Goal: Answer question/provide support

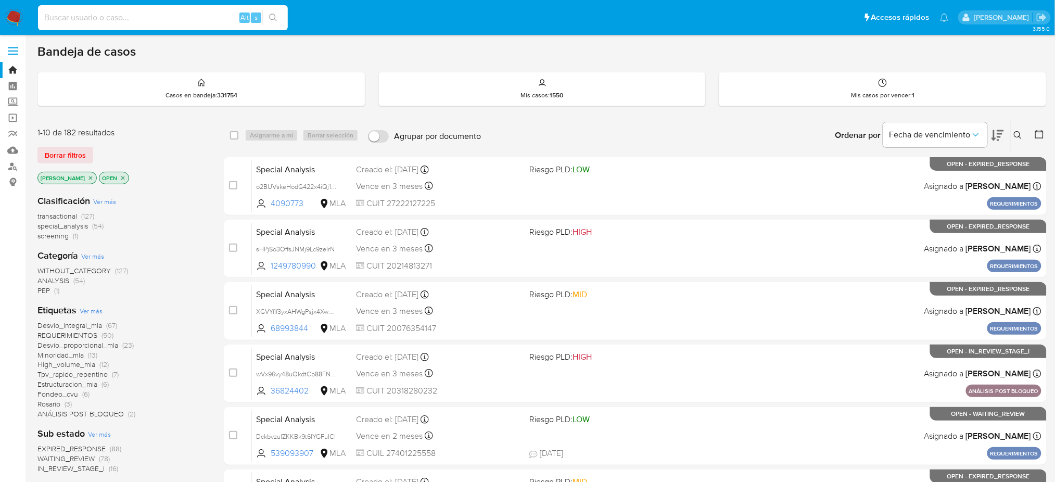
click at [198, 16] on input at bounding box center [163, 18] width 250 height 14
paste input "CXuMtavznA5brrYI7bppL398"
type input "CXuMtavznA5brrYI7bppL398"
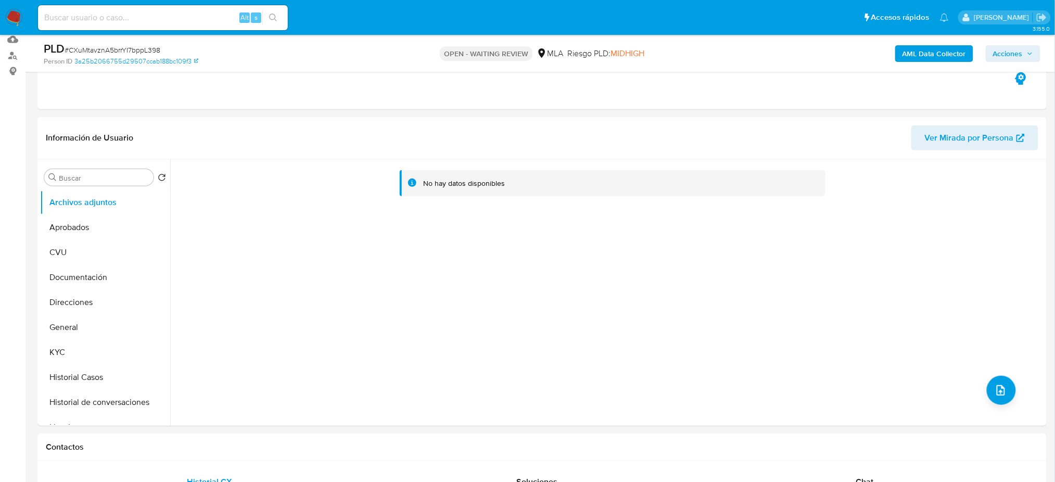
select select "10"
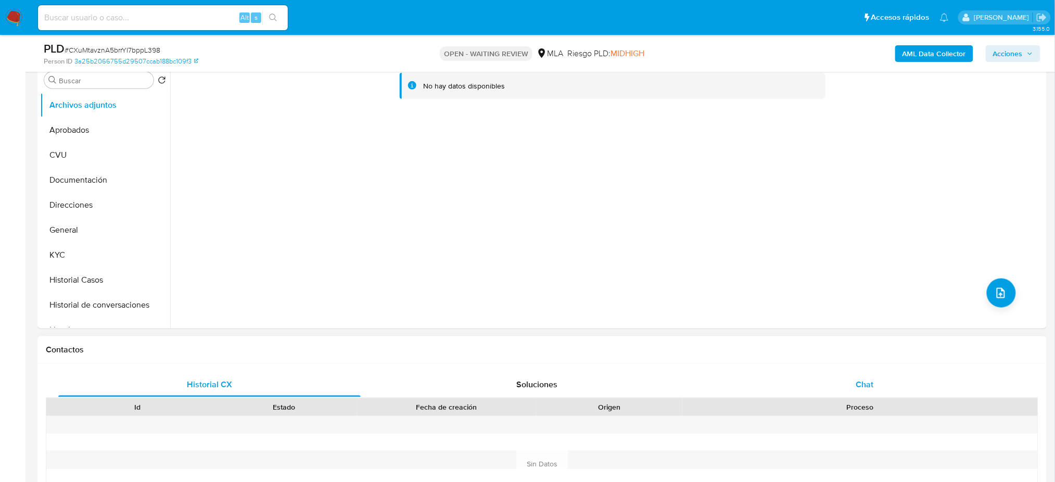
click at [872, 381] on span "Chat" at bounding box center [865, 385] width 18 height 12
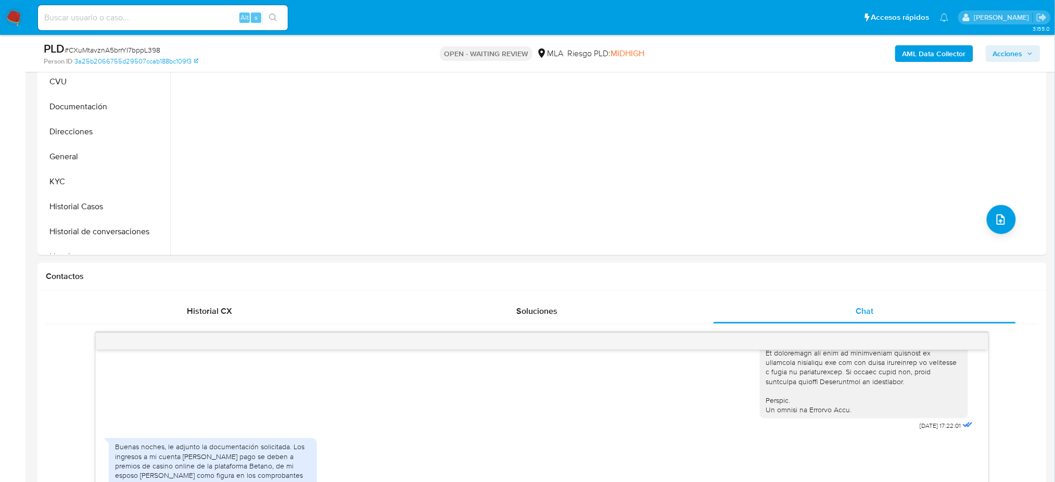
scroll to position [208, 0]
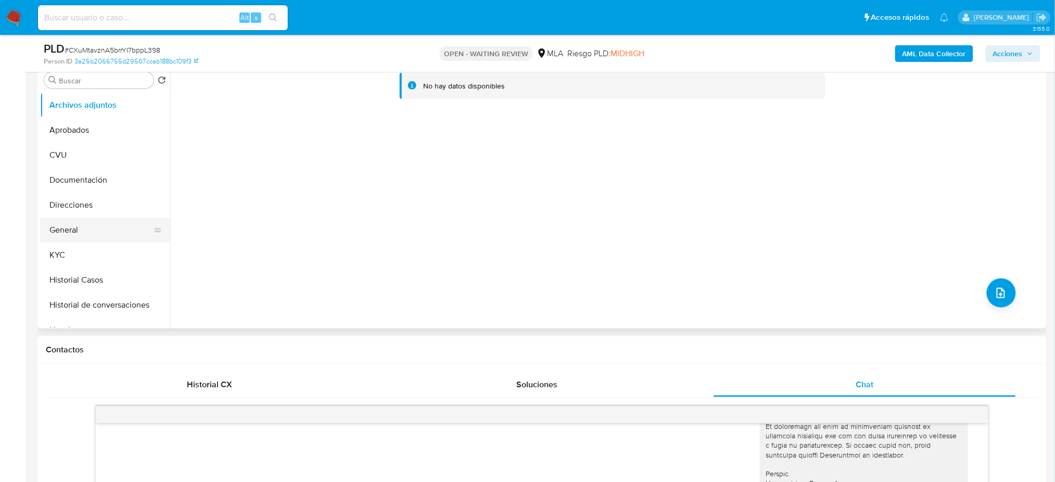
click at [104, 232] on button "General" at bounding box center [101, 230] width 122 height 25
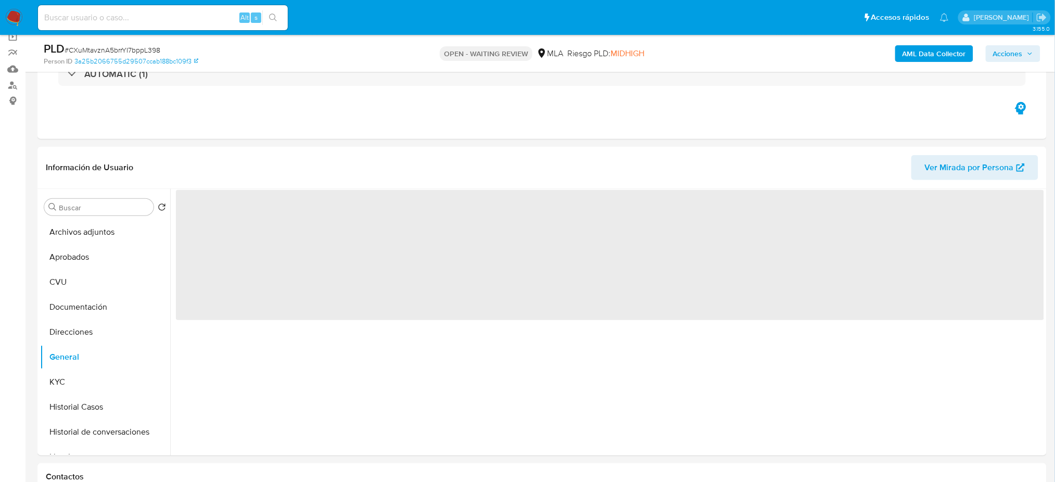
scroll to position [69, 0]
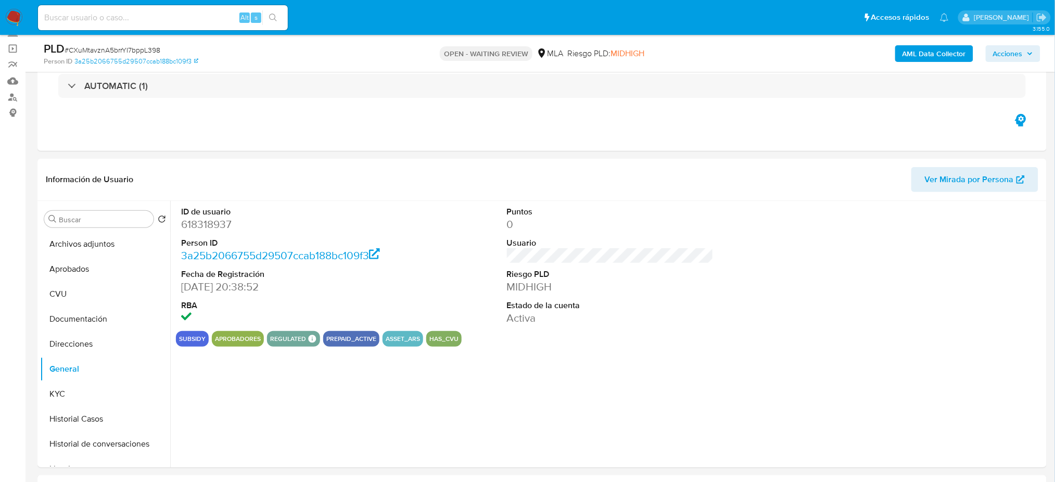
click at [206, 222] on dd "618318937" at bounding box center [284, 224] width 207 height 15
copy dd "618318937"
click at [136, 46] on span "# CXuMtavznA5brrYI7bppL398" at bounding box center [113, 50] width 96 height 10
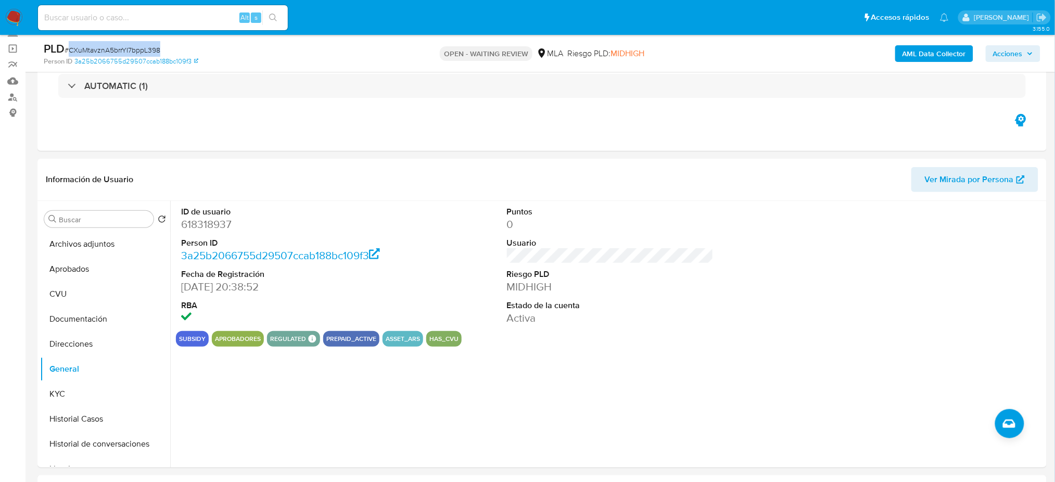
copy span "CXuMtavznA5brrYI7bppL398"
click at [209, 226] on dd "618318937" at bounding box center [284, 224] width 207 height 15
copy dd "618318937"
drag, startPoint x: 94, startPoint y: 394, endPoint x: 128, endPoint y: 378, distance: 37.0
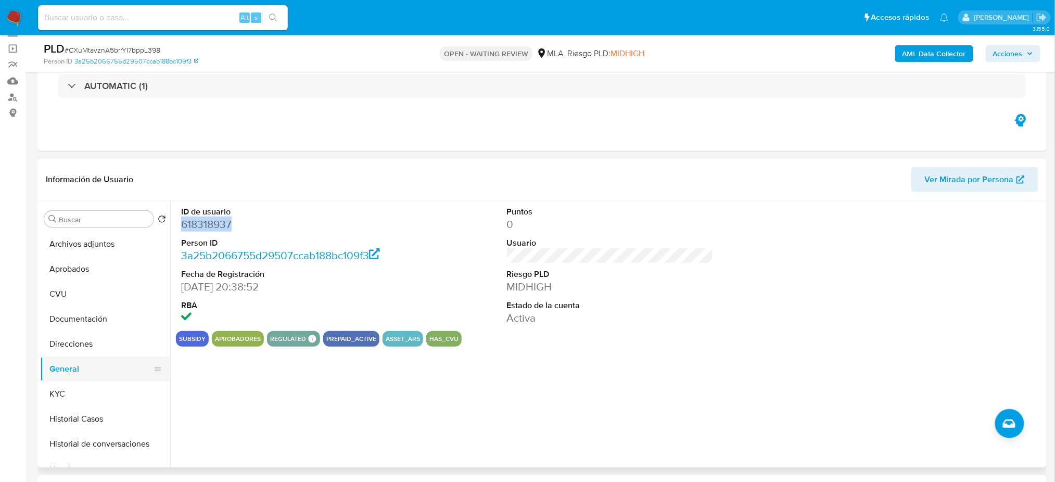
click at [95, 394] on button "KYC" at bounding box center [105, 394] width 130 height 25
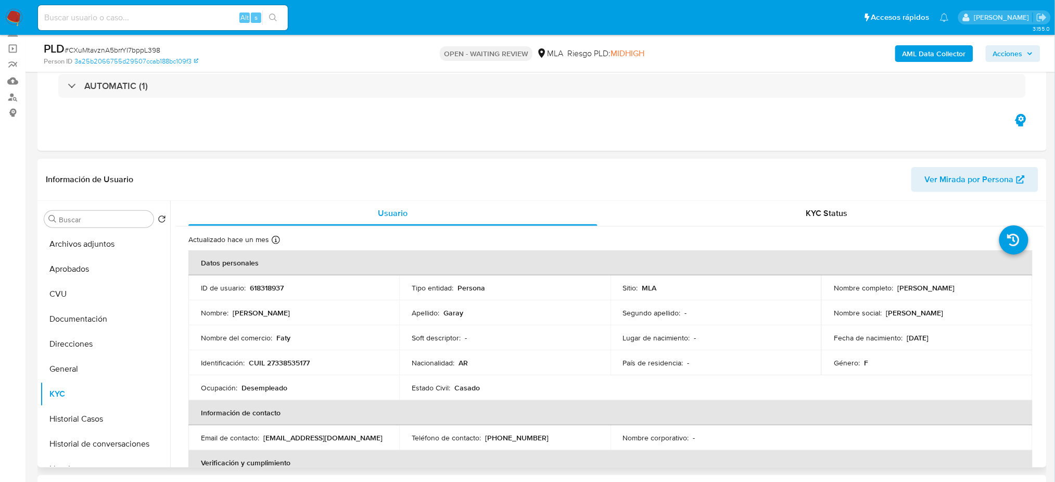
click at [282, 361] on p "CUIL 27338535177" at bounding box center [279, 362] width 61 height 9
drag, startPoint x: 282, startPoint y: 361, endPoint x: 505, endPoint y: 341, distance: 223.2
click at [282, 361] on p "CUIL 27338535177" at bounding box center [279, 362] width 61 height 9
copy p "27338535177"
click at [270, 371] on td "Identificación : CUIL 27338535177" at bounding box center [293, 362] width 211 height 25
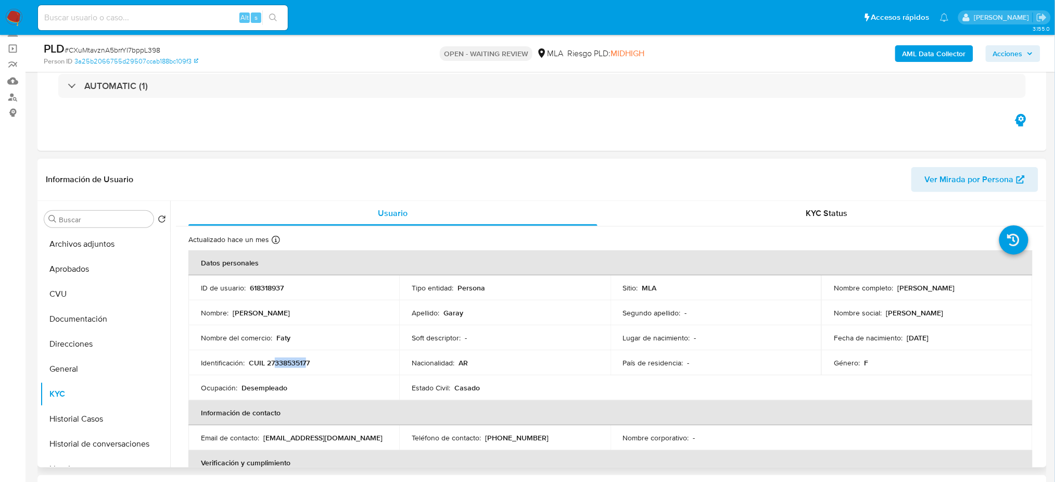
drag, startPoint x: 275, startPoint y: 361, endPoint x: 307, endPoint y: 362, distance: 31.8
click at [307, 362] on p "CUIL 27338535177" at bounding box center [279, 362] width 61 height 9
copy p "33853517"
drag, startPoint x: 895, startPoint y: 288, endPoint x: 988, endPoint y: 290, distance: 93.2
click at [988, 290] on div "Nombre completo : Fatima Raquel Garay" at bounding box center [927, 287] width 186 height 9
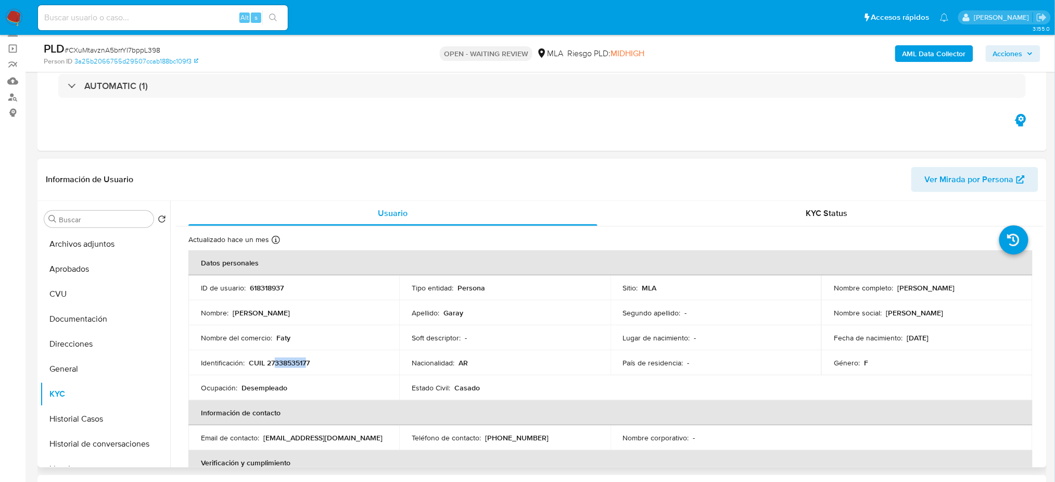
copy p "Fatima Raquel Garay"
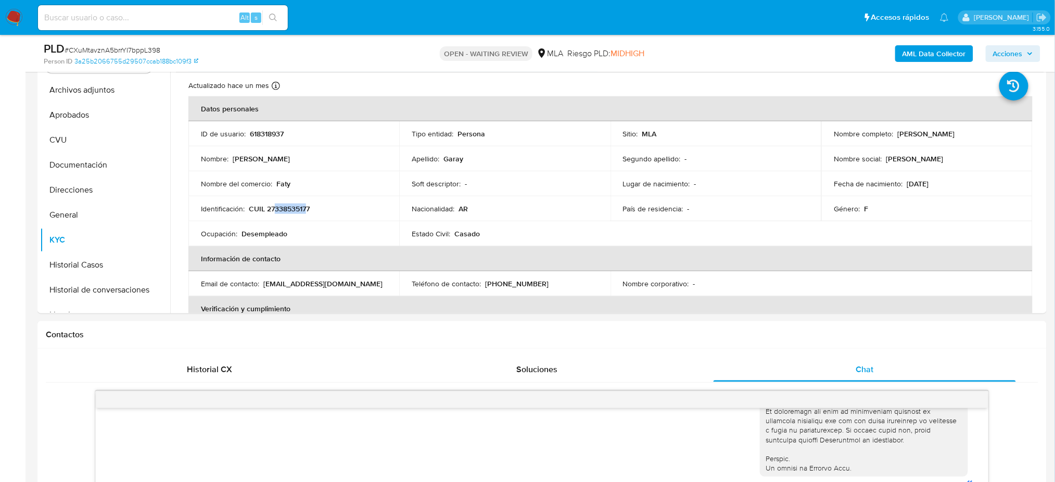
scroll to position [144, 0]
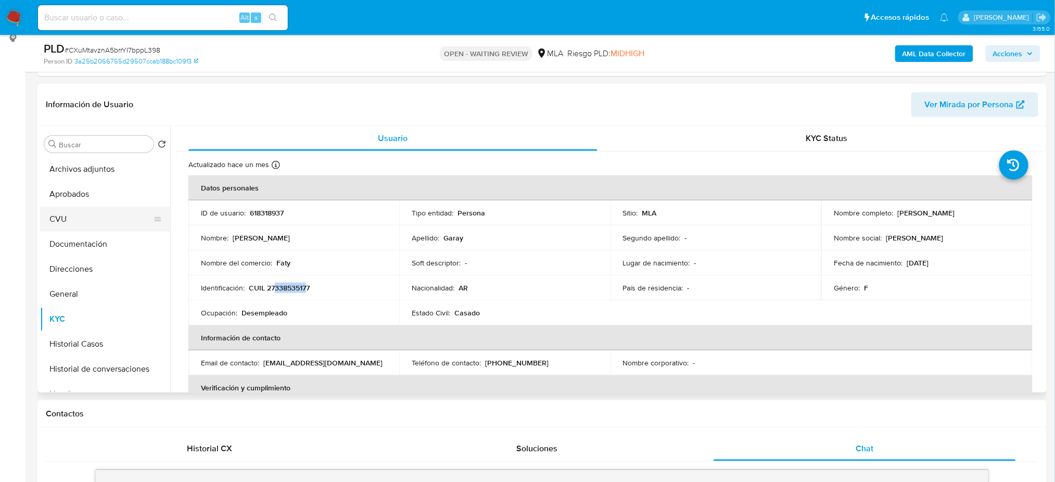
drag, startPoint x: 86, startPoint y: 241, endPoint x: 77, endPoint y: 211, distance: 31.1
click at [86, 241] on button "Documentación" at bounding box center [105, 244] width 130 height 25
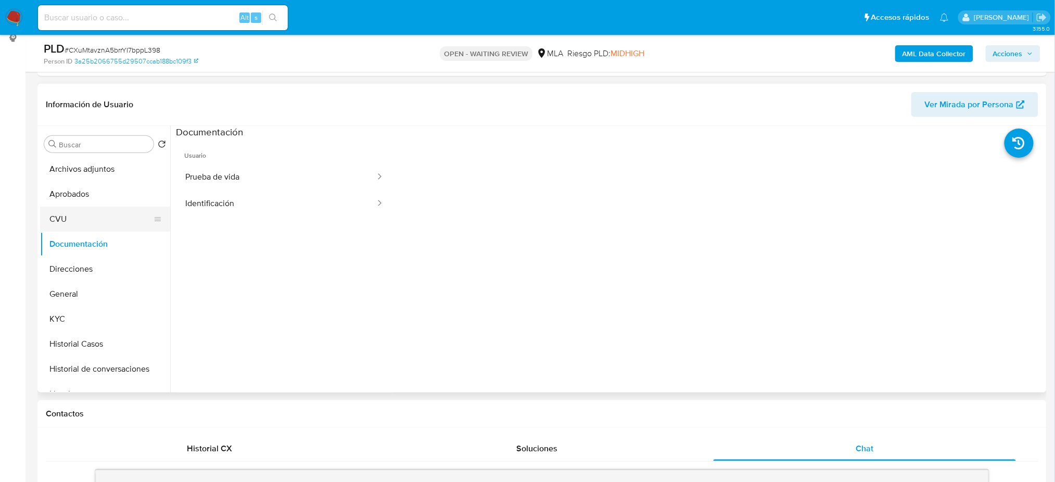
click at [84, 216] on button "CVU" at bounding box center [101, 219] width 122 height 25
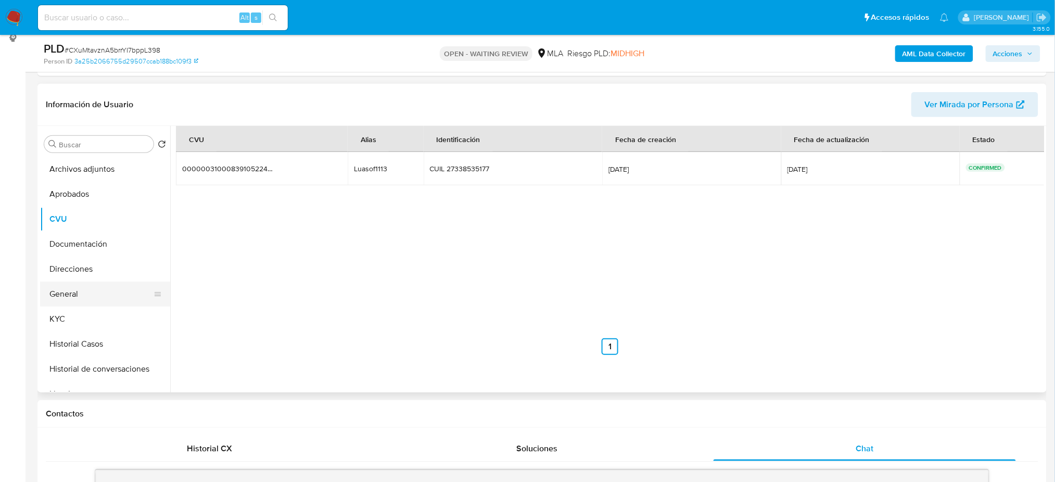
click at [89, 292] on button "General" at bounding box center [101, 294] width 122 height 25
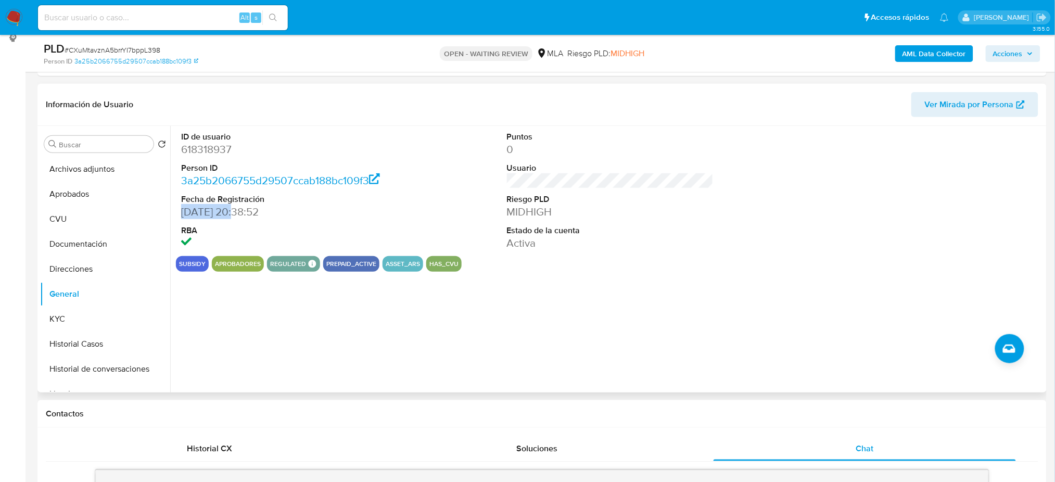
drag, startPoint x: 182, startPoint y: 211, endPoint x: 237, endPoint y: 212, distance: 55.2
click at [237, 212] on dd "30/07/2020 20:38:52" at bounding box center [284, 212] width 207 height 15
copy dd "30/07/2020"
click at [77, 192] on button "Aprobados" at bounding box center [101, 194] width 122 height 25
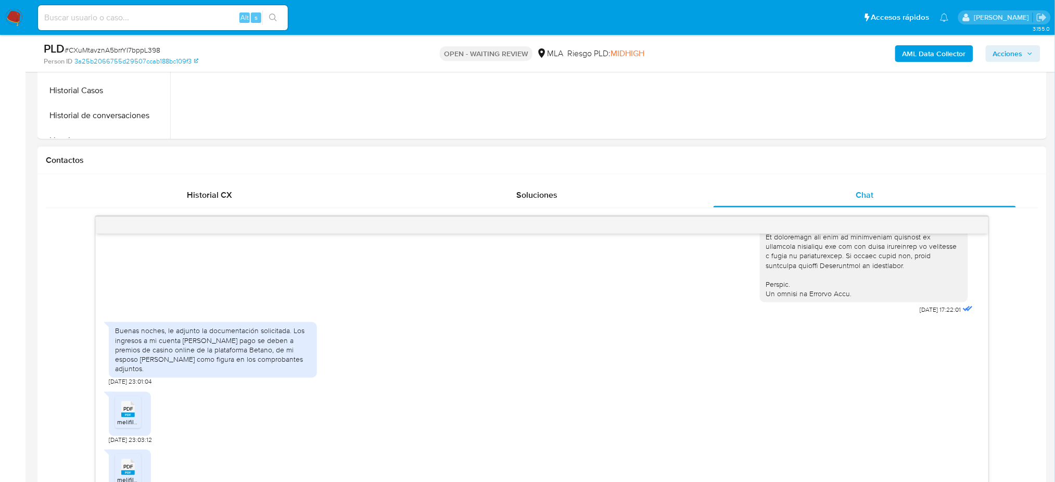
scroll to position [422, 0]
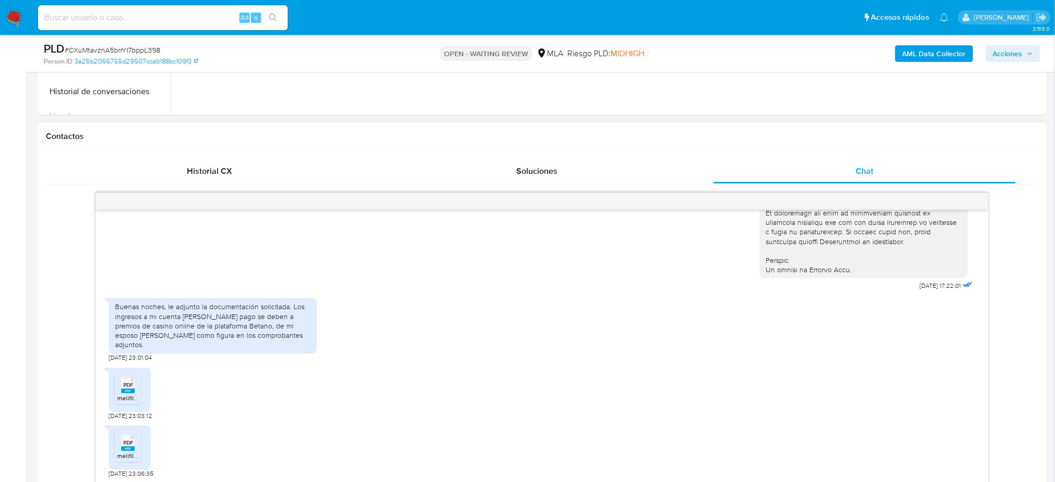
drag, startPoint x: 168, startPoint y: 314, endPoint x: 305, endPoint y: 344, distance: 140.6
click at [305, 344] on div "Buenas noches, le adjunto la documentación solicitada. Los ingresos a mi cuenta…" at bounding box center [213, 326] width 196 height 47
copy div "le adjunto la documentación solicitada. Los ingresos a mi cuenta de mercado pag…"
click at [305, 344] on div "Buenas noches, le adjunto la documentación solicitada. Los ingresos a mi cuenta…" at bounding box center [213, 326] width 196 height 47
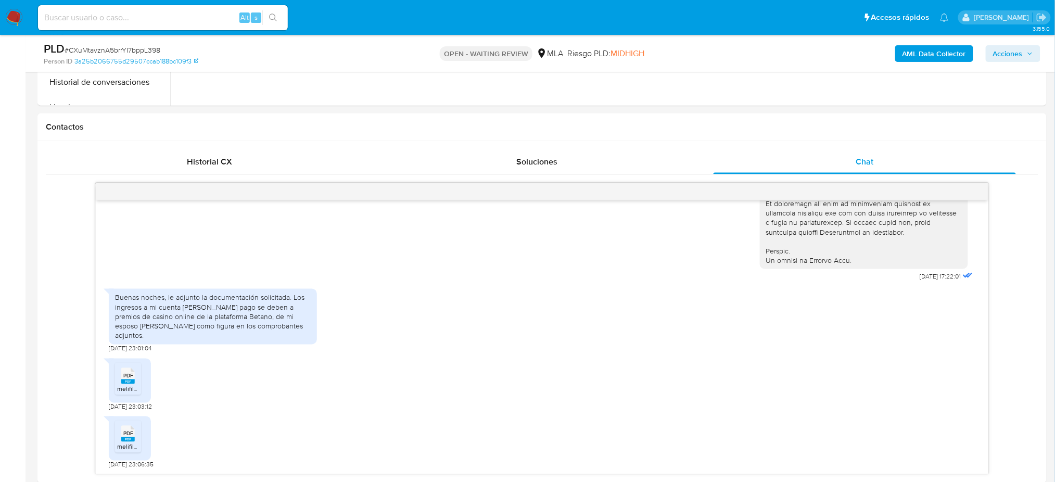
scroll to position [561, 0]
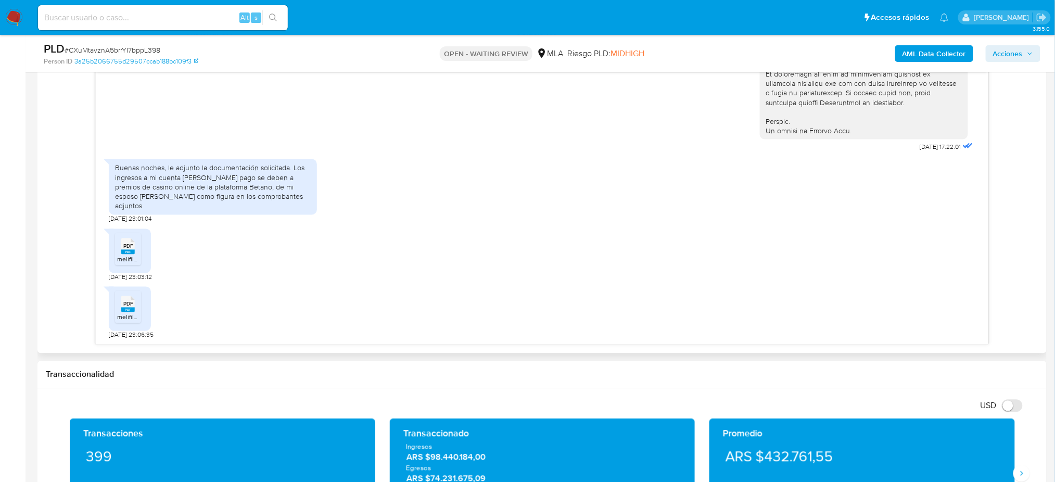
click at [124, 258] on span "melifile8440040141943964616.pdf" at bounding box center [164, 259] width 95 height 9
click at [131, 313] on span "melifile6870806577012035469.pdf" at bounding box center [165, 317] width 97 height 9
click at [0, 277] on aside "Bandeja Tablero Screening Búsqueda en Listas Watchlist Herramientas Operaciones…" at bounding box center [13, 411] width 26 height 1945
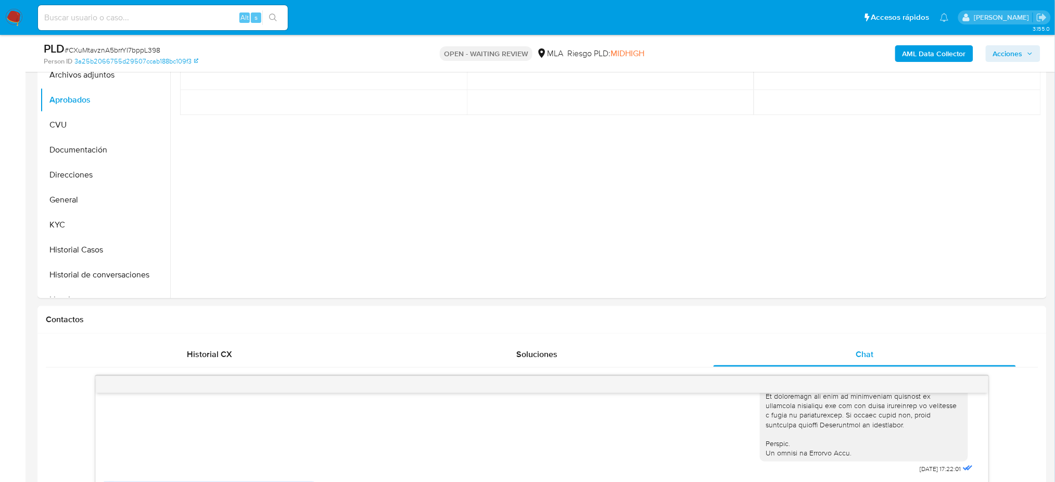
scroll to position [213, 0]
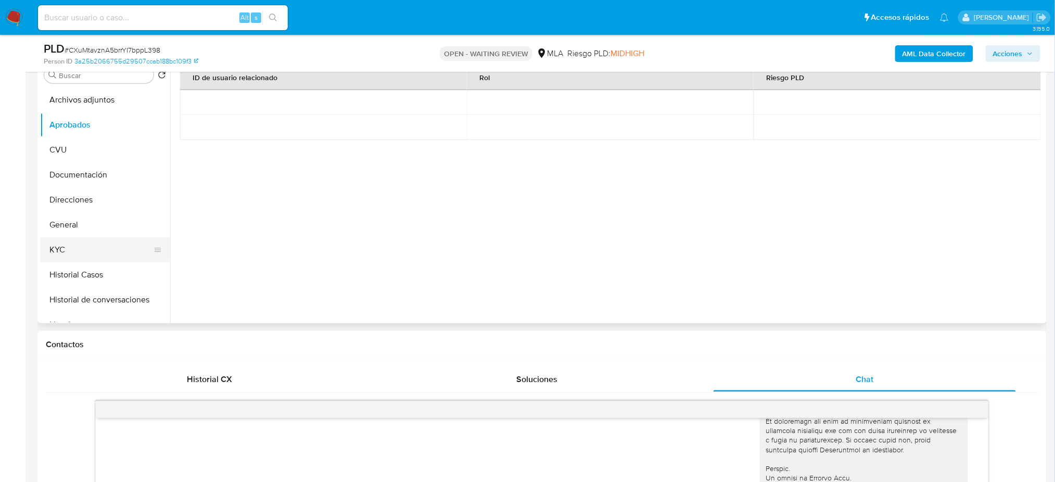
click at [86, 250] on button "KYC" at bounding box center [101, 249] width 122 height 25
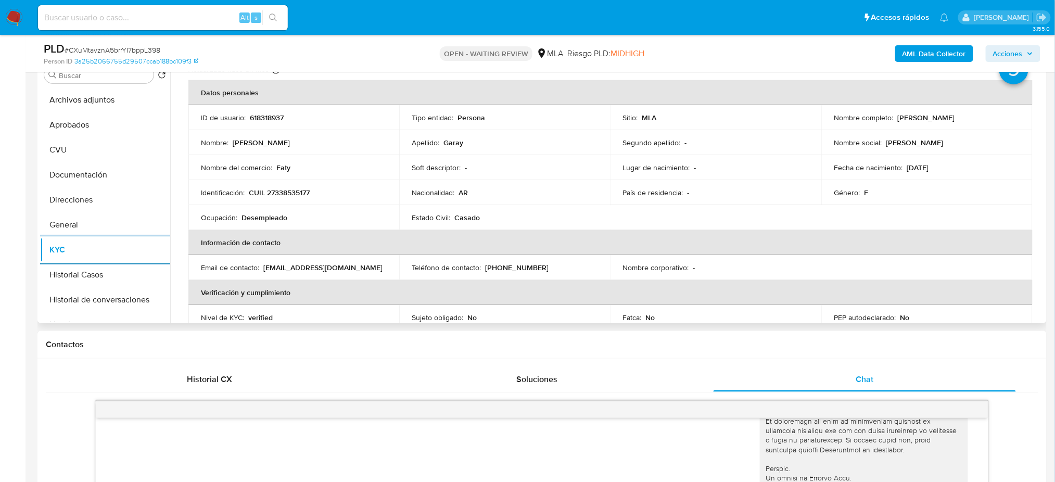
scroll to position [0, 0]
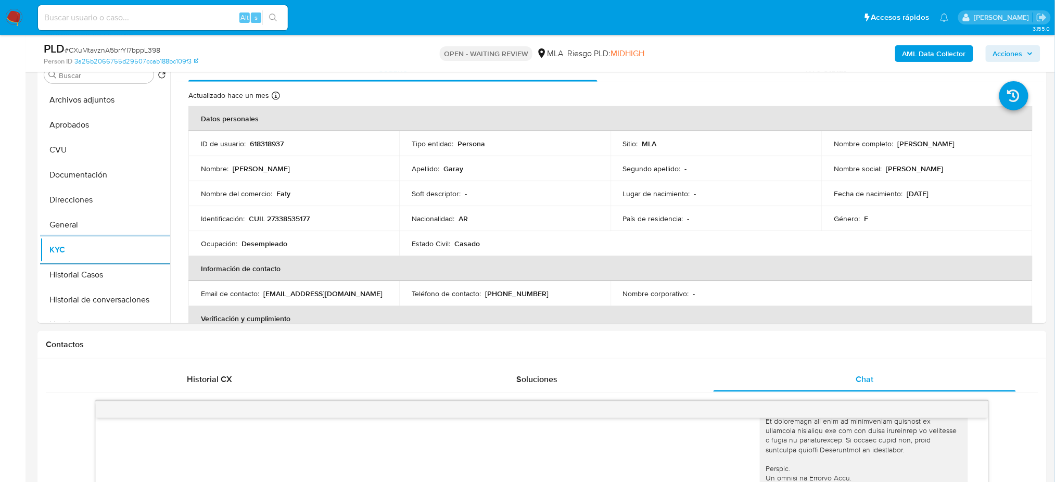
click at [152, 49] on span "# CXuMtavznA5brrYI7bppL398" at bounding box center [113, 50] width 96 height 10
click at [152, 48] on span "# CXuMtavznA5brrYI7bppL398" at bounding box center [113, 50] width 96 height 10
copy span "CXuMtavznA5brrYI7bppL398"
click at [9, 16] on img at bounding box center [14, 18] width 18 height 18
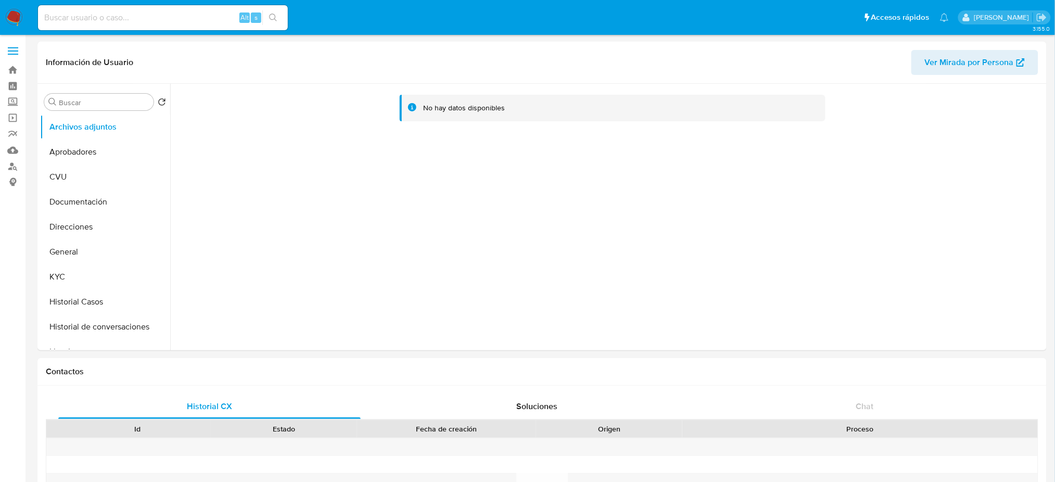
select select "10"
click at [94, 275] on button "KYC" at bounding box center [101, 277] width 122 height 25
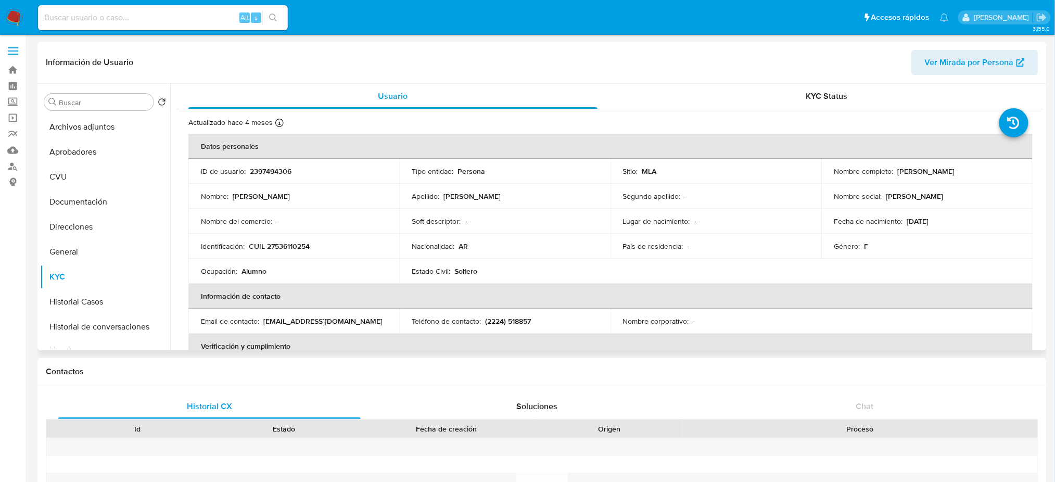
drag, startPoint x: 896, startPoint y: 172, endPoint x: 979, endPoint y: 173, distance: 83.3
click at [979, 173] on div "Nombre completo : Sofia Victoria Martinez" at bounding box center [927, 171] width 186 height 9
copy p "Sofia Victoria Martinez"
click at [290, 242] on p "CUIL 27536110254" at bounding box center [279, 246] width 61 height 9
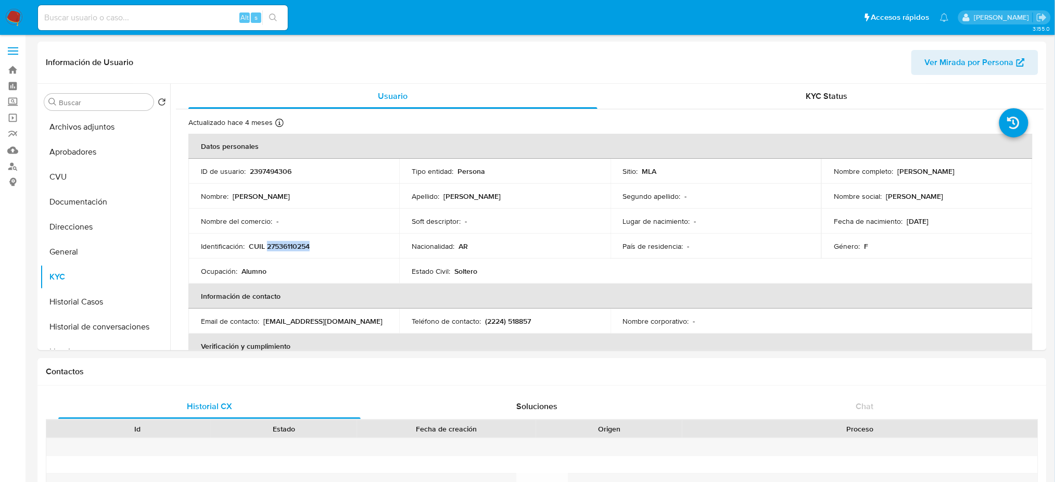
copy p "27536110254"
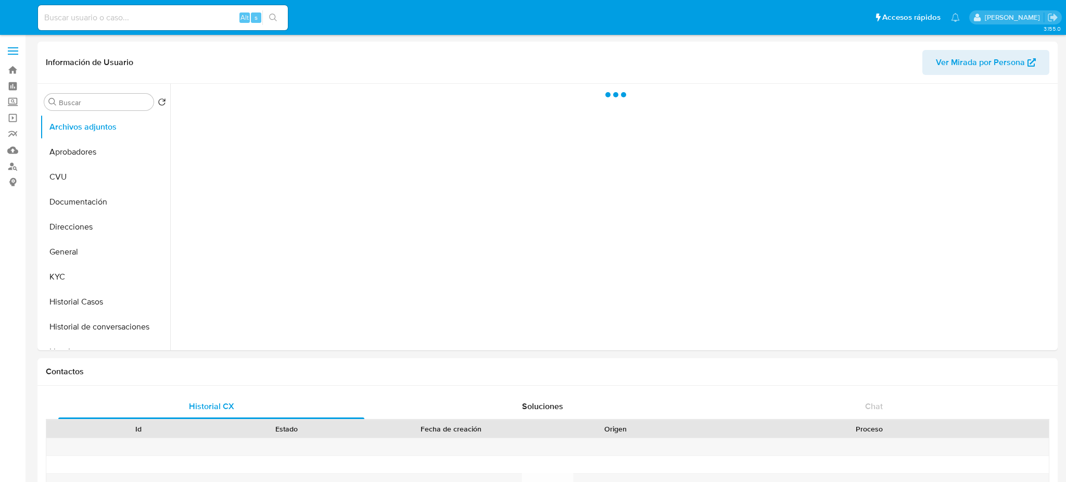
select select "10"
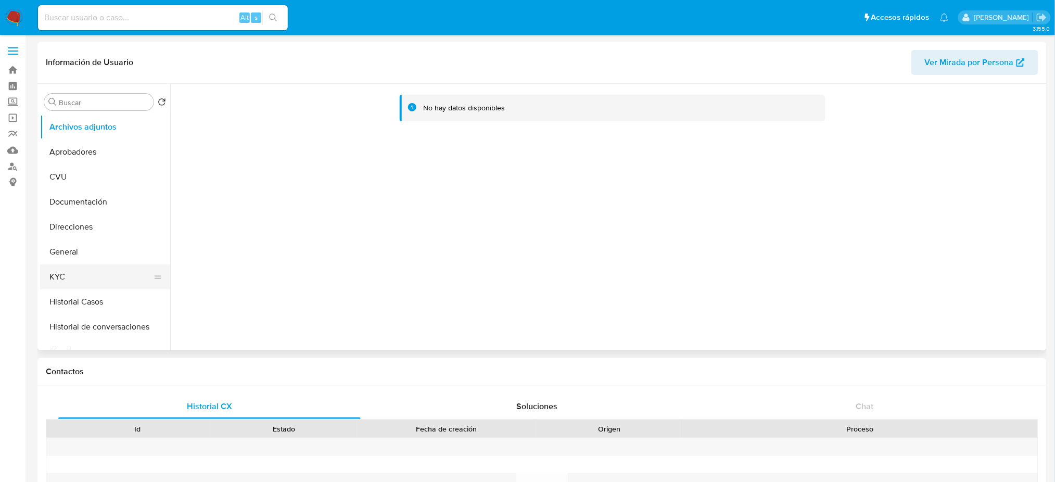
click at [61, 275] on button "KYC" at bounding box center [101, 277] width 122 height 25
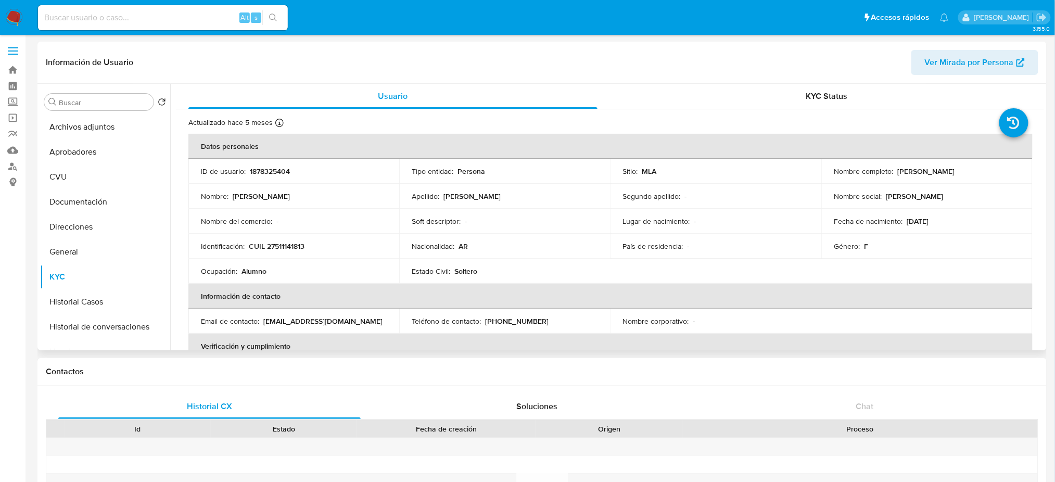
drag, startPoint x: 900, startPoint y: 169, endPoint x: 997, endPoint y: 167, distance: 96.9
click at [1001, 170] on div "Nombre completo : Luana Stefania Martinez" at bounding box center [927, 171] width 186 height 9
copy div "Luana Stefania Martinez"
click at [282, 246] on p "CUIL 27511141813" at bounding box center [277, 246] width 56 height 9
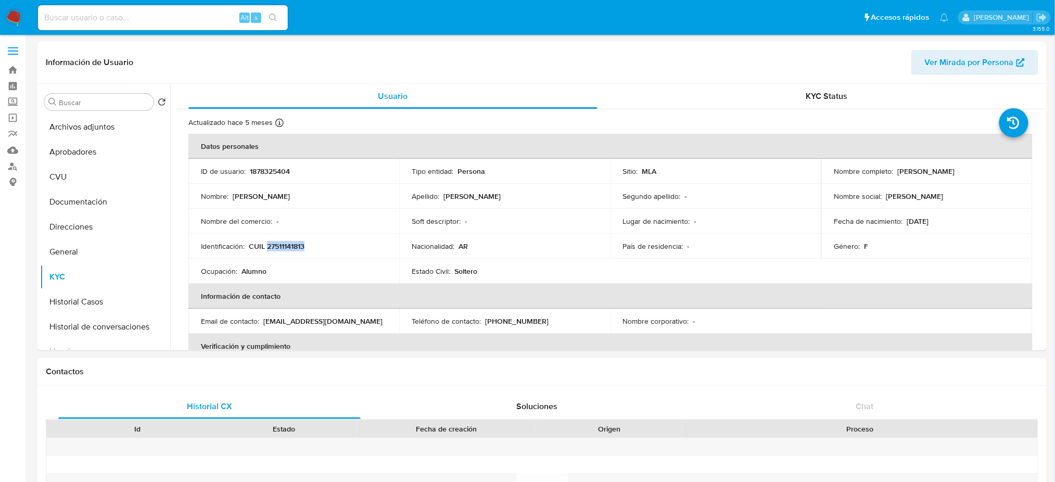
copy p "27511141813"
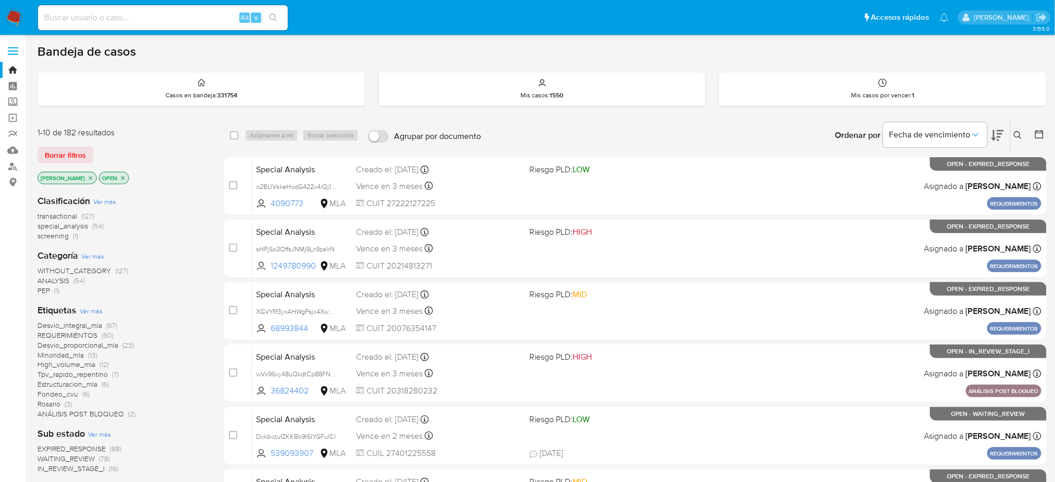
drag, startPoint x: 1020, startPoint y: 140, endPoint x: 992, endPoint y: 149, distance: 29.3
click at [1020, 139] on button at bounding box center [1019, 135] width 17 height 12
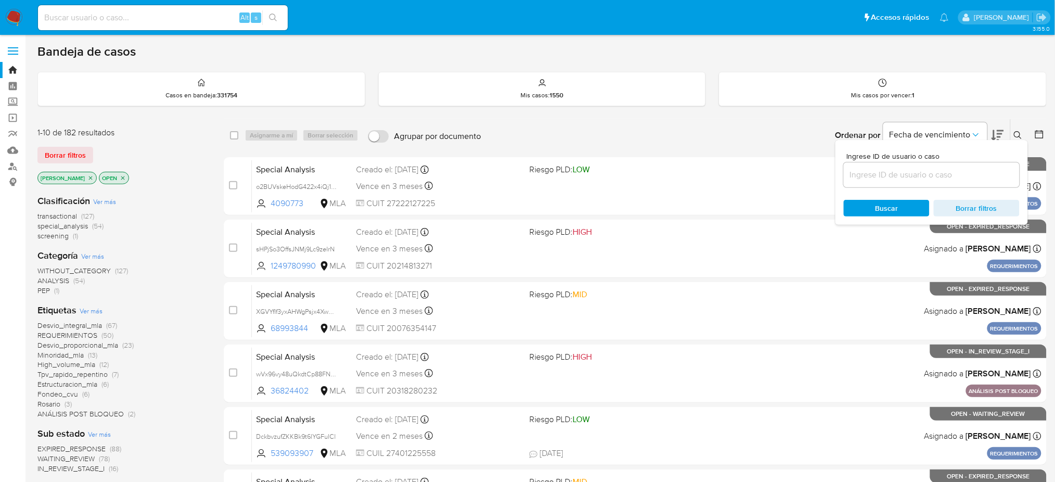
click at [955, 175] on input at bounding box center [932, 175] width 176 height 14
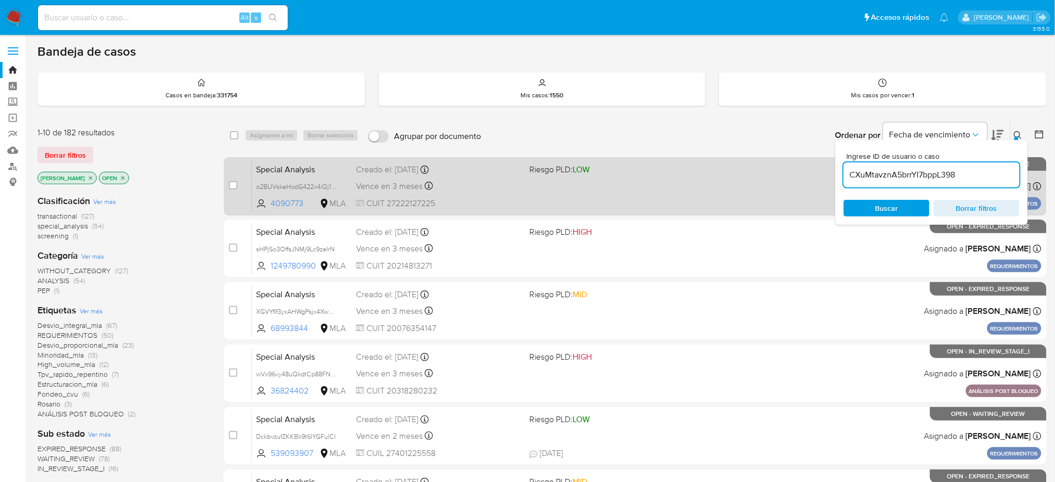
type input "CXuMtavznA5brrYI7bppL398"
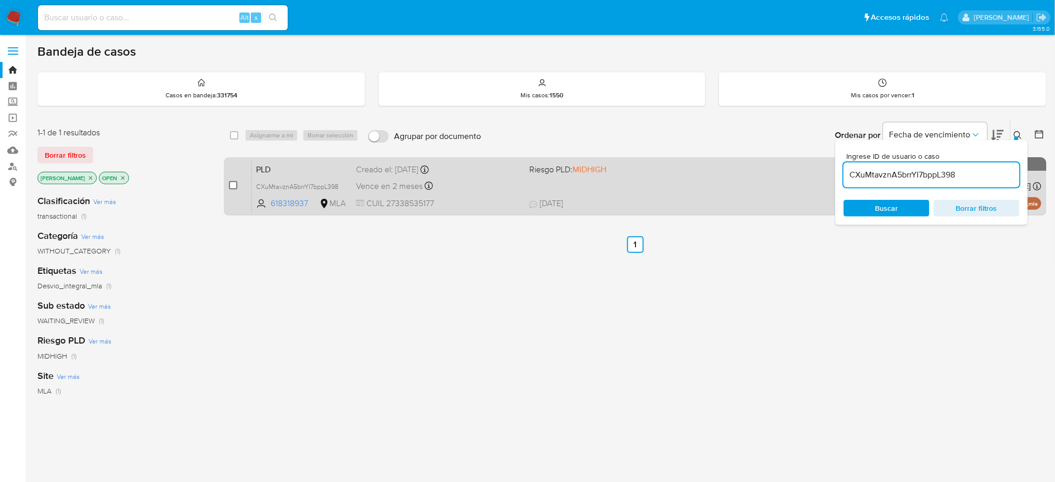
click at [233, 181] on input "checkbox" at bounding box center [233, 185] width 8 height 8
checkbox input "true"
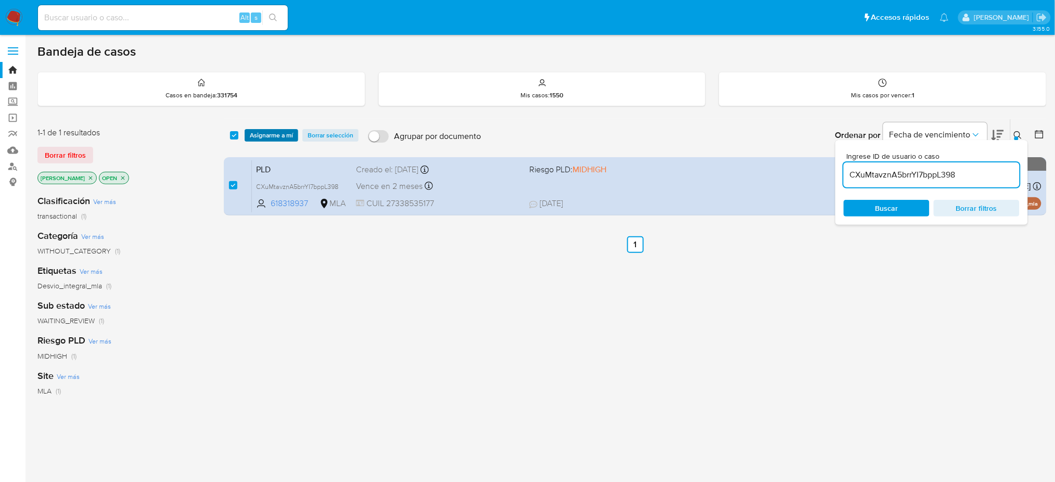
click at [275, 133] on span "Asignarme a mí" at bounding box center [271, 135] width 43 height 10
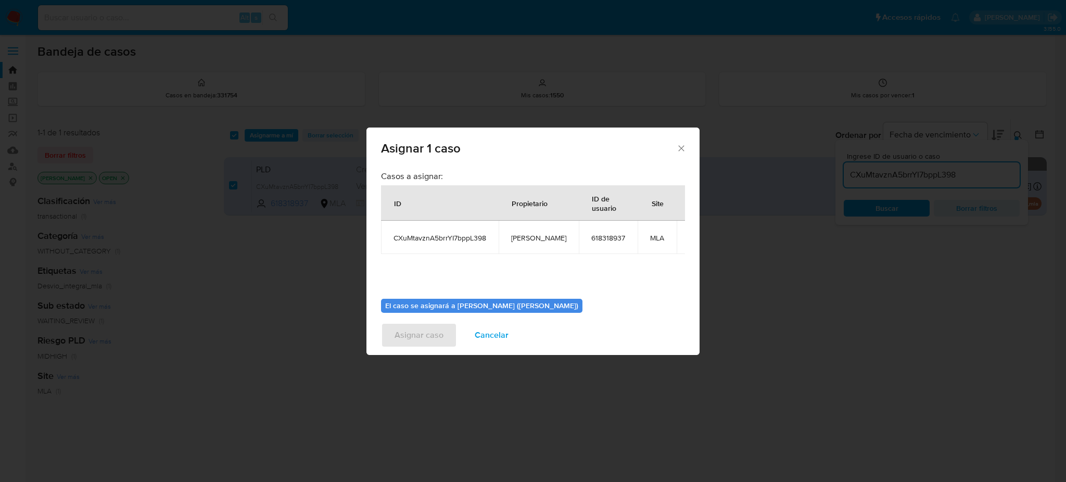
click at [518, 239] on span "amedzovich" at bounding box center [538, 237] width 55 height 9
click at [518, 238] on span "amedzovich" at bounding box center [538, 237] width 55 height 9
copy span "amedzovich"
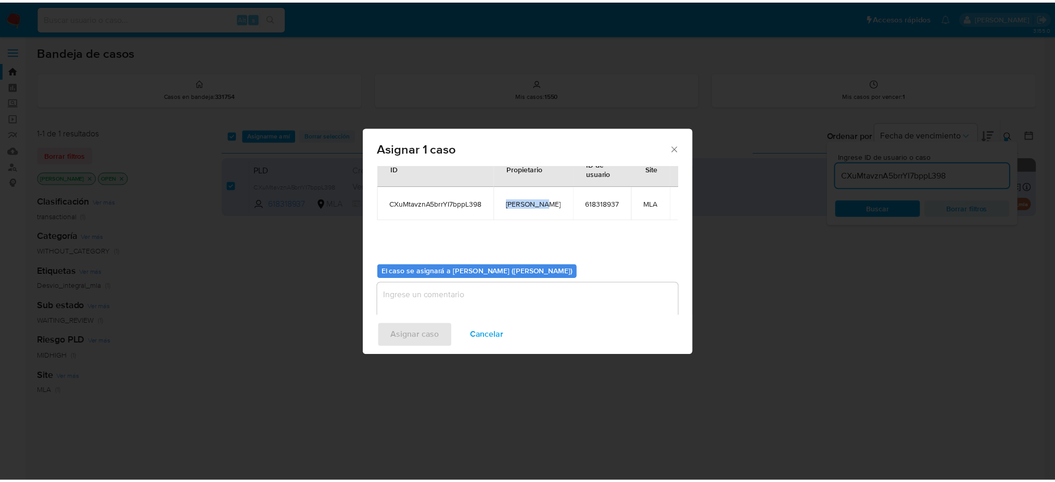
scroll to position [53, 0]
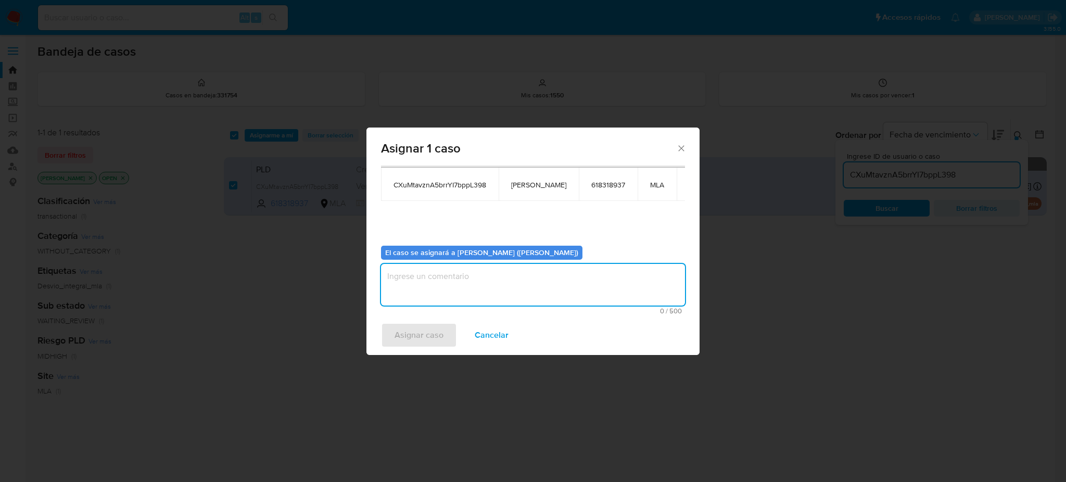
click at [459, 286] on textarea "assign-modal" at bounding box center [533, 285] width 304 height 42
paste textarea "amedzovich"
type textarea "amedzovich"
click at [430, 331] on span "Asignar caso" at bounding box center [419, 335] width 49 height 23
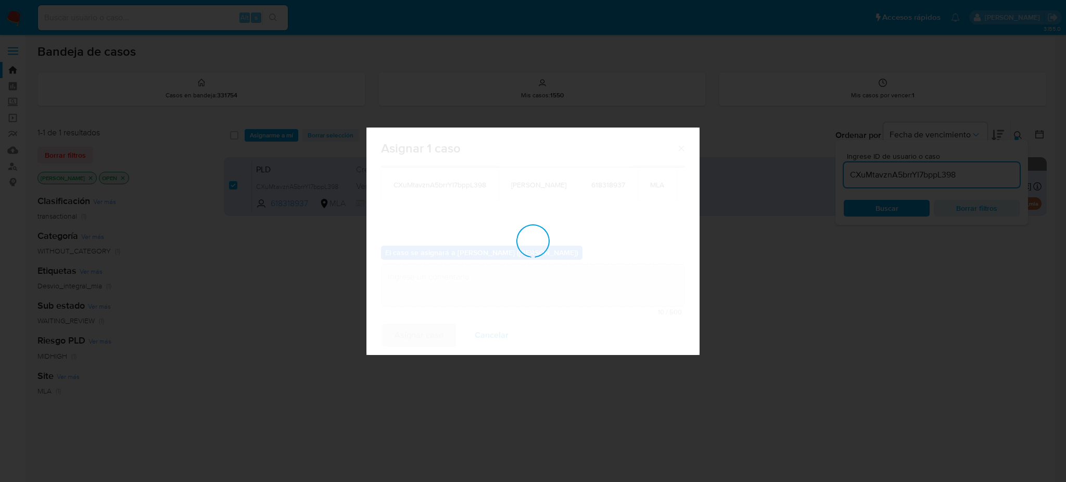
checkbox input "false"
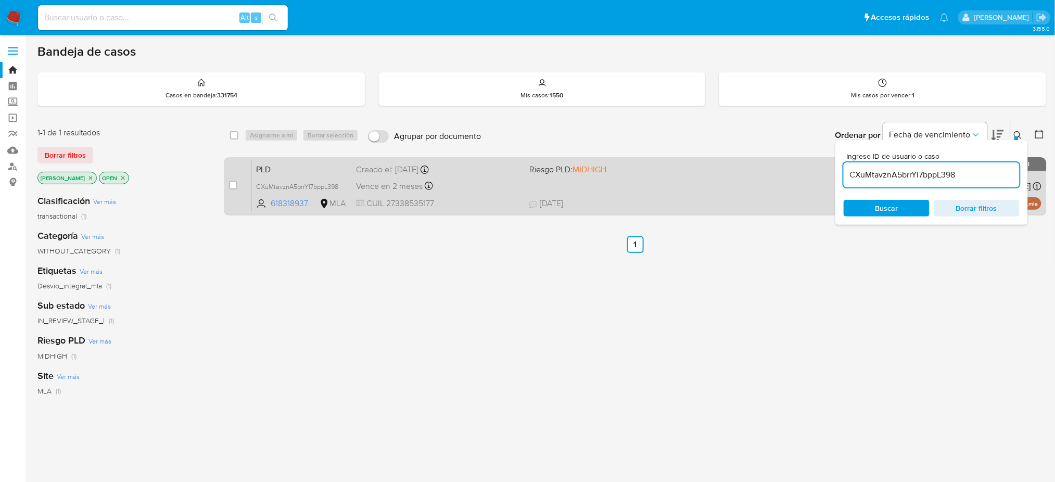
click at [476, 173] on div "Creado el: 12/08/2025 Creado el: 12/08/2025 12:22:47" at bounding box center [438, 169] width 165 height 11
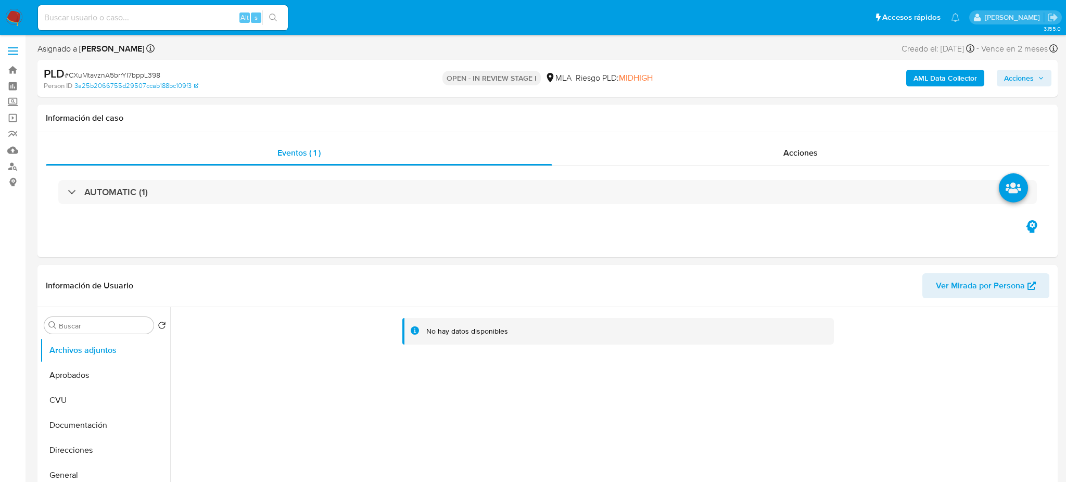
select select "10"
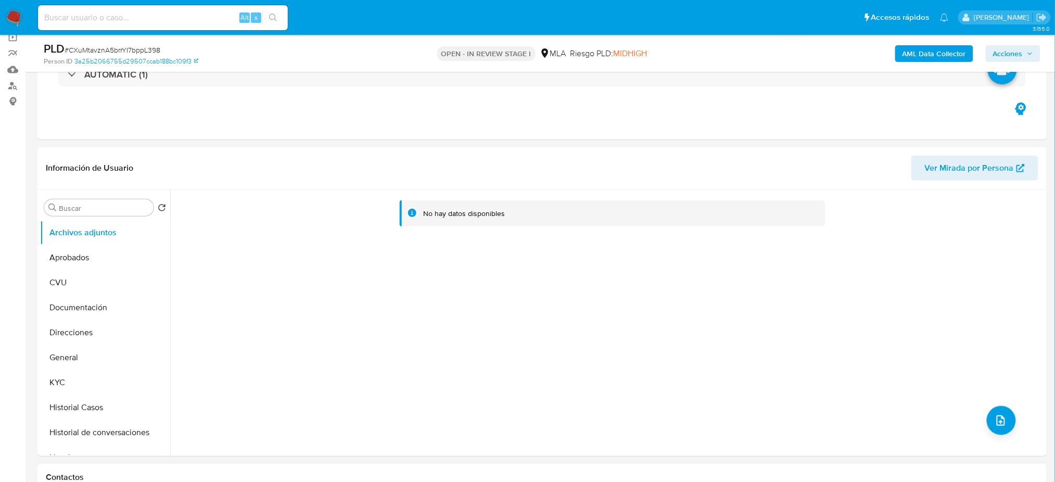
scroll to position [347, 0]
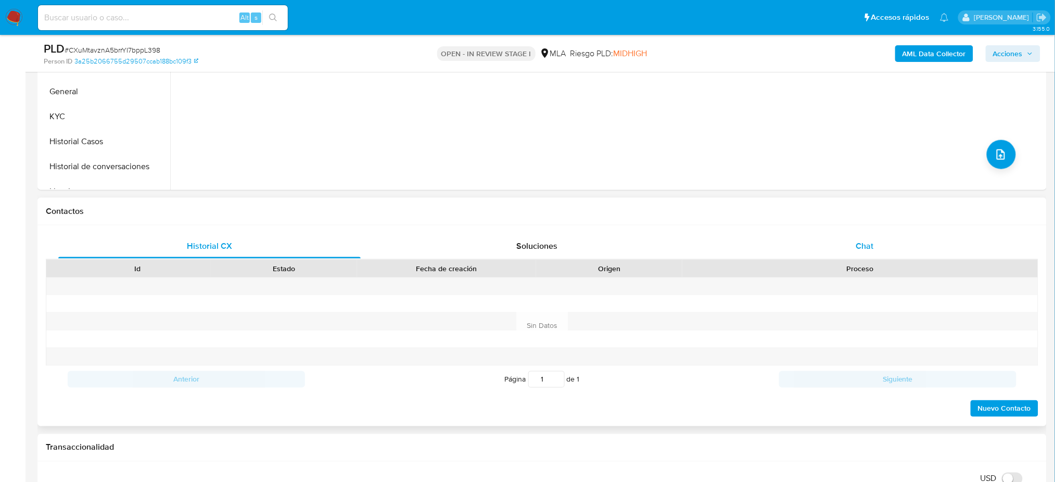
click at [890, 244] on div "Chat" at bounding box center [865, 246] width 303 height 25
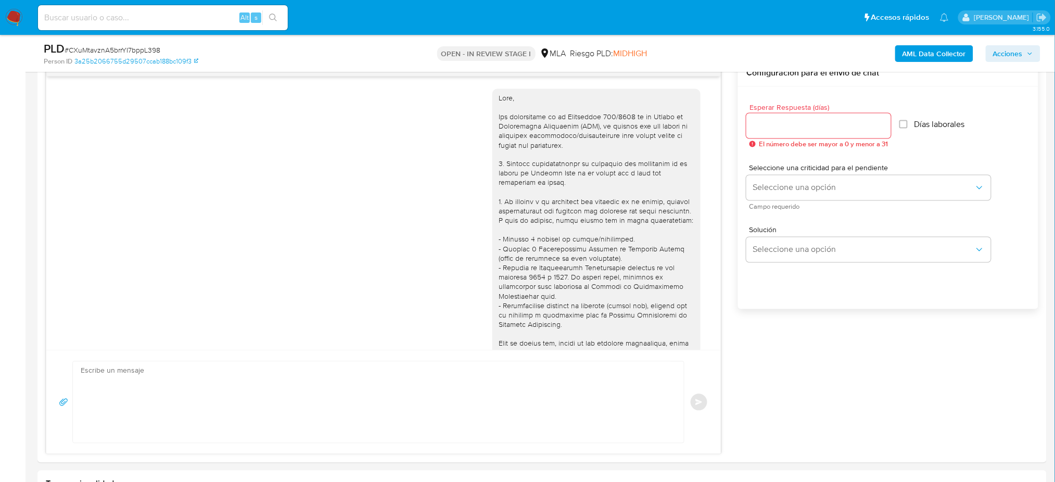
scroll to position [501, 0]
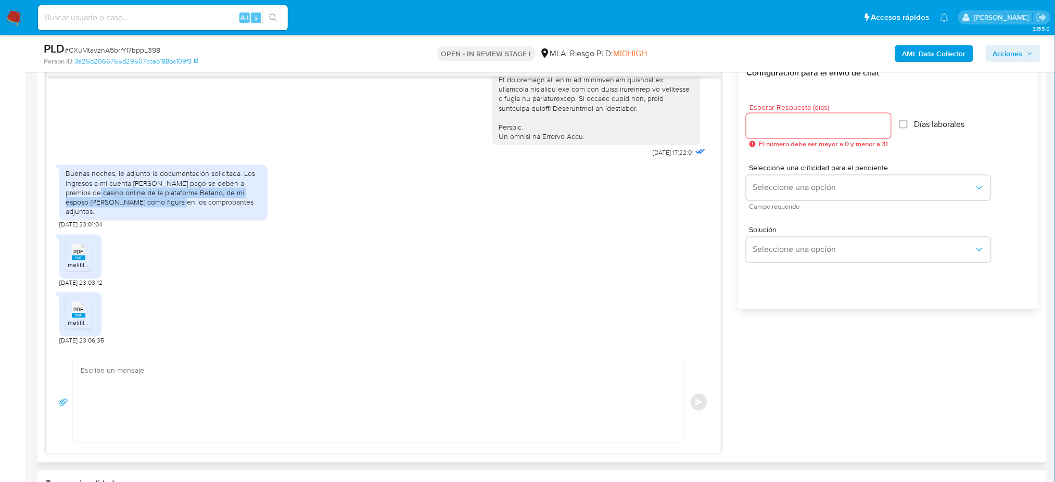
drag, startPoint x: 87, startPoint y: 203, endPoint x: 156, endPoint y: 208, distance: 68.9
click at [146, 208] on div "Buenas noches, le adjunto la documentación solicitada. Los ingresos a mi cuenta…" at bounding box center [164, 192] width 196 height 47
click at [168, 209] on div "Buenas noches, le adjunto la documentación solicitada. Los ingresos a mi cuenta…" at bounding box center [164, 192] width 196 height 47
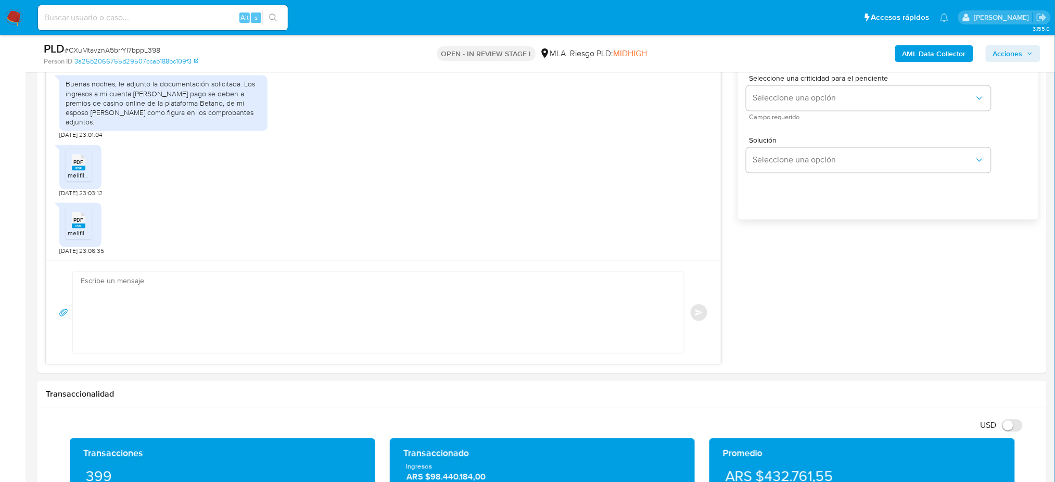
scroll to position [833, 0]
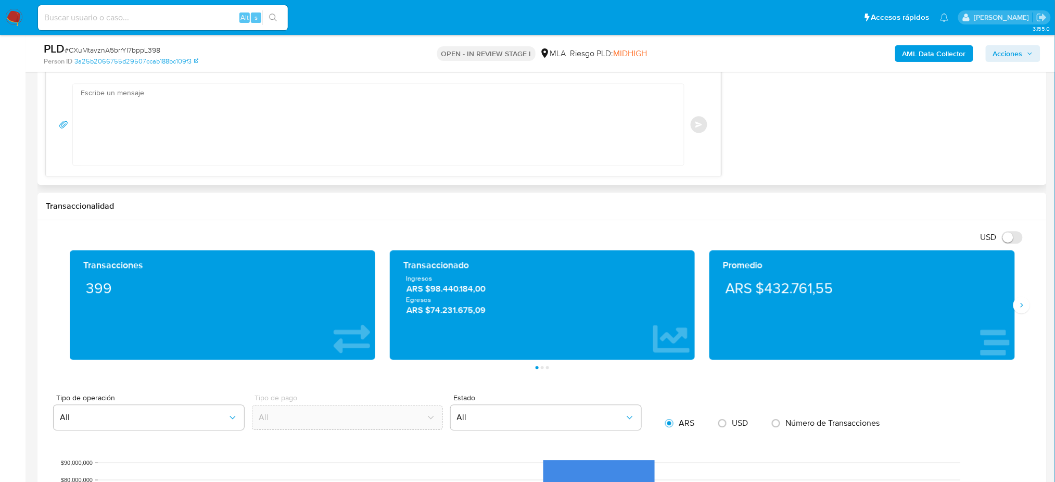
click at [163, 129] on textarea at bounding box center [376, 124] width 590 height 81
paste textarea "Hola, ¡Muchas gracias por tu respuesta! Asimismo, te pedimos que nos proporcion…"
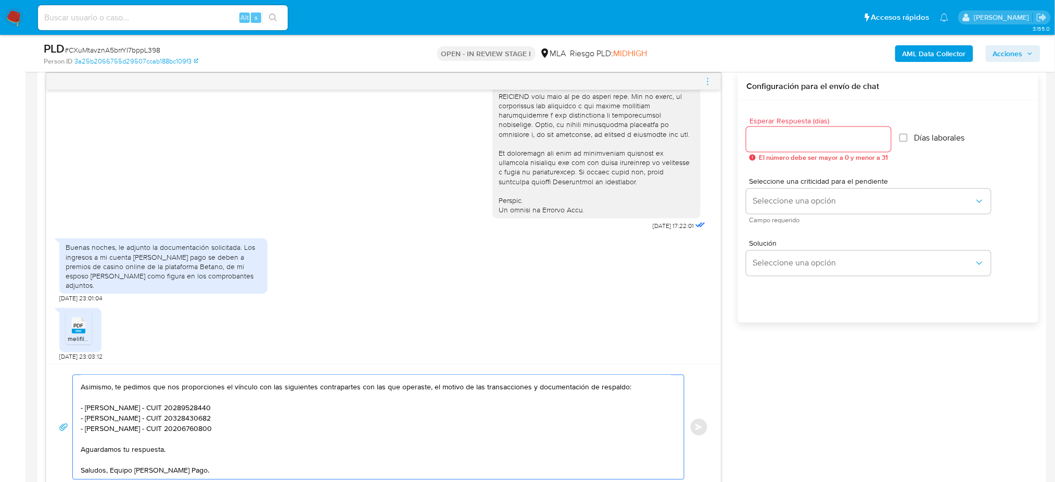
scroll to position [486, 0]
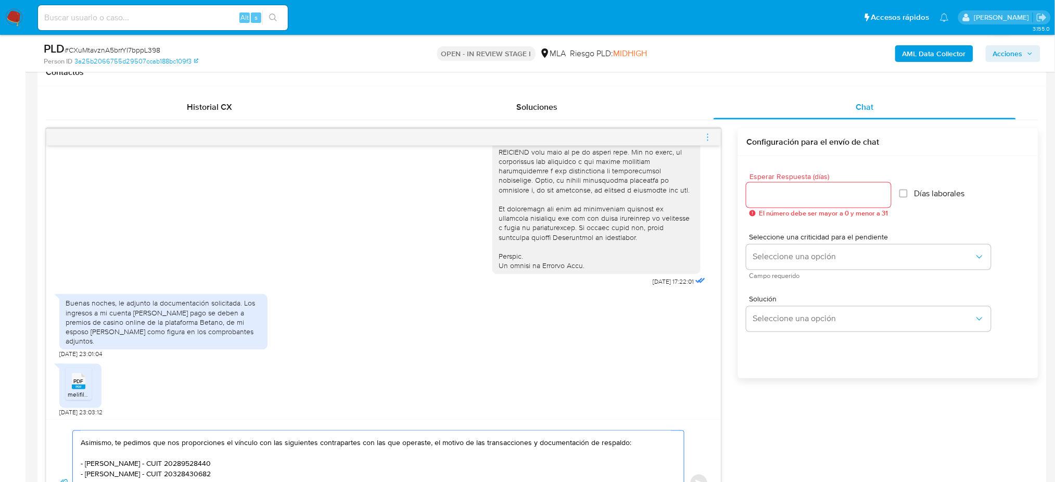
type textarea "Hola, ¡Muchas gracias por tu respuesta! Asimismo, te pedimos que nos proporcion…"
click at [796, 188] on input "Esperar Respuesta (días)" at bounding box center [819, 195] width 145 height 14
type input "2"
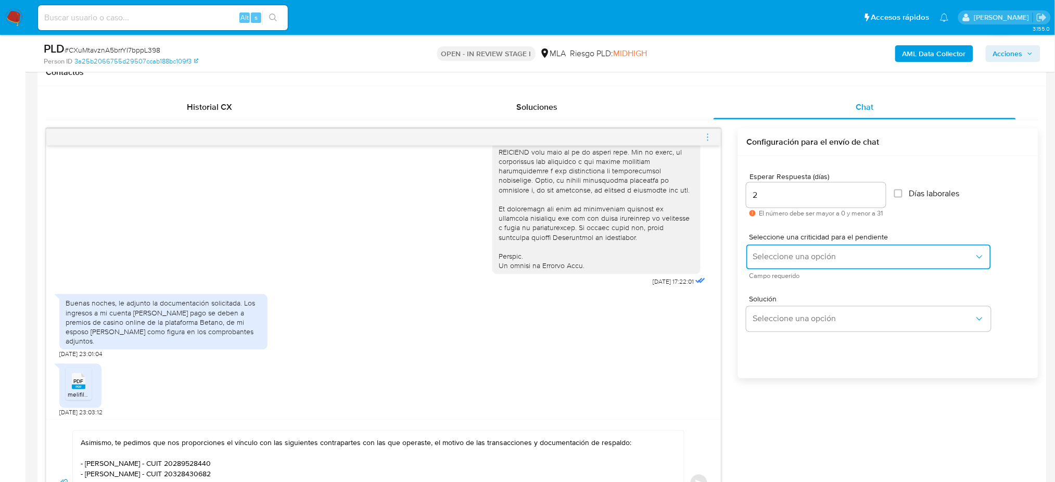
click at [782, 248] on button "Seleccione una opción" at bounding box center [869, 257] width 245 height 25
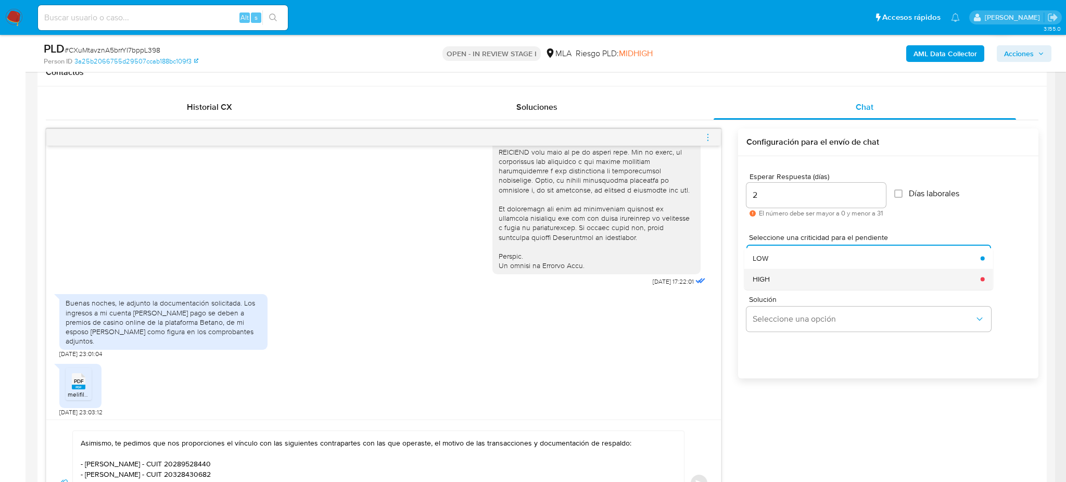
click at [775, 272] on div "HIGH" at bounding box center [864, 279] width 222 height 21
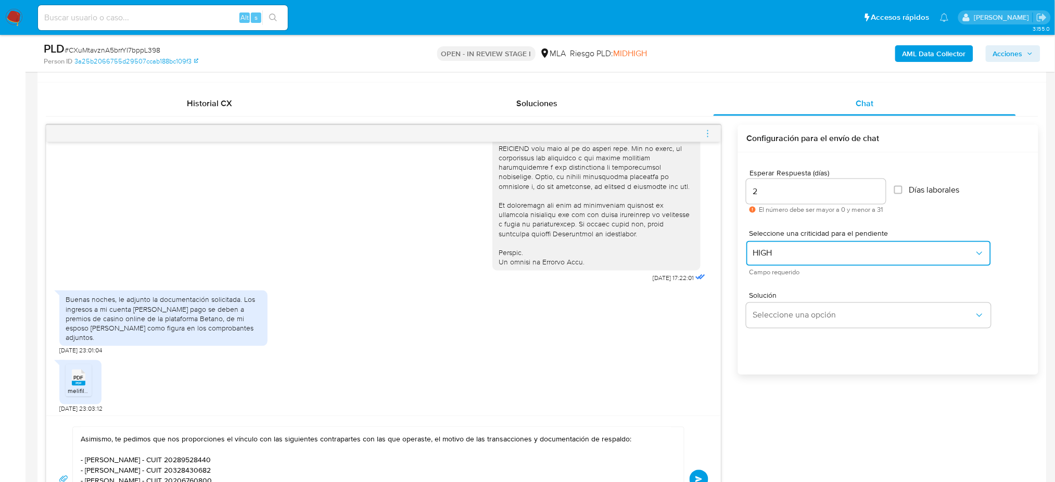
scroll to position [555, 0]
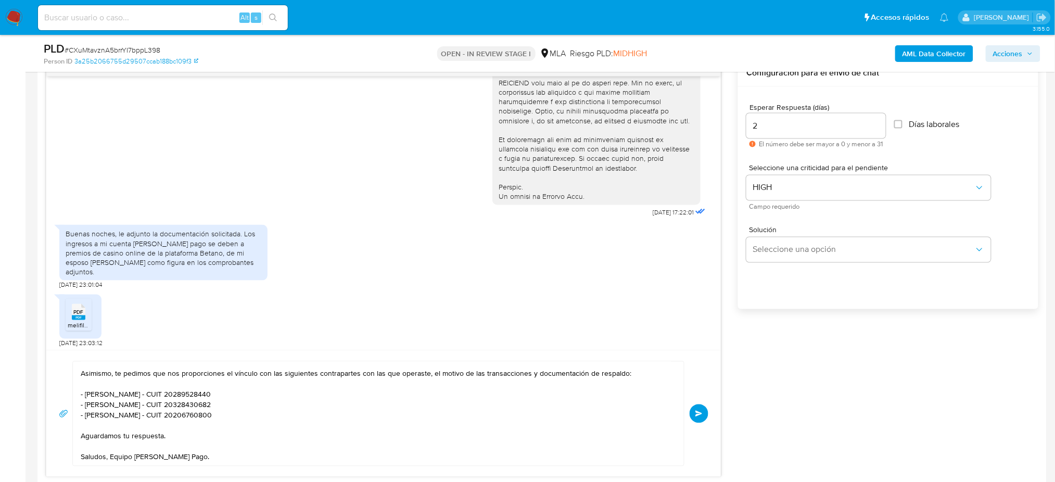
click at [700, 409] on button "Enviar" at bounding box center [699, 414] width 19 height 19
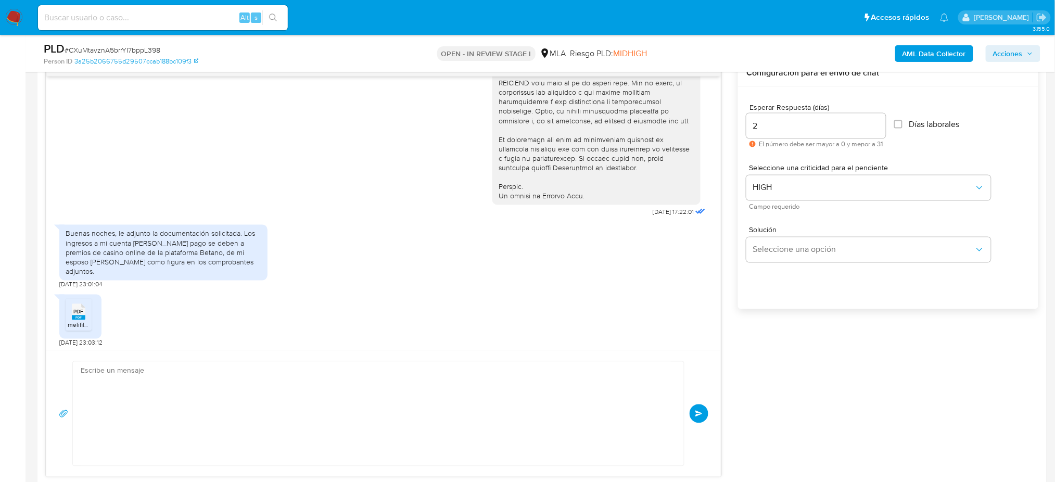
scroll to position [683, 0]
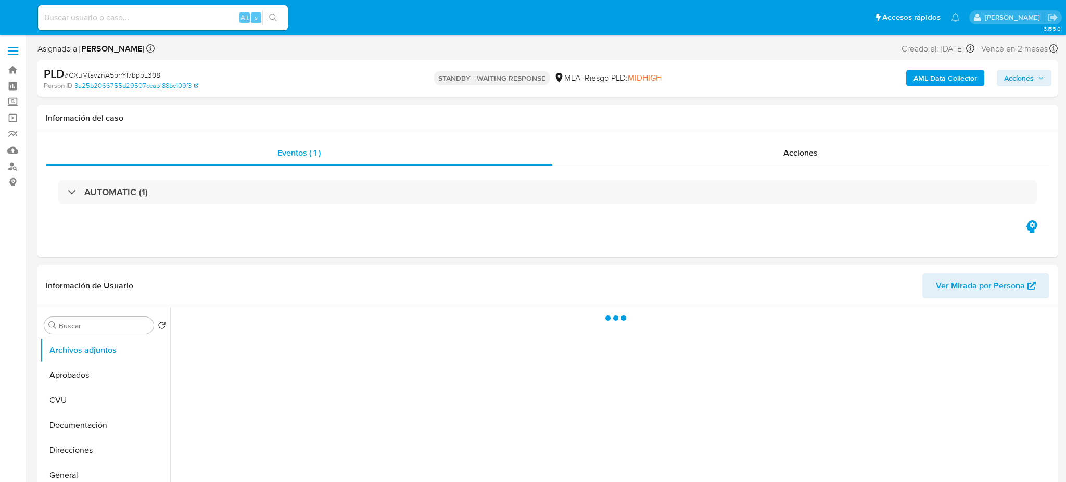
select select "10"
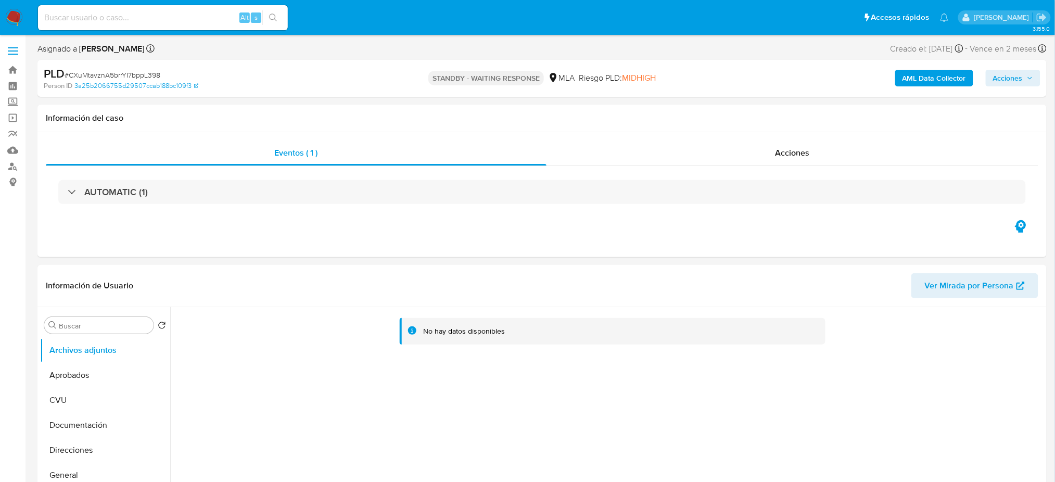
click at [188, 9] on div "Alt s" at bounding box center [163, 17] width 250 height 25
click at [198, 16] on input at bounding box center [163, 18] width 250 height 14
paste input "1sueuL2ZwtS2OTwCbvdYPSeY"
type input "1sueuL2ZwtS2OTwCbvdYPSeY"
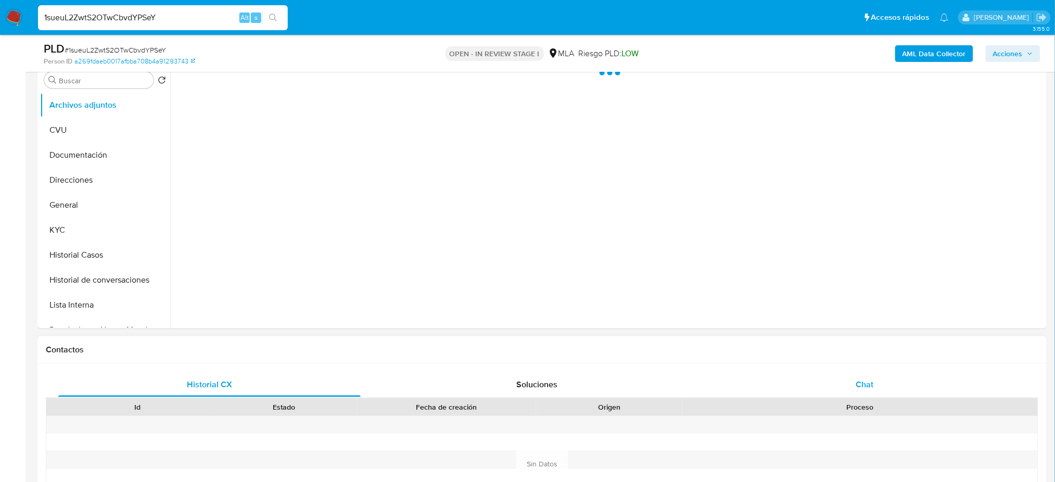
click at [839, 380] on div "Chat" at bounding box center [865, 384] width 303 height 25
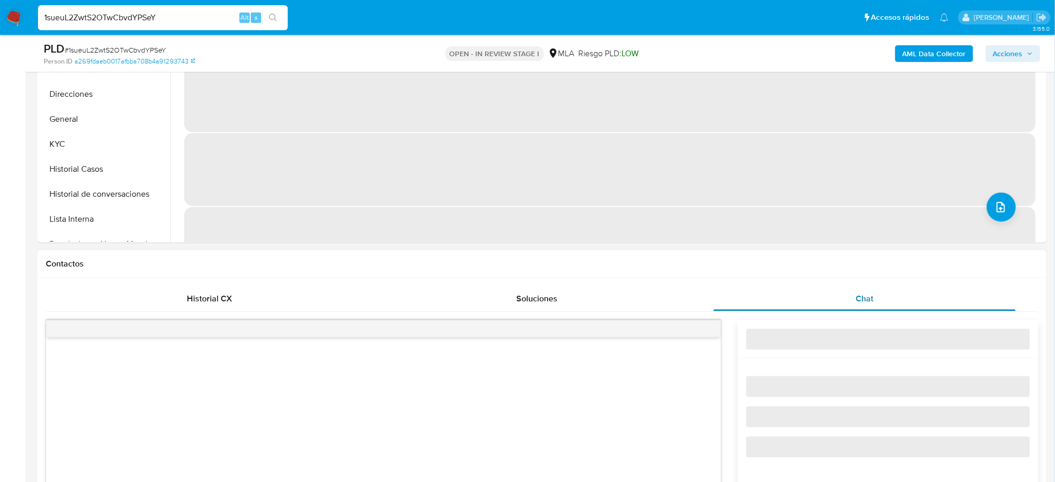
scroll to position [486, 0]
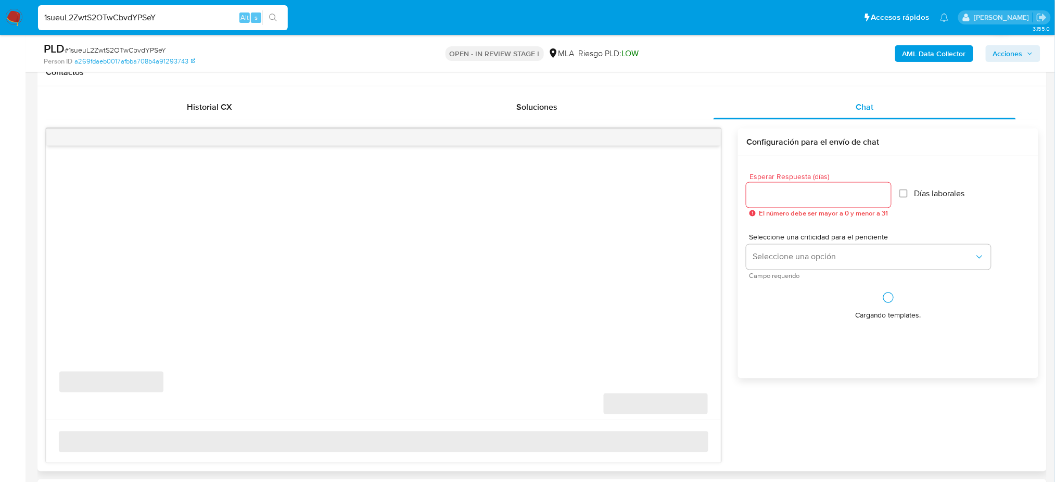
select select "10"
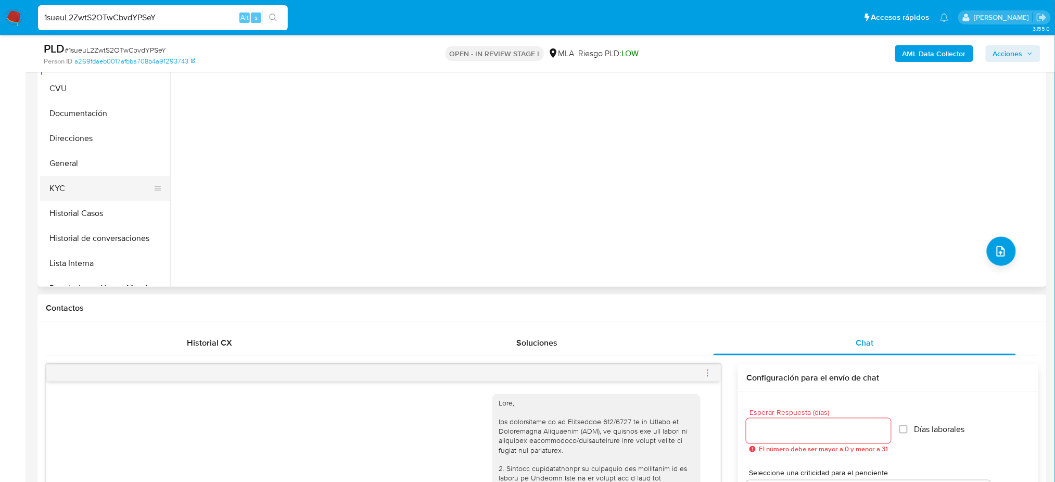
scroll to position [139, 0]
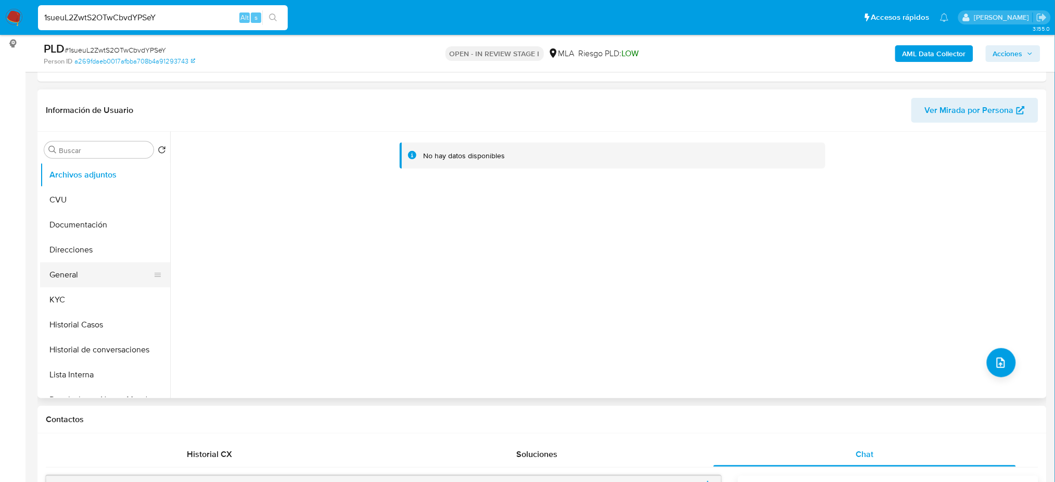
click at [98, 271] on button "General" at bounding box center [101, 274] width 122 height 25
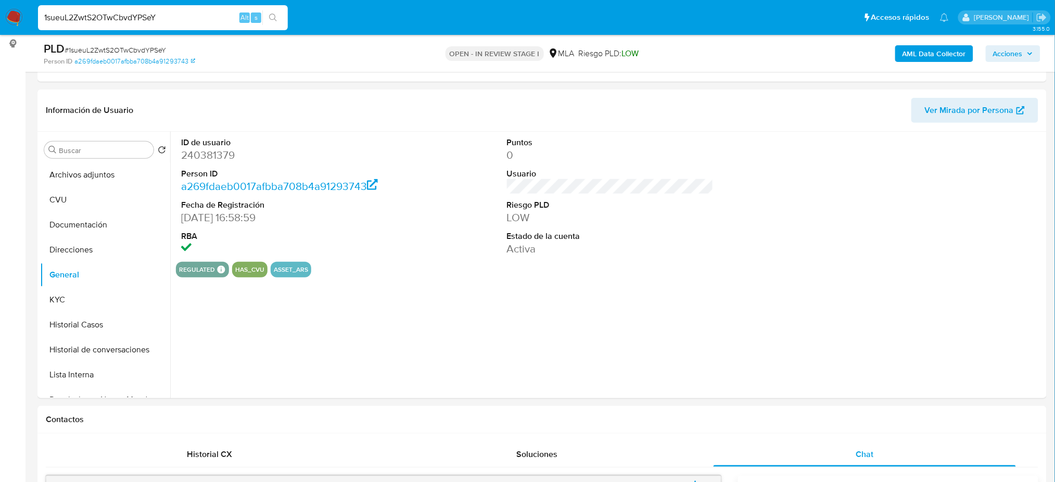
click at [206, 153] on dd "240381379" at bounding box center [284, 155] width 207 height 15
copy dd "240381379"
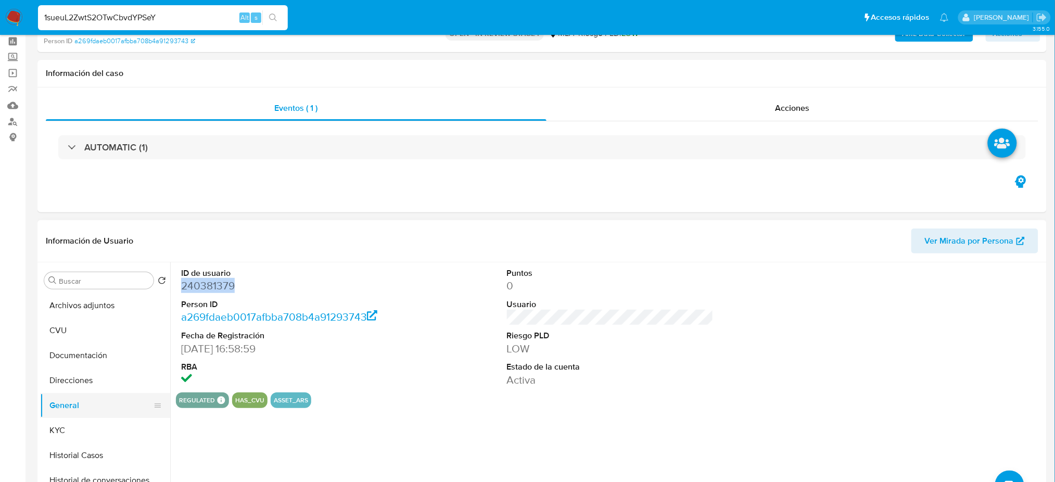
scroll to position [69, 0]
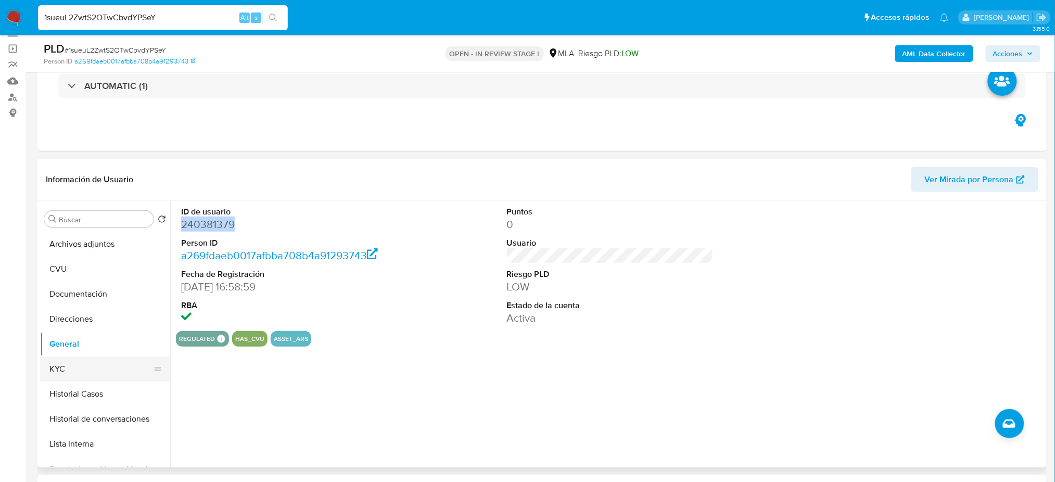
click at [93, 370] on button "KYC" at bounding box center [101, 369] width 122 height 25
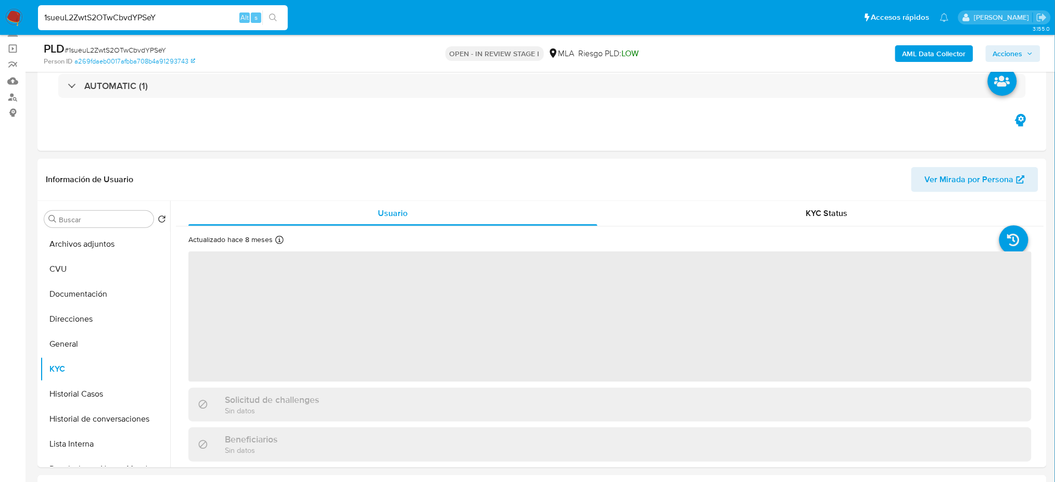
scroll to position [139, 0]
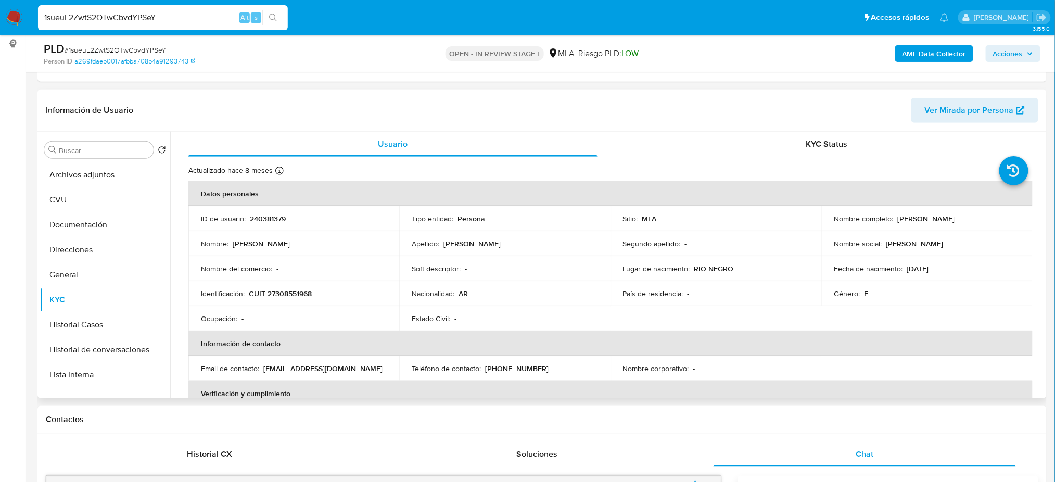
click at [285, 295] on p "CUIT 27308551968" at bounding box center [280, 293] width 63 height 9
copy p "27308551968"
click at [288, 304] on td "Identificación : CUIT 27308551968" at bounding box center [293, 293] width 211 height 25
drag, startPoint x: 276, startPoint y: 294, endPoint x: 309, endPoint y: 295, distance: 32.8
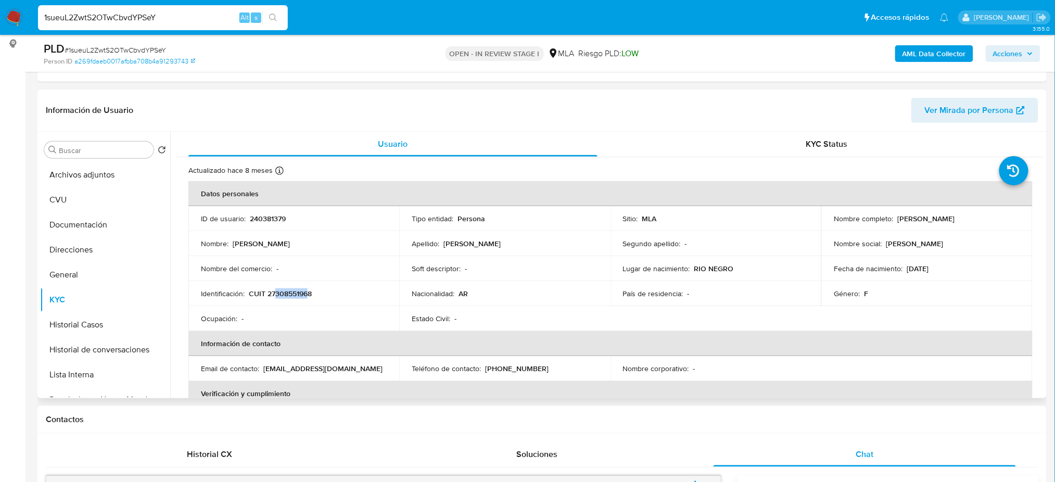
click at [309, 295] on p "CUIT 27308551968" at bounding box center [280, 293] width 63 height 9
copy p "30855196"
drag, startPoint x: 895, startPoint y: 220, endPoint x: 1010, endPoint y: 221, distance: 115.6
click at [1010, 222] on div "Nombre completo : Azucena Xiong" at bounding box center [927, 218] width 186 height 9
copy p "Azucena Xiong"
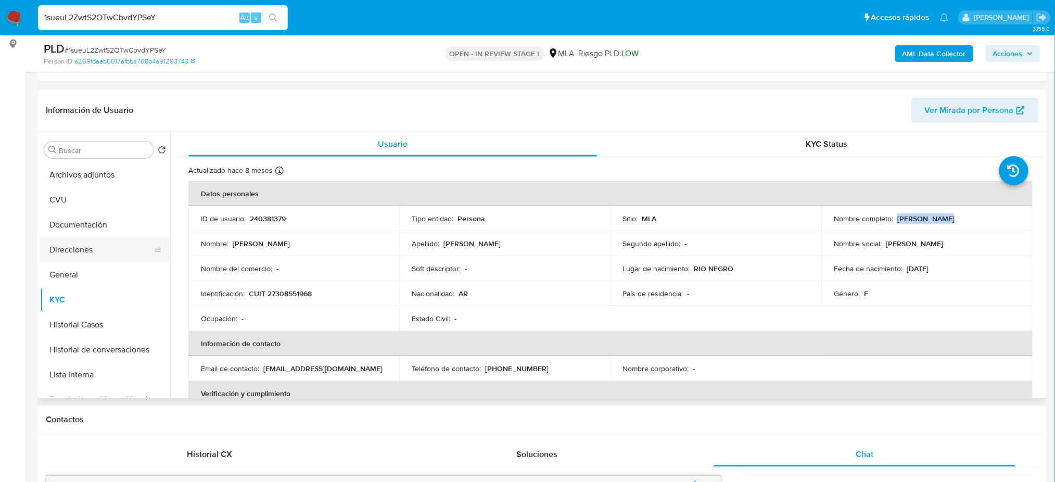
click at [66, 253] on button "Direcciones" at bounding box center [101, 249] width 122 height 25
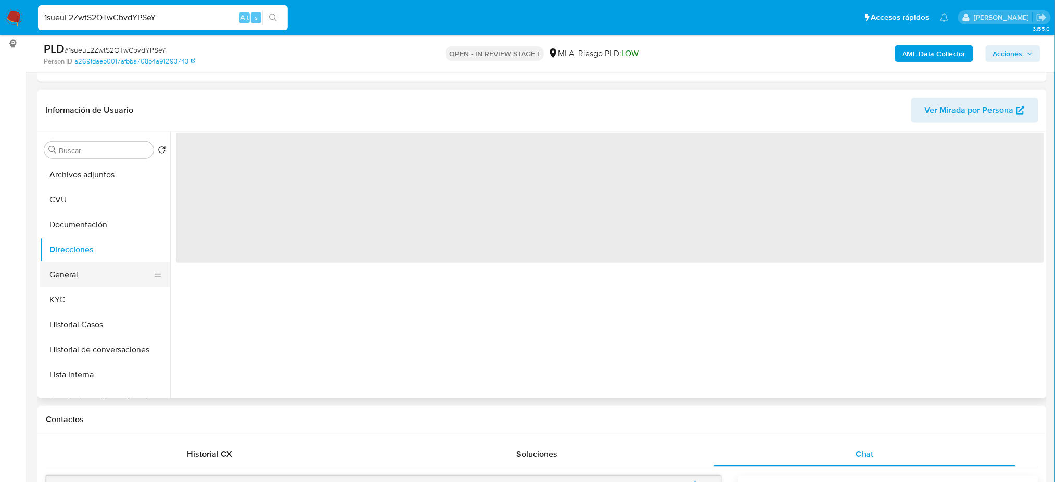
click at [77, 266] on button "General" at bounding box center [101, 274] width 122 height 25
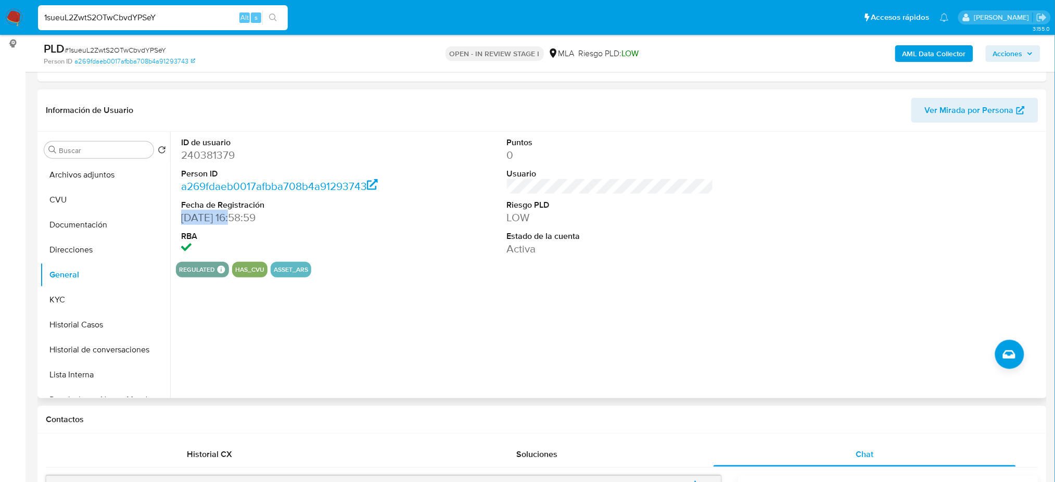
drag, startPoint x: 230, startPoint y: 219, endPoint x: 178, endPoint y: 217, distance: 52.7
click at [178, 217] on div "ID de usuario 240381379 Person ID a269fdaeb0017afbba708b4a91293743 Fecha de Reg…" at bounding box center [284, 197] width 217 height 130
copy dd "10/01/2017"
click at [80, 236] on button "Documentación" at bounding box center [101, 224] width 122 height 25
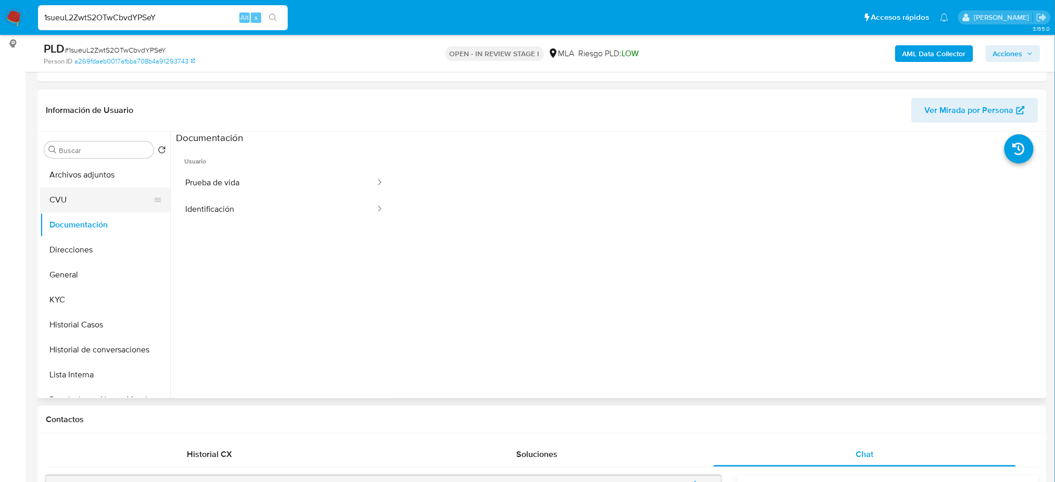
click at [69, 198] on button "CVU" at bounding box center [101, 199] width 122 height 25
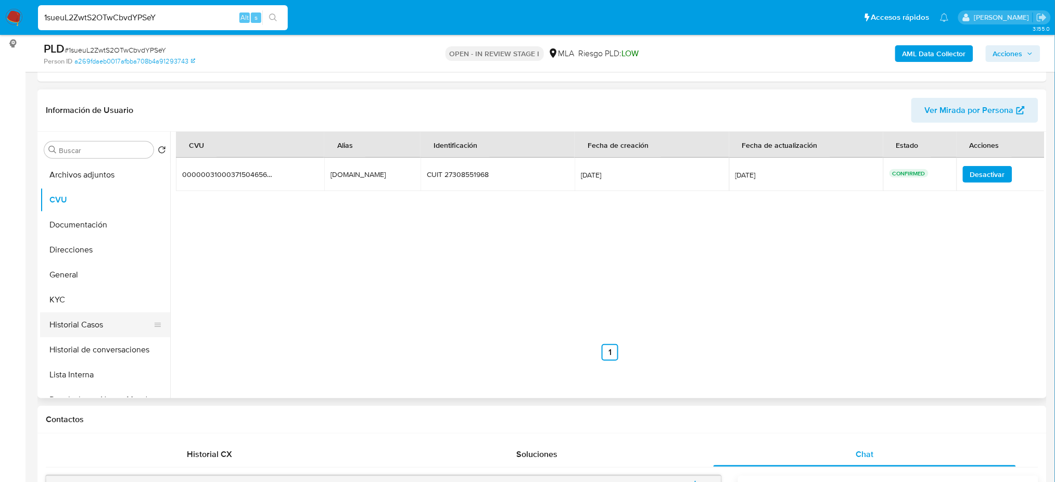
click at [73, 325] on button "Historial Casos" at bounding box center [101, 324] width 122 height 25
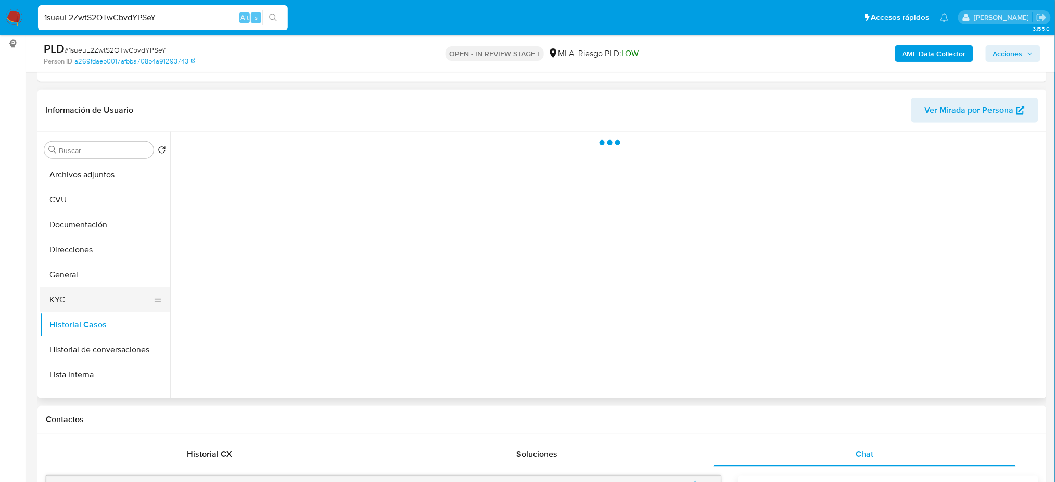
click at [65, 293] on button "KYC" at bounding box center [101, 299] width 122 height 25
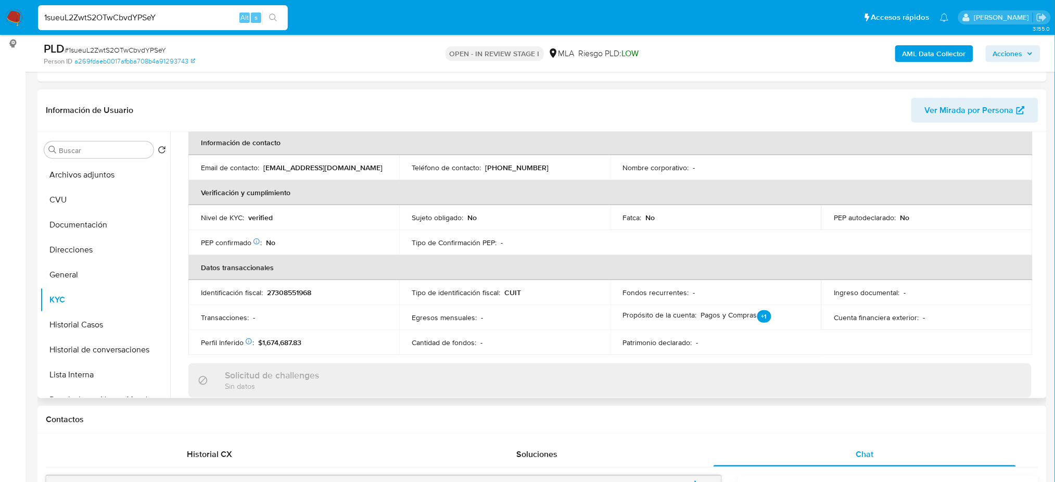
scroll to position [539, 0]
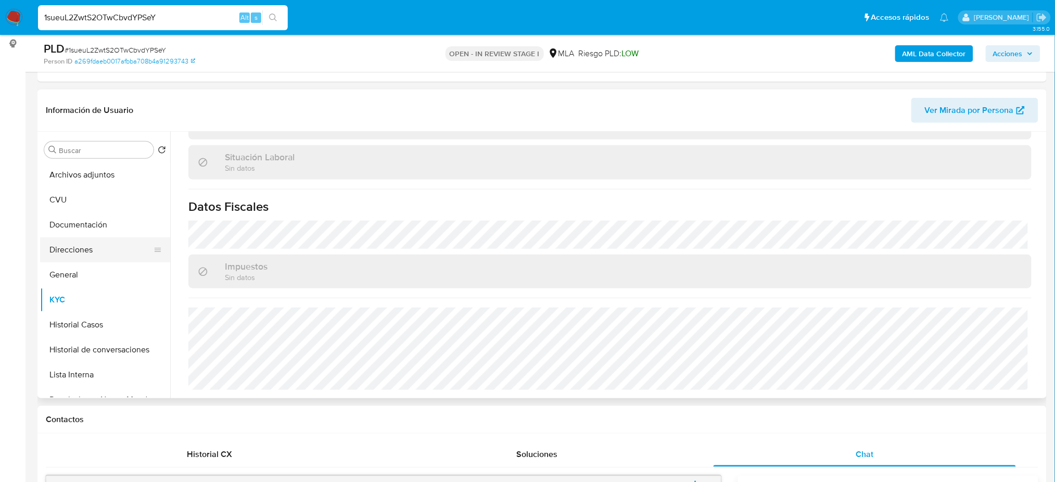
click at [79, 249] on button "Direcciones" at bounding box center [101, 249] width 122 height 25
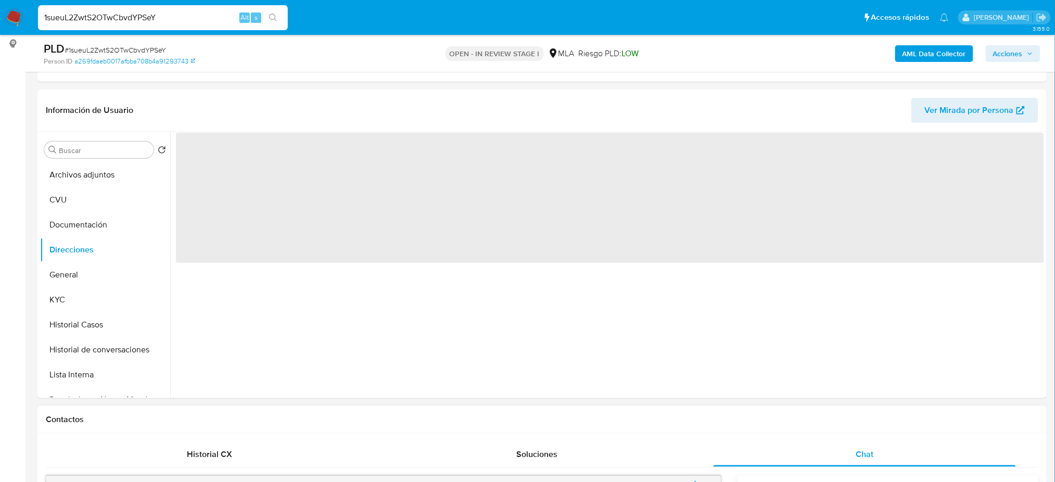
scroll to position [0, 0]
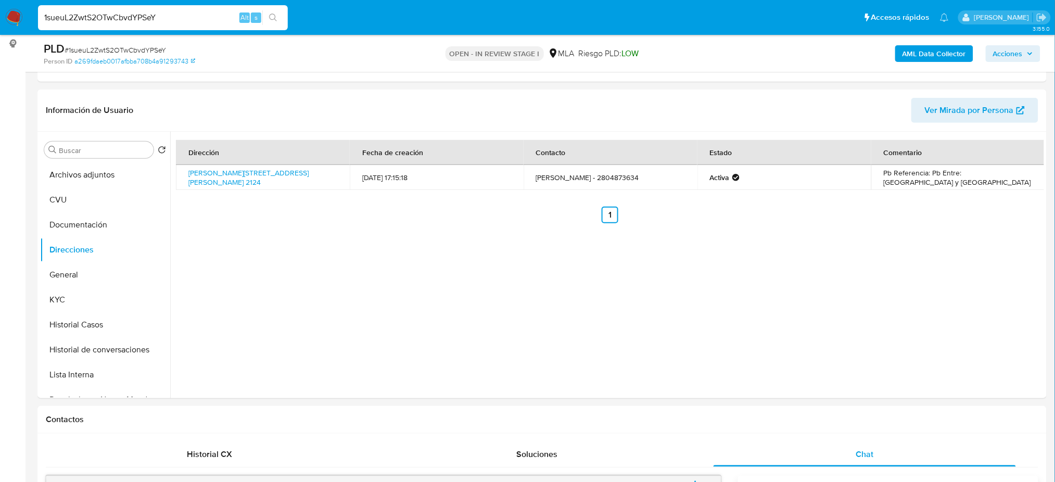
drag, startPoint x: 205, startPoint y: 18, endPoint x: 0, endPoint y: 32, distance: 205.1
click at [0, 32] on nav "Pausado Ver notificaciones 1sueuL2ZwtS2OTwCbvdYPSeY Alt s Accesos rápidos Presi…" at bounding box center [527, 17] width 1055 height 35
paste input "4lJWw1CgfB7FYNAV8tpVMVbR"
type input "4lJWw1CgfB7FYNAV8tpVMVbR"
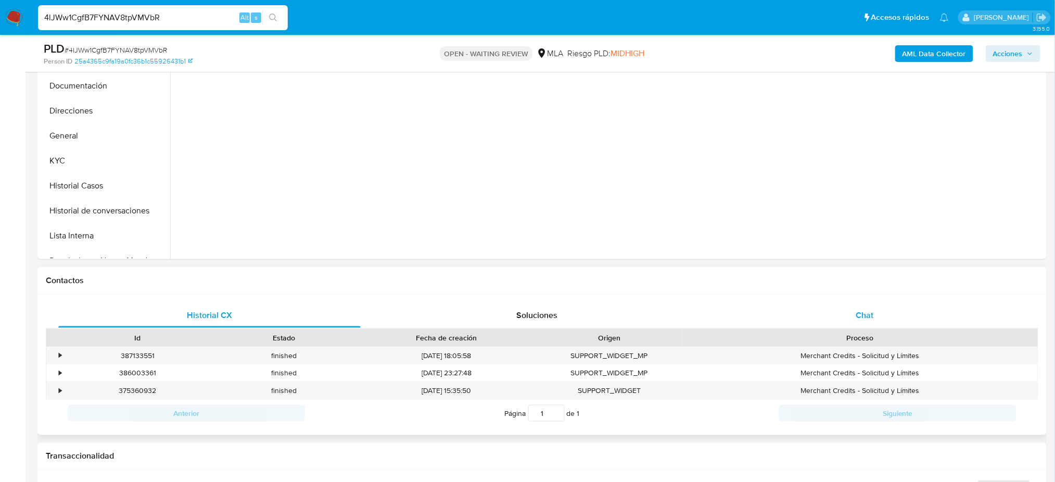
click at [878, 314] on div "Chat" at bounding box center [865, 315] width 303 height 25
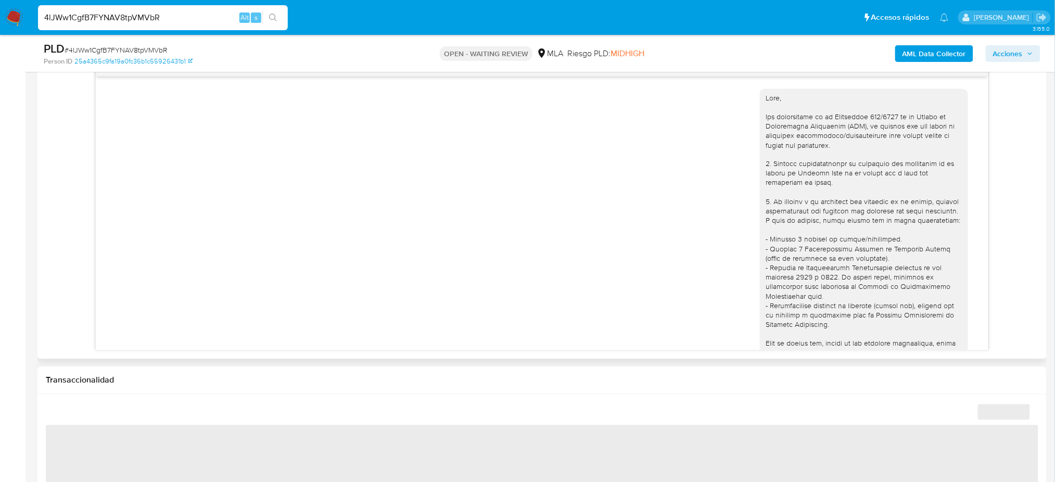
scroll to position [388, 0]
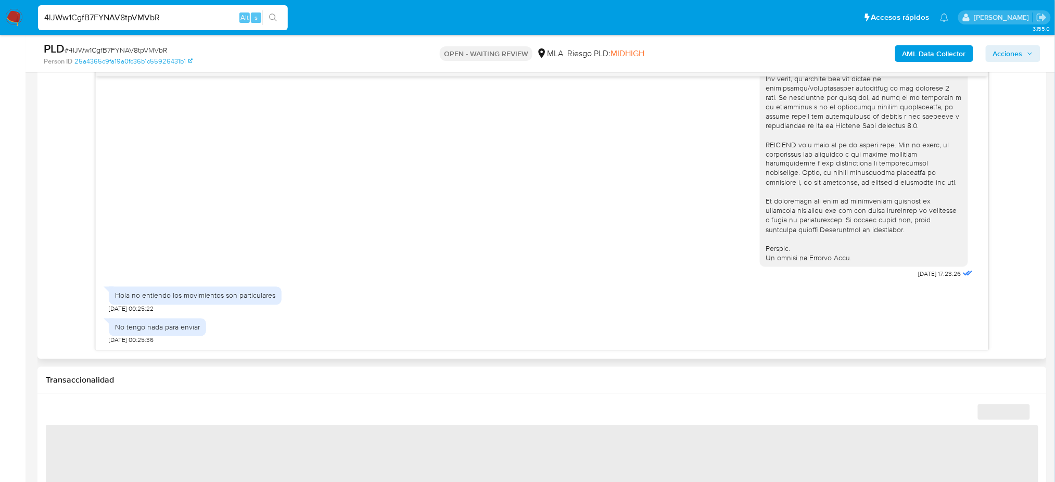
select select "10"
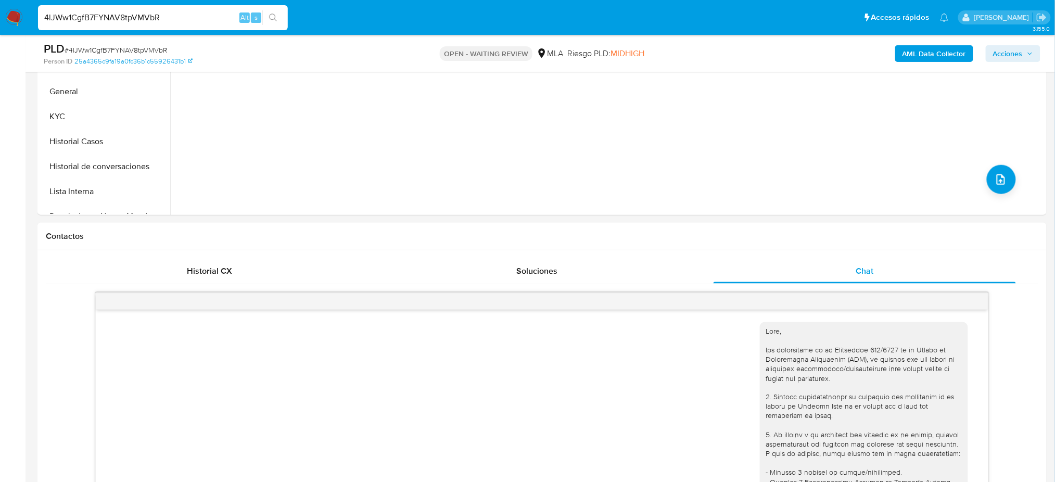
scroll to position [139, 0]
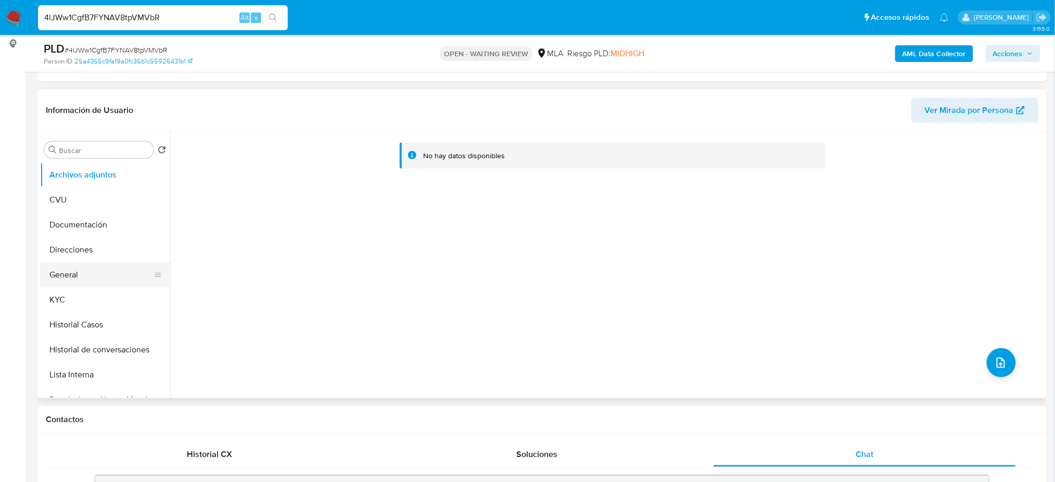
click at [103, 267] on button "General" at bounding box center [101, 274] width 122 height 25
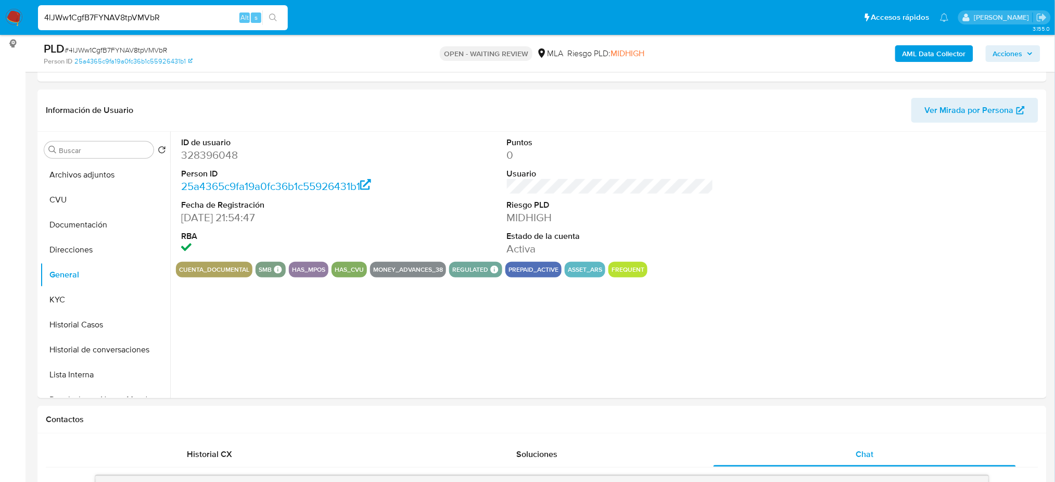
click at [207, 153] on dd "328396048" at bounding box center [284, 155] width 207 height 15
copy dd "328396048"
click at [97, 303] on button "KYC" at bounding box center [101, 299] width 122 height 25
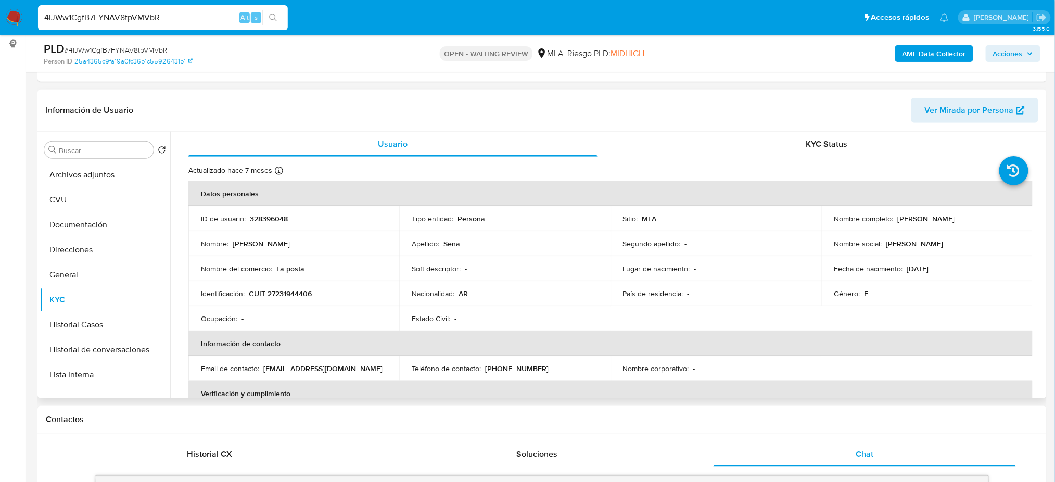
click at [306, 291] on p "CUIT 27231944406" at bounding box center [280, 293] width 63 height 9
copy p "27231944406"
click at [273, 310] on td "Ocupación : -" at bounding box center [293, 318] width 211 height 25
drag, startPoint x: 276, startPoint y: 297, endPoint x: 306, endPoint y: 295, distance: 30.3
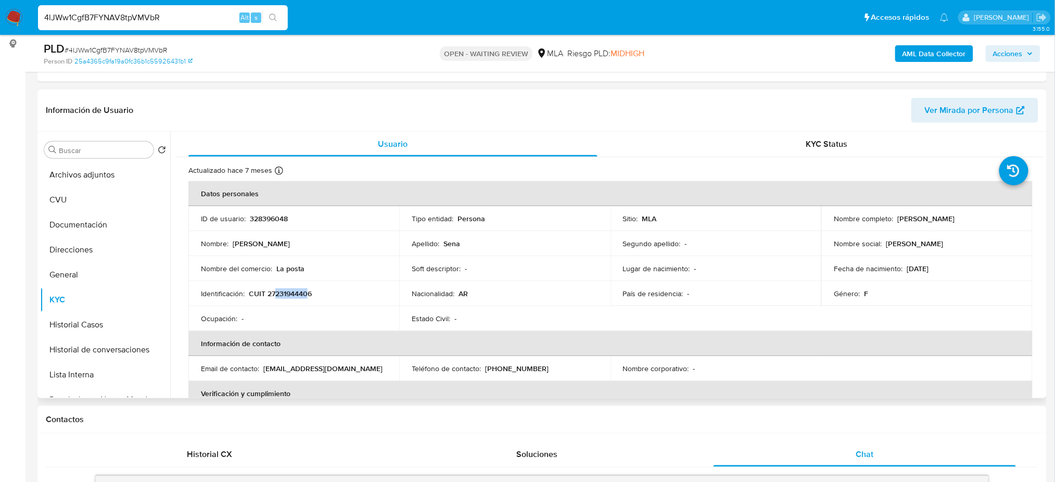
click at [306, 295] on p "CUIT 27231944406" at bounding box center [280, 293] width 63 height 9
copy p "23194440"
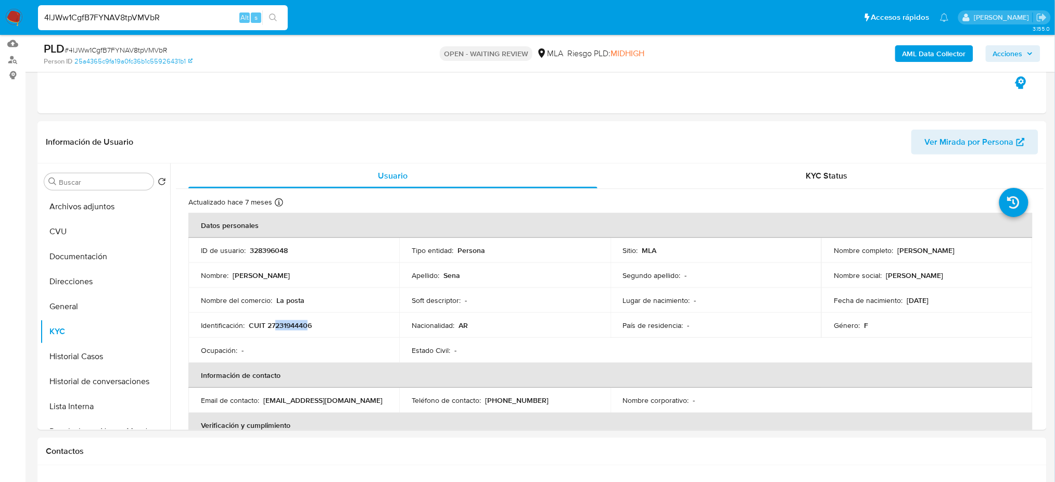
scroll to position [51, 0]
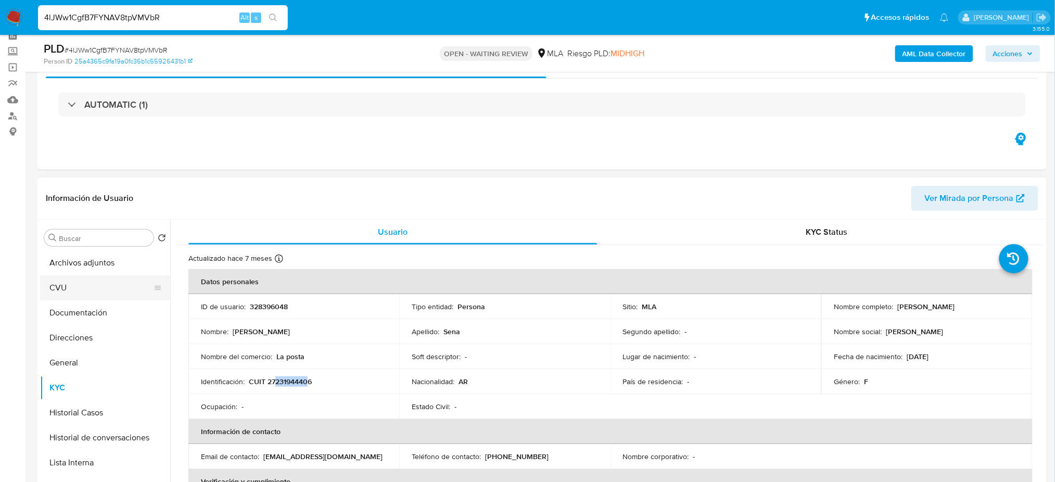
click at [87, 285] on button "CVU" at bounding box center [101, 287] width 122 height 25
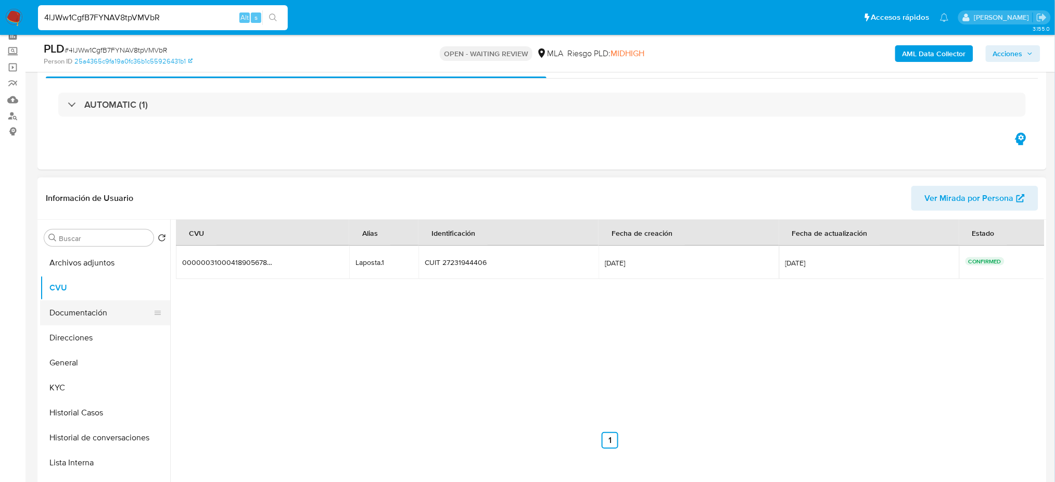
click at [107, 321] on button "Documentación" at bounding box center [101, 312] width 122 height 25
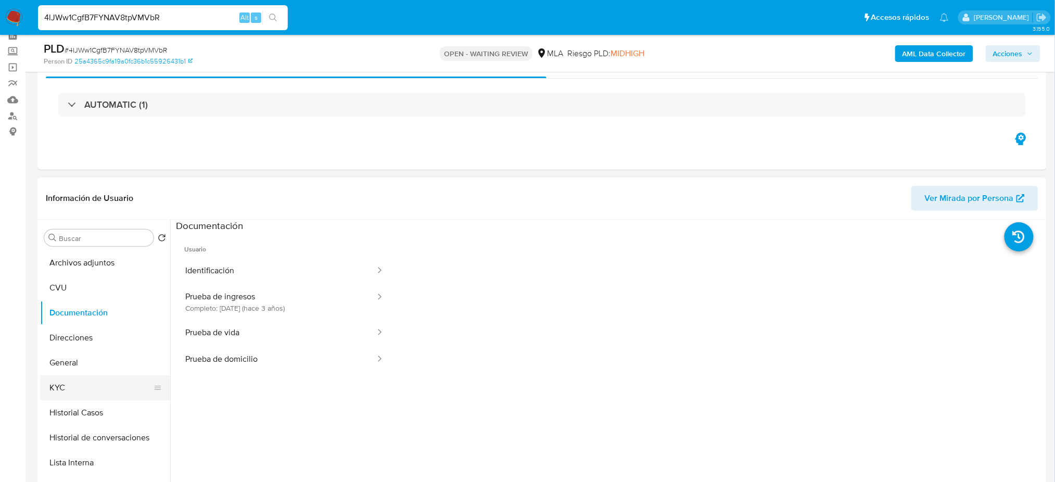
click at [95, 385] on button "KYC" at bounding box center [101, 387] width 122 height 25
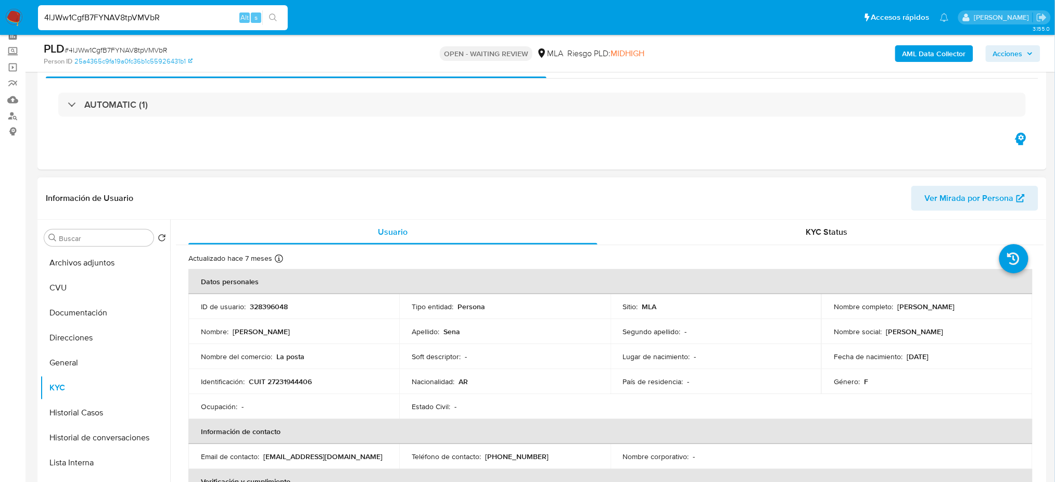
drag, startPoint x: 896, startPoint y: 306, endPoint x: 975, endPoint y: 303, distance: 79.2
click at [975, 303] on div "Nombre completo : Maria Rosa Sena" at bounding box center [927, 306] width 186 height 9
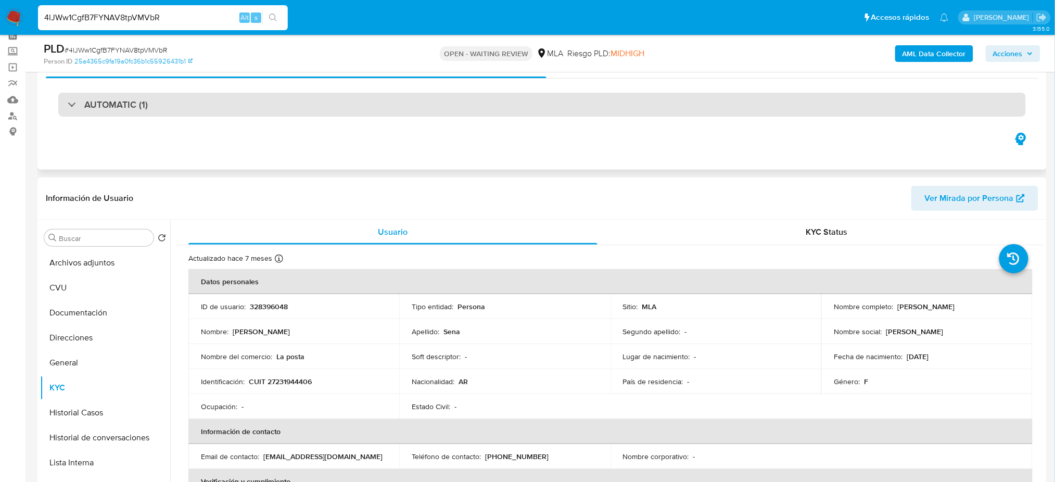
copy p "Maria Rosa Sena"
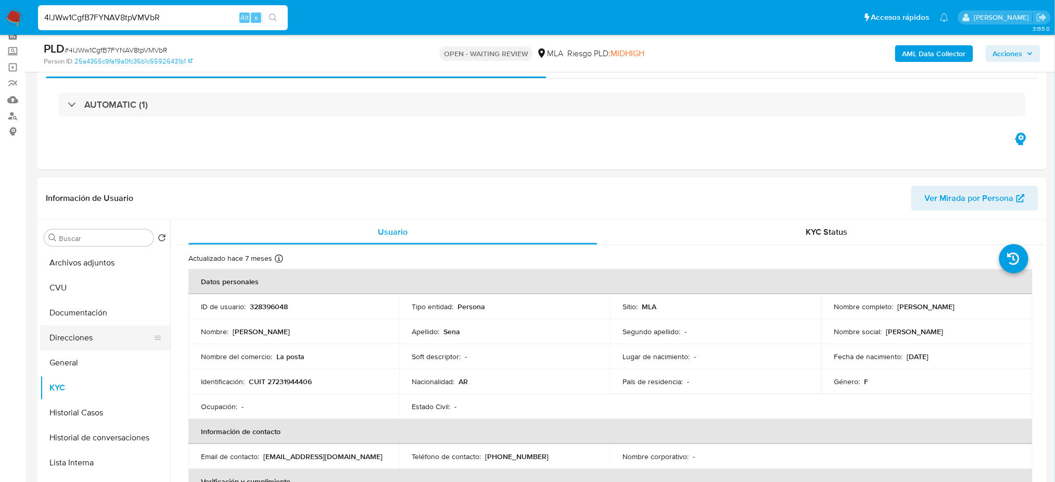
click at [73, 333] on button "Direcciones" at bounding box center [101, 337] width 122 height 25
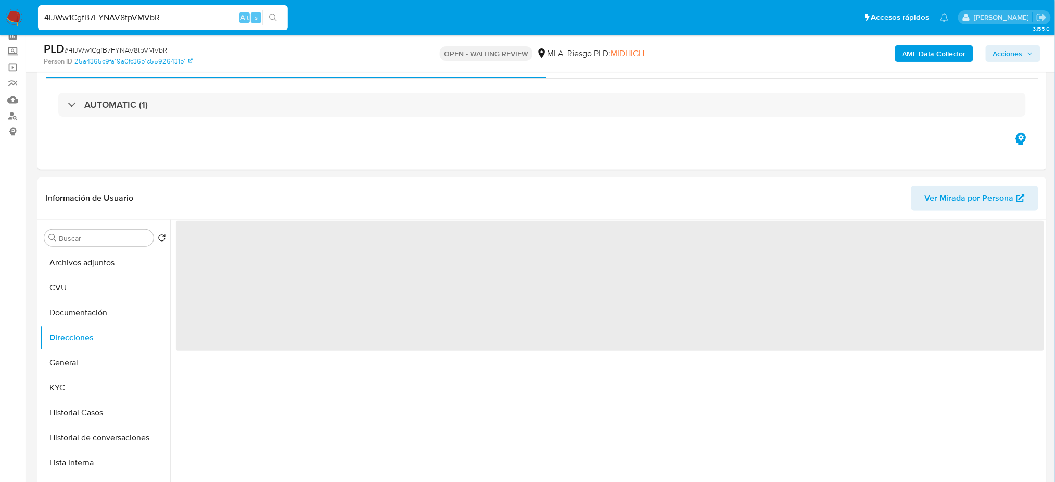
scroll to position [120, 0]
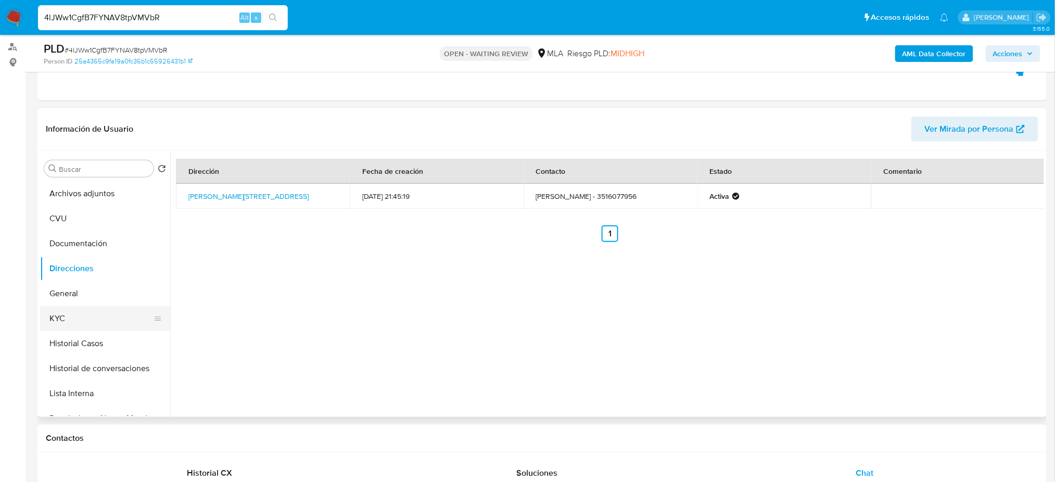
click at [48, 322] on button "KYC" at bounding box center [101, 318] width 122 height 25
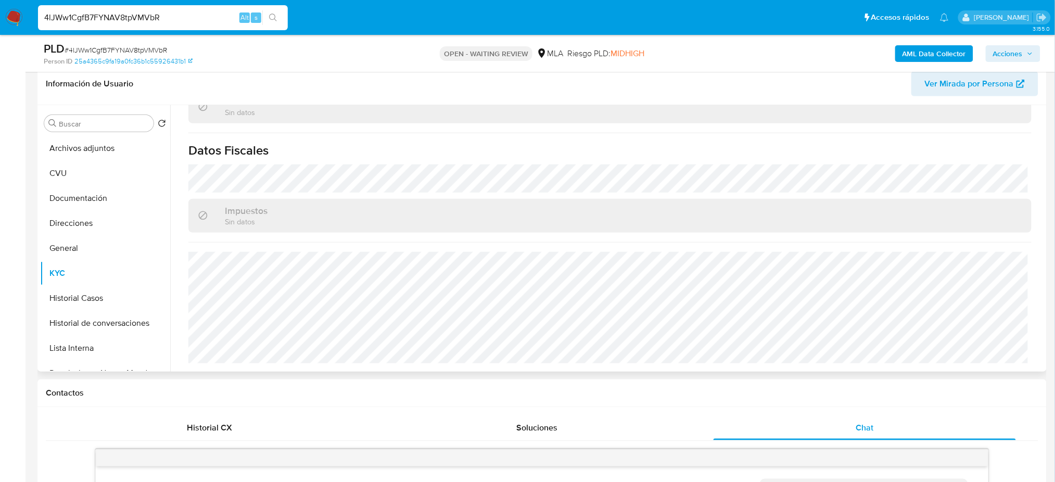
scroll to position [189, 0]
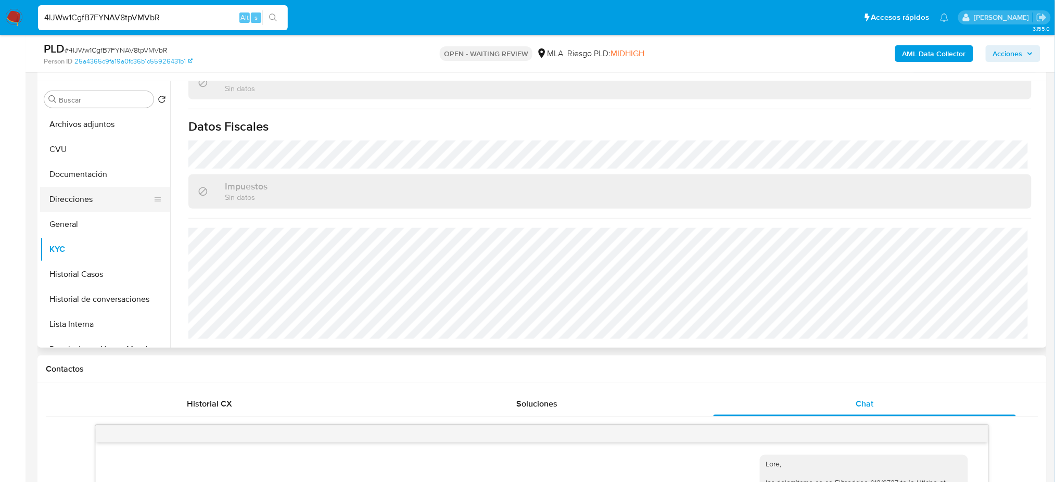
click at [62, 195] on button "Direcciones" at bounding box center [101, 199] width 122 height 25
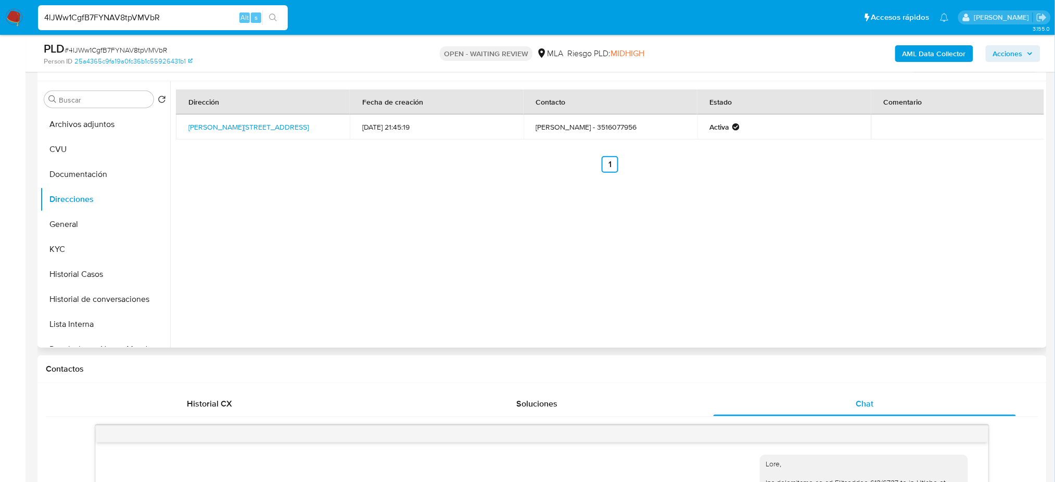
drag, startPoint x: 266, startPoint y: 133, endPoint x: 182, endPoint y: 125, distance: 84.2
click at [182, 125] on td "Donato Alvarez 9135, Cordoba, Córdoba, 5147, Argentina 9135" at bounding box center [263, 127] width 174 height 25
copy link "Donato Alvarez 9135, Cordoba, Córdoba, 5147, Argentina 9135"
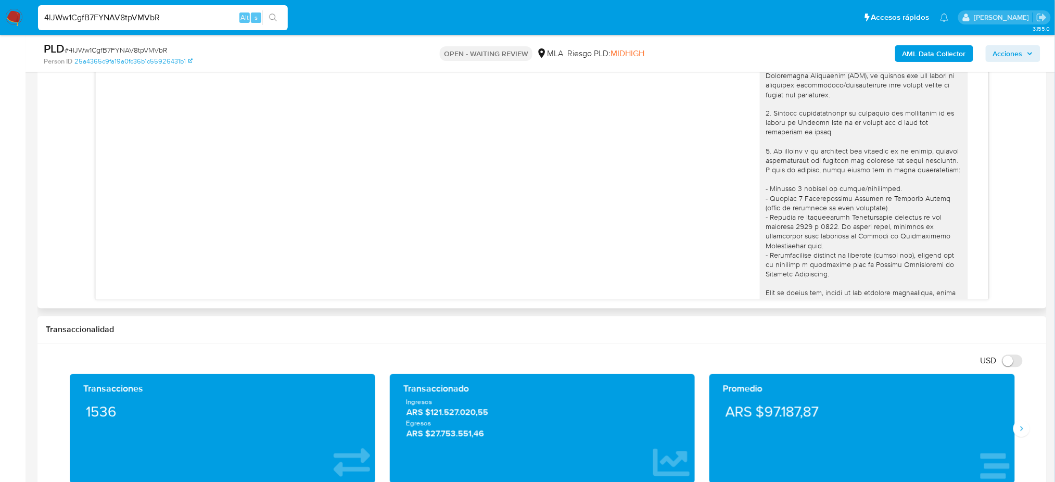
scroll to position [388, 0]
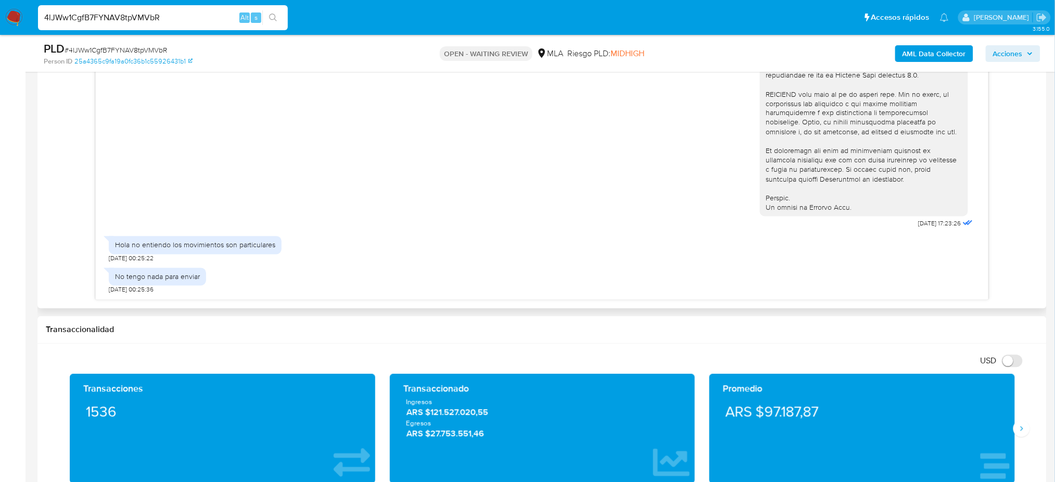
click at [135, 283] on div "No tengo nada para enviar" at bounding box center [157, 277] width 97 height 18
drag, startPoint x: 170, startPoint y: 245, endPoint x: 277, endPoint y: 247, distance: 106.8
click at [277, 247] on div "Hola no entiendo los movimientos son particulares" at bounding box center [195, 245] width 173 height 18
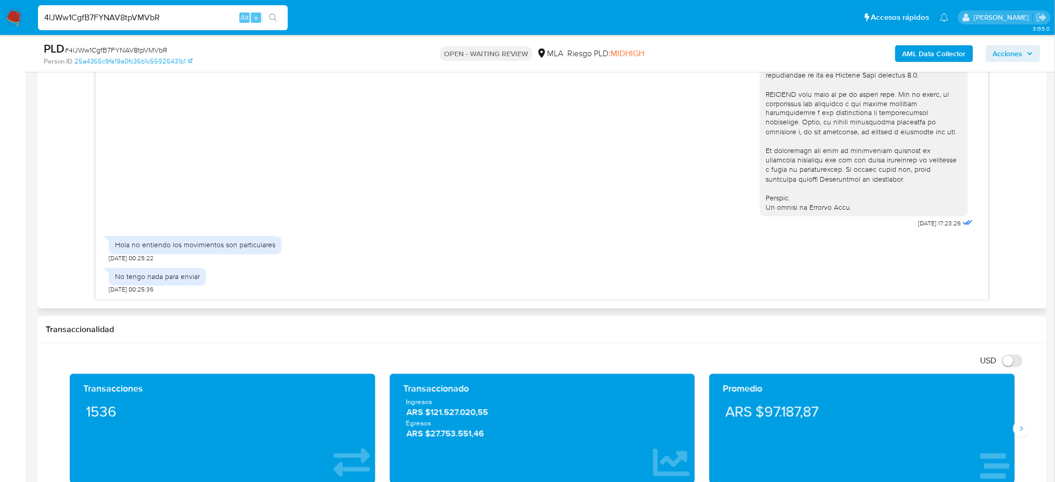
click at [137, 273] on div "No tengo nada para enviar" at bounding box center [157, 276] width 85 height 9
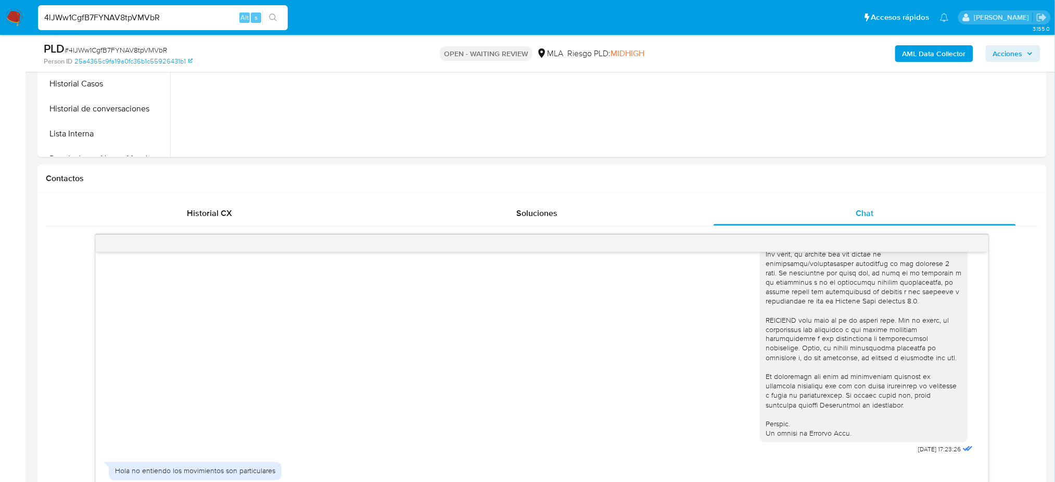
scroll to position [189, 0]
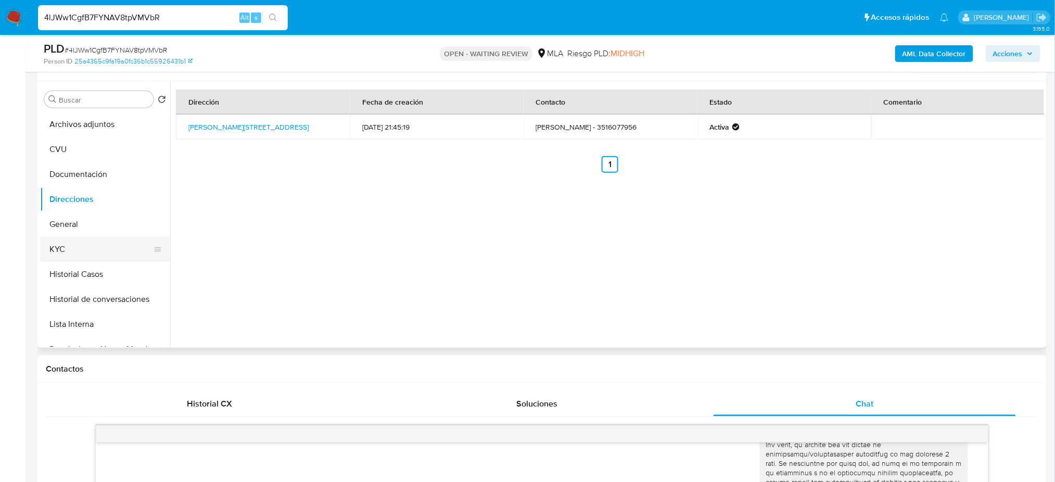
click at [86, 253] on button "KYC" at bounding box center [101, 249] width 122 height 25
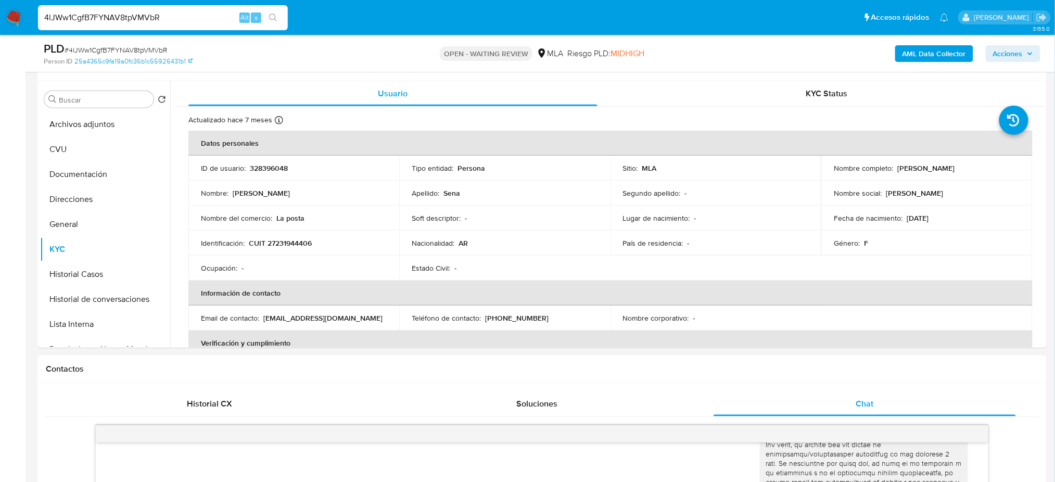
drag, startPoint x: 188, startPoint y: 14, endPoint x: 0, endPoint y: 43, distance: 190.1
paste input "jKVhWMuqbYgiEGtEHPRbiJ4u"
type input "jKVhWMuqbYgiEGtEHPRbiJ4u"
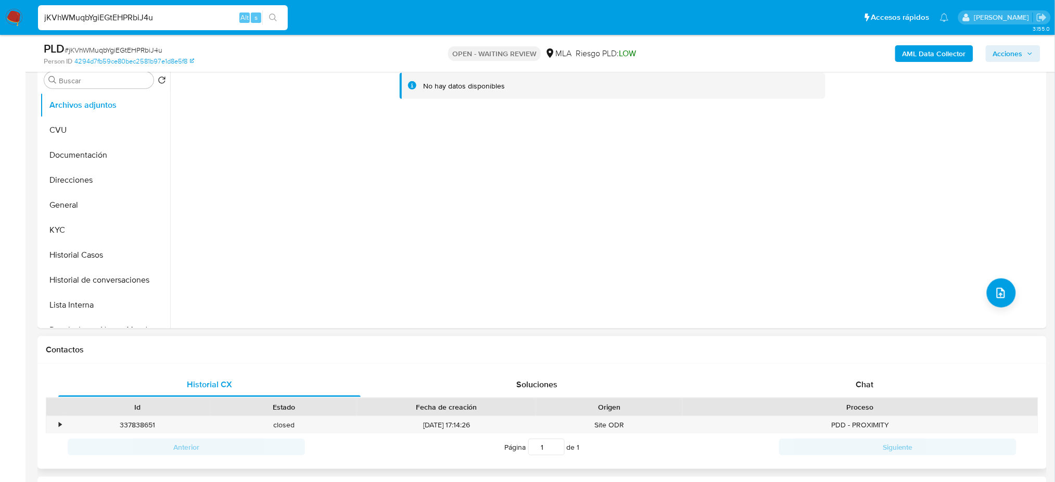
select select "10"
click at [911, 382] on div "Chat" at bounding box center [865, 384] width 303 height 25
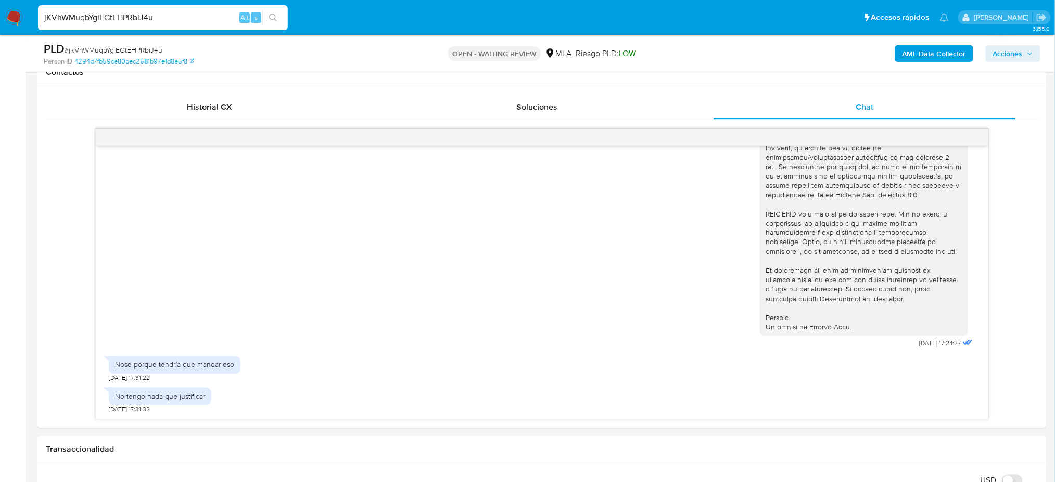
scroll to position [139, 0]
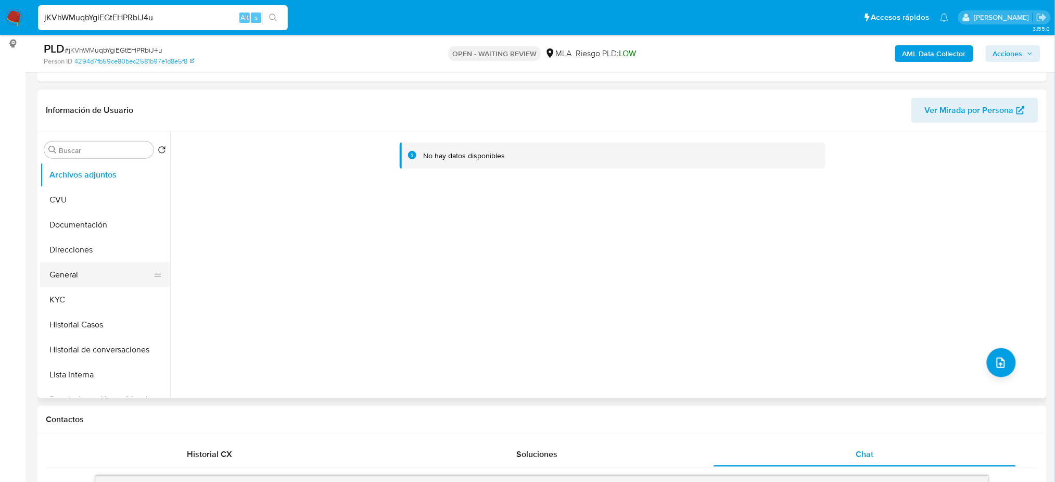
click at [81, 270] on button "General" at bounding box center [101, 274] width 122 height 25
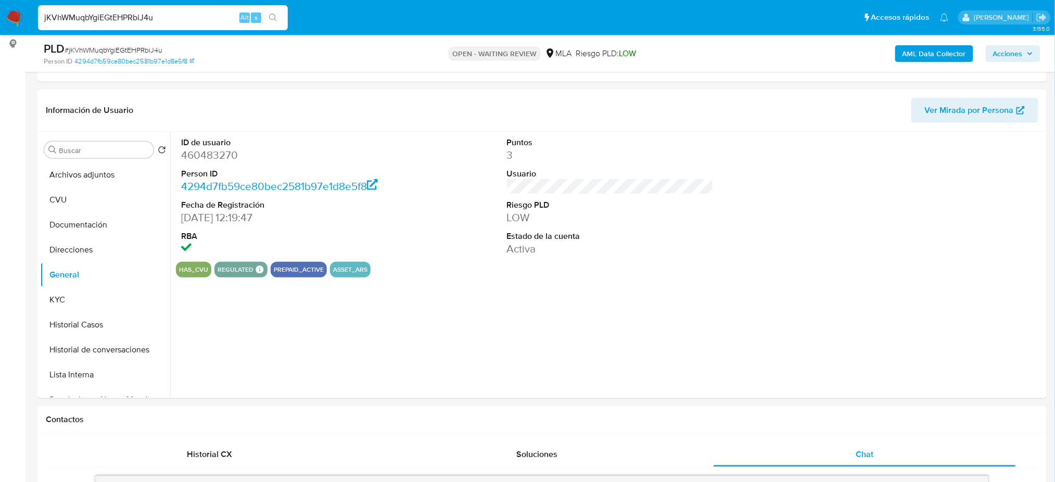
click at [210, 154] on dd "460483270" at bounding box center [284, 155] width 207 height 15
click at [205, 150] on dd "460483270" at bounding box center [284, 155] width 207 height 15
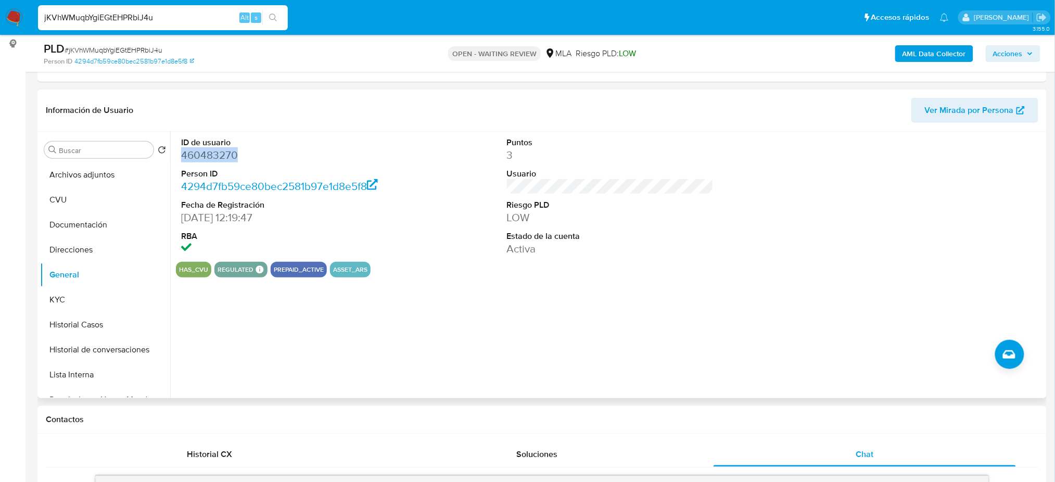
drag, startPoint x: 205, startPoint y: 150, endPoint x: 242, endPoint y: 157, distance: 37.7
click at [242, 157] on dd "460483270" at bounding box center [284, 155] width 207 height 15
click at [59, 302] on button "KYC" at bounding box center [101, 299] width 122 height 25
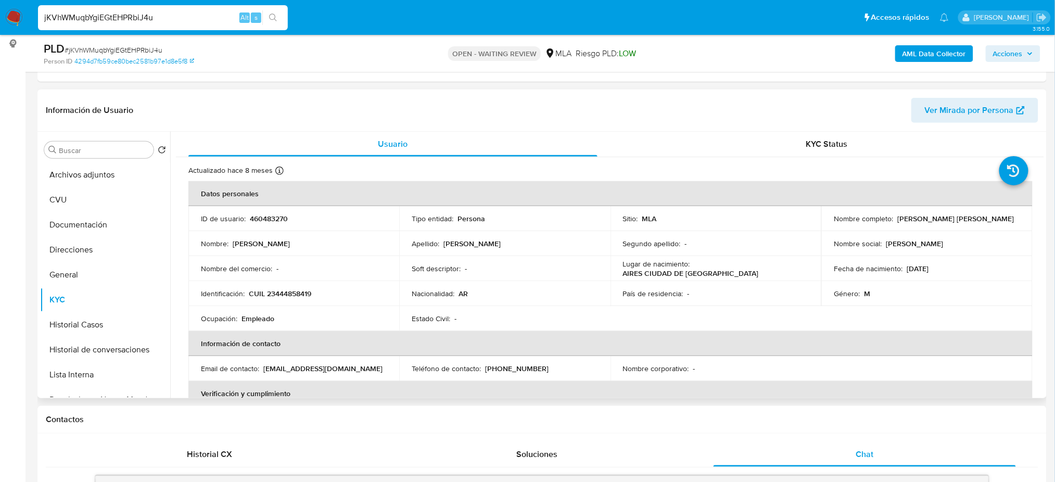
click at [290, 290] on p "CUIL 23444858419" at bounding box center [280, 293] width 62 height 9
click at [295, 289] on p "CUIL 23444858419" at bounding box center [280, 293] width 62 height 9
drag, startPoint x: 274, startPoint y: 293, endPoint x: 307, endPoint y: 296, distance: 33.0
click at [307, 296] on p "CUIL 23444858419" at bounding box center [280, 293] width 62 height 9
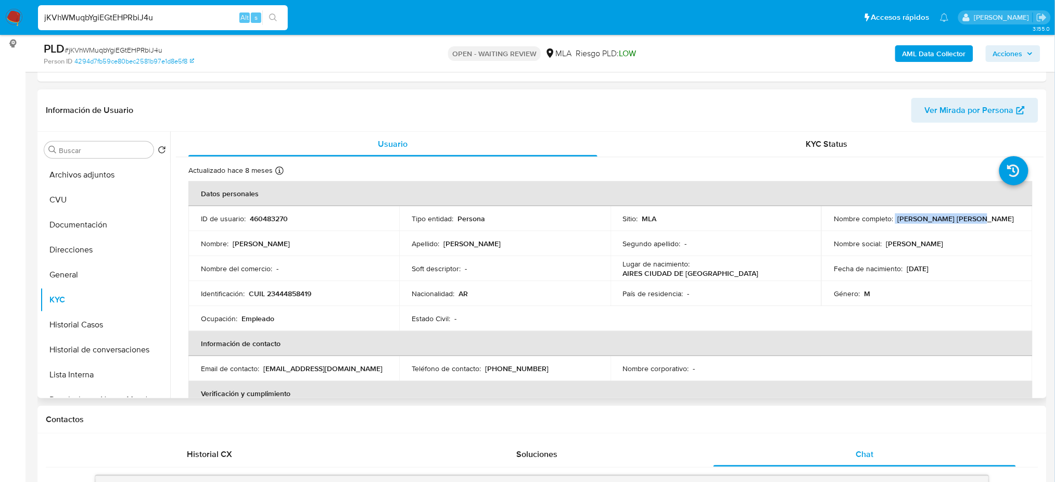
drag, startPoint x: 893, startPoint y: 216, endPoint x: 990, endPoint y: 219, distance: 96.9
click at [990, 219] on div "Nombre completo : Martin Nahuel Villani" at bounding box center [927, 218] width 186 height 9
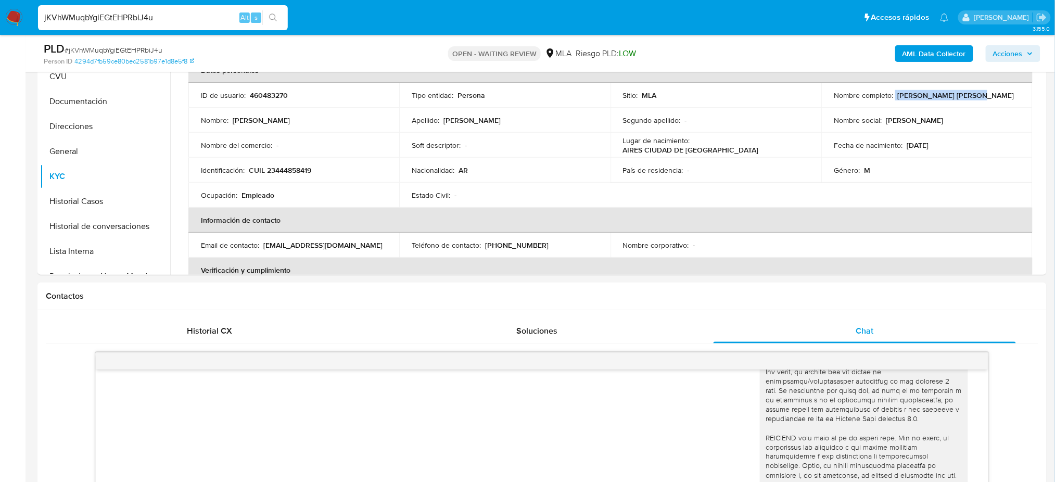
scroll to position [76, 0]
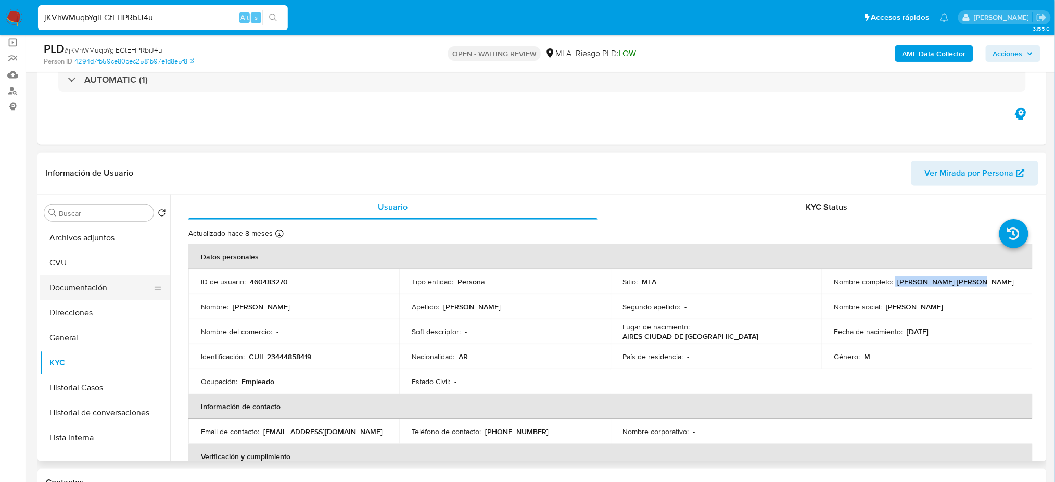
click at [73, 288] on button "Documentación" at bounding box center [101, 287] width 122 height 25
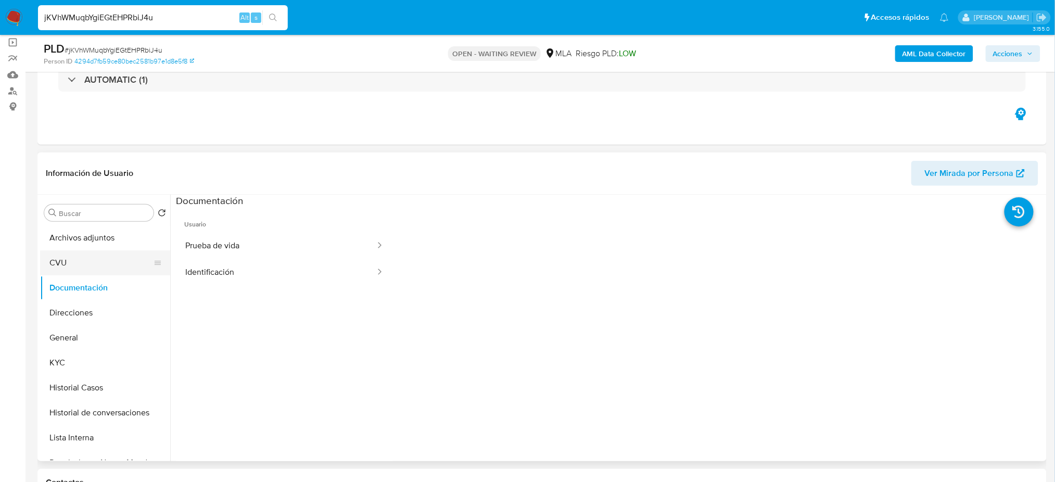
click at [71, 257] on button "CVU" at bounding box center [101, 262] width 122 height 25
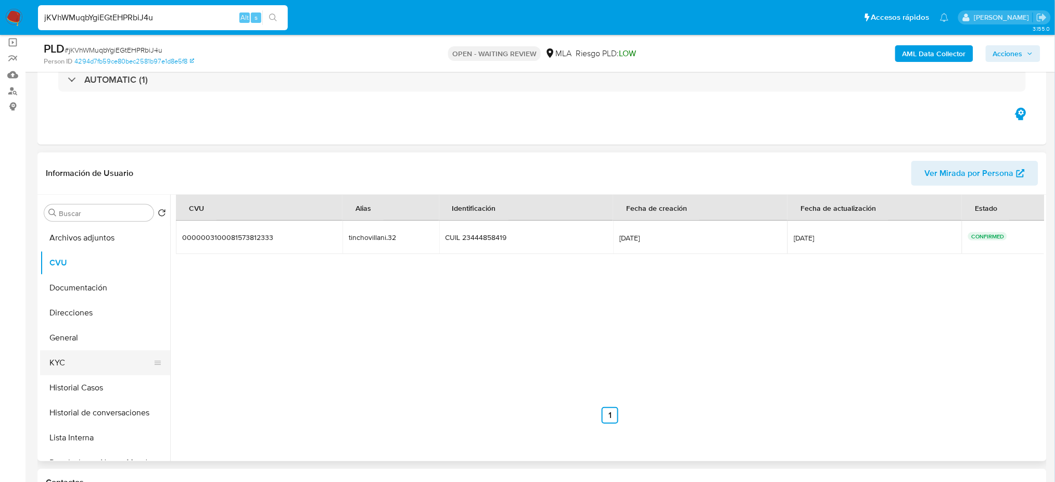
click at [70, 350] on button "KYC" at bounding box center [101, 362] width 122 height 25
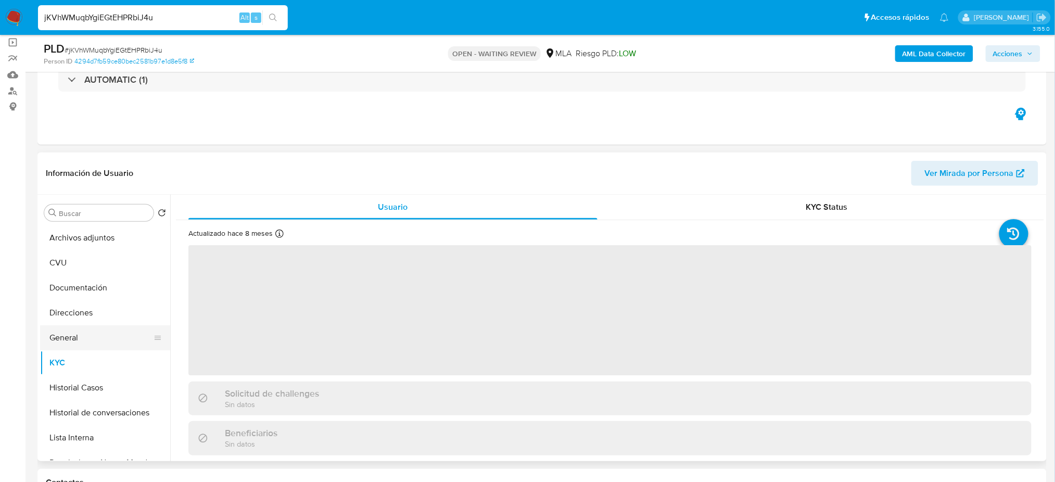
click at [57, 328] on button "General" at bounding box center [101, 337] width 122 height 25
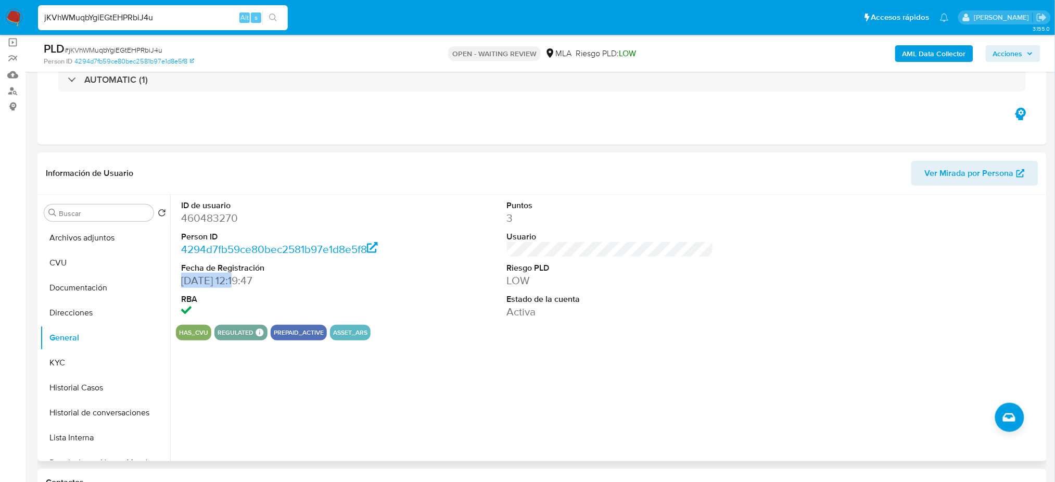
drag, startPoint x: 234, startPoint y: 282, endPoint x: 176, endPoint y: 279, distance: 58.4
click at [176, 279] on div "ID de usuario 460483270 Person ID 4294d7fb59ce80bec2581b97e1d8e5f8 Fecha de Reg…" at bounding box center [284, 260] width 217 height 130
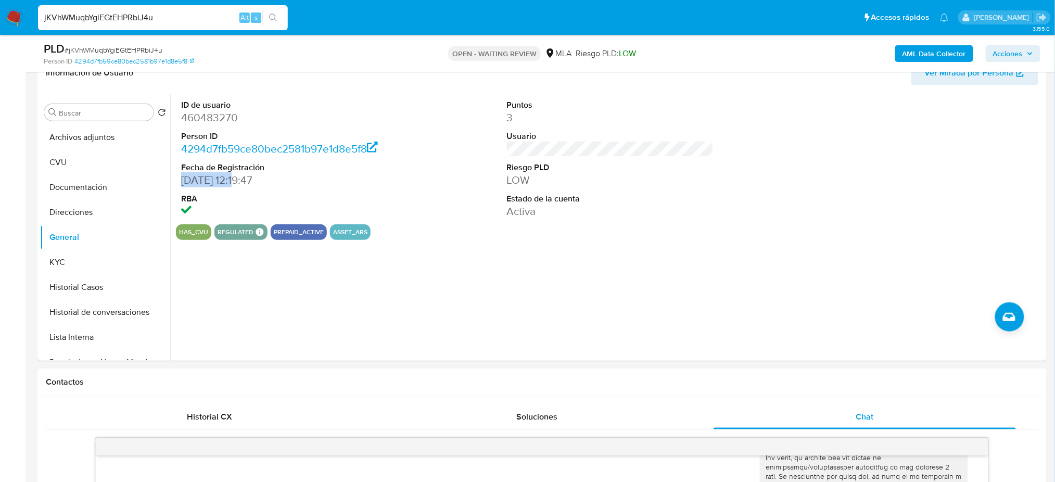
scroll to position [492, 0]
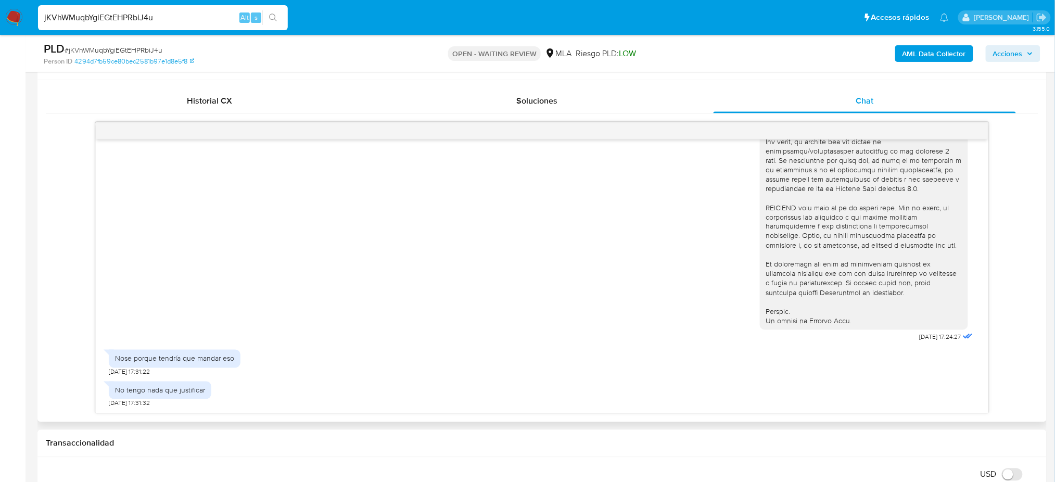
click at [184, 384] on div "No tengo nada que justificar" at bounding box center [160, 391] width 103 height 18
click at [187, 391] on div "No tengo nada que justificar" at bounding box center [160, 390] width 90 height 9
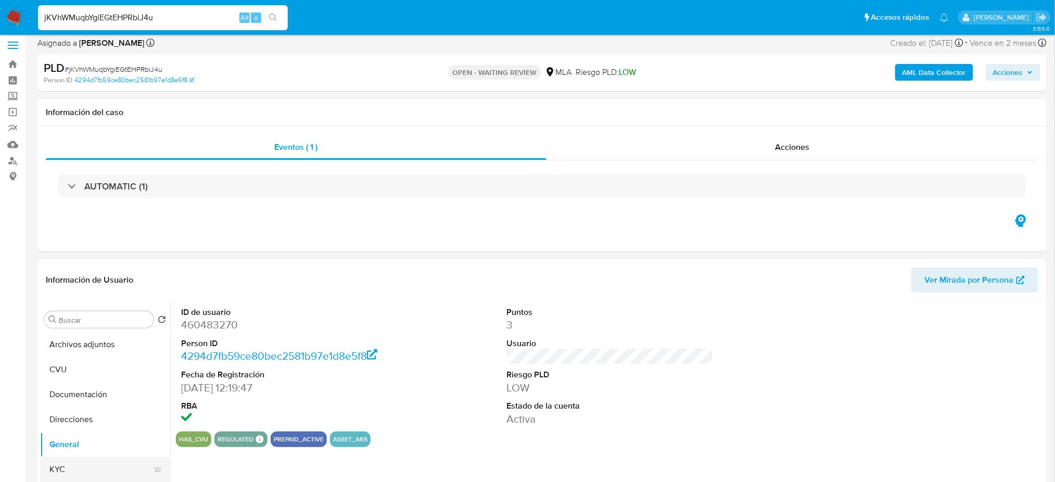
click at [72, 475] on button "KYC" at bounding box center [101, 469] width 122 height 25
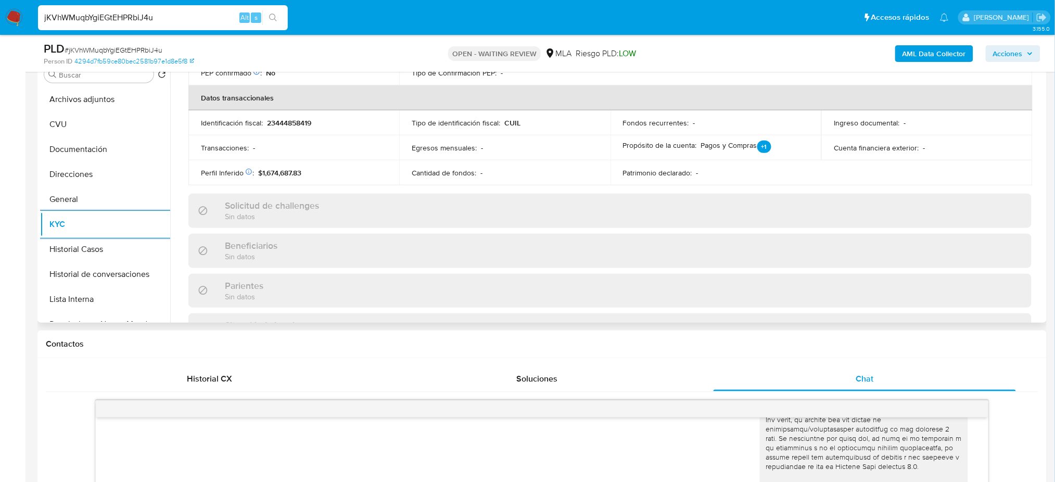
scroll to position [486, 0]
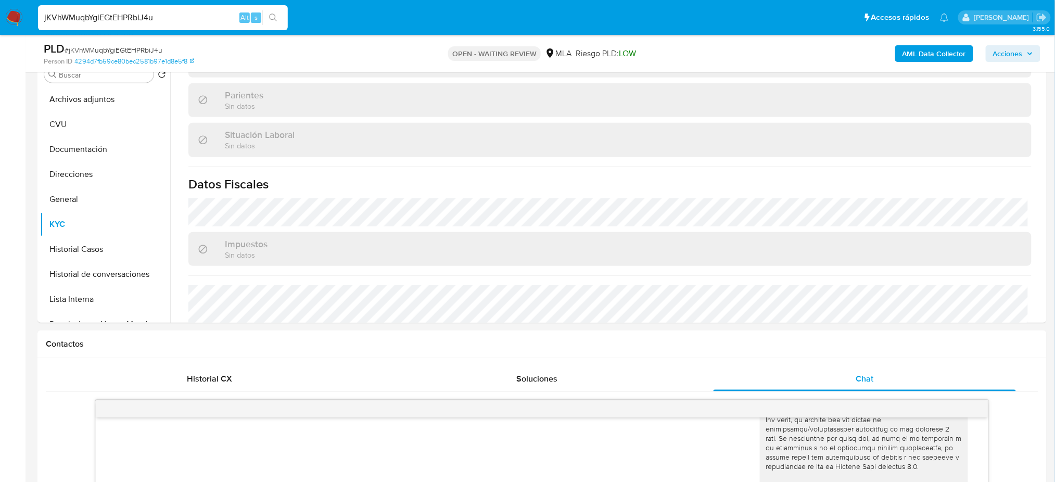
click at [136, 50] on span "# jKVhWMuqbYgiEGtEHPRbiJ4u" at bounding box center [114, 50] width 98 height 10
drag, startPoint x: 5, startPoint y: 16, endPoint x: 14, endPoint y: 26, distance: 13.7
click at [5, 16] on img at bounding box center [14, 18] width 18 height 18
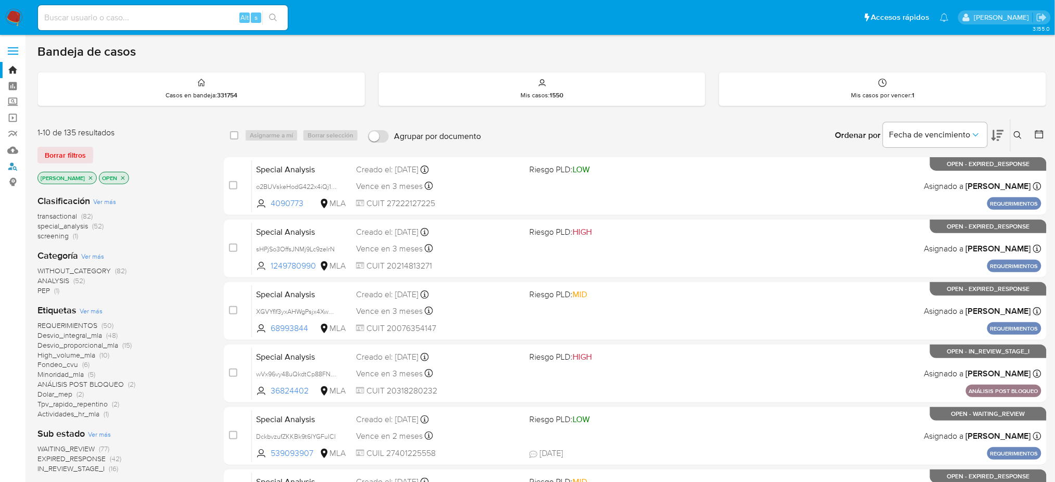
drag, startPoint x: 11, startPoint y: 161, endPoint x: 80, endPoint y: 176, distance: 70.3
click at [11, 161] on link "Buscador de personas" at bounding box center [62, 166] width 124 height 16
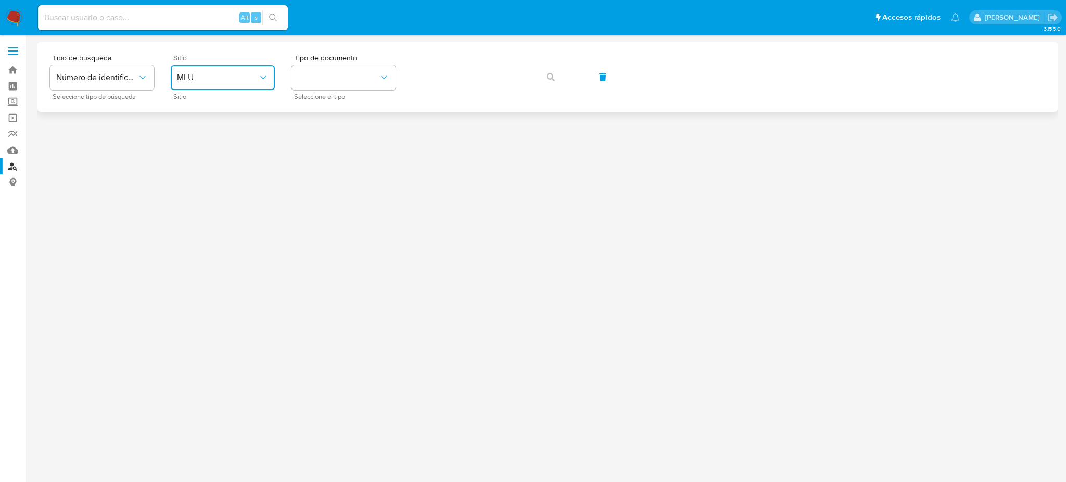
click at [222, 78] on span "MLU" at bounding box center [217, 77] width 81 height 10
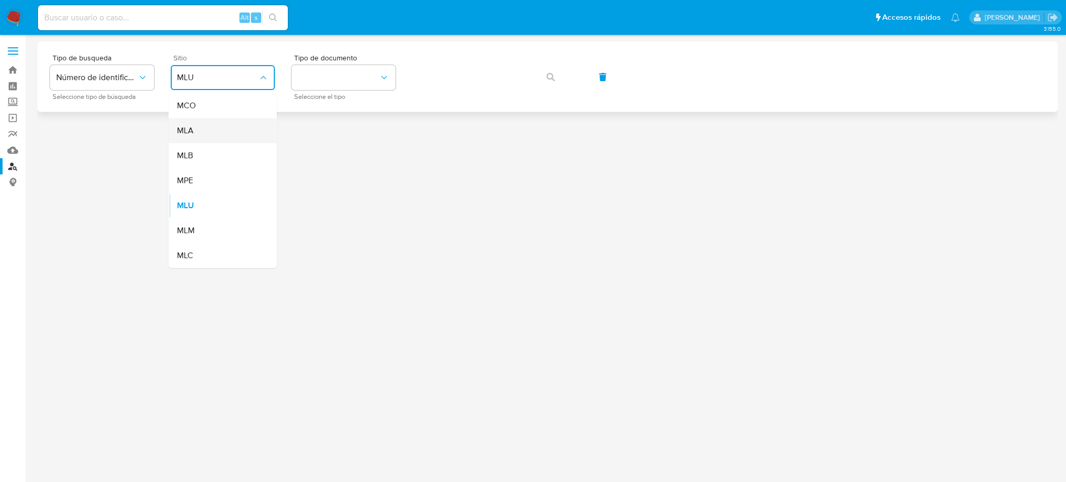
click at [219, 126] on div "MLA" at bounding box center [219, 130] width 85 height 25
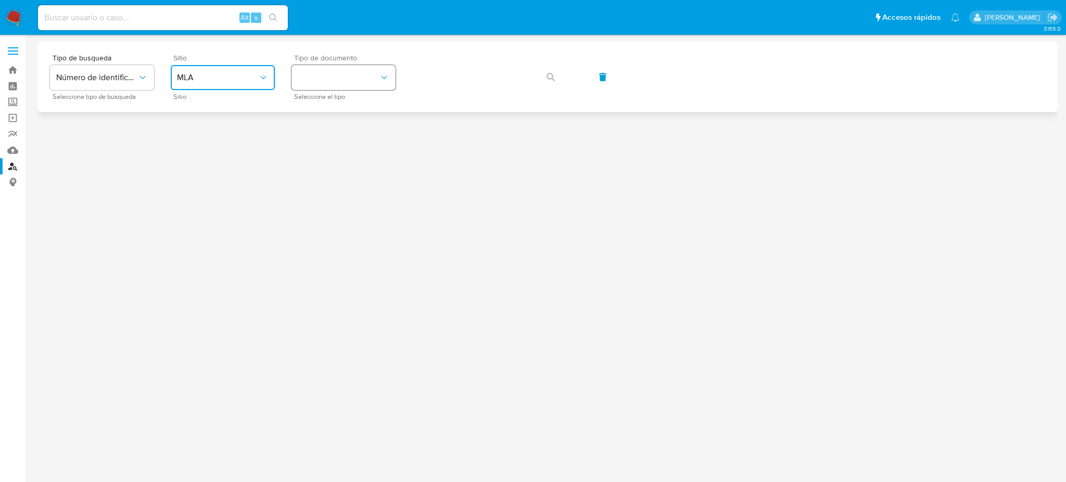
click at [324, 89] on button "identificationType" at bounding box center [344, 77] width 104 height 25
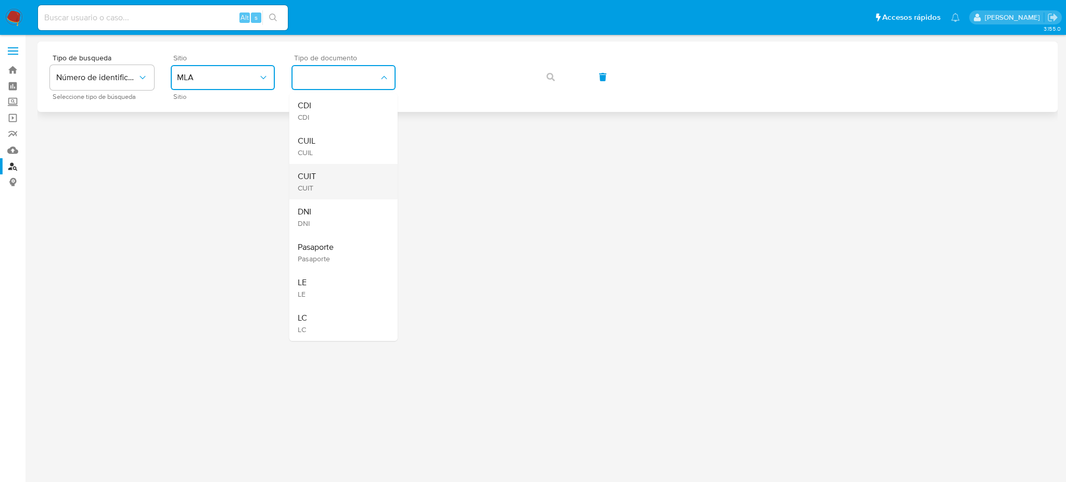
click at [334, 180] on div "CUIT CUIT" at bounding box center [340, 181] width 85 height 35
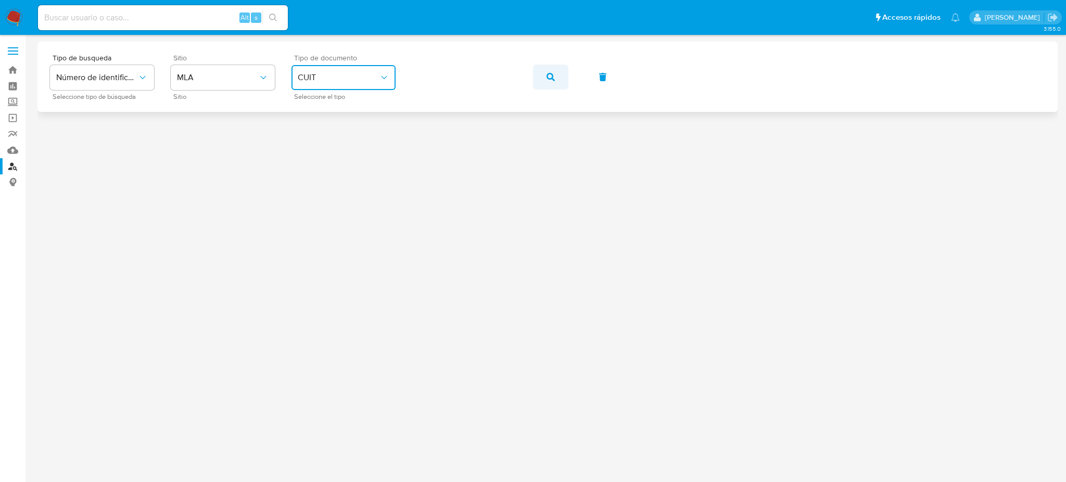
click at [545, 76] on button "button" at bounding box center [550, 77] width 35 height 25
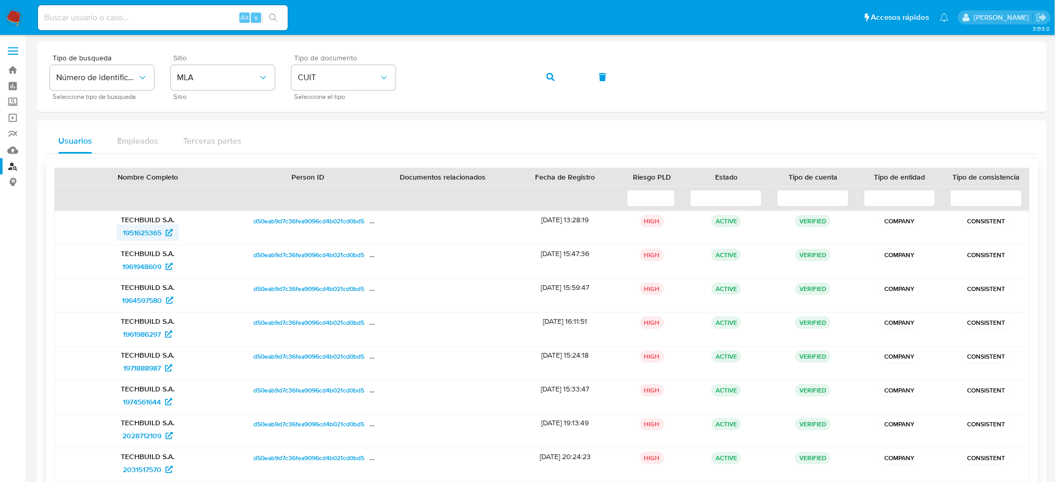
click at [130, 236] on span "1951625365" at bounding box center [142, 232] width 39 height 17
click at [367, 73] on div "Tipo de busqueda Número de identificación Seleccione tipo de búsqueda Sitio MLA…" at bounding box center [542, 76] width 985 height 45
click at [369, 75] on div "Tipo de busqueda Número de identificación Seleccione tipo de búsqueda Sitio MLA…" at bounding box center [542, 76] width 985 height 45
click at [539, 75] on button "button" at bounding box center [550, 77] width 35 height 25
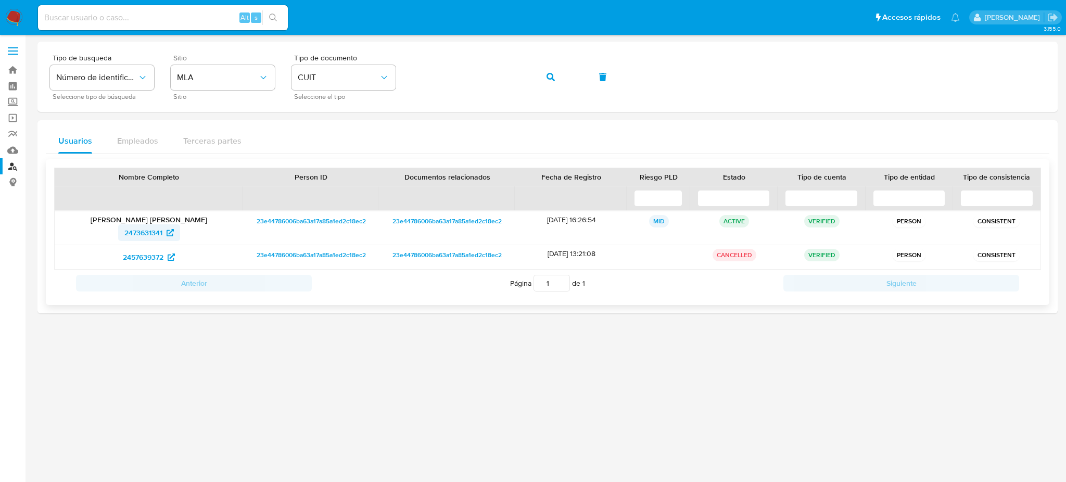
click at [140, 230] on span "2473631341" at bounding box center [143, 232] width 38 height 17
click at [389, 77] on div "Tipo de busqueda Número de identificación Seleccione tipo de búsqueda Sitio MLA…" at bounding box center [548, 76] width 996 height 45
click at [547, 80] on icon "button" at bounding box center [551, 77] width 8 height 8
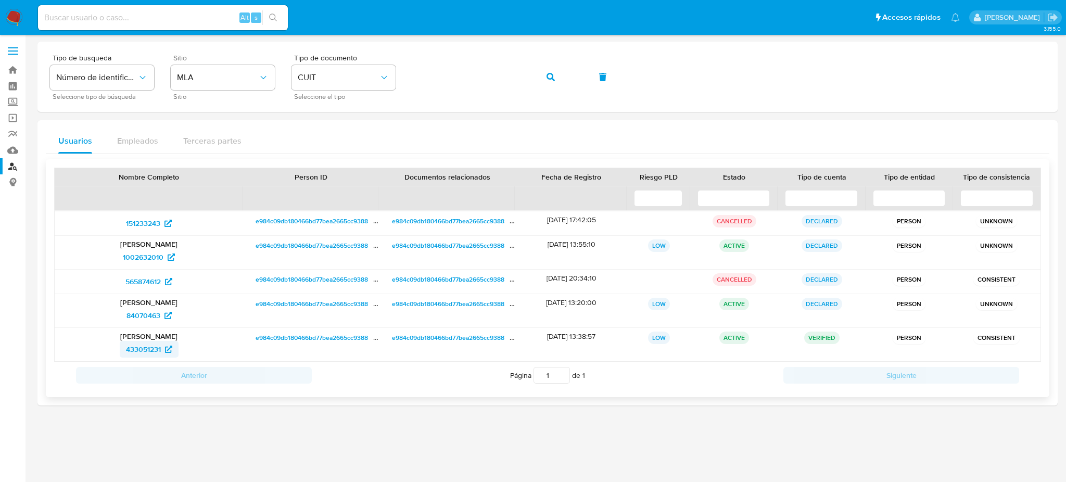
click at [139, 349] on span "433051231" at bounding box center [143, 349] width 35 height 17
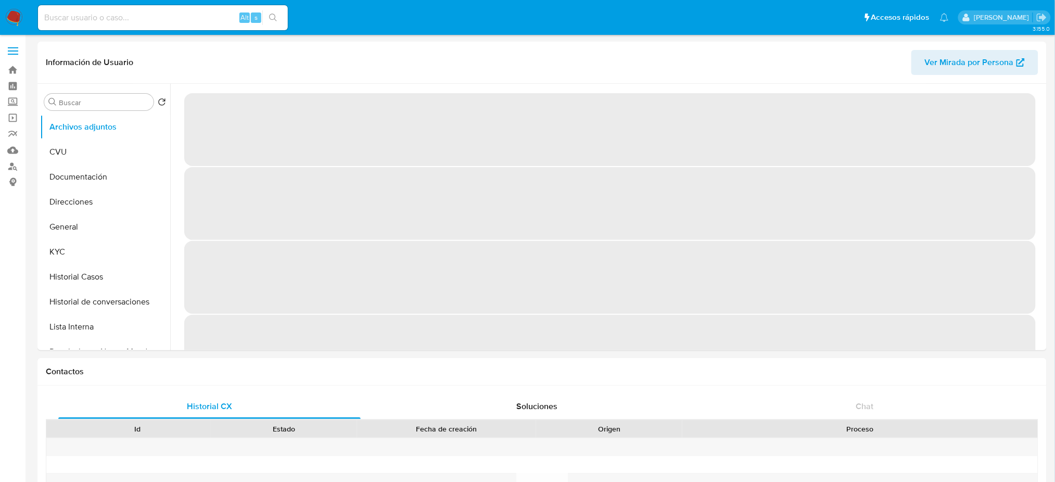
select select "10"
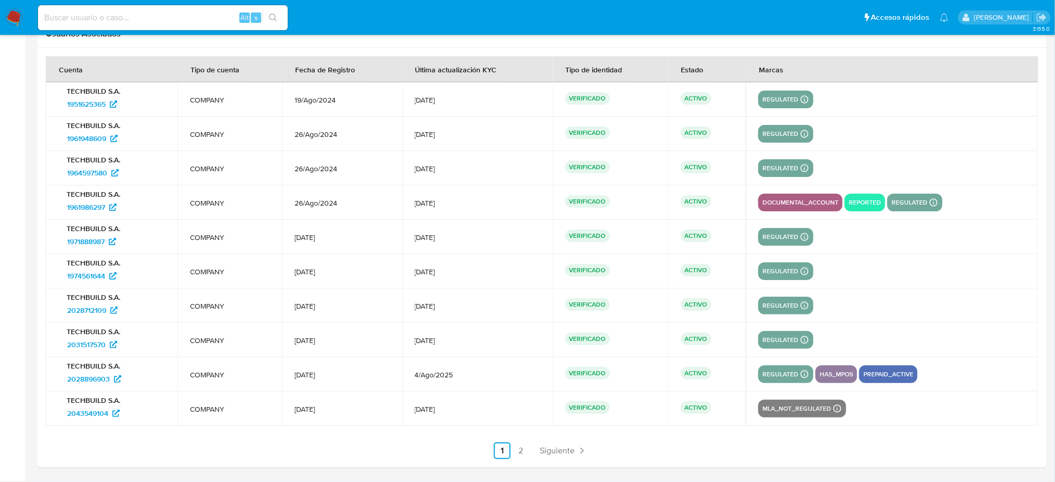
scroll to position [1325, 0]
click at [86, 208] on span "1961986297" at bounding box center [86, 207] width 38 height 17
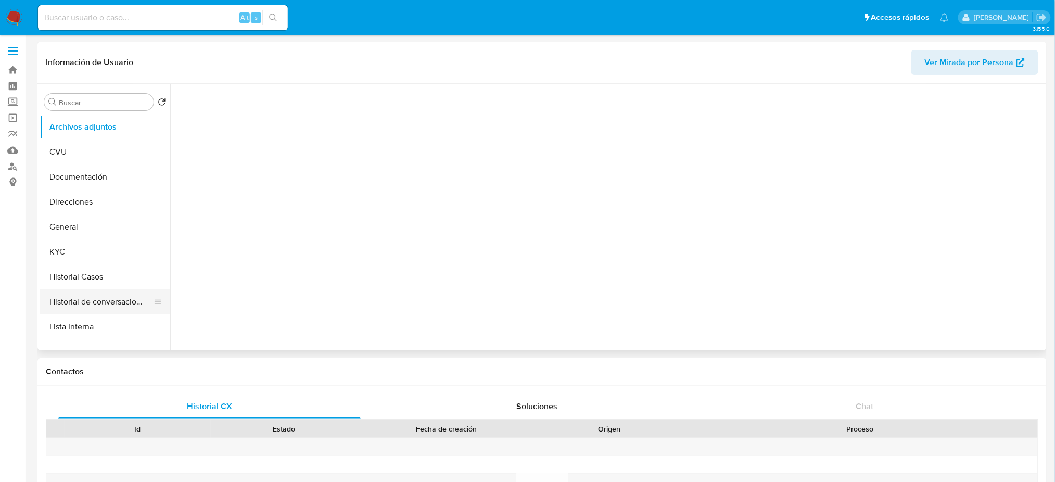
click at [101, 301] on button "Historial de conversaciones" at bounding box center [101, 302] width 122 height 25
select select "10"
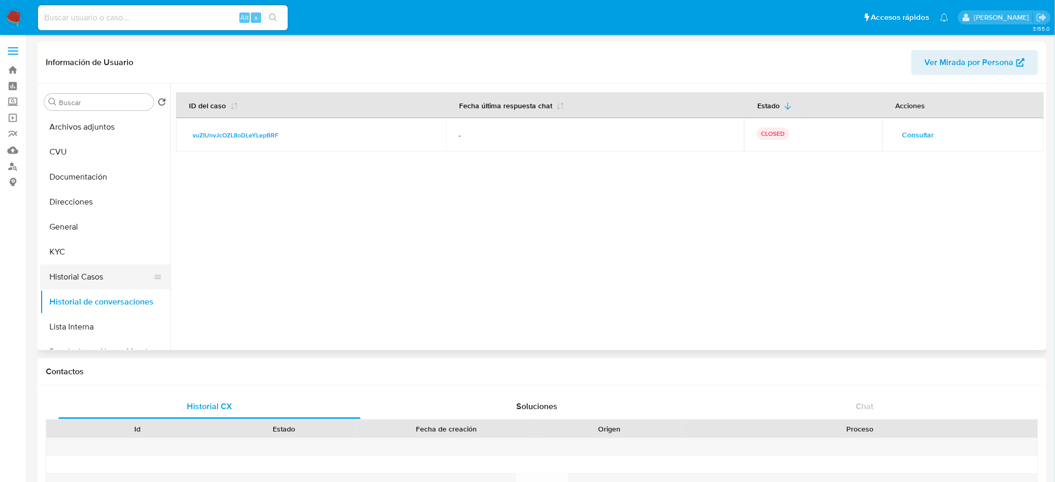
click at [89, 278] on button "Historial Casos" at bounding box center [101, 277] width 122 height 25
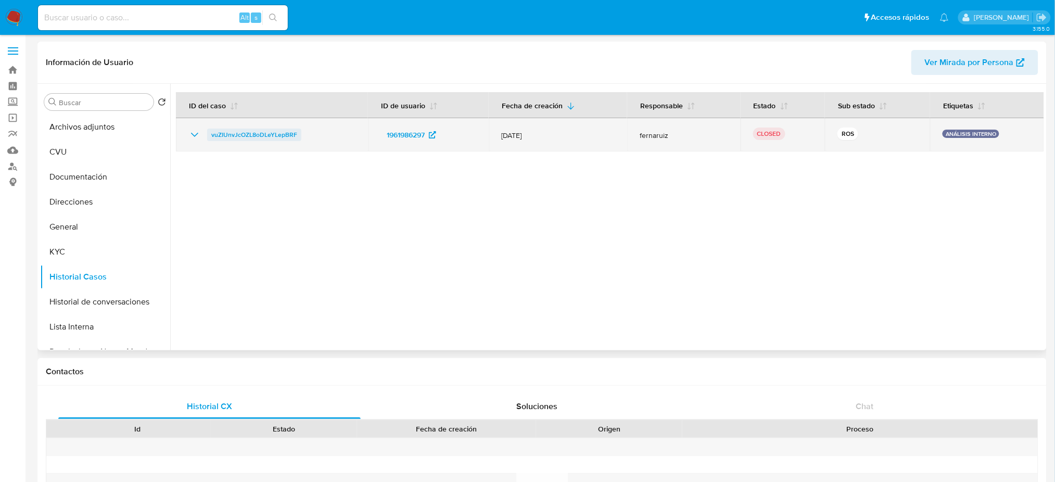
click at [297, 136] on link "vuZIUnvJcOZL8oDLeYLepBRF" at bounding box center [254, 135] width 94 height 12
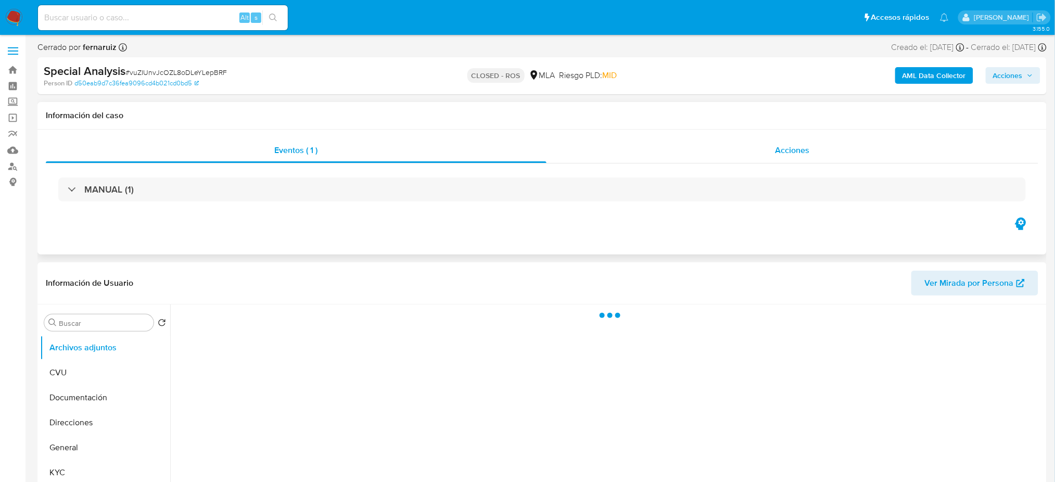
click at [822, 147] on div "Acciones" at bounding box center [793, 150] width 492 height 25
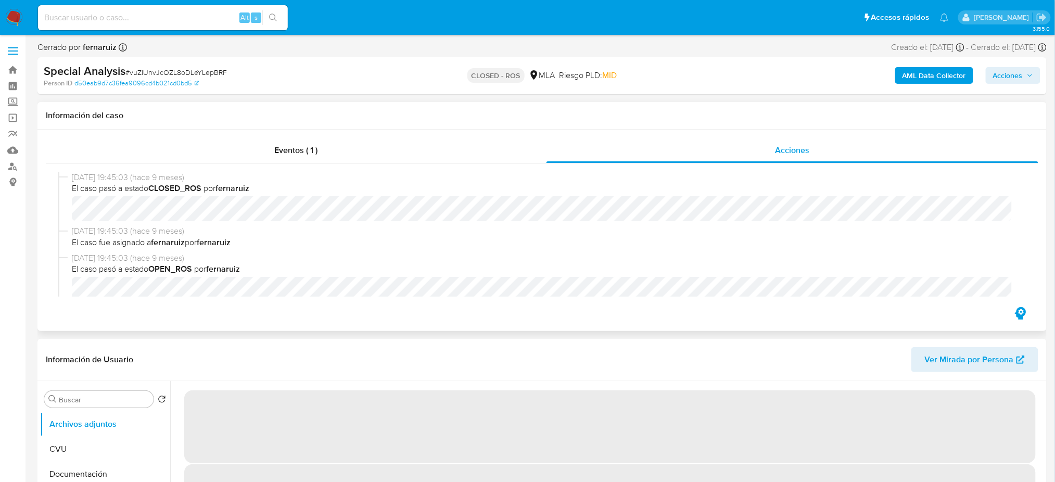
select select "10"
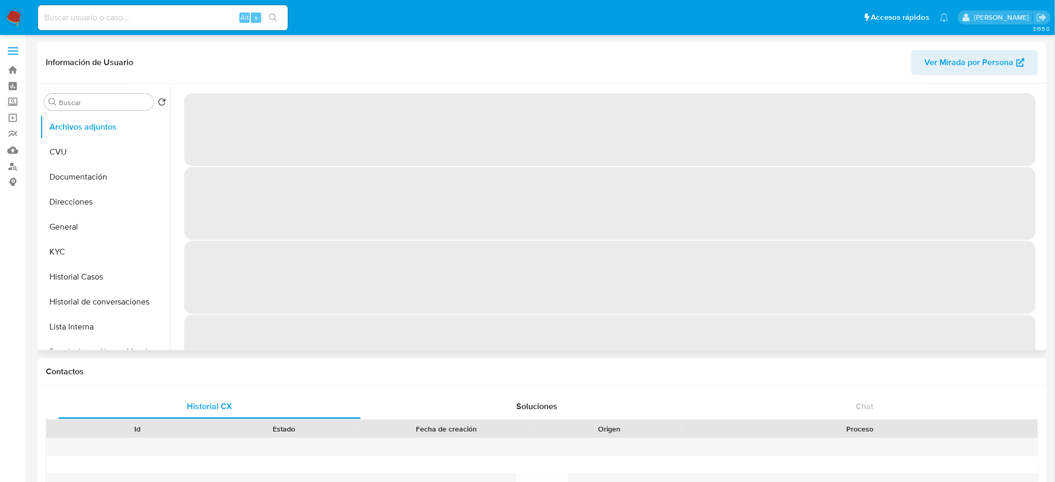
select select "10"
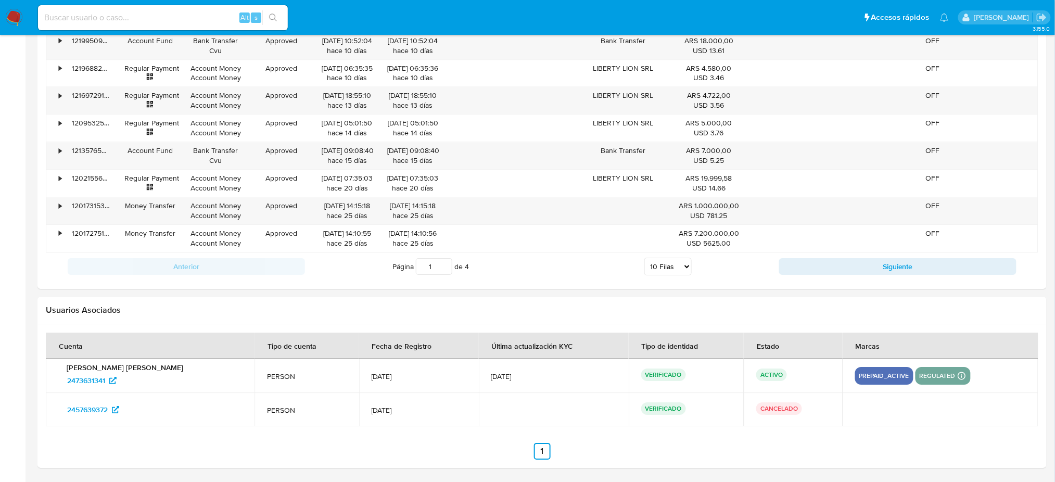
scroll to position [1145, 0]
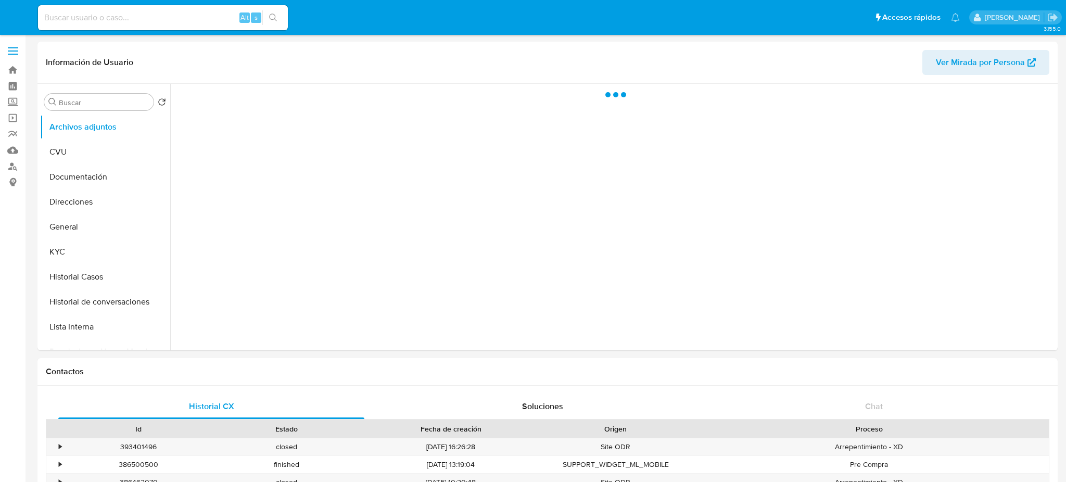
select select "10"
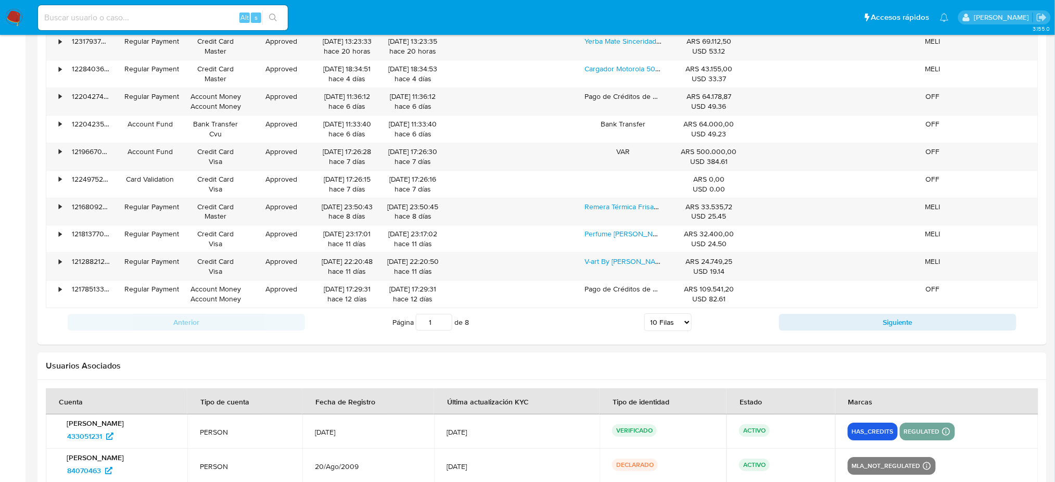
scroll to position [1230, 0]
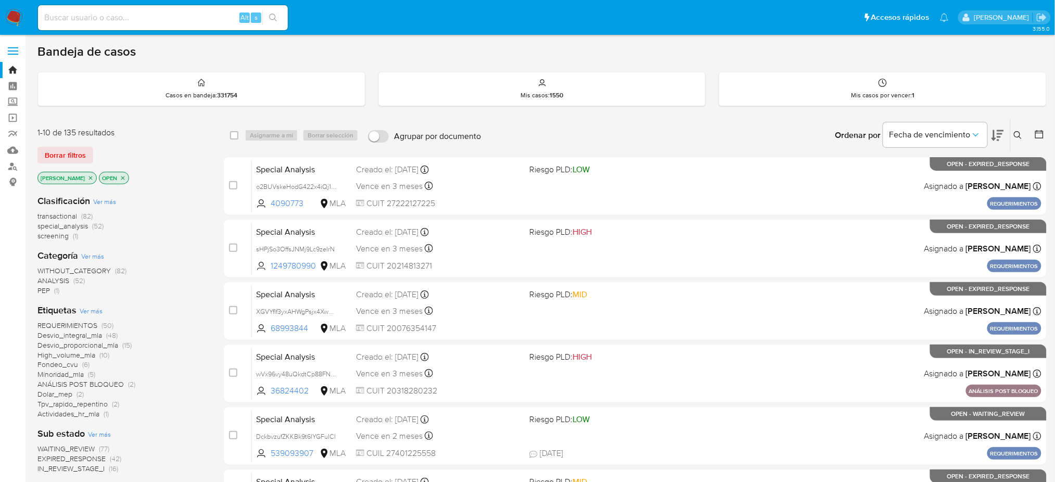
drag, startPoint x: 0, startPoint y: 239, endPoint x: 40, endPoint y: 241, distance: 40.1
click at [0, 239] on aside "Bandeja Tablero Screening Búsqueda en Listas Watchlist Herramientas Operaciones…" at bounding box center [13, 411] width 26 height 822
click at [1017, 136] on icon at bounding box center [1018, 135] width 8 height 8
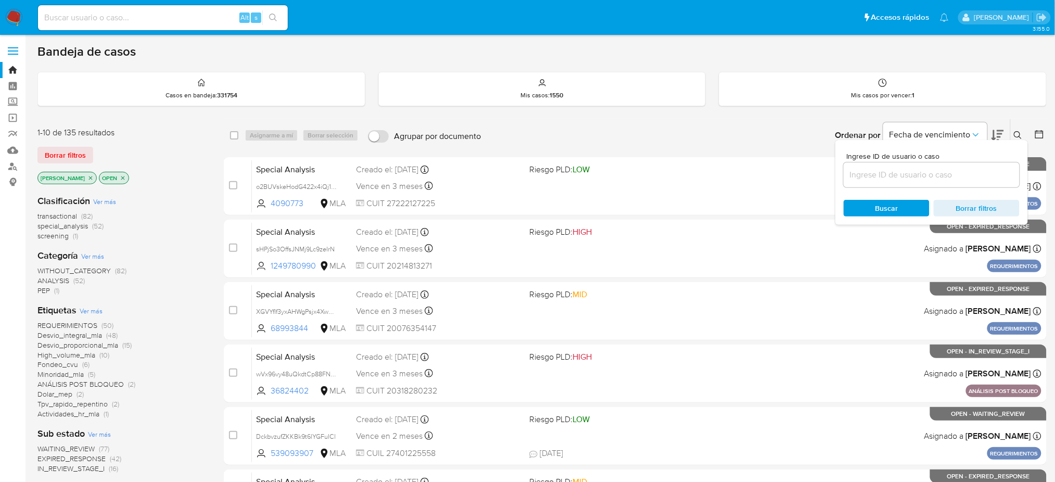
click at [938, 184] on div at bounding box center [932, 174] width 176 height 25
click at [929, 176] on input at bounding box center [932, 175] width 176 height 14
paste input "jKVhWMuqbYgiEGtEHPRbiJ4u"
type input "jKVhWMuqbYgiEGtEHPRbiJ4u"
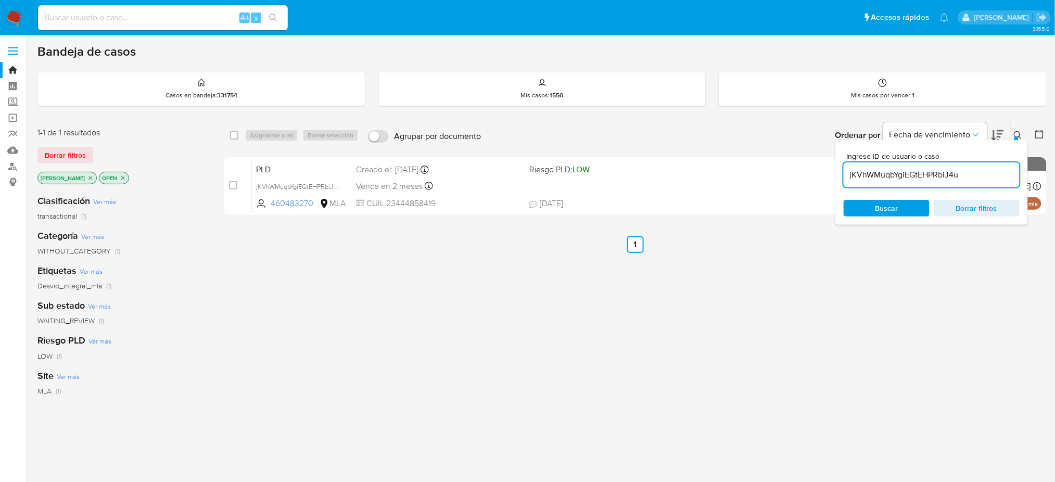
drag, startPoint x: 231, startPoint y: 183, endPoint x: 268, endPoint y: 144, distance: 54.2
click at [231, 183] on input "checkbox" at bounding box center [233, 185] width 8 height 8
checkbox input "true"
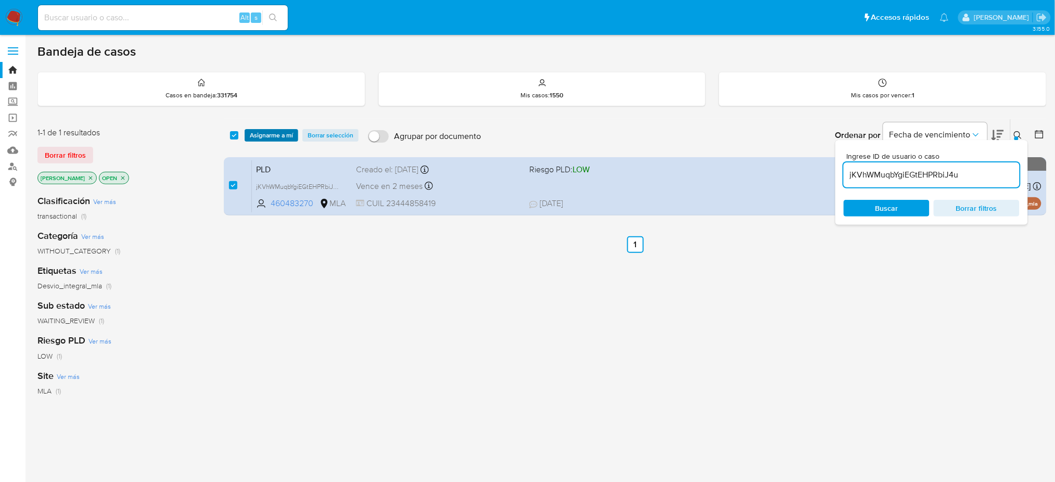
click at [269, 132] on span "Asignarme a mí" at bounding box center [271, 135] width 43 height 10
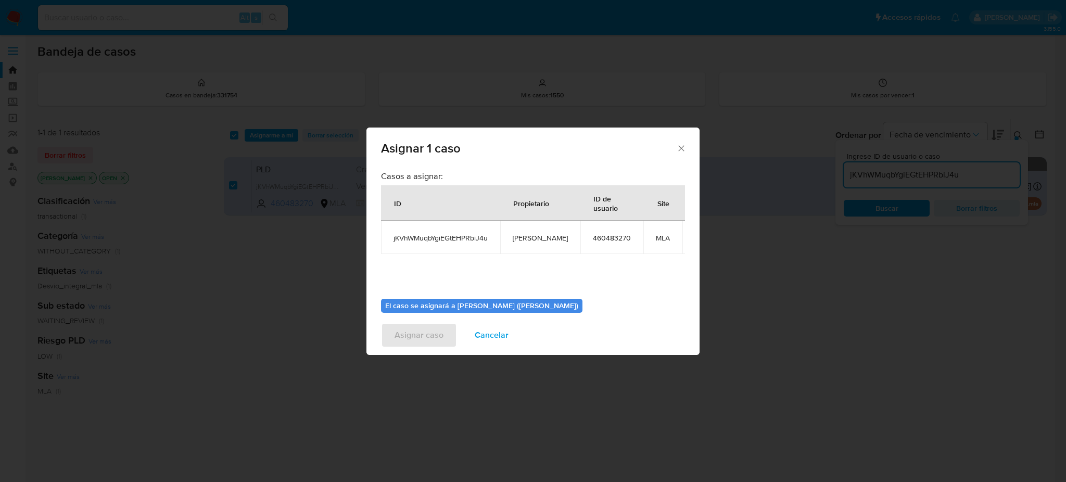
click at [531, 241] on span "[PERSON_NAME]" at bounding box center [540, 237] width 55 height 9
copy span "[PERSON_NAME]"
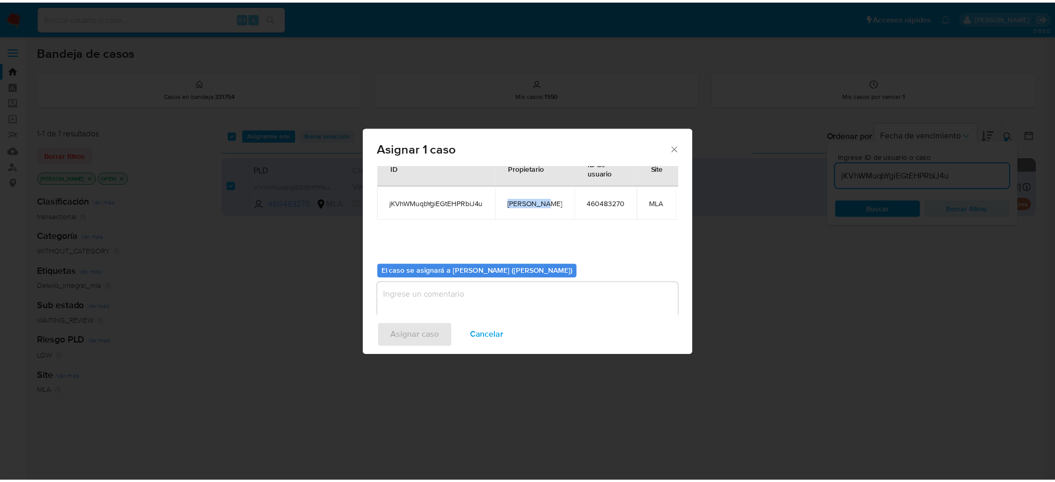
scroll to position [53, 0]
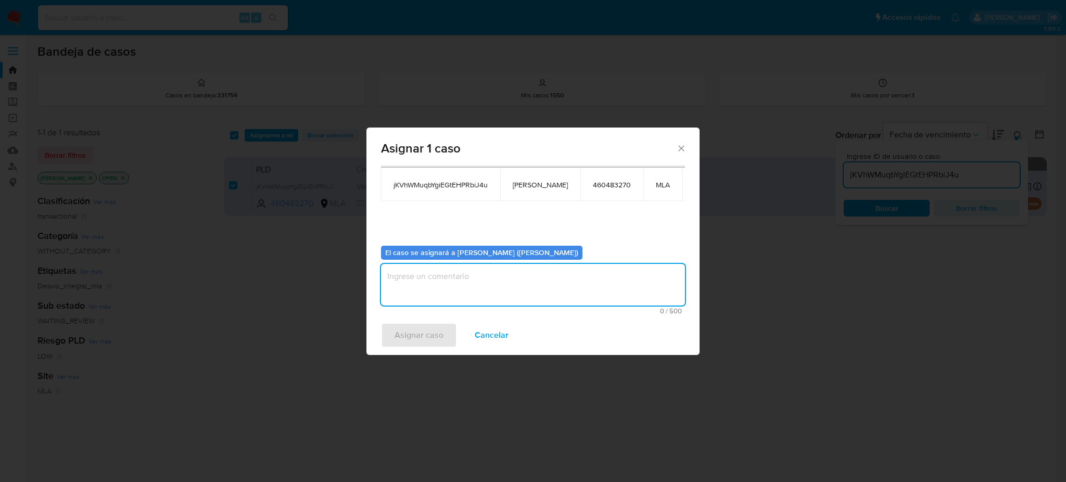
click at [471, 277] on textarea "assign-modal" at bounding box center [533, 285] width 304 height 42
paste textarea "[PERSON_NAME]"
type textarea "[PERSON_NAME]"
drag, startPoint x: 429, startPoint y: 331, endPoint x: 460, endPoint y: 359, distance: 42.0
click at [429, 332] on span "Asignar caso" at bounding box center [419, 335] width 49 height 23
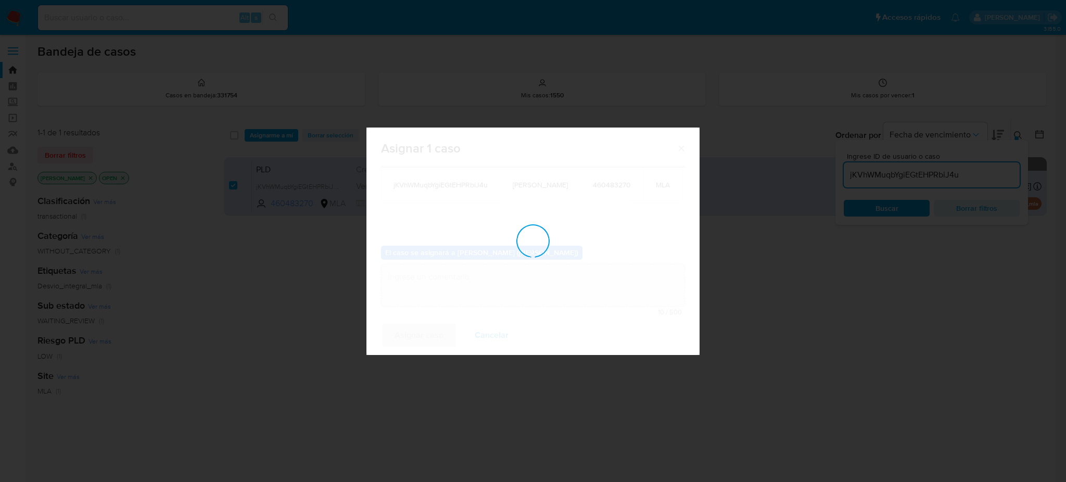
checkbox input "false"
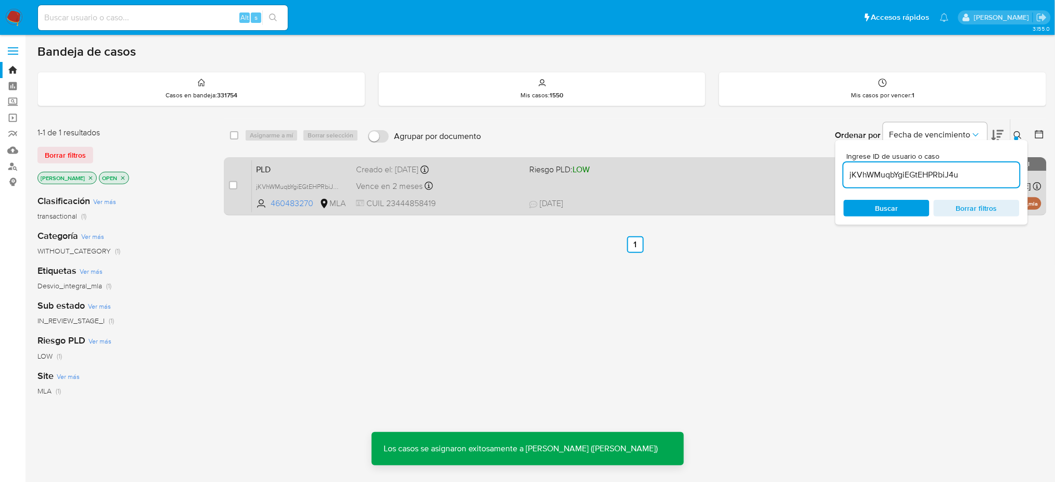
click at [301, 171] on span "PLD" at bounding box center [302, 169] width 92 height 14
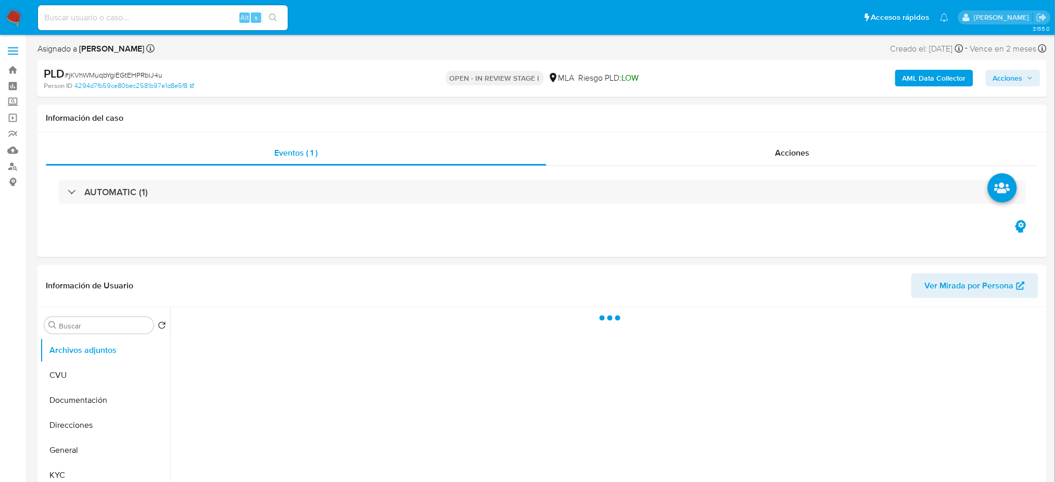
select select "10"
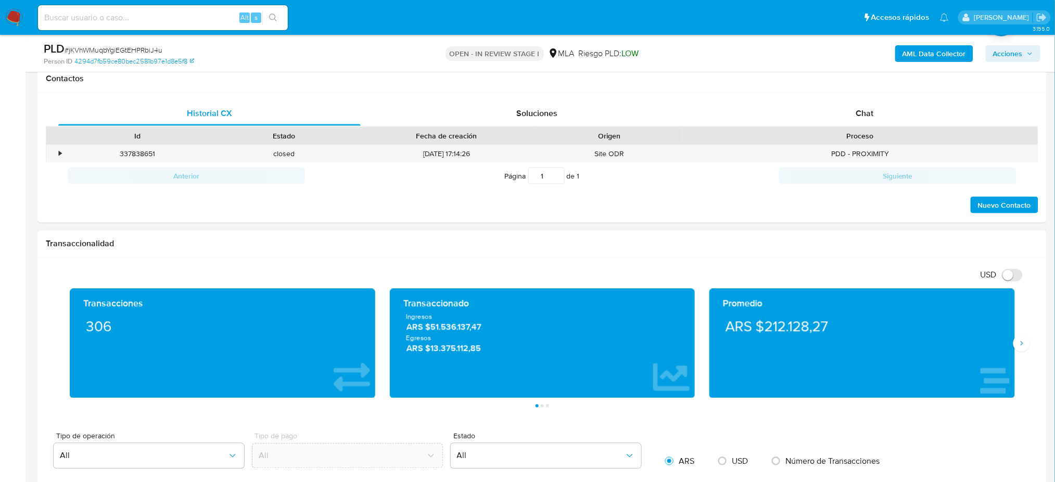
scroll to position [486, 0]
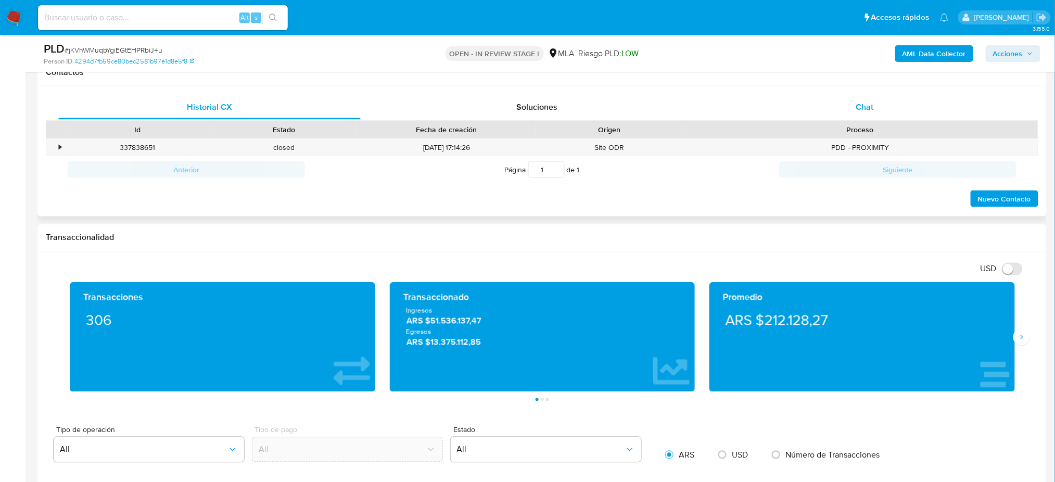
click at [880, 104] on div "Chat" at bounding box center [865, 107] width 303 height 25
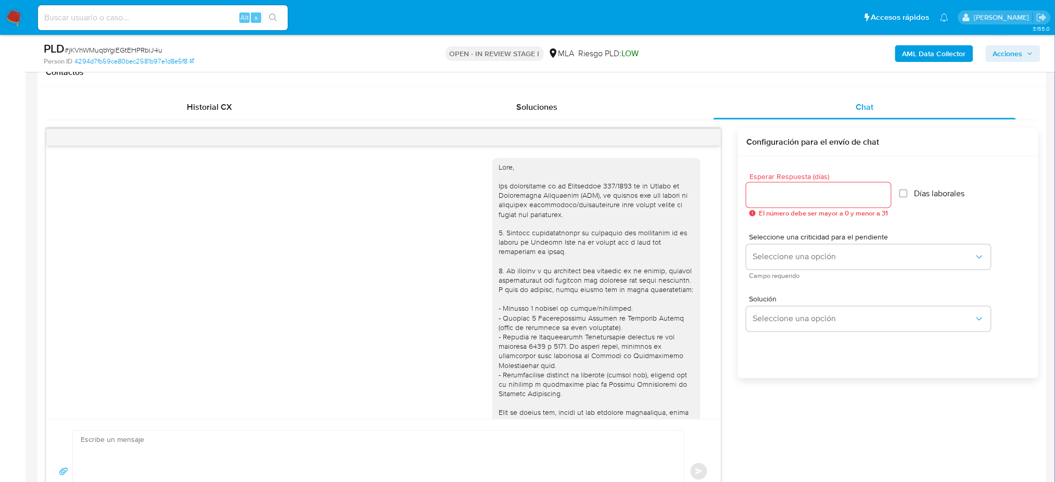
scroll to position [388, 0]
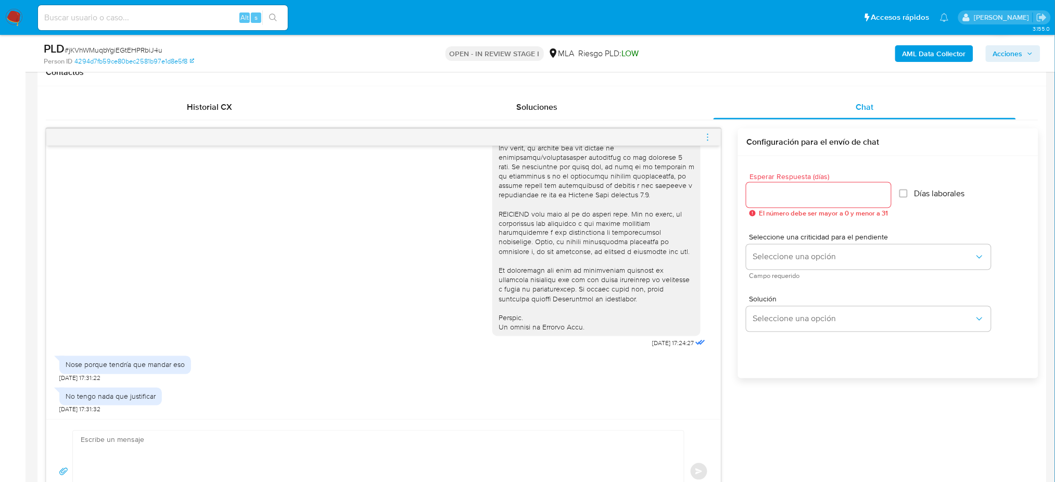
click at [143, 452] on textarea at bounding box center [376, 471] width 590 height 81
paste textarea "Hola, ¡Muchas gracias por tu respuesta! Asimismo, te pedimos que nos proporcion…"
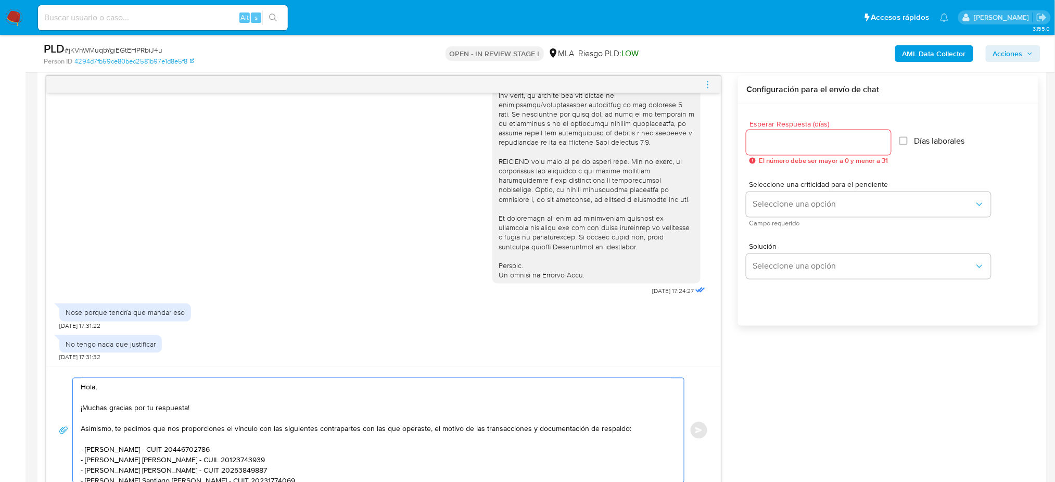
scroll to position [69, 0]
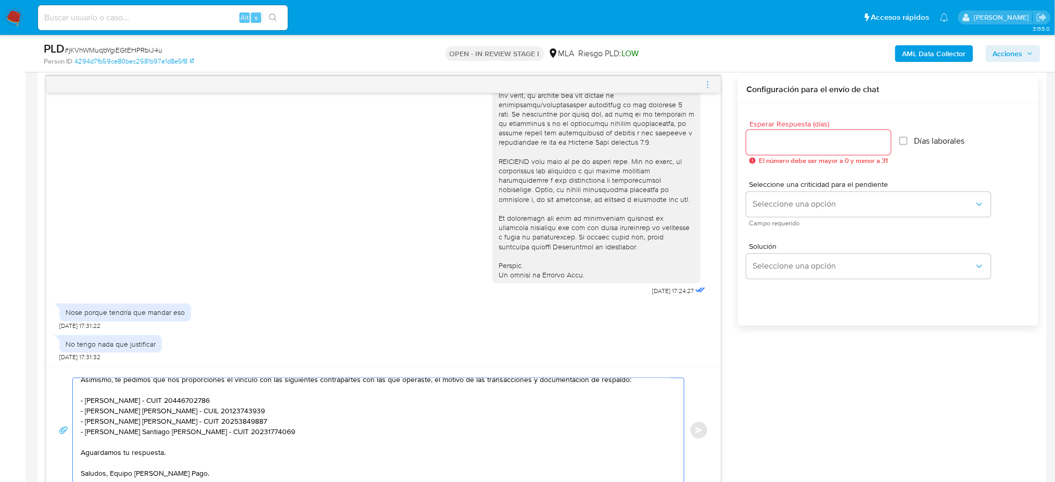
type textarea "Hola, ¡Muchas gracias por tu respuesta! Asimismo, te pedimos que nos proporcion…"
click at [752, 145] on input "Esperar Respuesta (días)" at bounding box center [819, 143] width 145 height 14
type input "2"
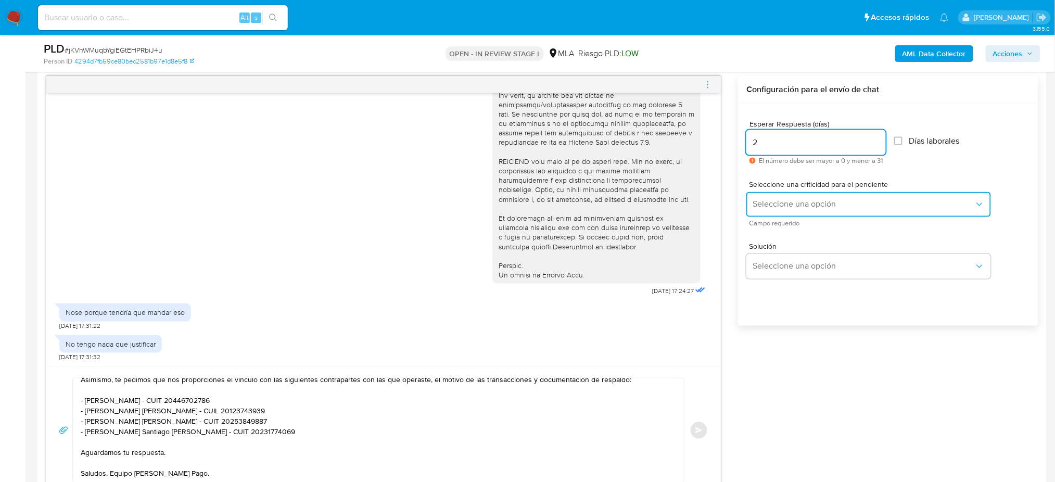
click at [758, 195] on button "Seleccione una opción" at bounding box center [869, 204] width 245 height 25
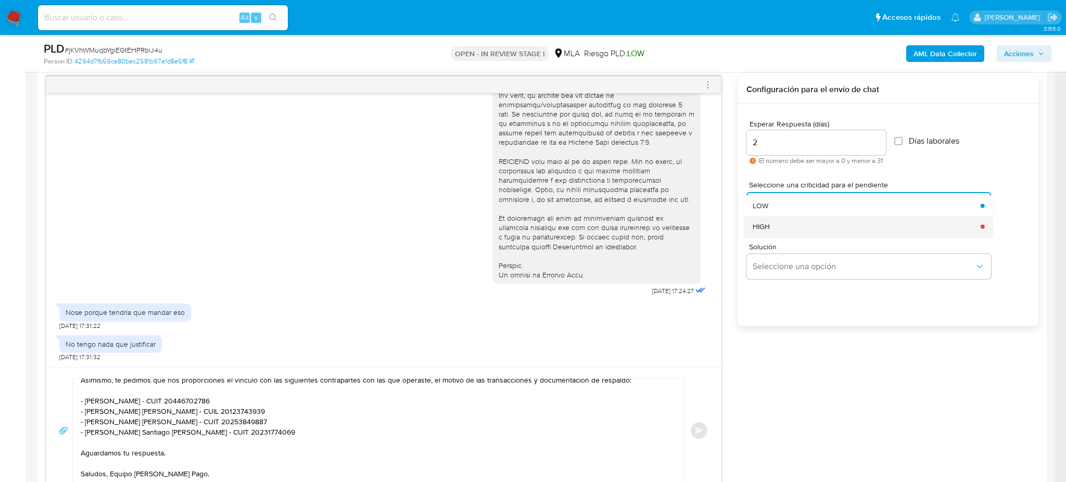
click at [765, 222] on span "HIGH" at bounding box center [761, 226] width 17 height 9
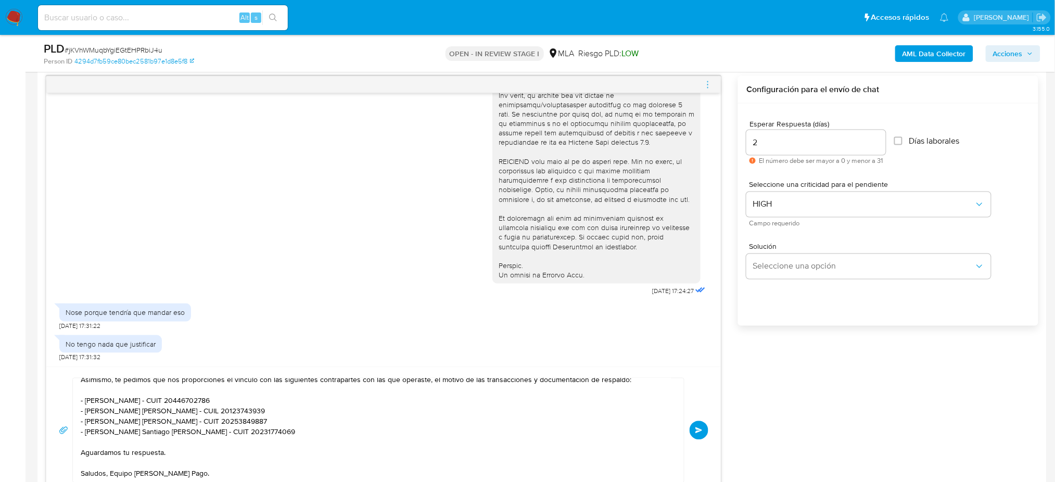
click at [709, 429] on button "Enviar" at bounding box center [699, 430] width 19 height 19
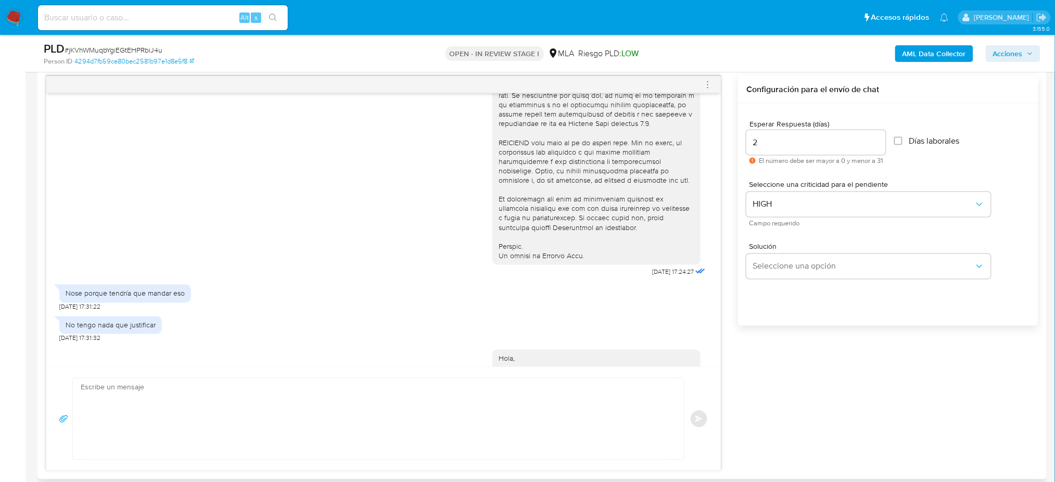
scroll to position [580, 0]
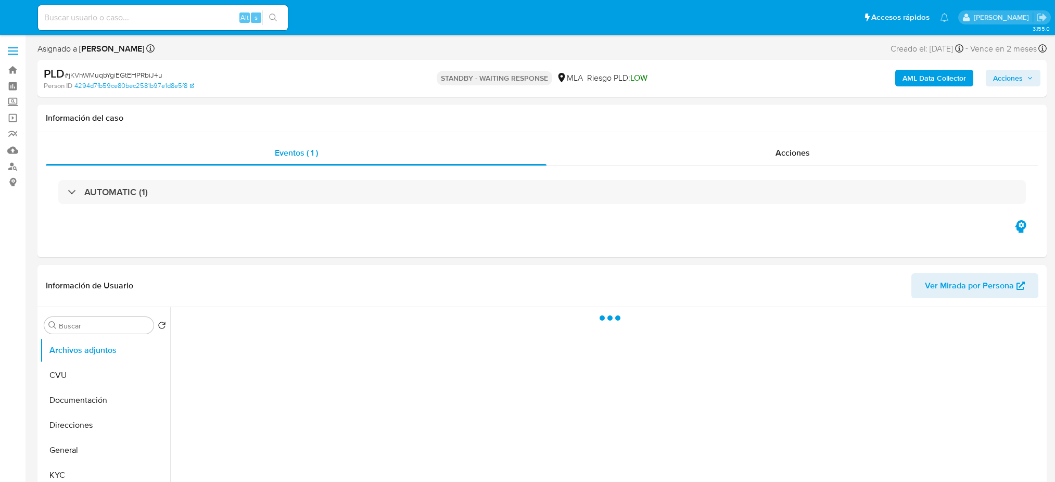
select select "10"
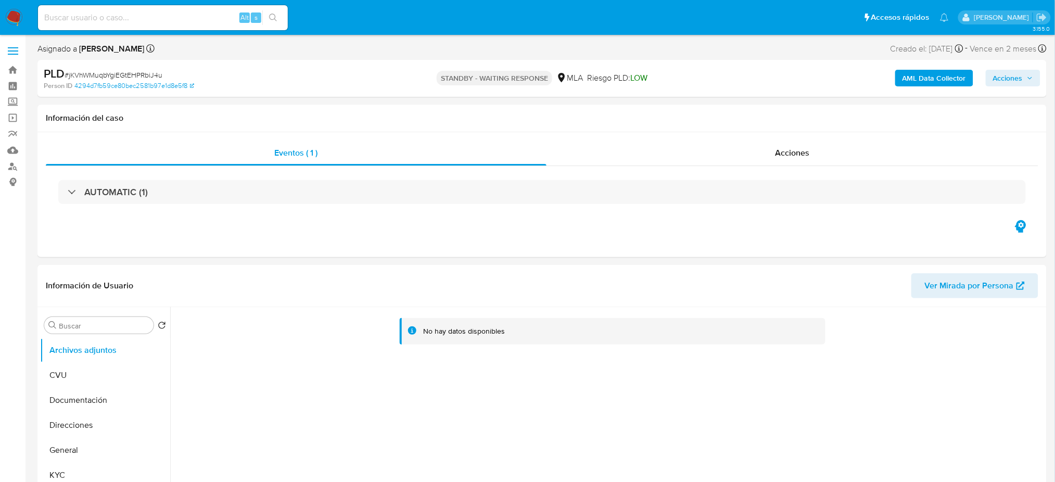
click at [203, 13] on input at bounding box center [163, 18] width 250 height 14
paste input "zgAg8ZJ8RrRwTaJO2WQC9Z7N"
type input "zgAg8ZJ8RrRwTaJO2WQC9Z7N"
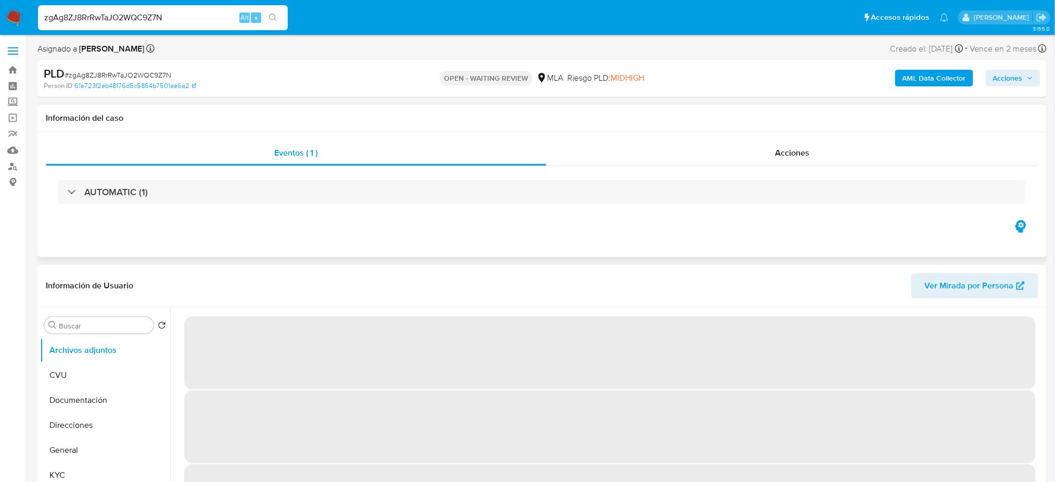
select select "10"
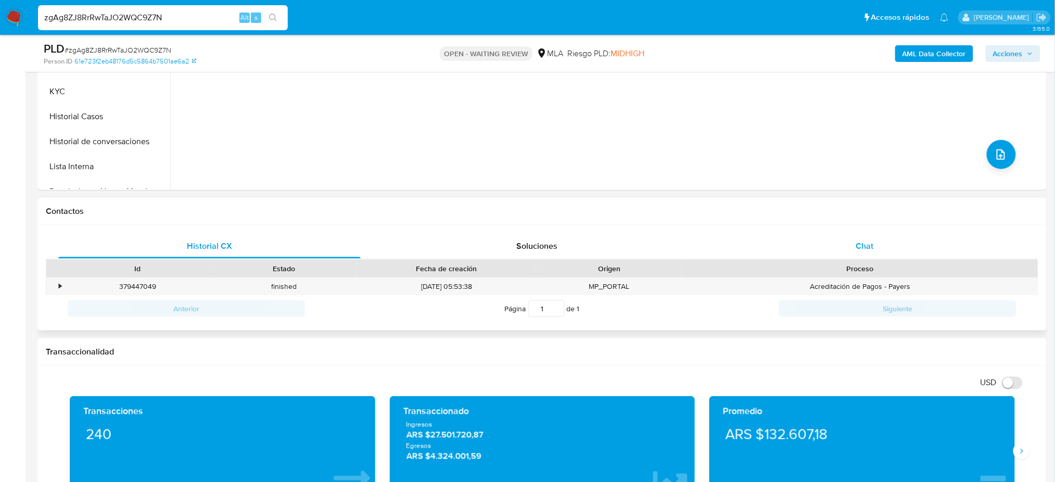
click at [885, 242] on div "Chat" at bounding box center [865, 246] width 303 height 25
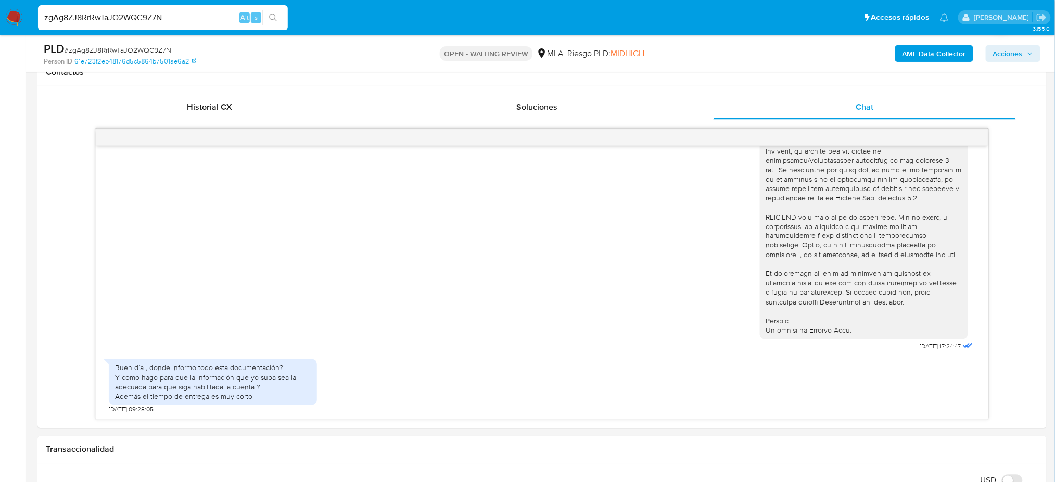
scroll to position [139, 0]
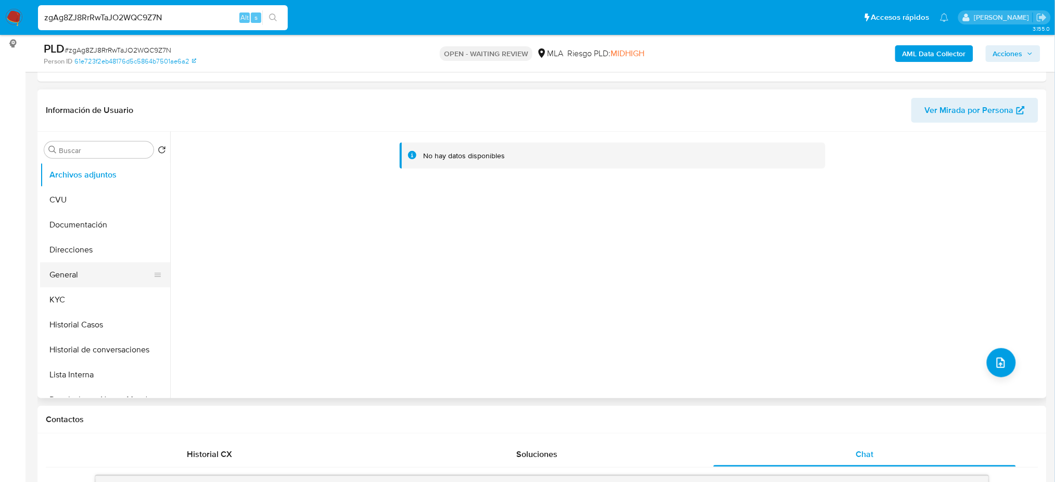
click at [78, 275] on button "General" at bounding box center [101, 274] width 122 height 25
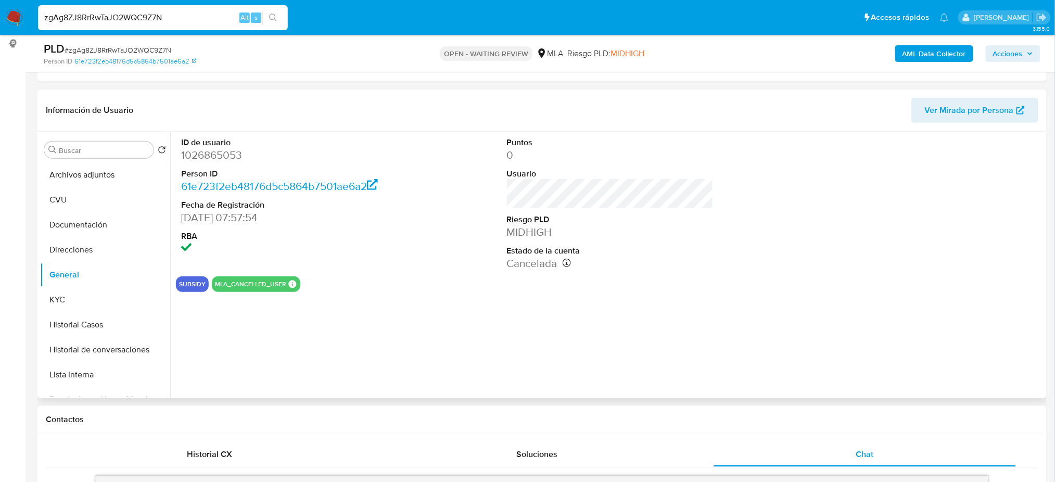
click at [205, 161] on dd "1026865053" at bounding box center [284, 155] width 207 height 15
click at [200, 157] on dd "1026865053" at bounding box center [284, 155] width 207 height 15
copy dd "1026865053"
click at [99, 303] on button "KYC" at bounding box center [101, 299] width 122 height 25
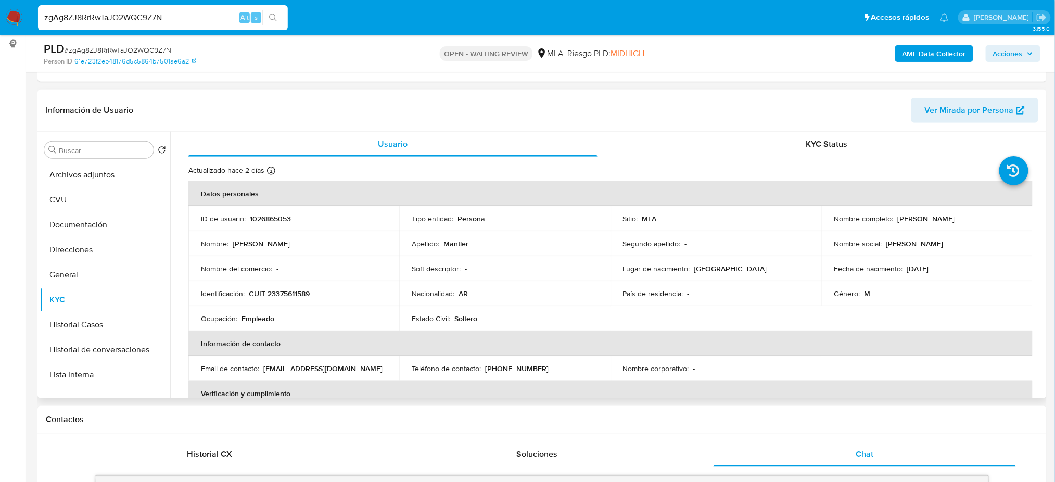
click at [291, 293] on p "CUIT 23375611589" at bounding box center [279, 293] width 61 height 9
copy p "23375611589"
click at [289, 320] on div "Ocupación : Empleado" at bounding box center [294, 318] width 186 height 9
drag, startPoint x: 276, startPoint y: 294, endPoint x: 308, endPoint y: 295, distance: 32.3
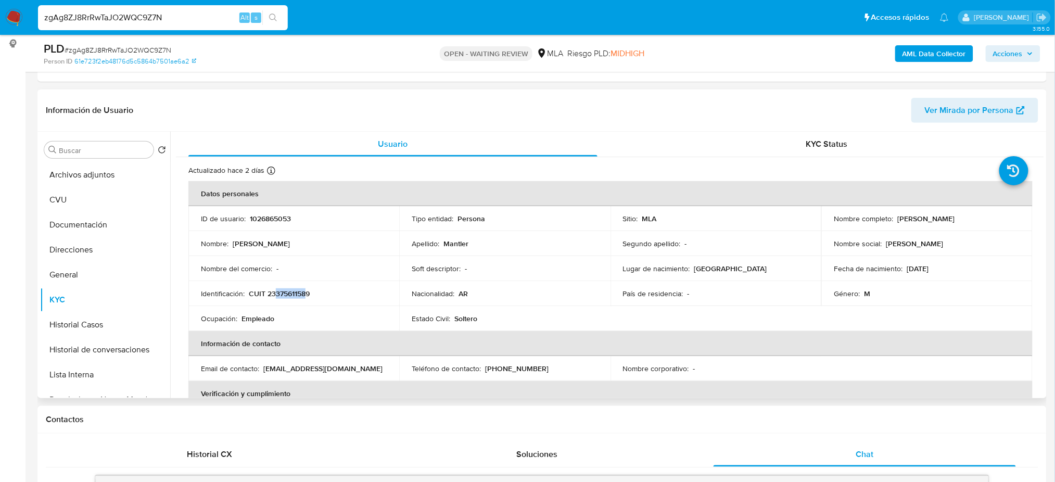
click at [308, 295] on p "CUIT 23375611589" at bounding box center [279, 293] width 61 height 9
copy p "37561158"
drag, startPoint x: 894, startPoint y: 216, endPoint x: 1019, endPoint y: 215, distance: 125.5
click at [1019, 215] on td "Nombre completo : Alejandro Abraham Mantler" at bounding box center [927, 218] width 211 height 25
copy div "[PERSON_NAME]"
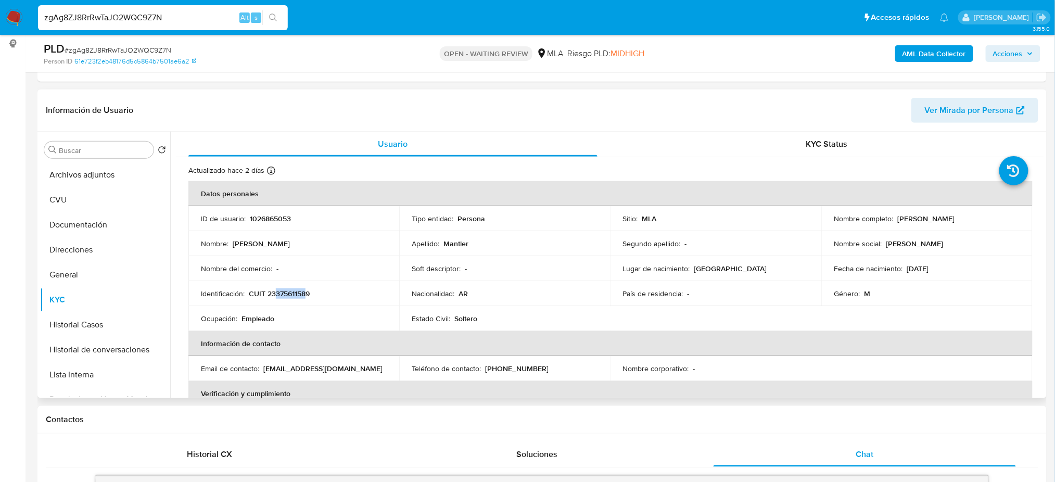
click at [898, 217] on p "[PERSON_NAME]" at bounding box center [926, 218] width 57 height 9
drag, startPoint x: 897, startPoint y: 217, endPoint x: 1021, endPoint y: 217, distance: 123.9
click at [1021, 217] on td "Nombre completo : Alejandro Abraham Mantler" at bounding box center [927, 218] width 211 height 25
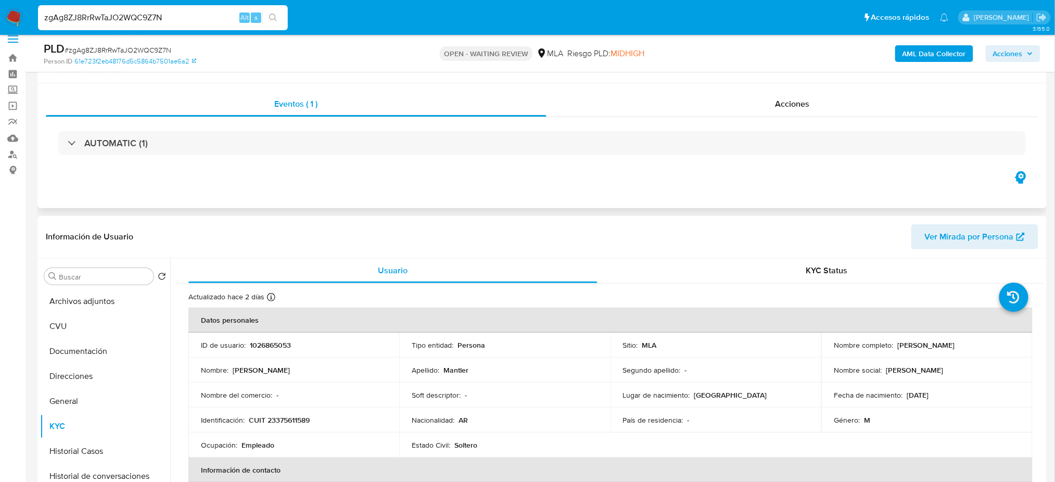
scroll to position [0, 0]
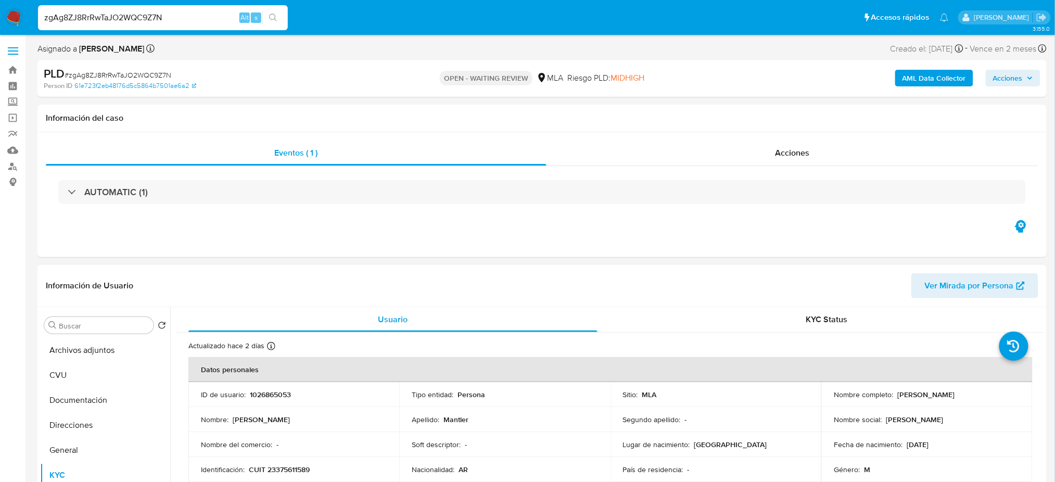
click at [928, 279] on span "Ver Mirada por Persona" at bounding box center [969, 285] width 89 height 25
click at [118, 80] on div "PLD # zgAg8ZJ8RrRwTaJO2WQC9Z7N" at bounding box center [208, 74] width 329 height 16
click at [118, 75] on span "# zgAg8ZJ8RrRwTaJO2WQC9Z7N" at bounding box center [118, 75] width 107 height 10
copy span "zgAg8ZJ8RrRwTaJO2WQC9Z7N"
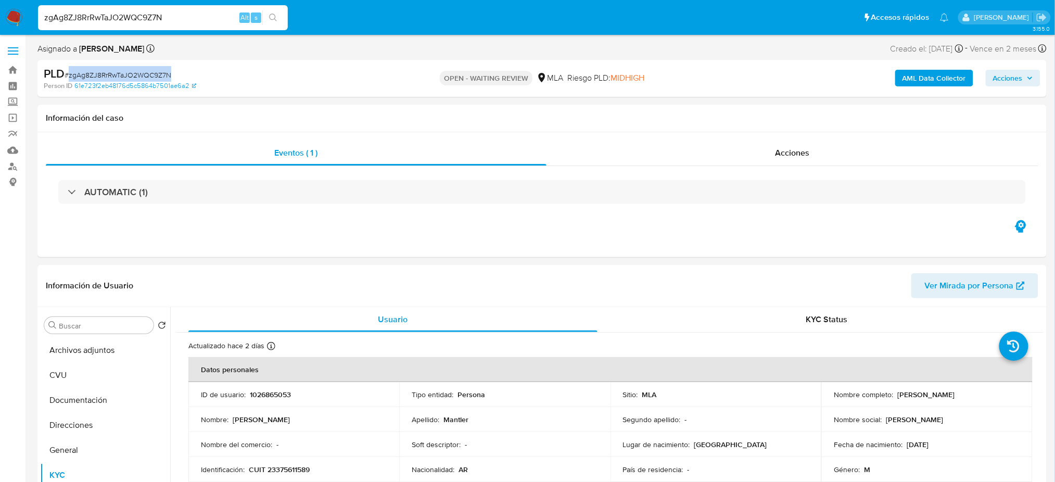
drag, startPoint x: 20, startPoint y: 17, endPoint x: 21, endPoint y: 1, distance: 16.7
click at [20, 17] on img at bounding box center [14, 18] width 18 height 18
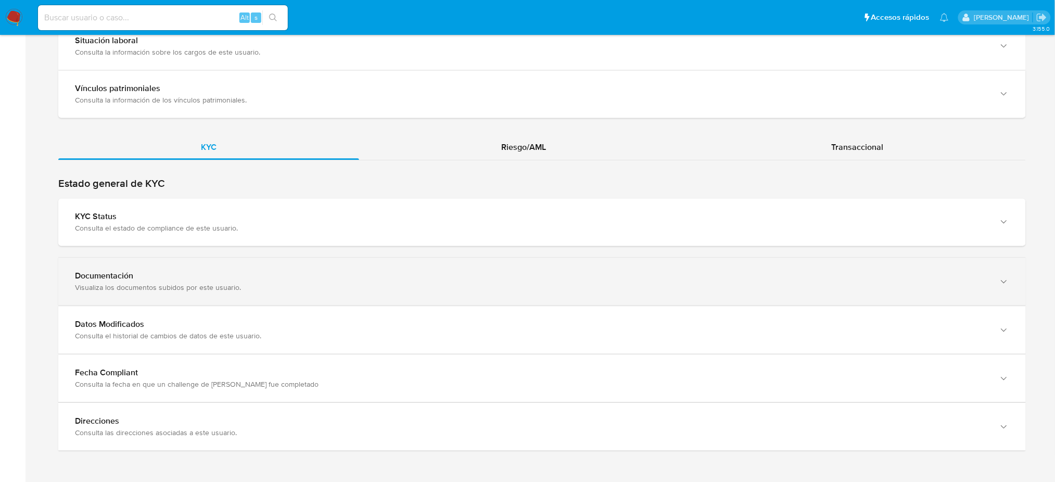
scroll to position [869, 0]
click at [248, 291] on div "Visualiza los documentos subidos por este usuario." at bounding box center [532, 286] width 914 height 9
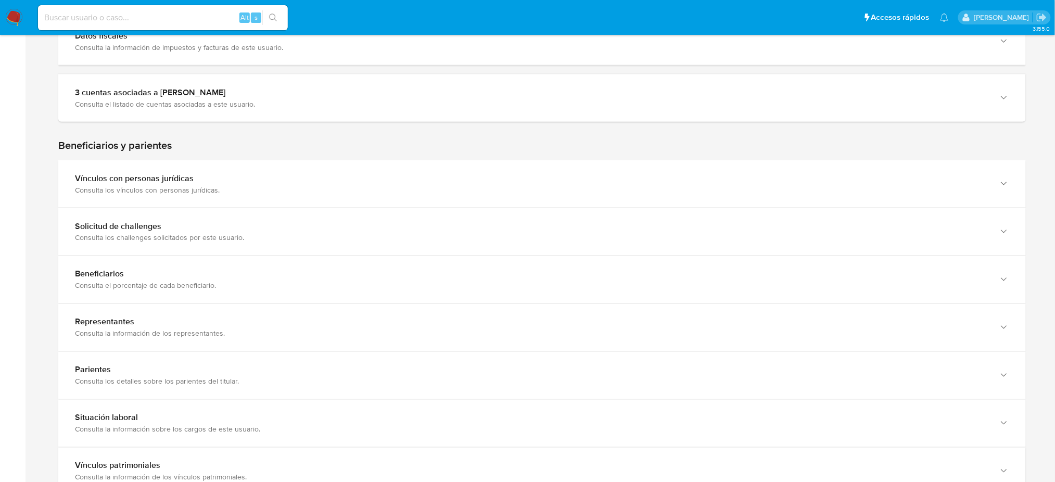
scroll to position [769, 0]
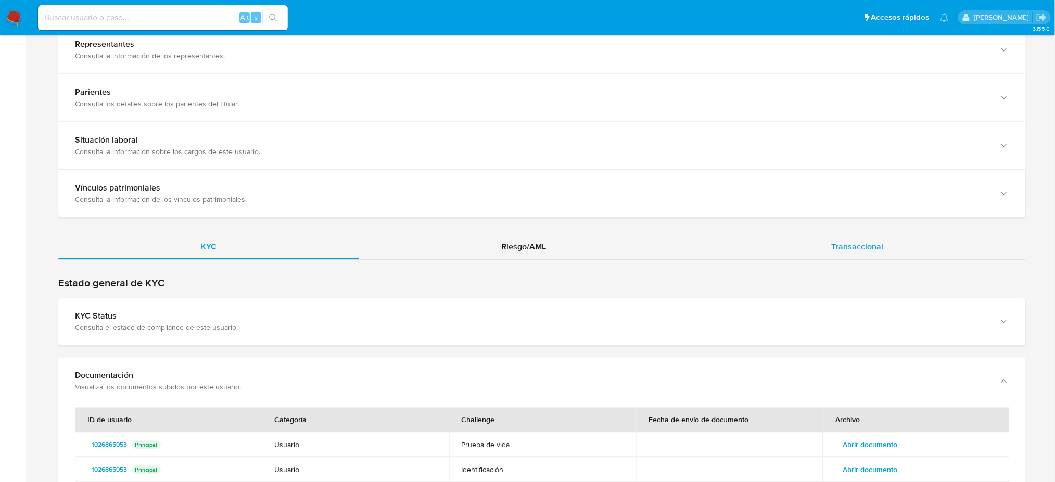
click at [819, 249] on div "Transaccional" at bounding box center [857, 246] width 337 height 25
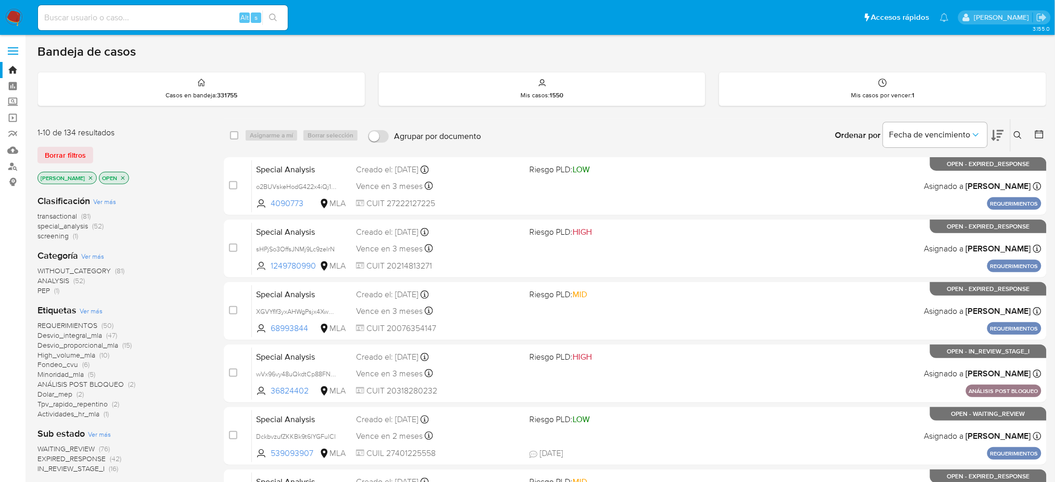
click at [1018, 136] on icon at bounding box center [1018, 135] width 8 height 8
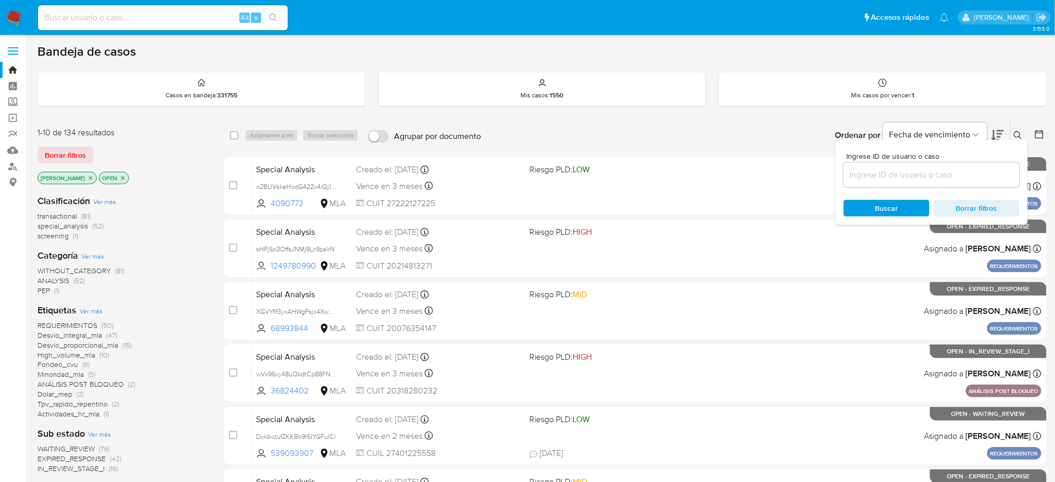
click at [948, 180] on input at bounding box center [932, 175] width 176 height 14
type input "zgAg8ZJ8RrRwTaJO2WQC9Z7N"
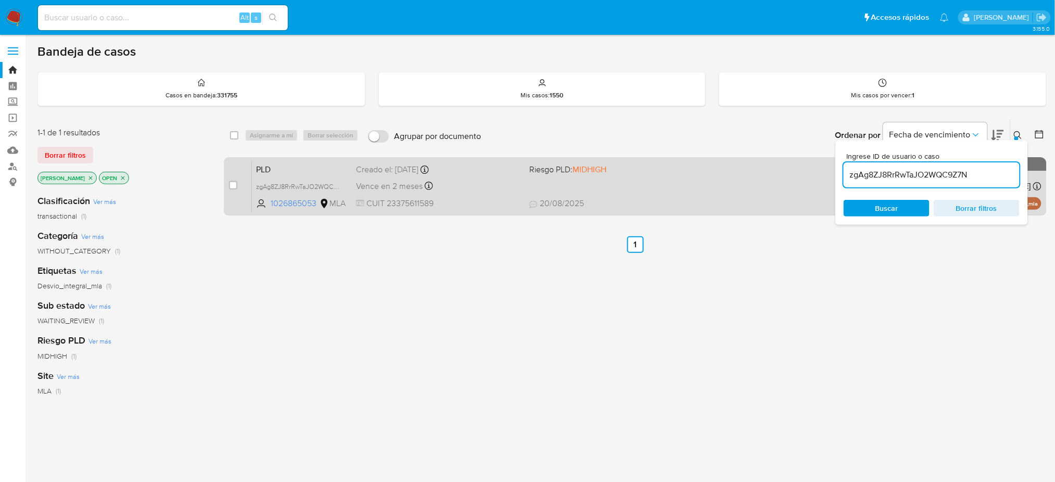
click at [238, 184] on div "case-item-checkbox No es posible asignar el caso" at bounding box center [240, 186] width 23 height 53
click at [235, 181] on input "checkbox" at bounding box center [233, 185] width 8 height 8
checkbox input "true"
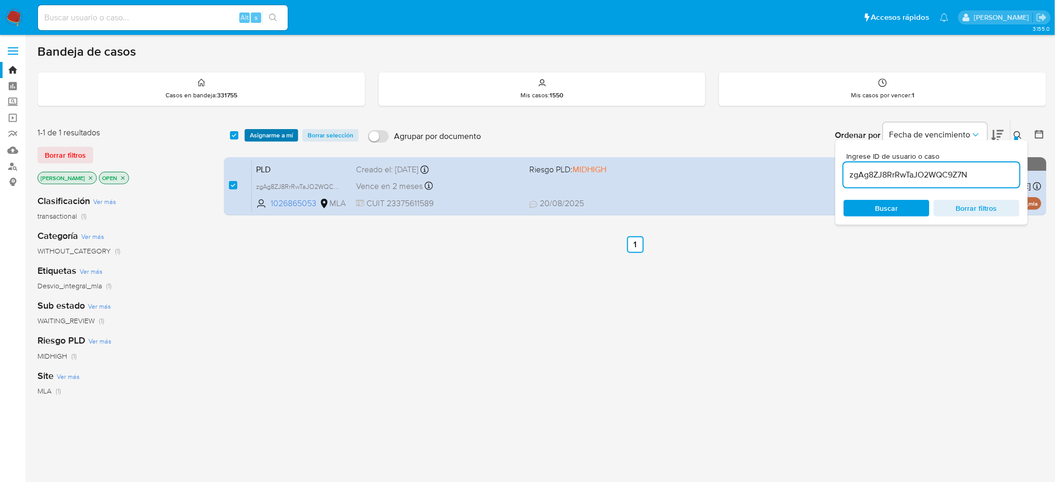
click at [255, 135] on span "Asignarme a mí" at bounding box center [271, 135] width 43 height 10
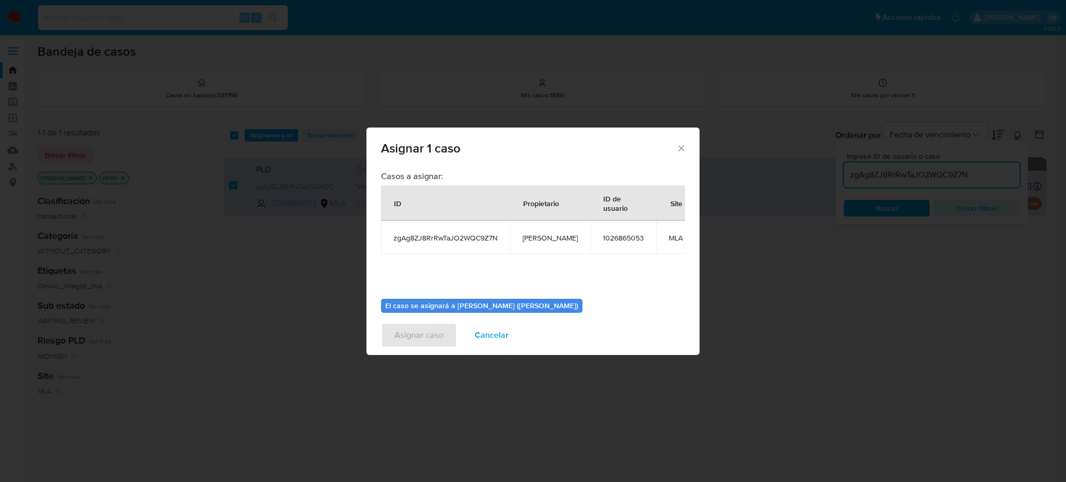
click at [538, 241] on span "[PERSON_NAME]" at bounding box center [550, 237] width 55 height 9
copy span "[PERSON_NAME]"
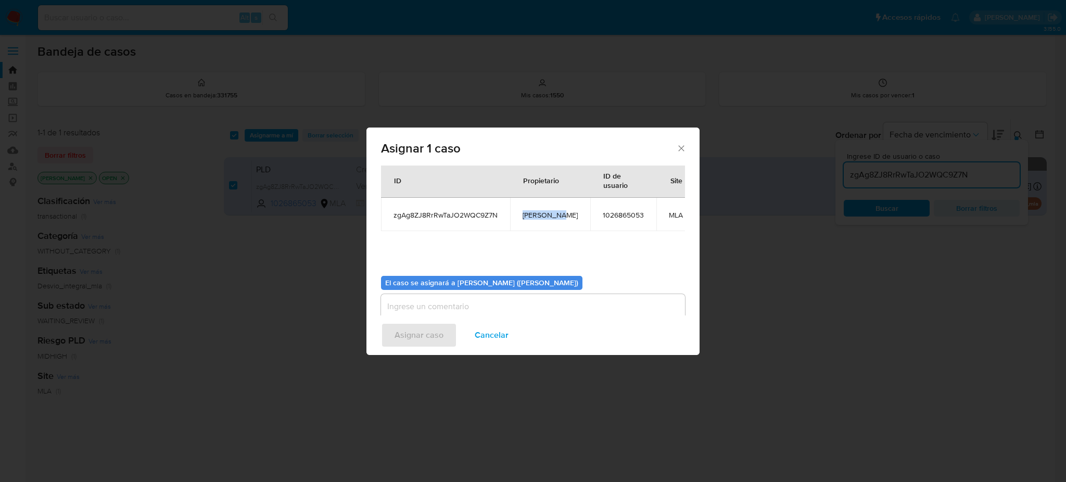
scroll to position [64, 0]
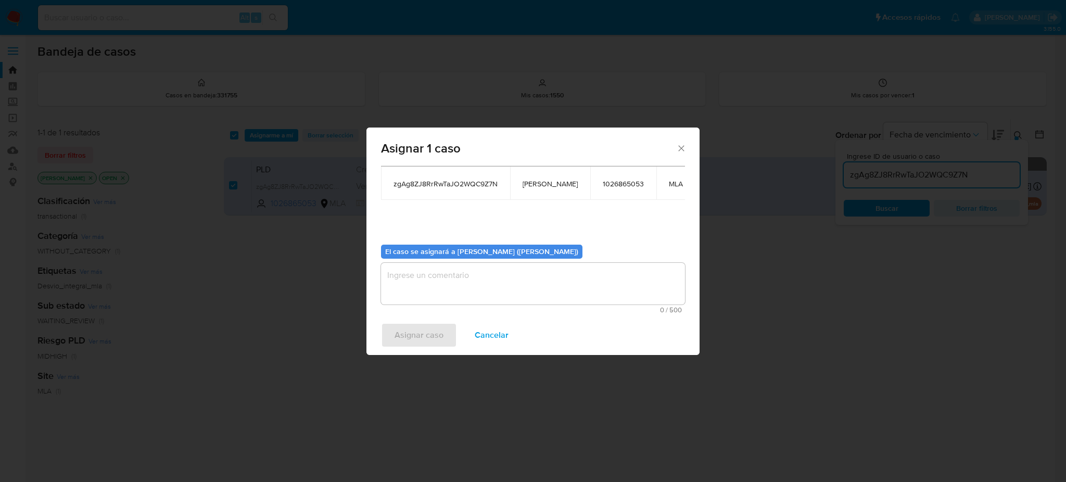
click at [434, 307] on span "0 / 500" at bounding box center [533, 310] width 298 height 7
click at [432, 282] on textarea "assign-modal" at bounding box center [533, 284] width 304 height 42
paste textarea "[PERSON_NAME]"
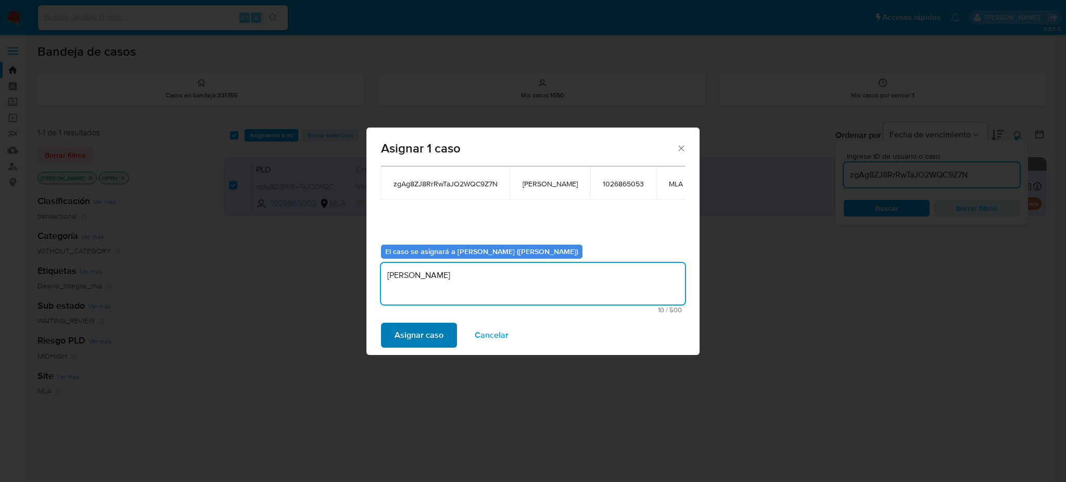
type textarea "[PERSON_NAME]"
click at [422, 344] on span "Asignar caso" at bounding box center [419, 335] width 49 height 23
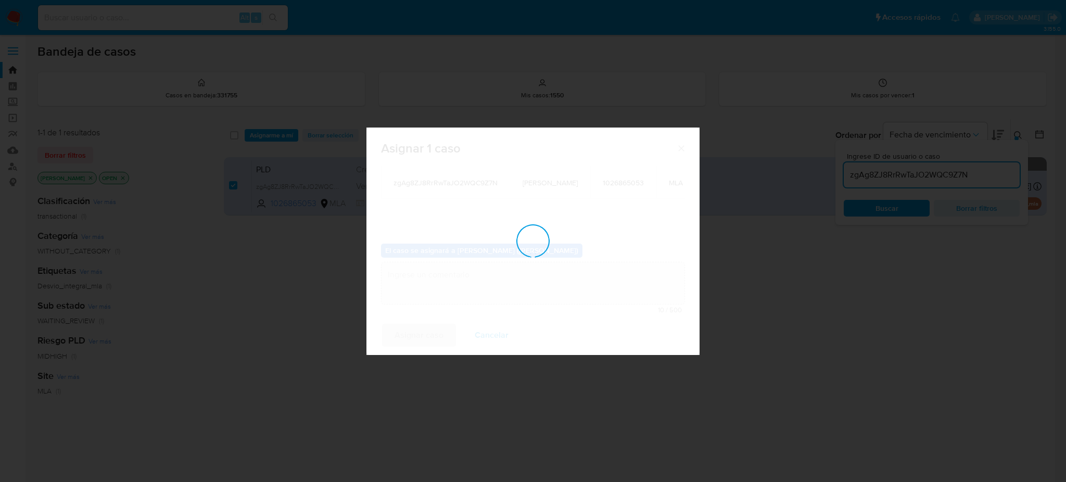
checkbox input "false"
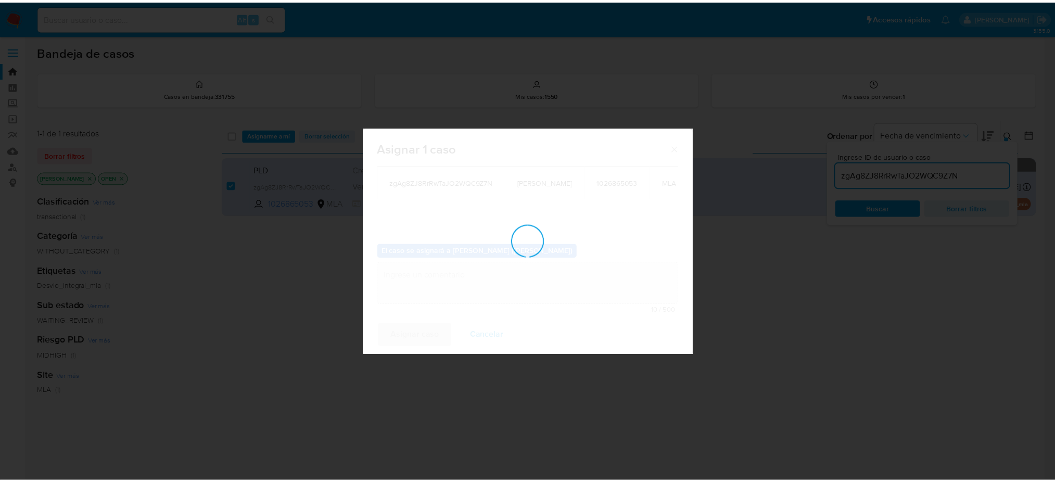
scroll to position [62, 0]
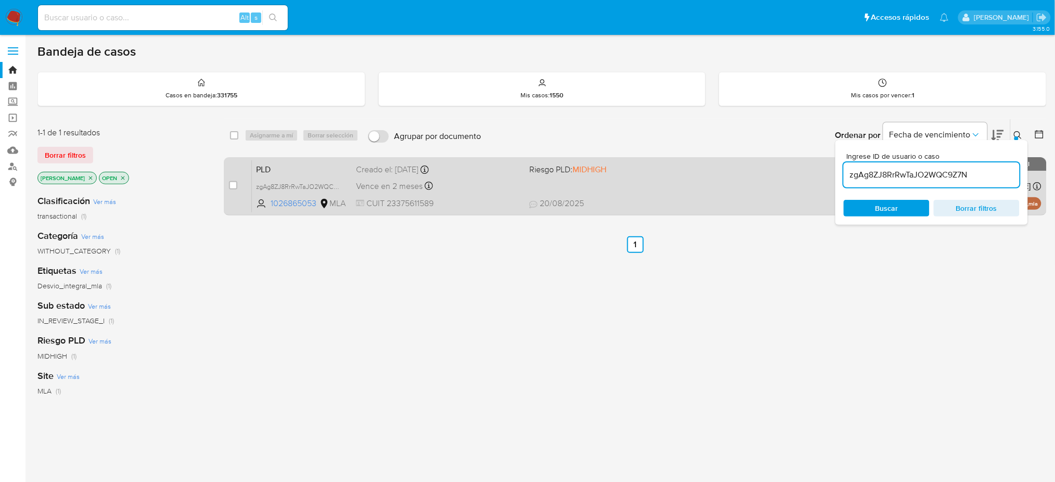
click at [314, 165] on span "PLD" at bounding box center [302, 169] width 92 height 14
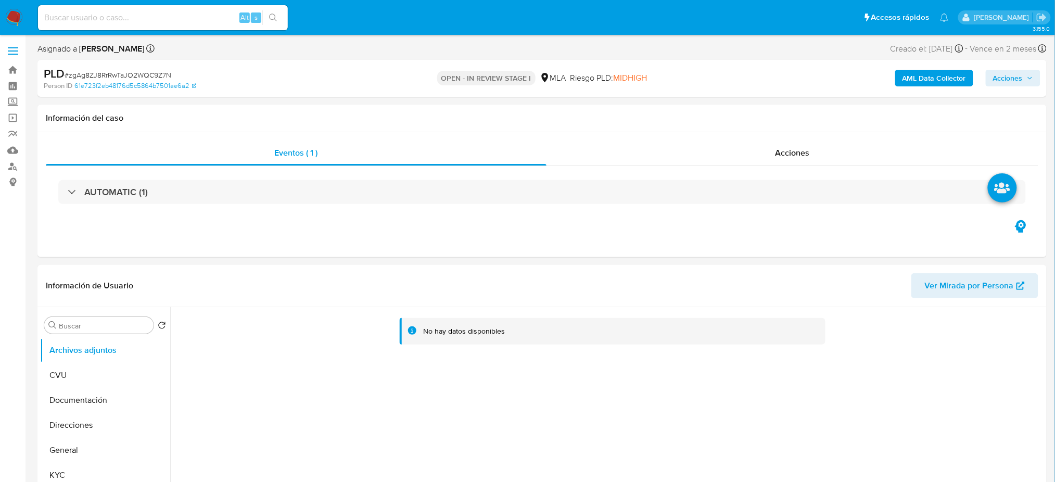
select select "10"
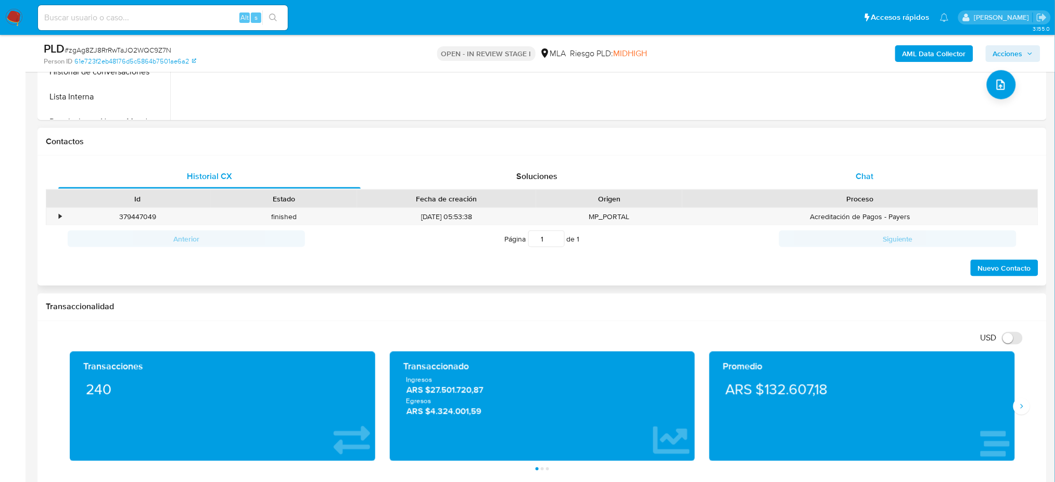
click at [903, 181] on div "Chat" at bounding box center [865, 176] width 303 height 25
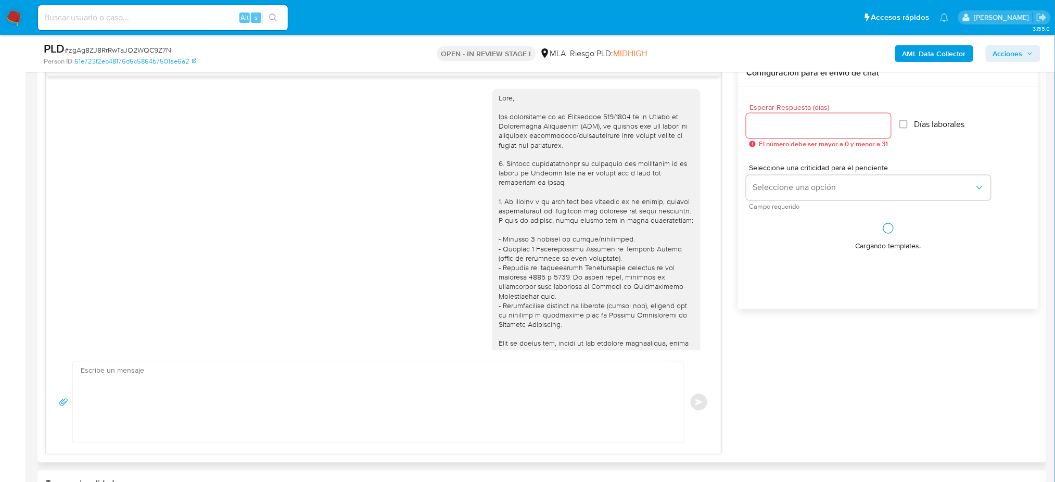
scroll to position [385, 0]
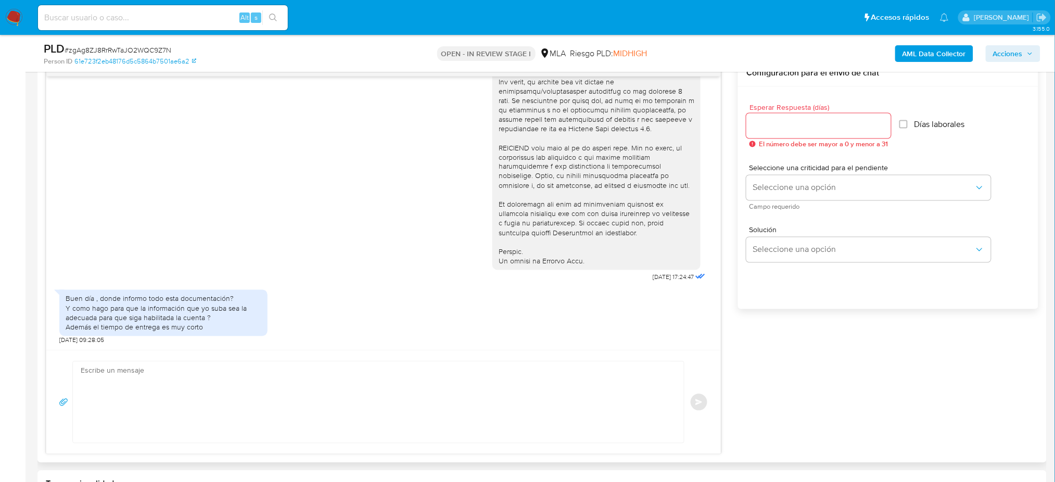
click at [103, 364] on textarea at bounding box center [376, 402] width 590 height 81
paste textarea "Hola, ¡Muchas gracias por tu respuesta! La documentación puede ser enviada a tr…"
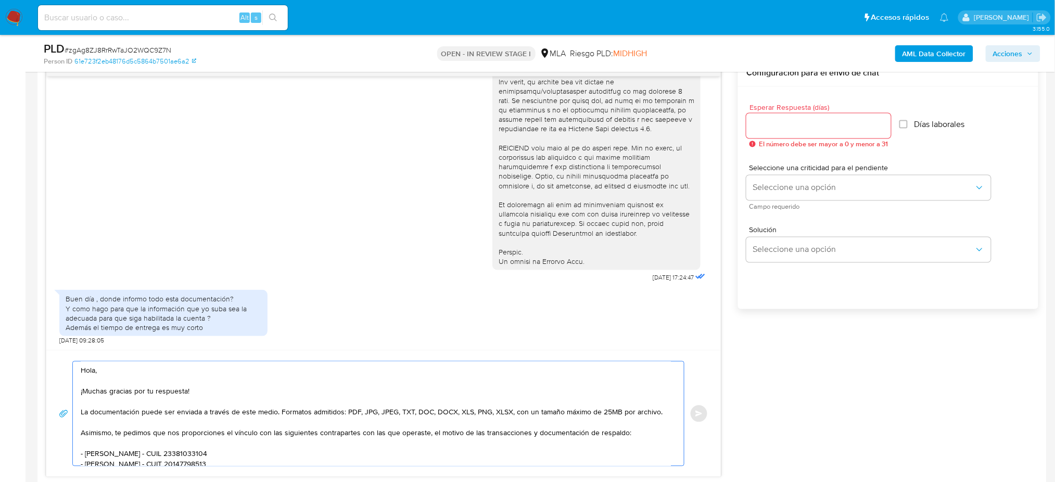
scroll to position [47, 0]
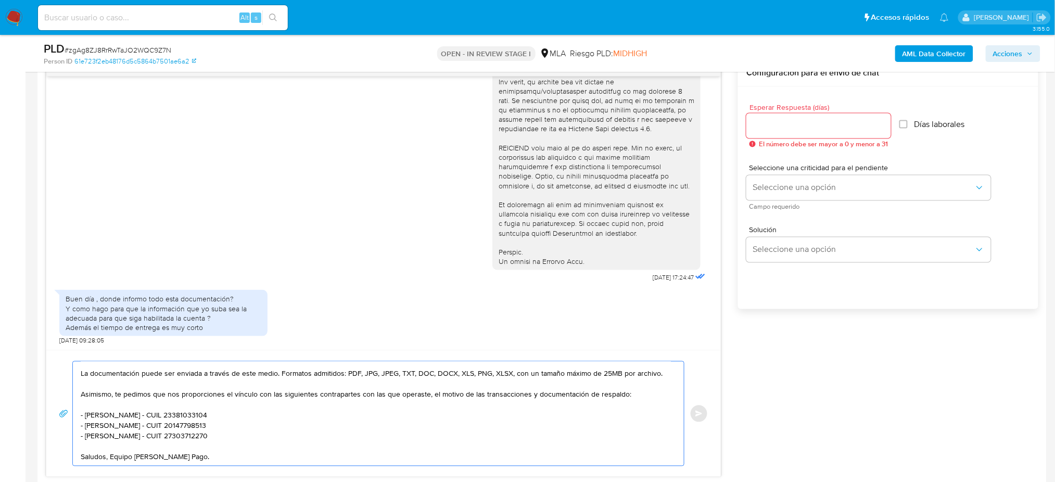
type textarea "Hola, ¡Muchas gracias por tu respuesta! La documentación puede ser enviada a tr…"
click at [764, 122] on input "Esperar Respuesta (días)" at bounding box center [819, 126] width 145 height 14
type input "3"
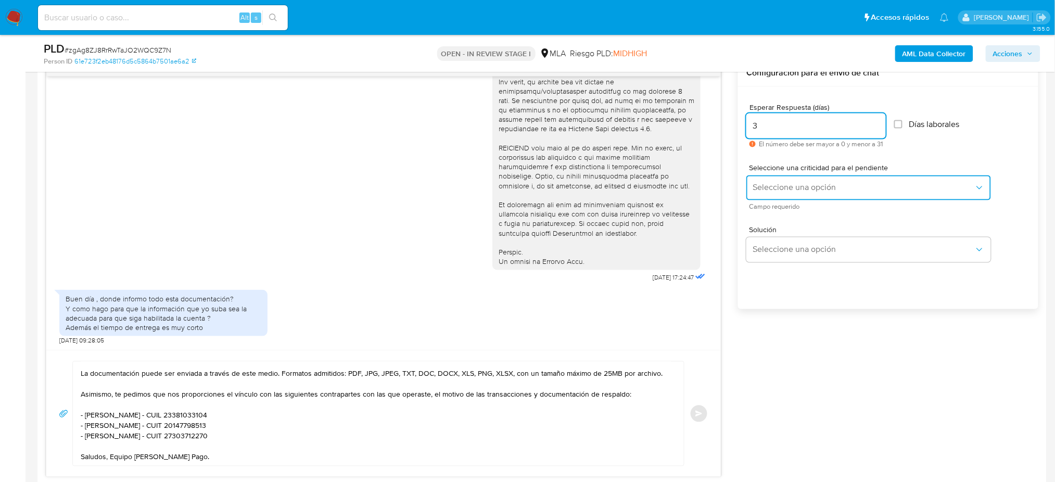
click at [769, 185] on span "Seleccione una opción" at bounding box center [864, 188] width 222 height 10
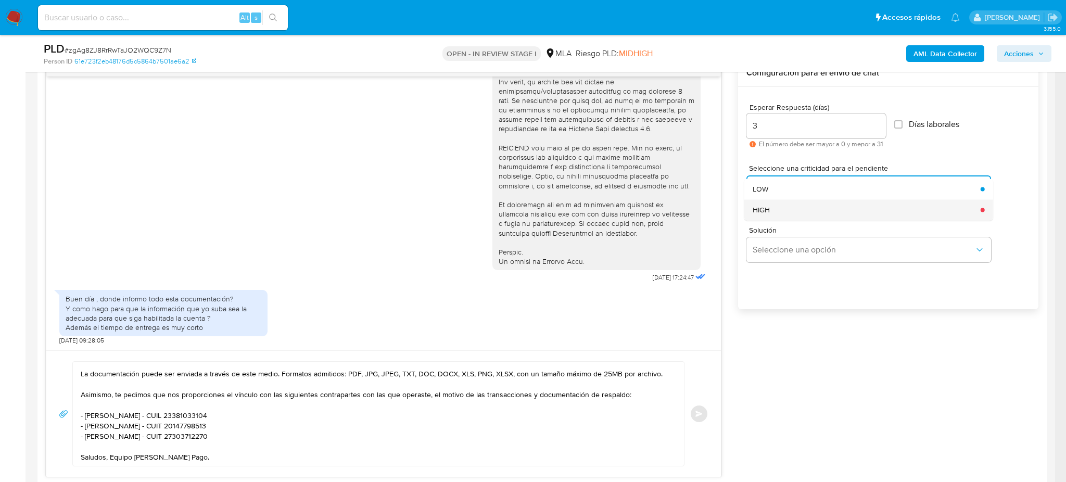
click at [768, 206] on span "HIGH" at bounding box center [761, 209] width 17 height 9
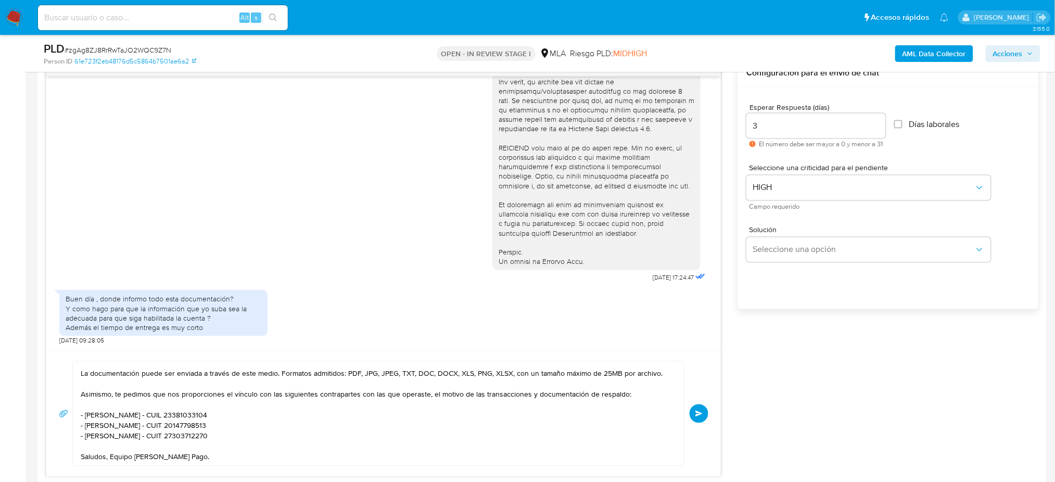
click at [698, 416] on span "Enviar" at bounding box center [699, 414] width 7 height 6
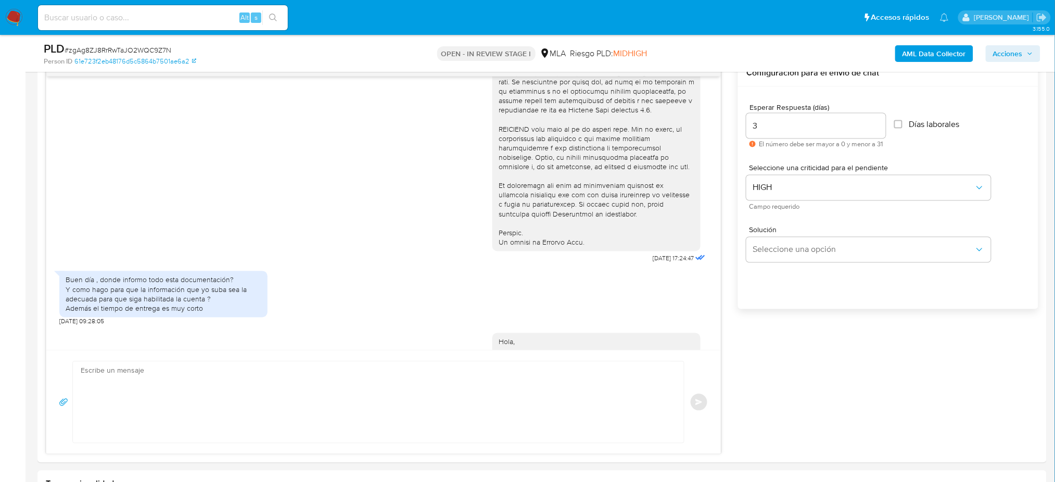
scroll to position [577, 0]
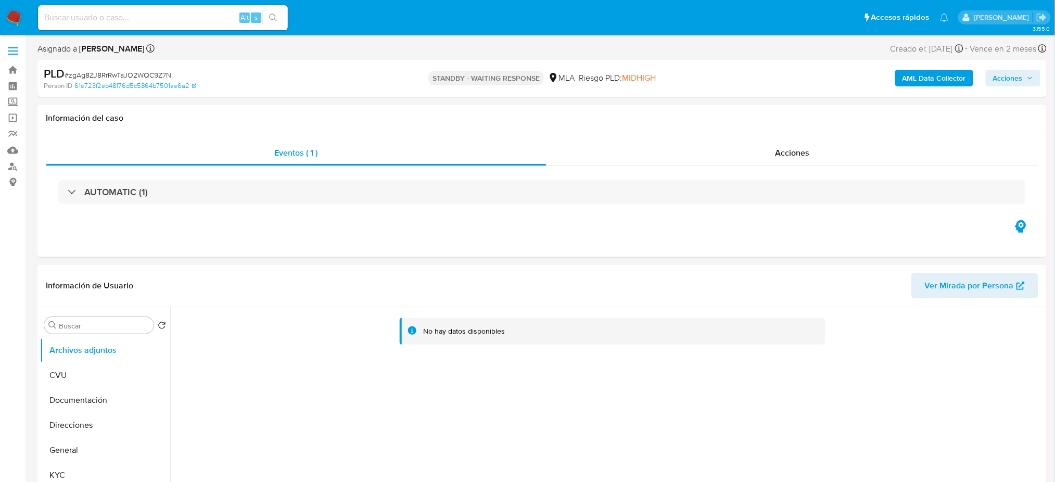
select select "10"
click at [179, 16] on input at bounding box center [163, 18] width 250 height 14
paste input "DYR4q2F1Z1CTAbFmK8huykzp"
type input "DYR4q2F1Z1CTAbFmK8huykzp"
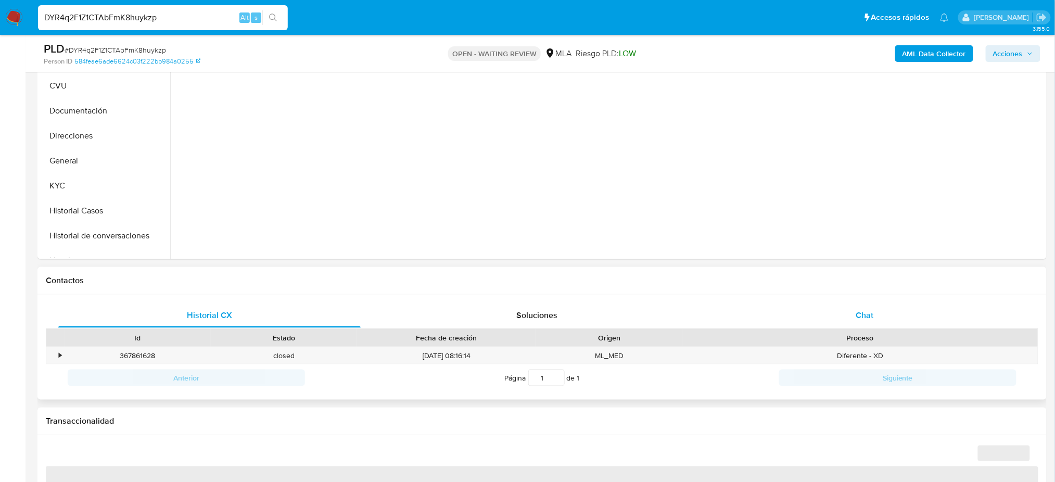
click at [867, 313] on span "Chat" at bounding box center [865, 315] width 18 height 12
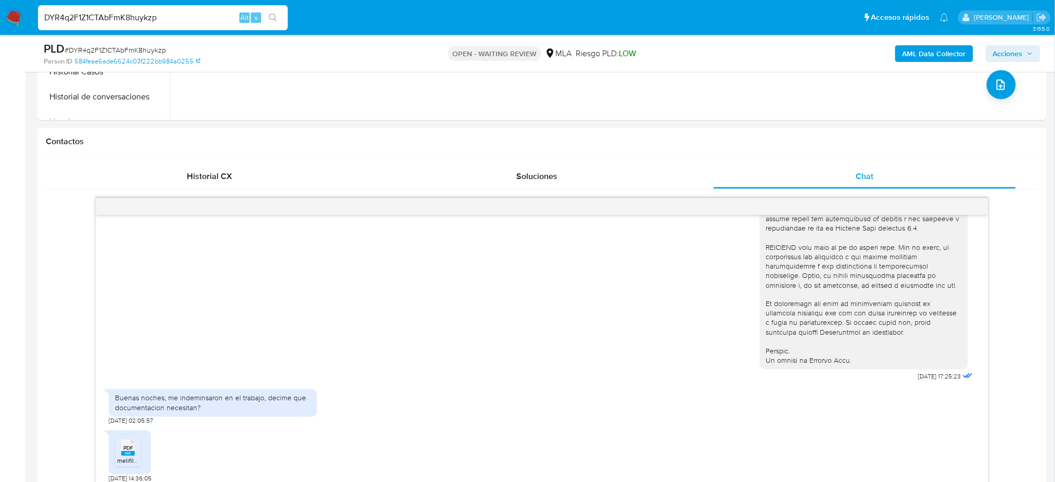
scroll to position [486, 0]
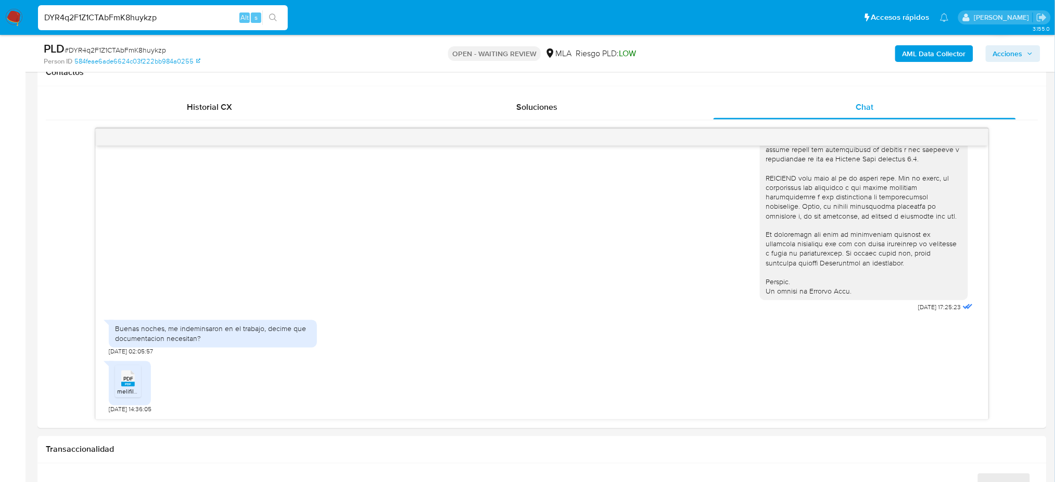
select select "10"
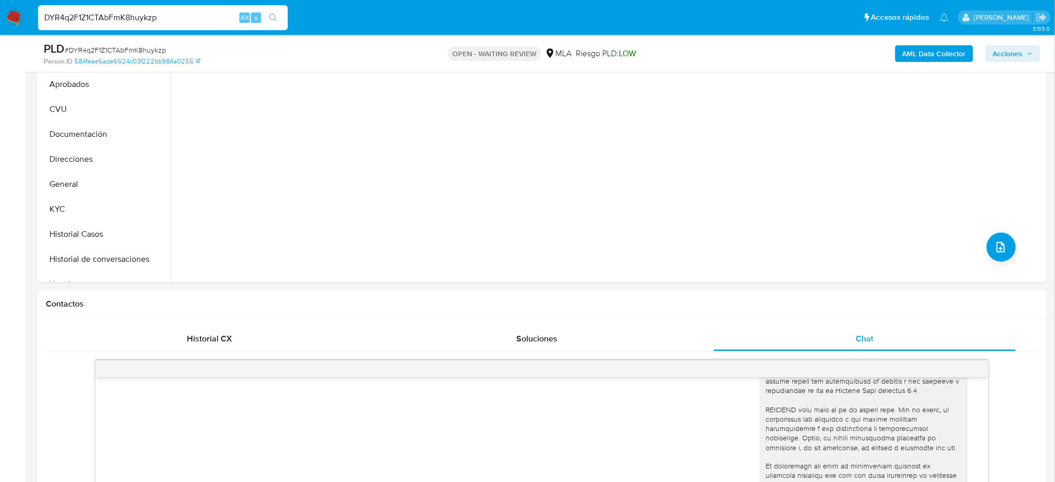
scroll to position [139, 0]
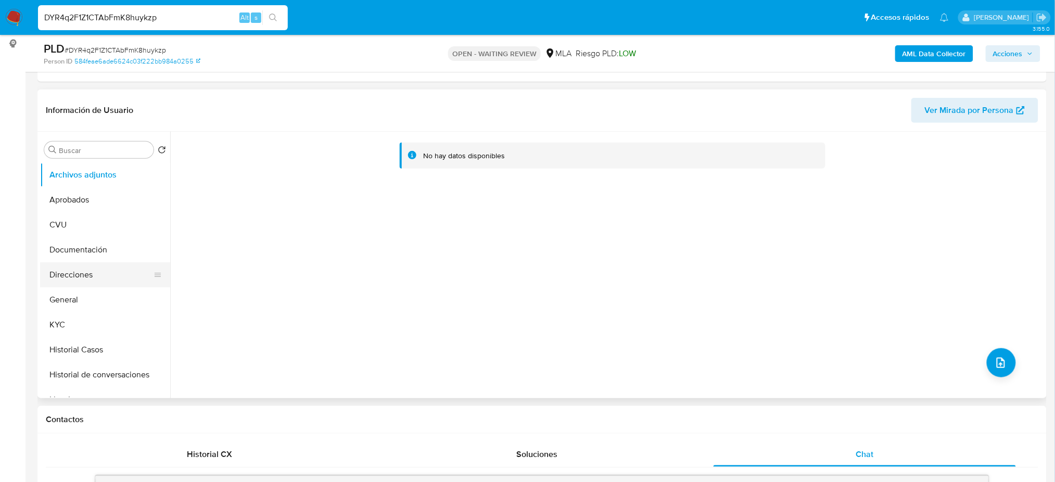
click at [78, 273] on button "Direcciones" at bounding box center [101, 274] width 122 height 25
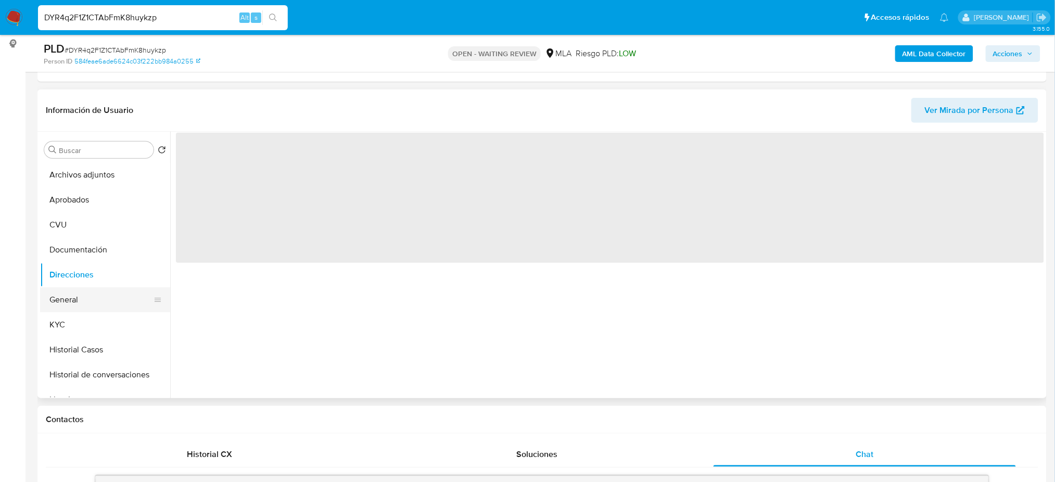
click at [66, 305] on button "General" at bounding box center [101, 299] width 122 height 25
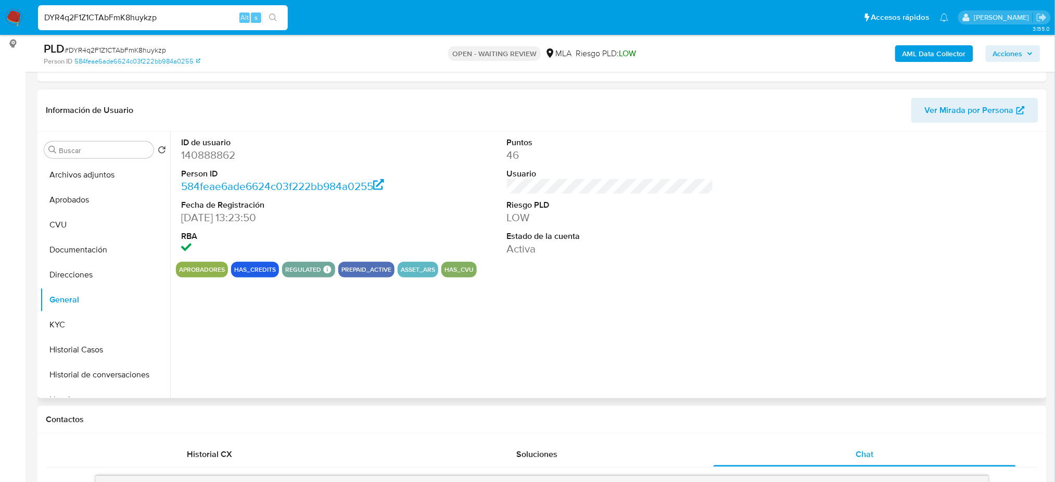
click at [194, 153] on dd "140888862" at bounding box center [284, 155] width 207 height 15
copy dd "140888862"
click at [95, 316] on button "KYC" at bounding box center [101, 324] width 122 height 25
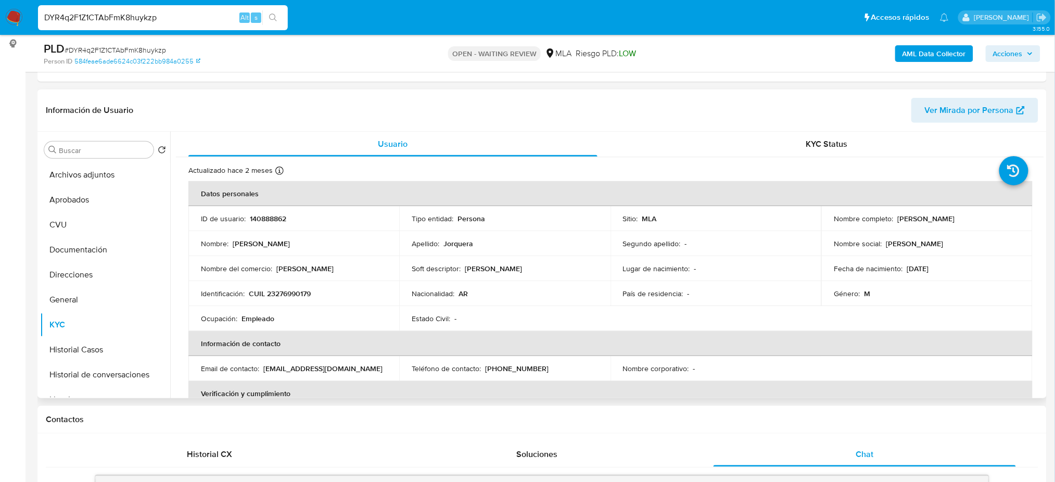
click at [281, 294] on p "CUIL 23276990179" at bounding box center [280, 293] width 62 height 9
copy p "23276990179"
click at [281, 302] on td "Identificación : CUIL 23276990179" at bounding box center [293, 293] width 211 height 25
drag, startPoint x: 275, startPoint y: 288, endPoint x: 307, endPoint y: 290, distance: 31.3
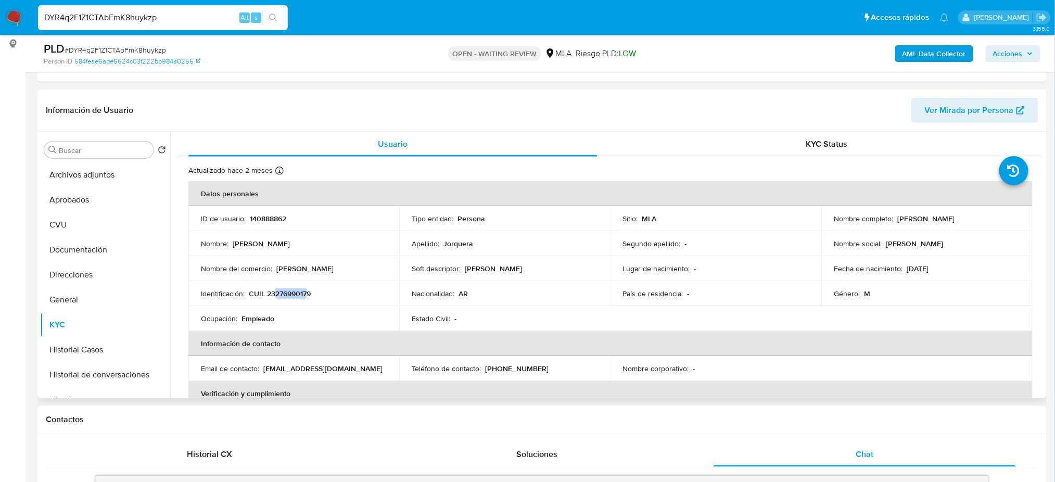
click at [307, 290] on p "CUIL 23276990179" at bounding box center [280, 293] width 62 height 9
copy p "27699017"
drag, startPoint x: 896, startPoint y: 218, endPoint x: 1015, endPoint y: 212, distance: 118.9
click at [1015, 212] on td "Nombre completo : Carlos Daniel Jorquera" at bounding box center [927, 218] width 211 height 25
copy p "[PERSON_NAME]"
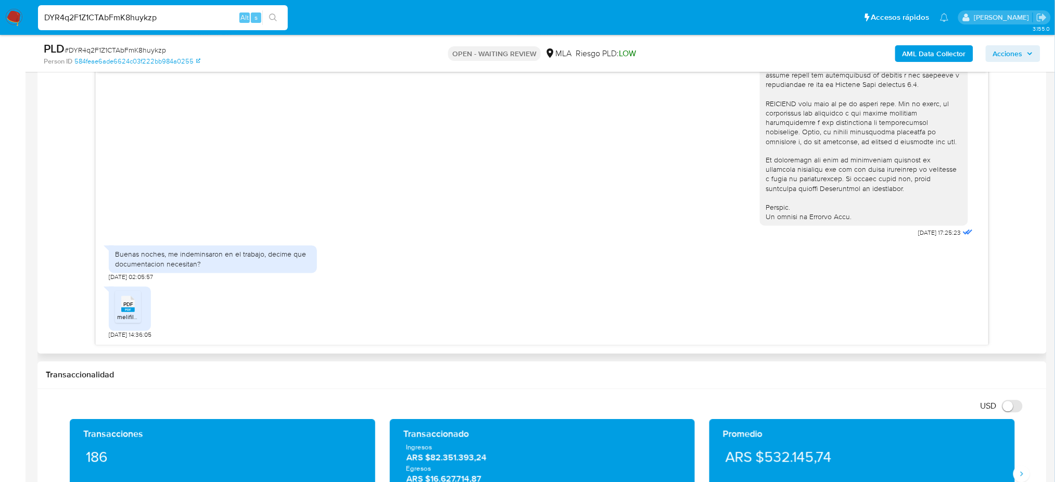
scroll to position [536, 0]
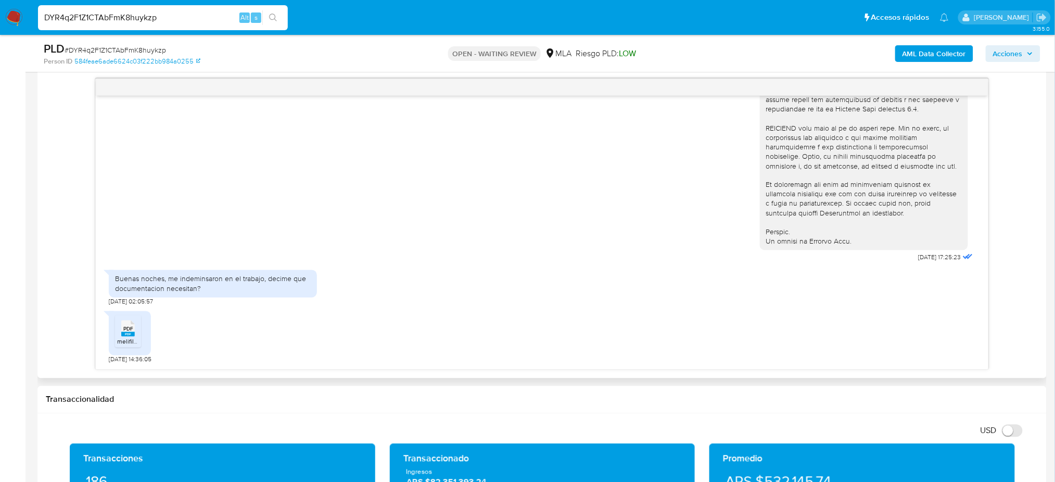
click at [132, 339] on span "melifile5386474071615923855.pdf" at bounding box center [165, 341] width 96 height 9
drag, startPoint x: 168, startPoint y: 282, endPoint x: 262, endPoint y: 282, distance: 94.2
click at [262, 282] on div "Buenas noches, me indeminsaron en el trabajo, decime que documentacion necesita…" at bounding box center [213, 283] width 196 height 19
copy div "me indeminsaron en el trabajo"
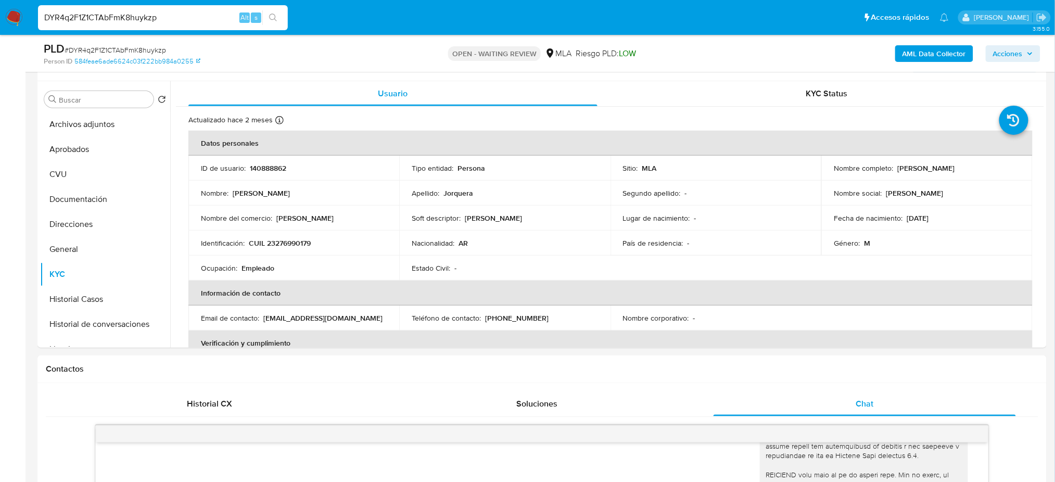
scroll to position [188, 0]
click at [76, 171] on button "CVU" at bounding box center [101, 174] width 122 height 25
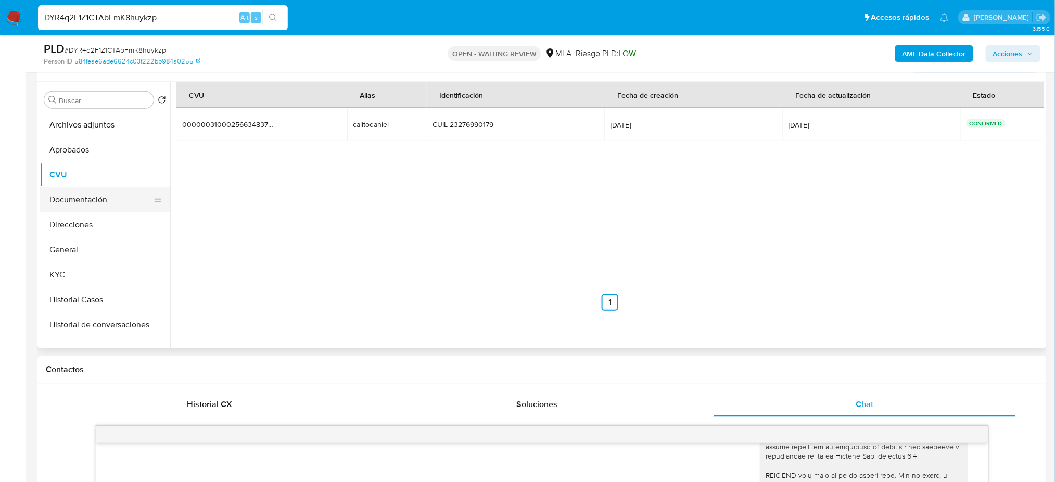
click at [94, 195] on button "Documentación" at bounding box center [101, 199] width 122 height 25
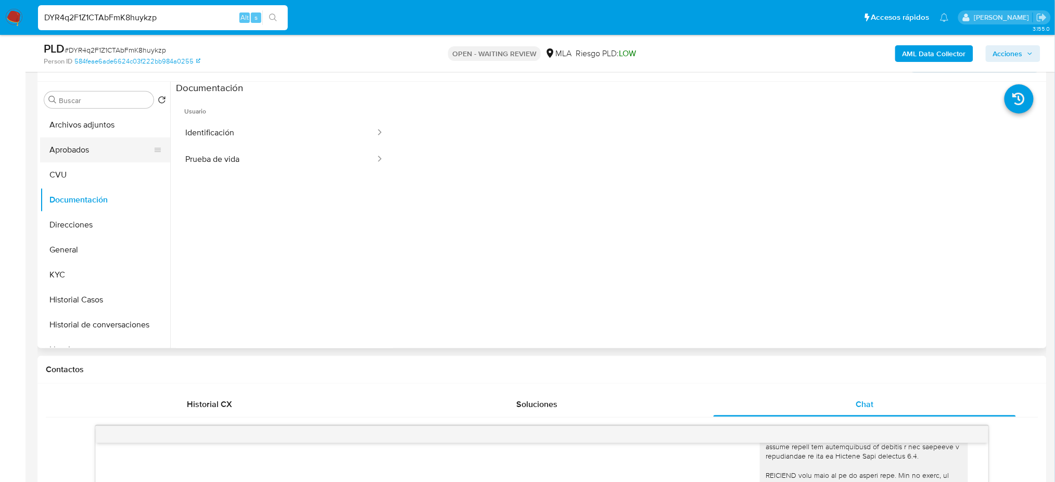
click at [94, 157] on button "Aprobados" at bounding box center [101, 149] width 122 height 25
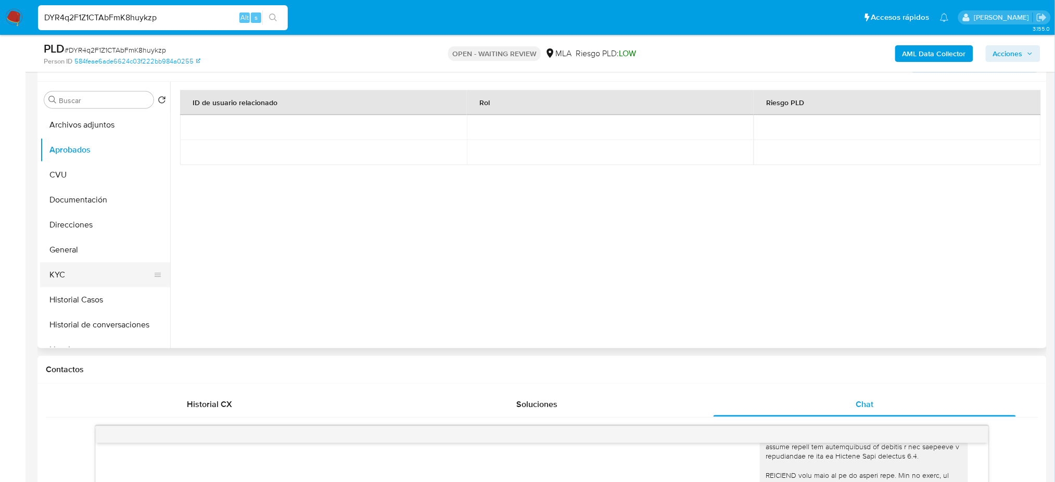
click at [123, 280] on button "KYC" at bounding box center [101, 274] width 122 height 25
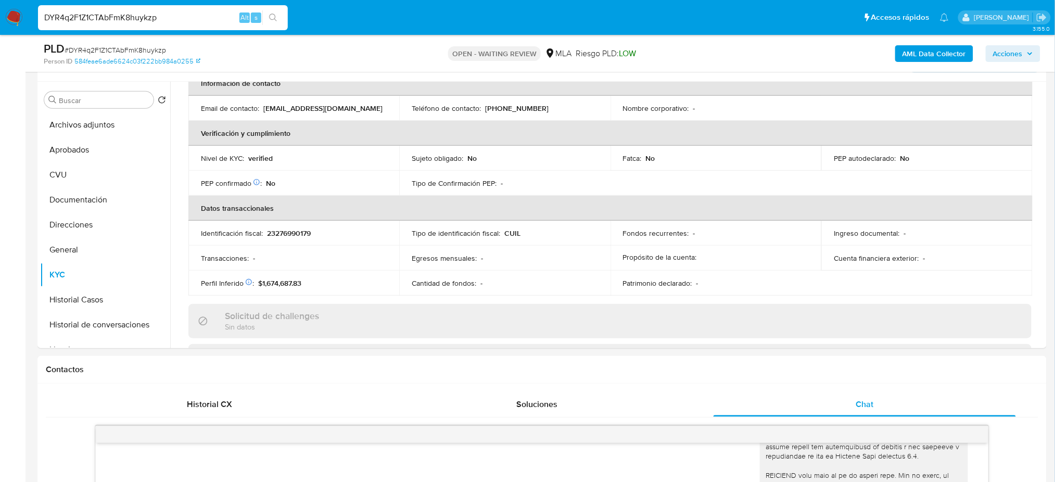
scroll to position [0, 0]
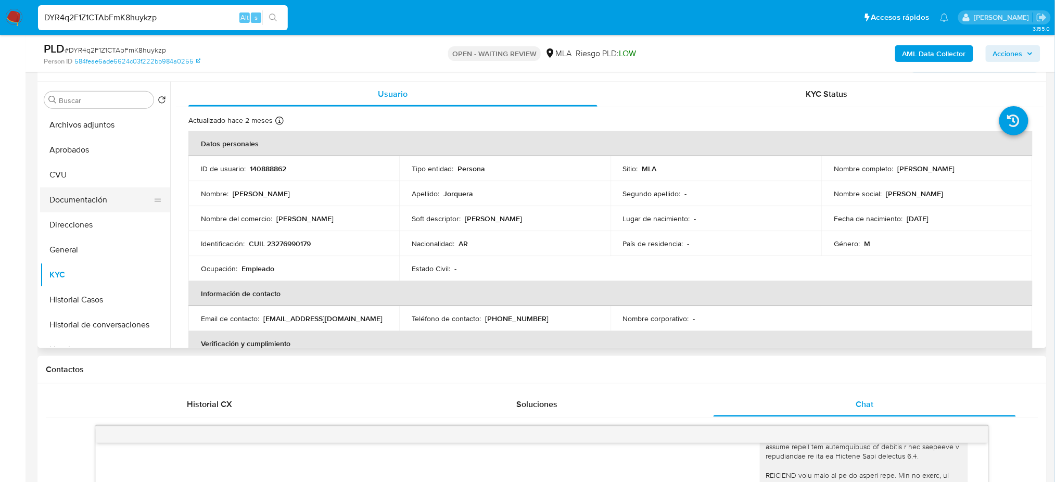
click at [86, 196] on button "Documentación" at bounding box center [101, 199] width 122 height 25
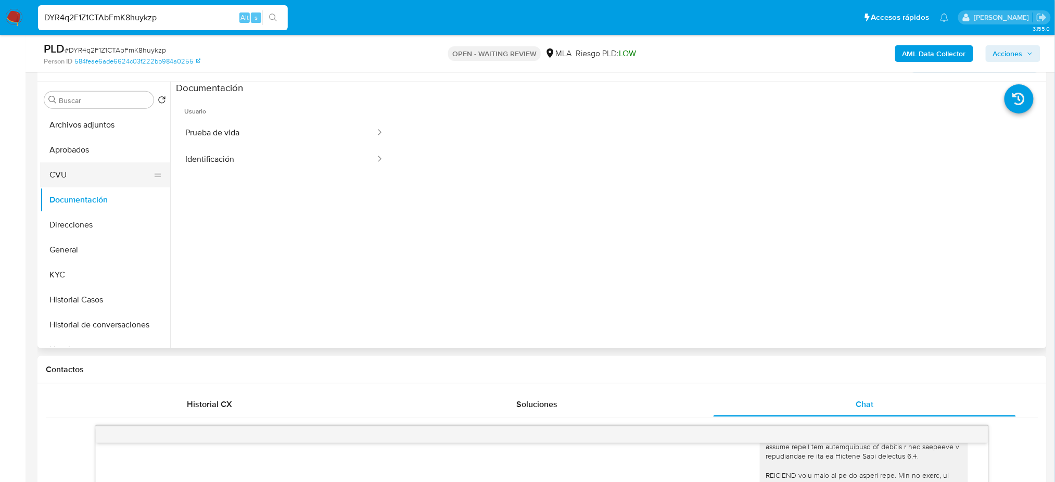
click at [63, 169] on button "CVU" at bounding box center [101, 174] width 122 height 25
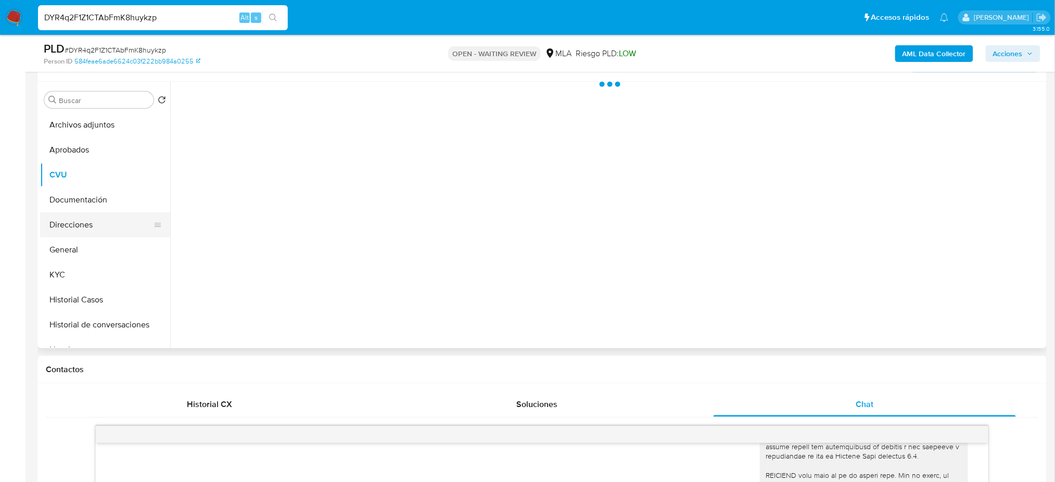
click at [76, 219] on button "Direcciones" at bounding box center [101, 224] width 122 height 25
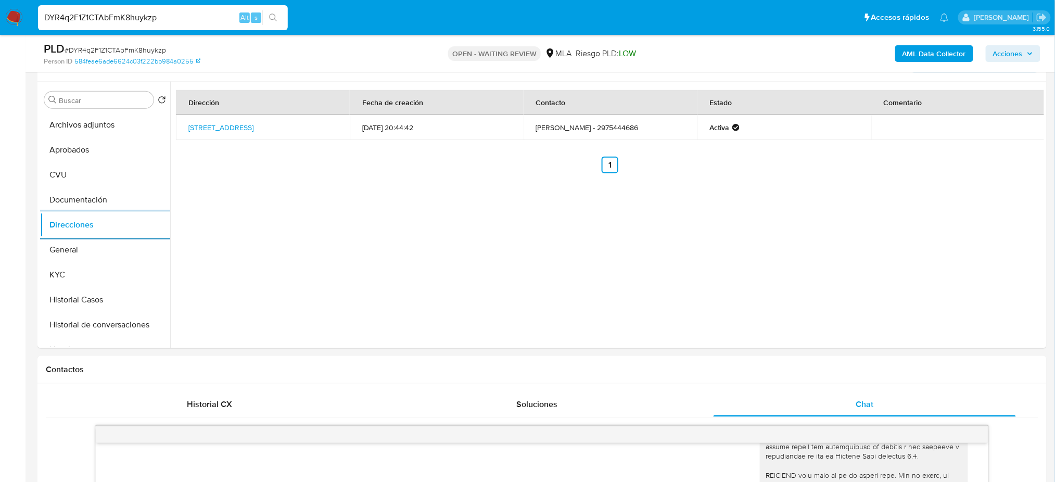
click at [106, 44] on div "PLD # DYR4q2F1Z1CTAbFmK8huykzp" at bounding box center [208, 49] width 329 height 16
copy span "DYR4q2F1Z1CTAbFmK8huykzp"
click at [17, 14] on img at bounding box center [14, 18] width 18 height 18
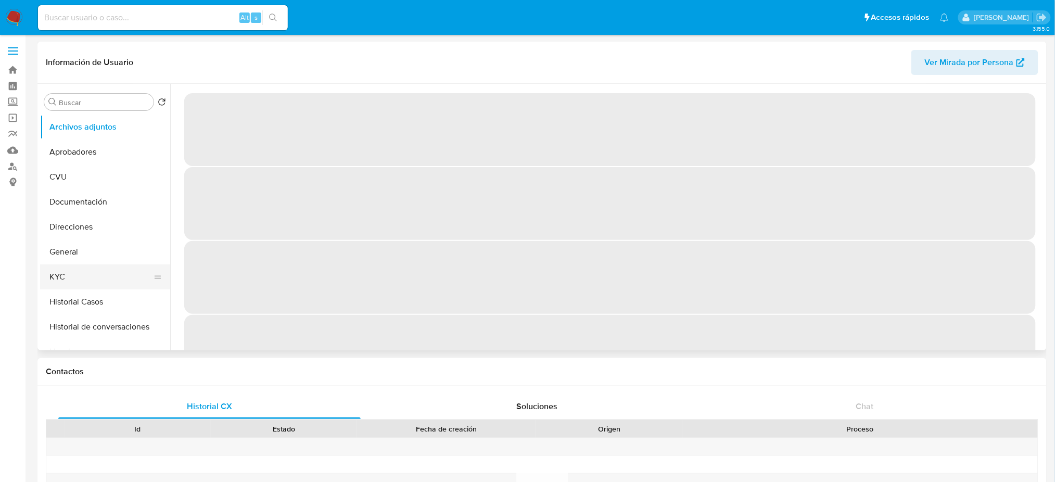
click at [95, 267] on button "KYC" at bounding box center [101, 277] width 122 height 25
select select "10"
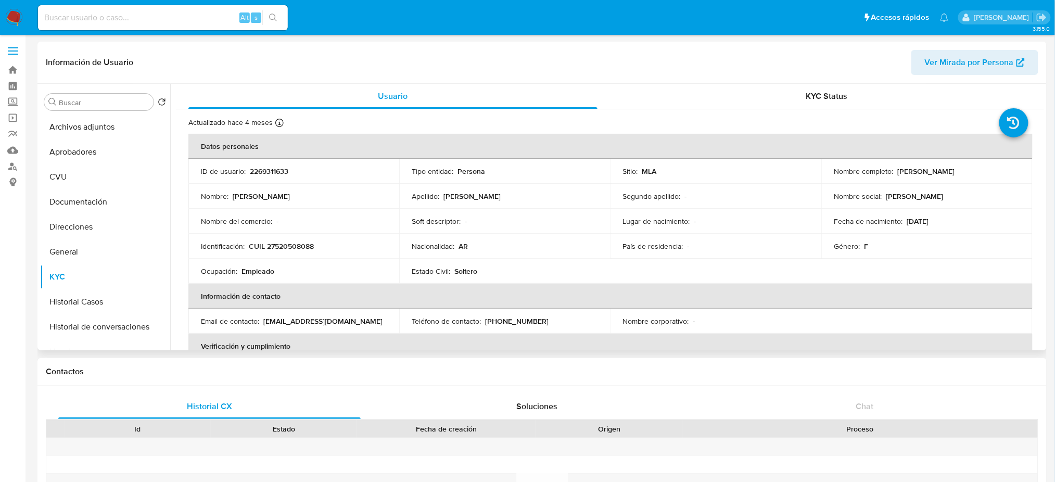
drag, startPoint x: 896, startPoint y: 172, endPoint x: 991, endPoint y: 170, distance: 95.8
click at [991, 170] on div "Nombre completo : Gala Kuyen Jorquera Flores" at bounding box center [927, 171] width 186 height 9
copy p "Gala Kuyen Jorquera Flores"
click at [276, 242] on p "CUIL 27520508088" at bounding box center [281, 246] width 65 height 9
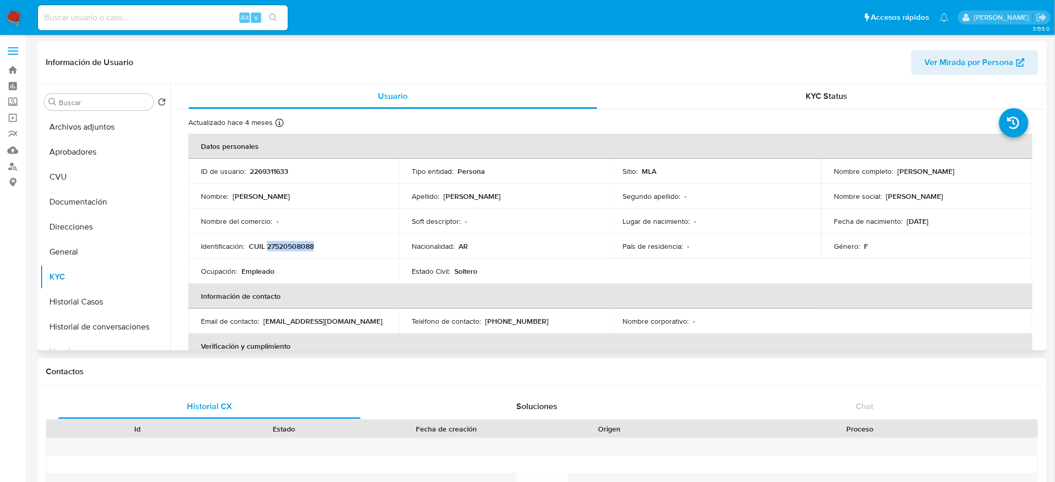
copy p "27520508088"
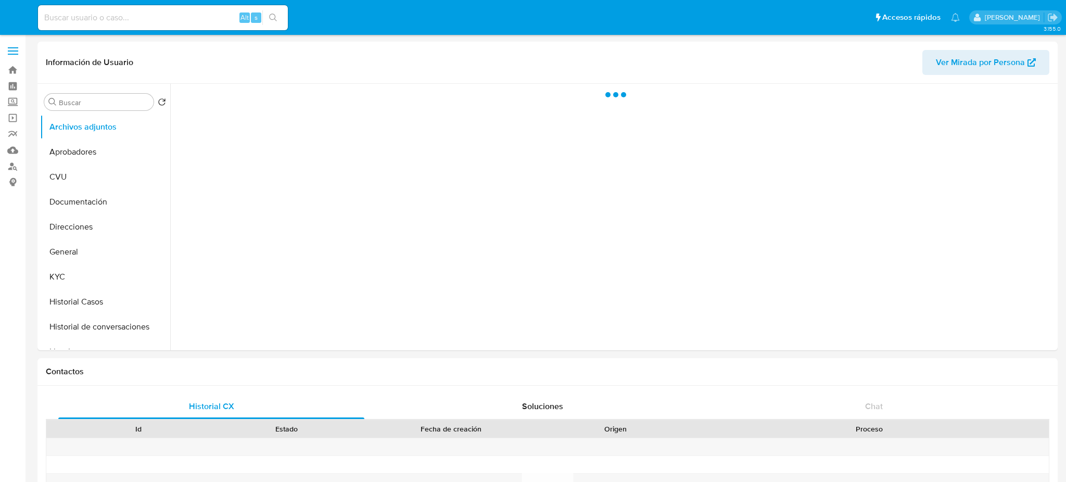
select select "10"
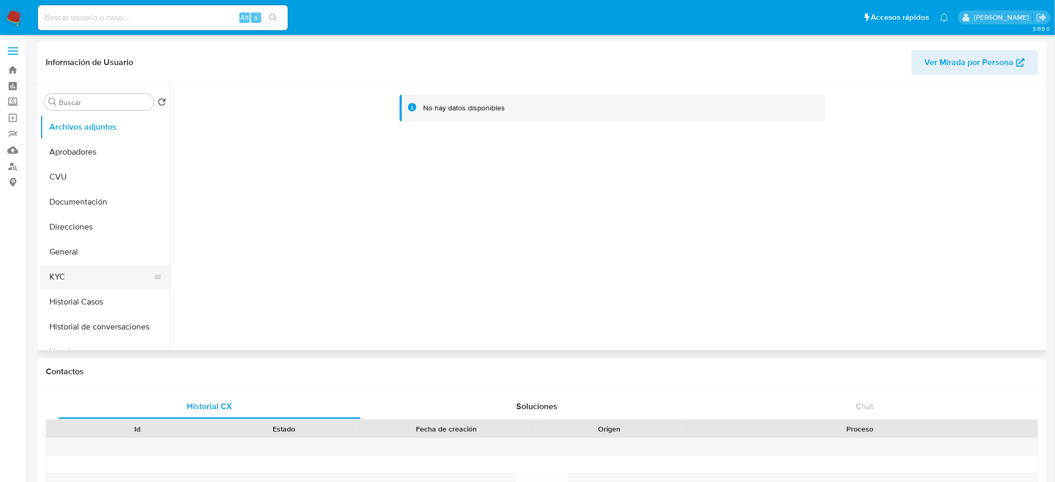
click at [110, 284] on button "KYC" at bounding box center [101, 277] width 122 height 25
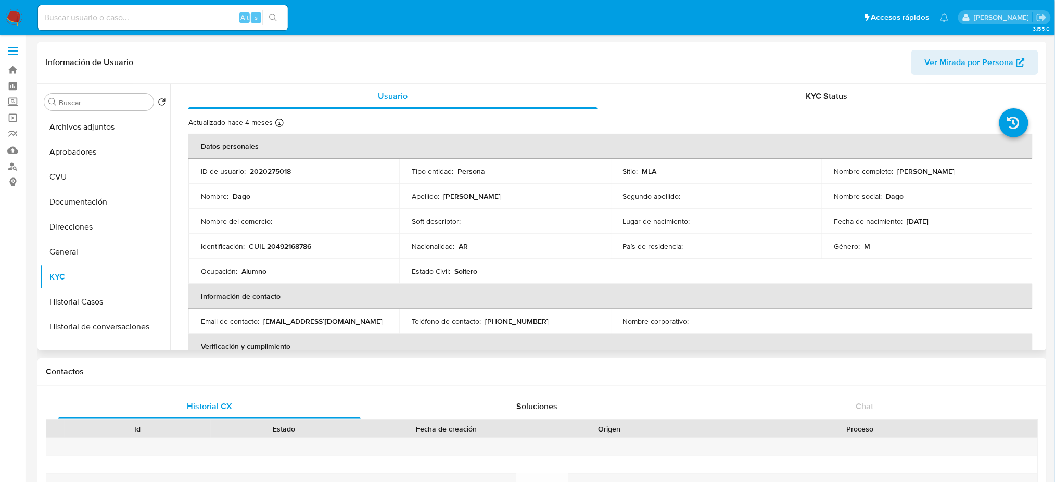
drag, startPoint x: 895, startPoint y: 172, endPoint x: 988, endPoint y: 168, distance: 93.8
click at [988, 168] on div "Nombre completo : [PERSON_NAME]" at bounding box center [927, 171] width 186 height 9
copy p "[PERSON_NAME]"
click at [299, 244] on p "CUIL 20492168786" at bounding box center [280, 246] width 62 height 9
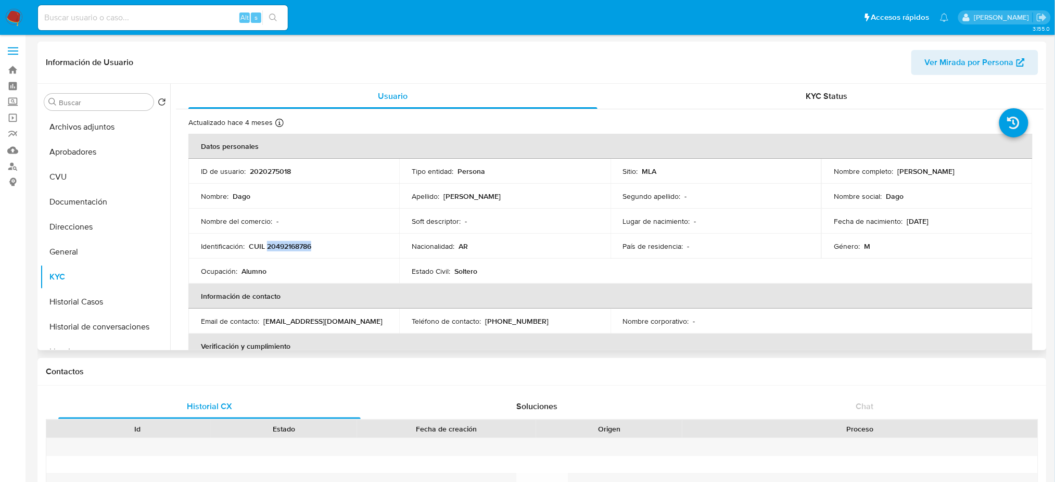
copy p "20492168786"
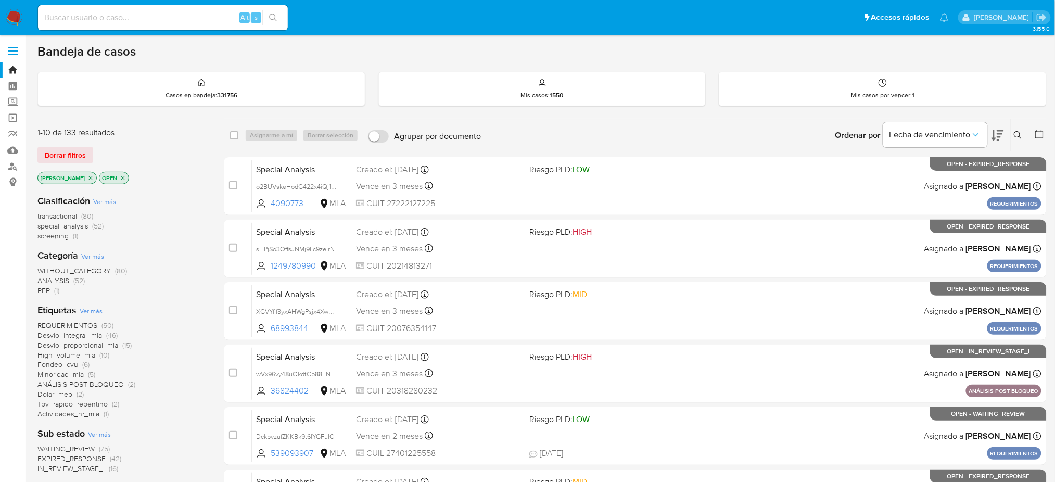
click at [1023, 137] on button at bounding box center [1019, 135] width 17 height 12
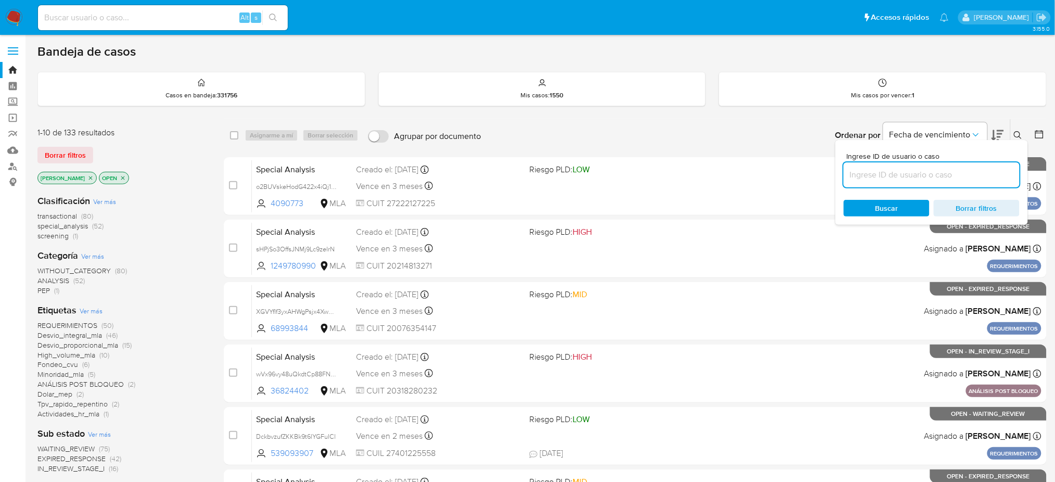
click at [939, 174] on input at bounding box center [932, 175] width 176 height 14
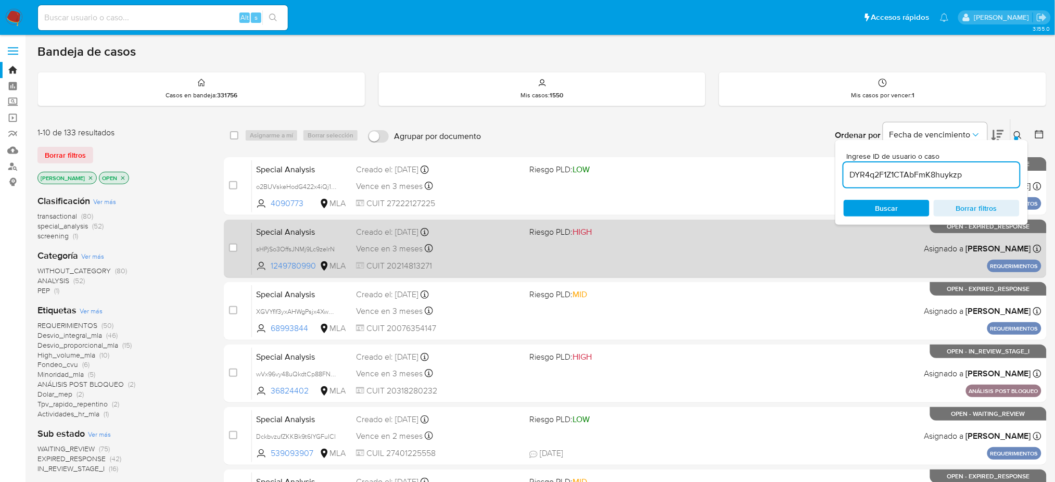
type input "DYR4q2F1Z1CTAbFmK8huykzp"
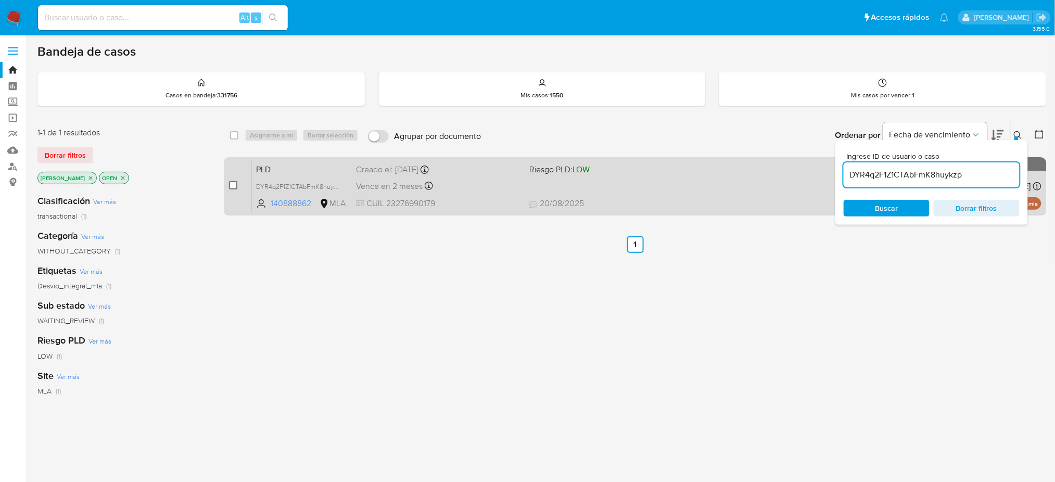
click at [237, 184] on input "checkbox" at bounding box center [233, 185] width 8 height 8
checkbox input "true"
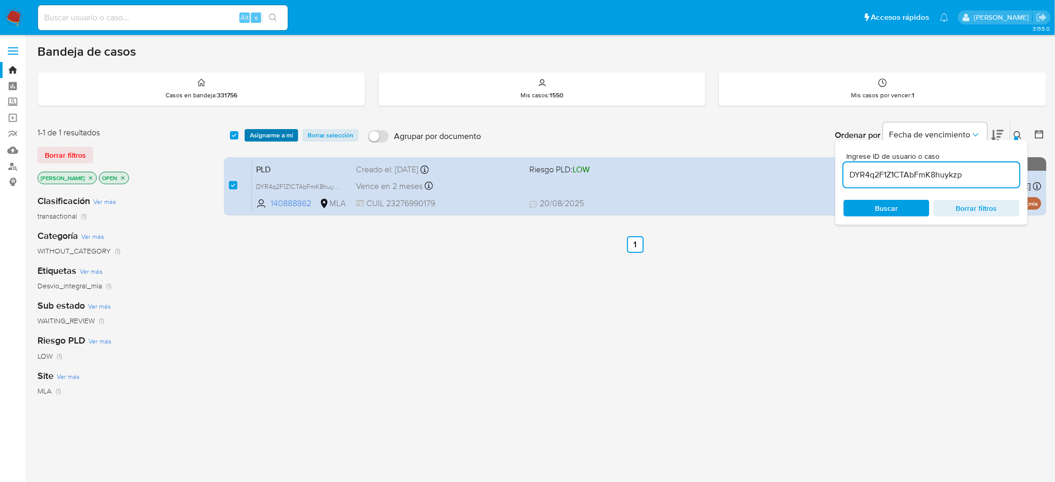
click at [270, 132] on span "Asignarme a mí" at bounding box center [271, 135] width 43 height 10
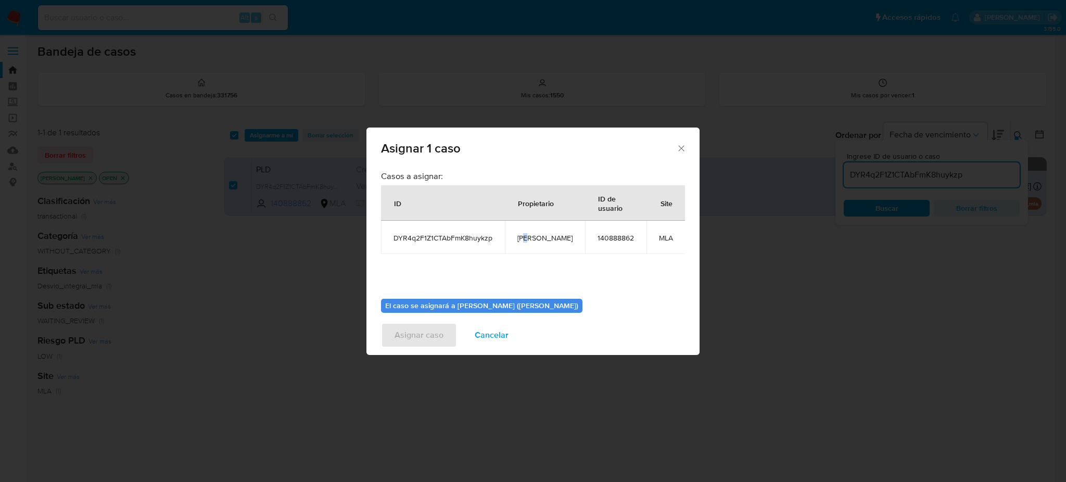
click at [529, 233] on span "[PERSON_NAME]" at bounding box center [545, 237] width 55 height 9
click at [537, 239] on span "[PERSON_NAME]" at bounding box center [545, 237] width 55 height 9
copy span "[PERSON_NAME]"
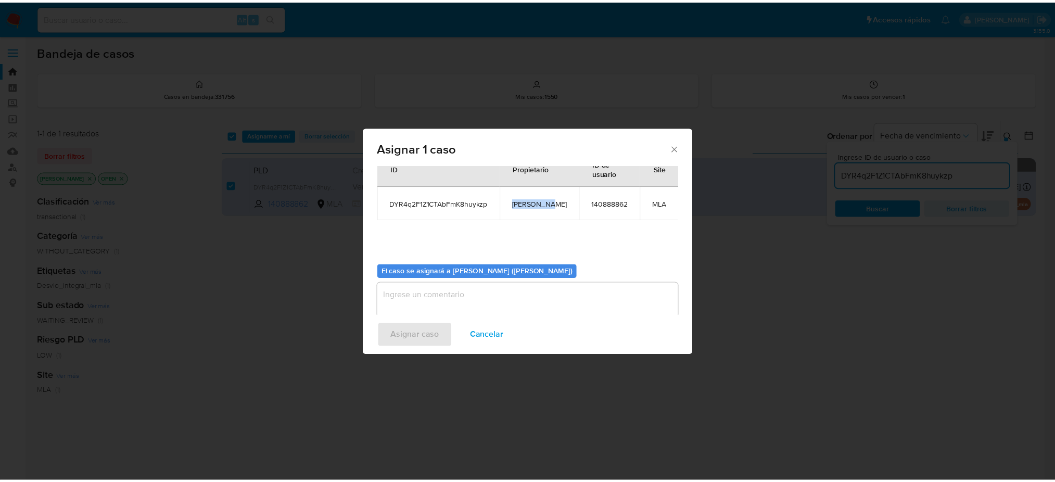
scroll to position [53, 0]
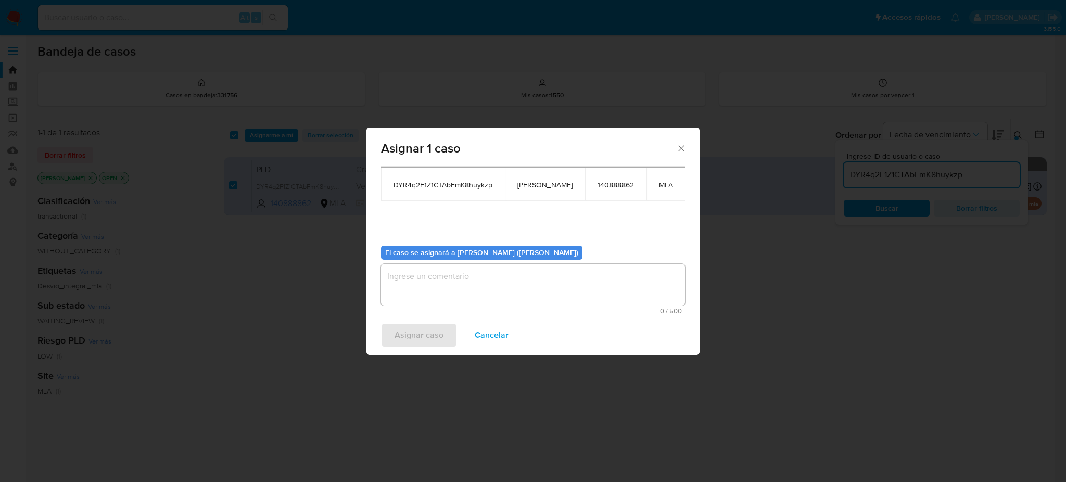
click at [462, 282] on textarea "assign-modal" at bounding box center [533, 285] width 304 height 42
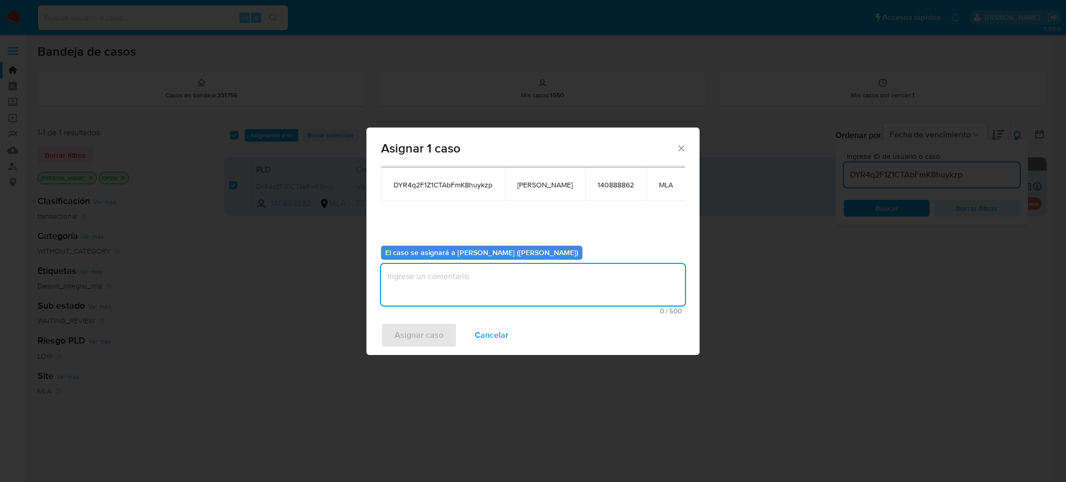
paste textarea "[PERSON_NAME]"
type textarea "[PERSON_NAME]"
click at [414, 350] on div "Asignar caso Cancelar" at bounding box center [533, 336] width 333 height 40
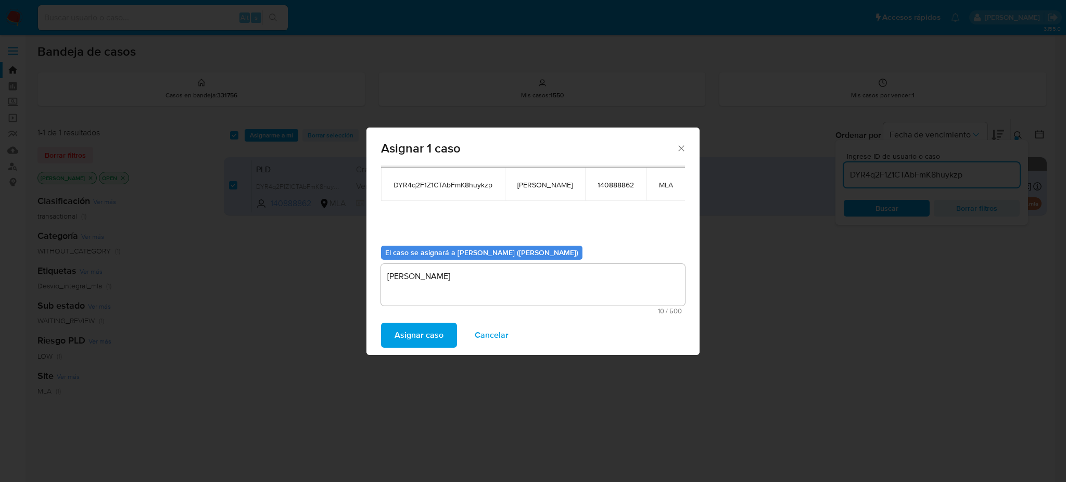
click at [420, 330] on span "Asignar caso" at bounding box center [419, 335] width 49 height 23
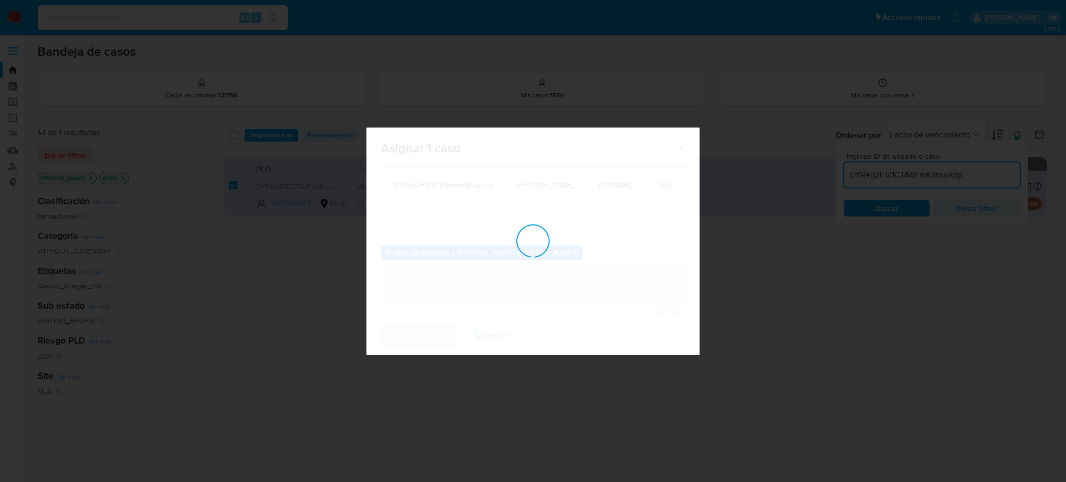
checkbox input "false"
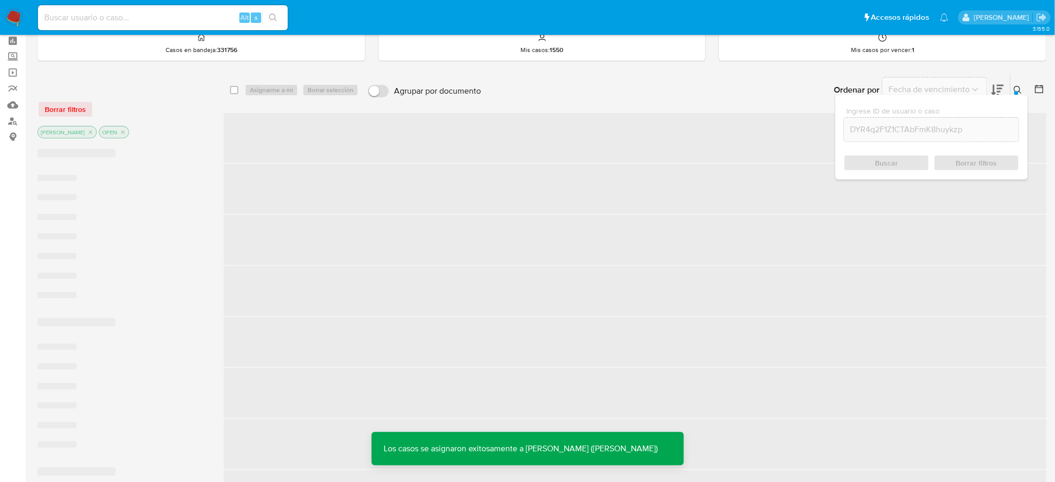
scroll to position [69, 0]
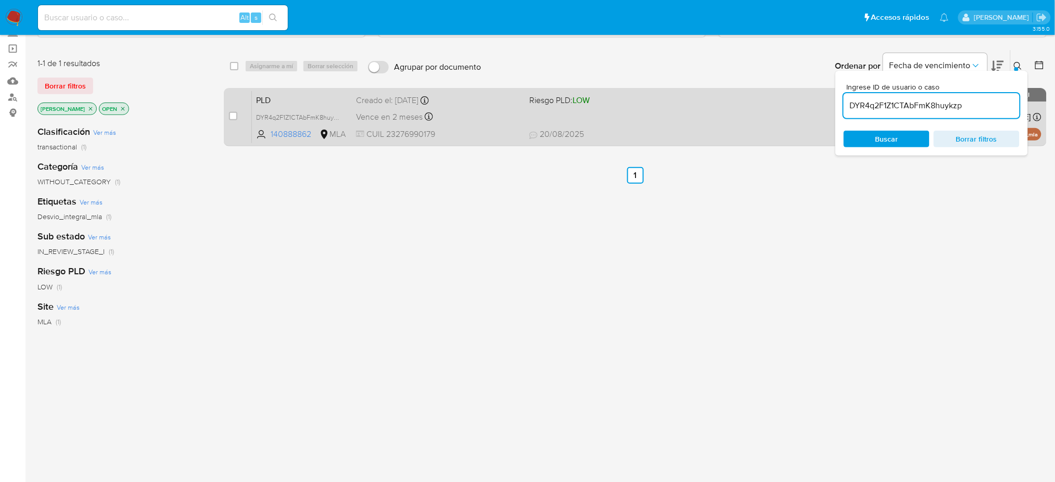
click at [490, 95] on div "Creado el: 12/08/2025 Creado el: 12/08/2025 12:27:48" at bounding box center [438, 100] width 165 height 11
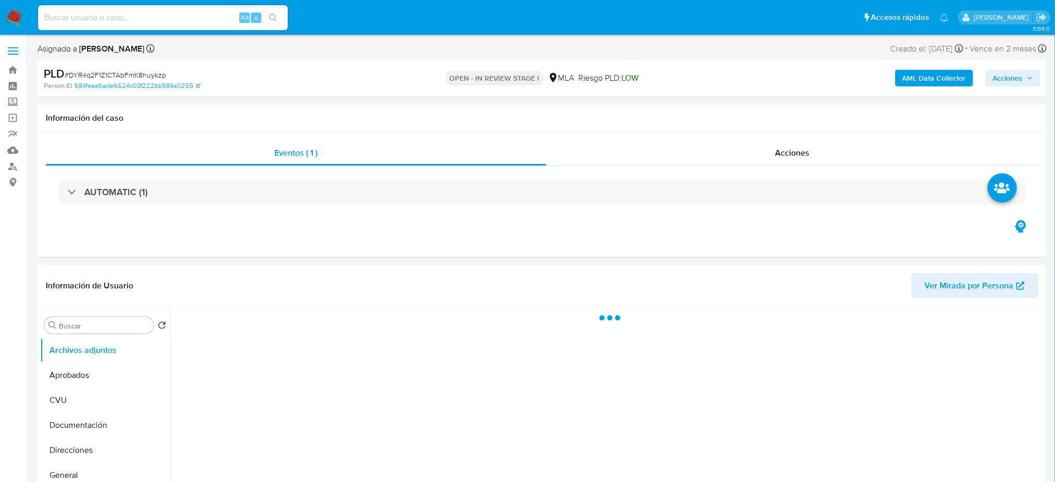
select select "10"
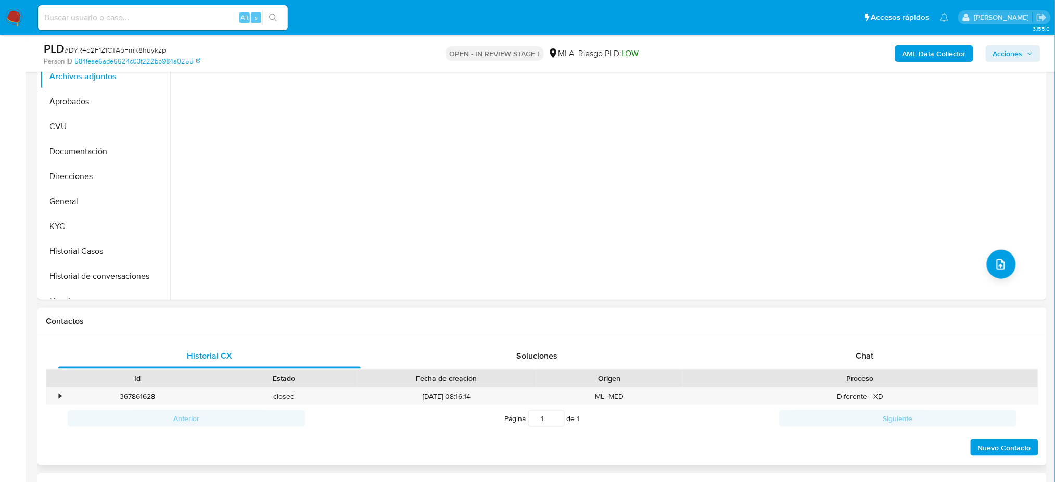
scroll to position [278, 0]
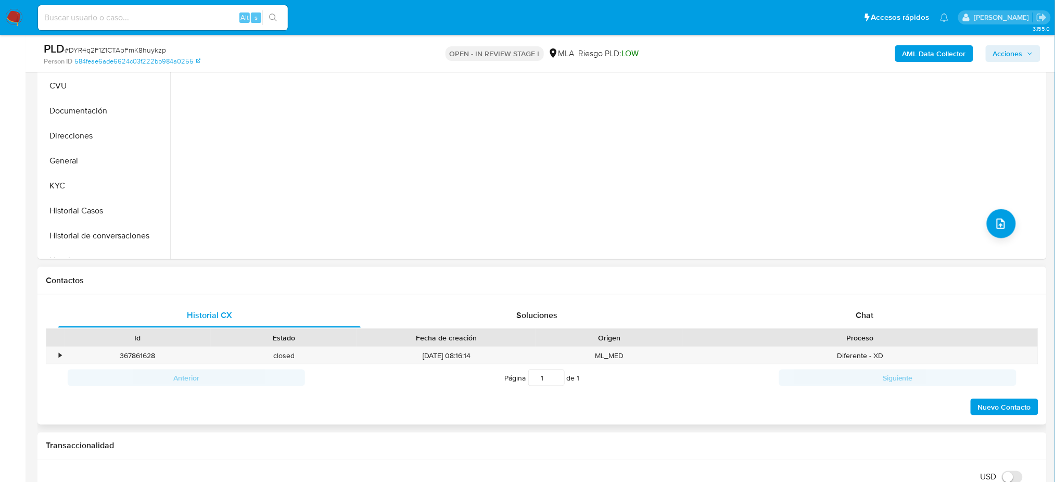
click at [896, 329] on div "Proceso" at bounding box center [861, 338] width 356 height 18
click at [864, 316] on span "Chat" at bounding box center [865, 315] width 18 height 12
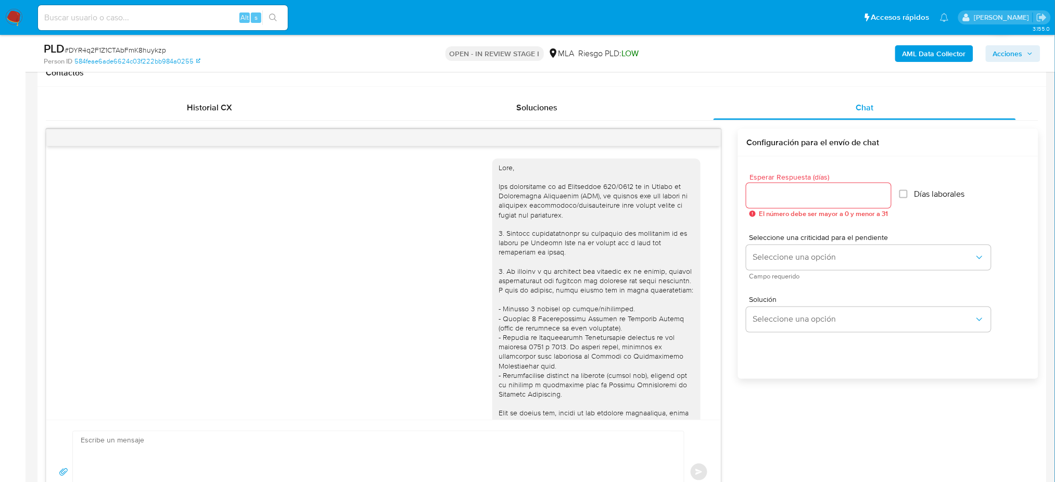
scroll to position [424, 0]
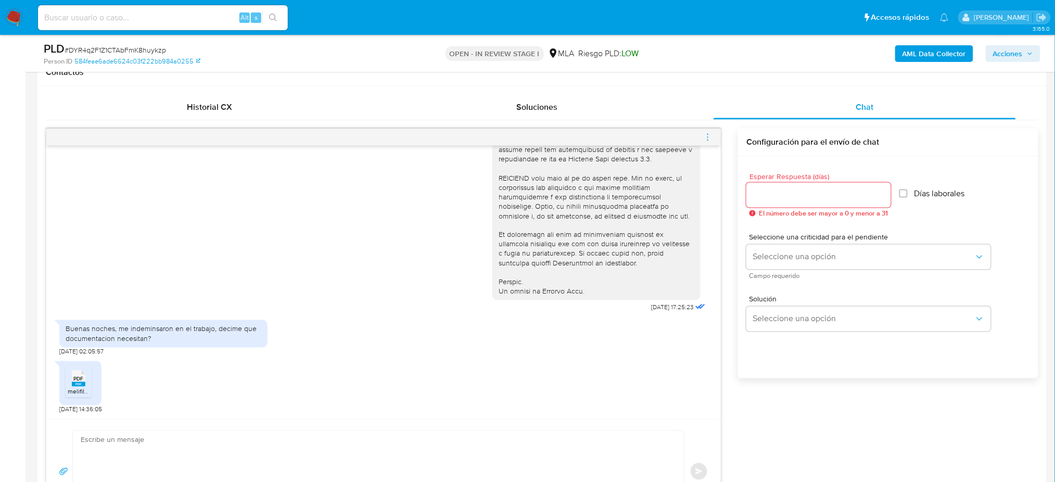
click at [168, 459] on textarea at bounding box center [376, 471] width 590 height 81
paste textarea "Hola, ¡Muchas gracias por tu respuesta! Confirmamos la recepción de la document…"
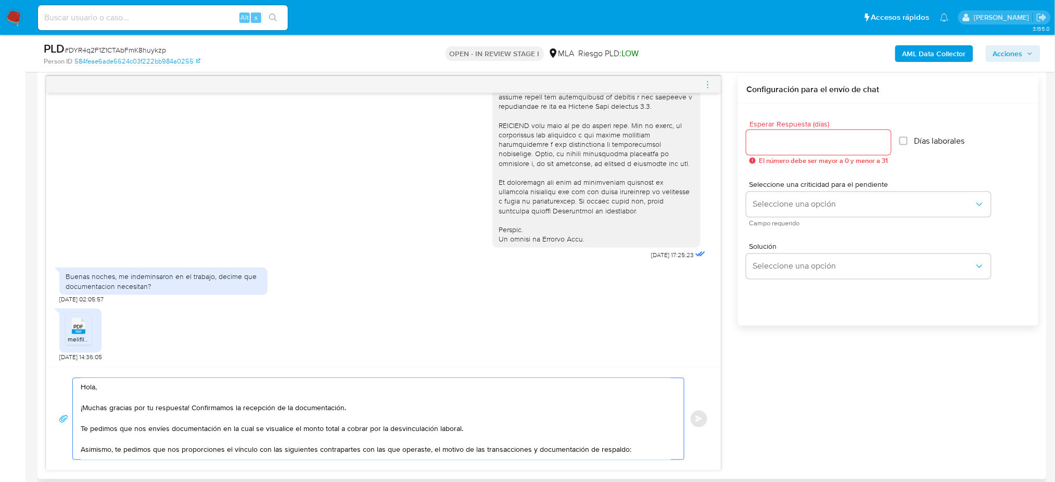
scroll to position [69, 0]
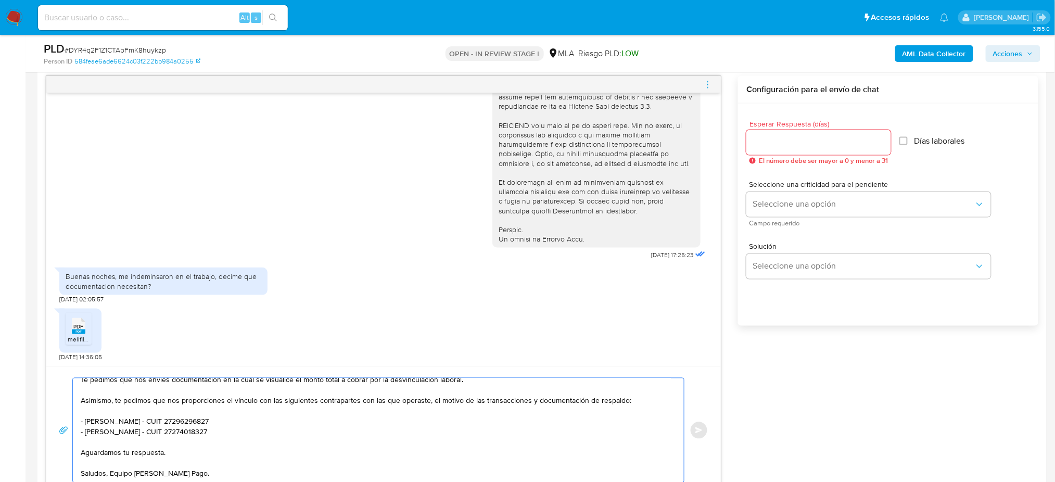
type textarea "Hola, ¡Muchas gracias por tu respuesta! Confirmamos la recepción de la document…"
click at [770, 138] on input "Esperar Respuesta (días)" at bounding box center [819, 143] width 145 height 14
type input "2"
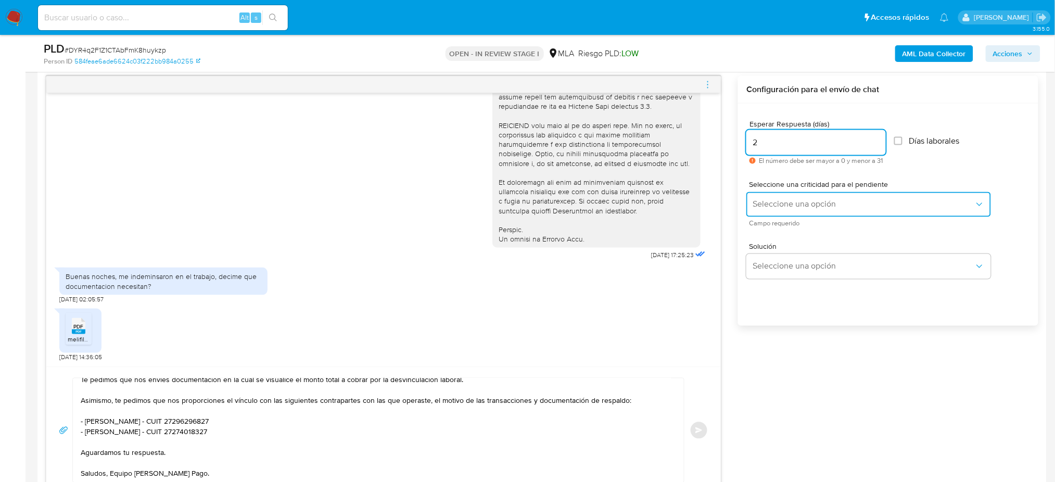
click at [754, 213] on button "Seleccione una opción" at bounding box center [869, 204] width 245 height 25
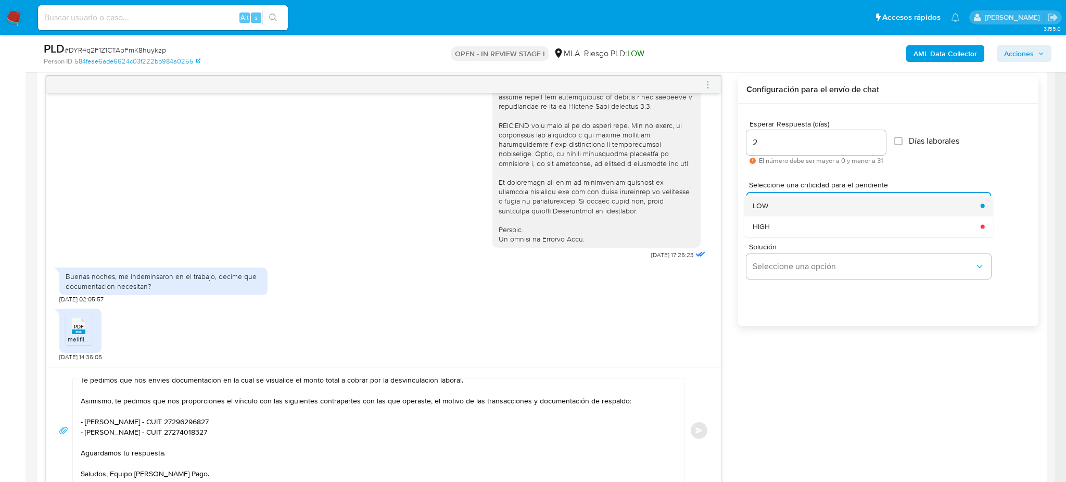
click at [760, 205] on span "LOW" at bounding box center [761, 205] width 16 height 9
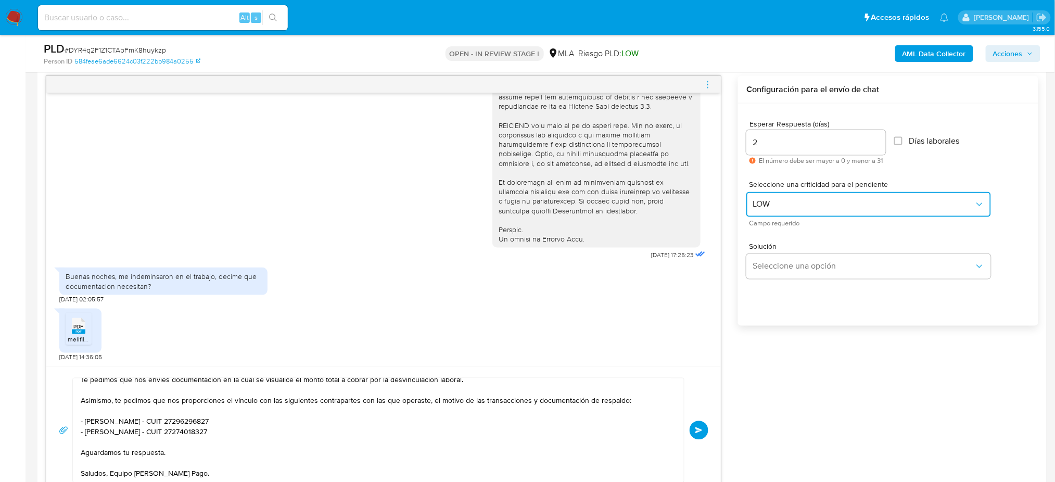
click at [762, 211] on button "LOW" at bounding box center [869, 204] width 245 height 25
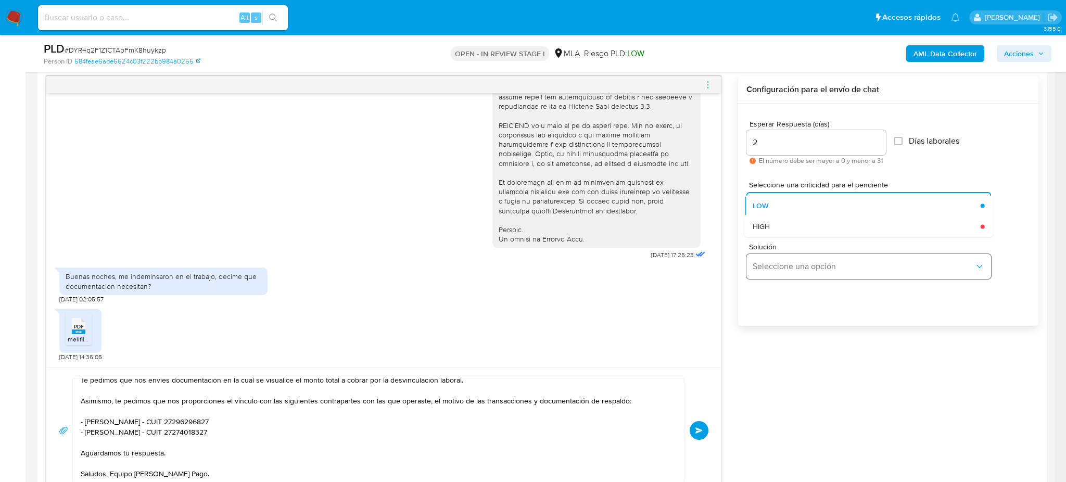
click at [765, 234] on div "HIGH" at bounding box center [864, 226] width 222 height 21
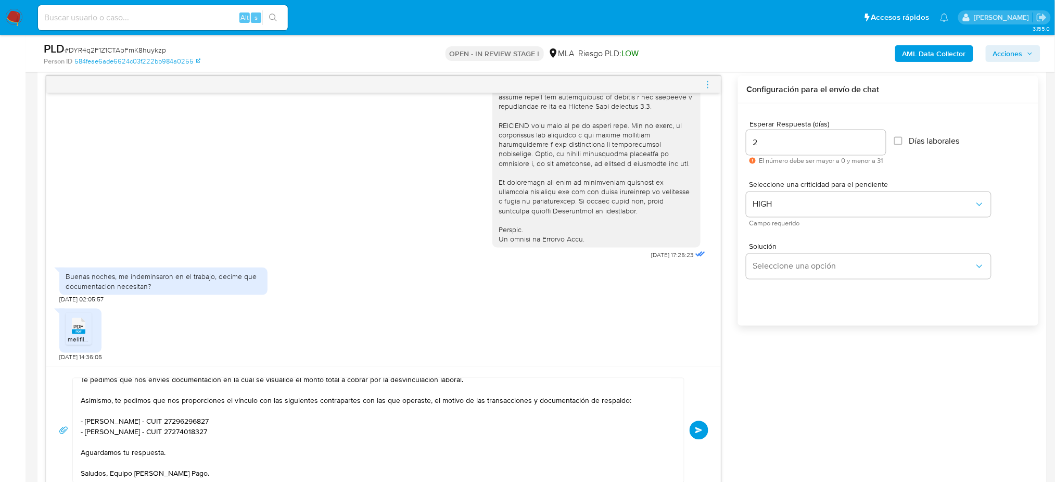
click at [704, 437] on button "Enviar" at bounding box center [699, 430] width 19 height 19
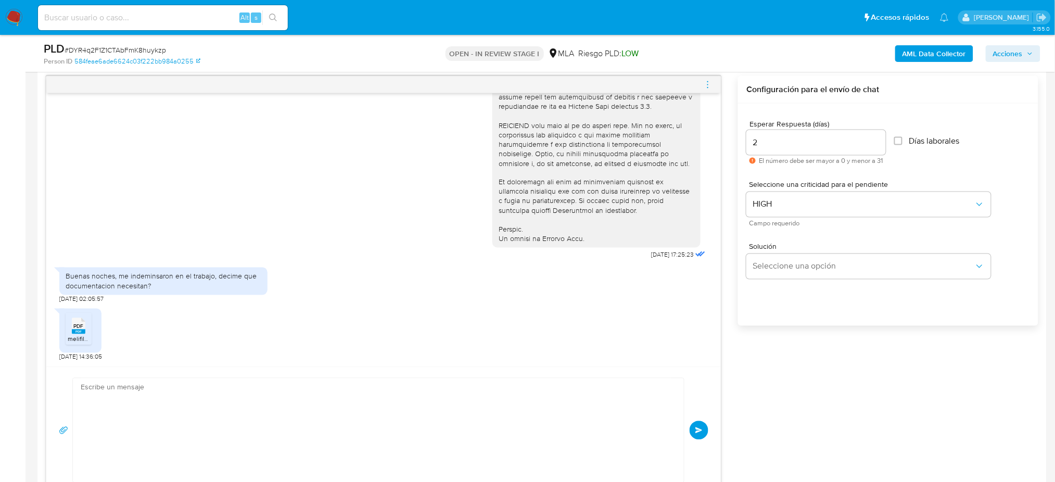
scroll to position [635, 0]
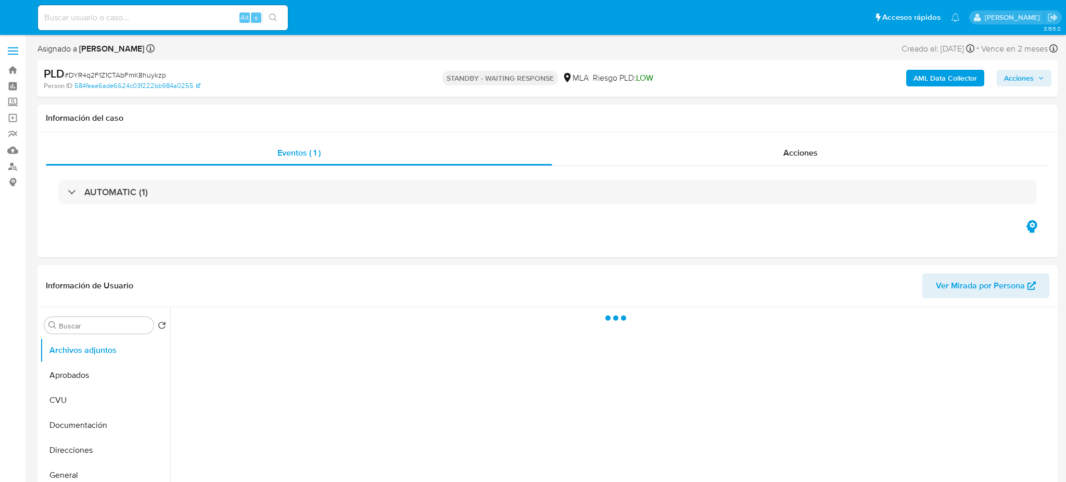
select select "10"
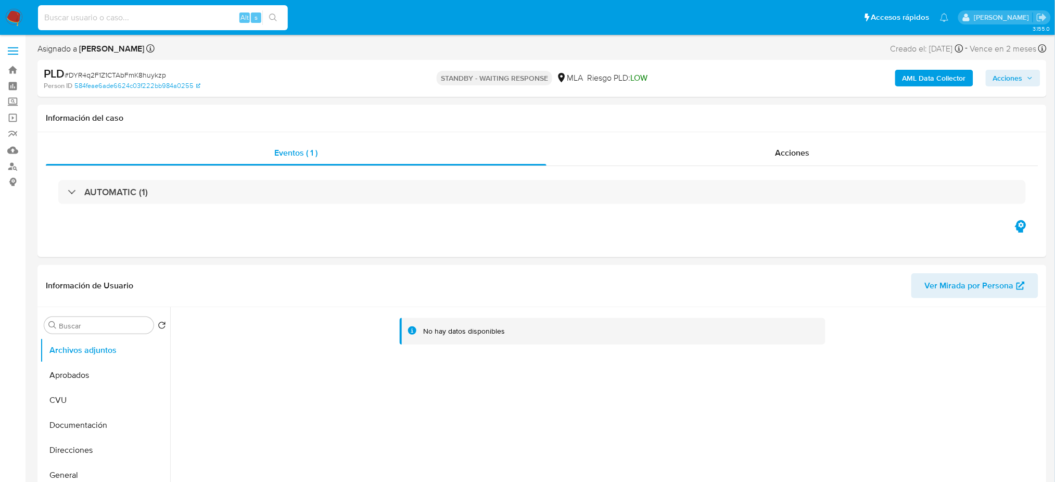
click at [159, 20] on input at bounding box center [163, 18] width 250 height 14
paste input "177113961"
type input "177113961"
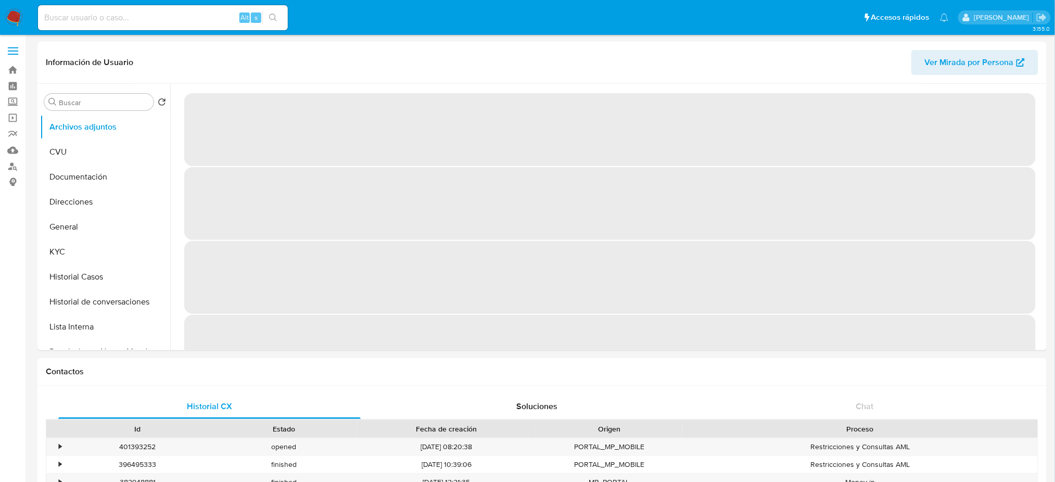
select select "10"
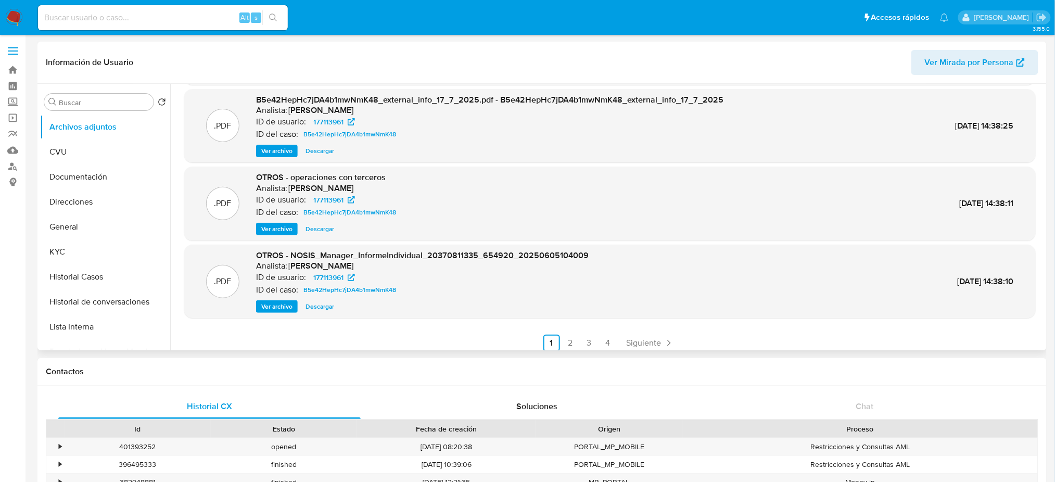
scroll to position [87, 0]
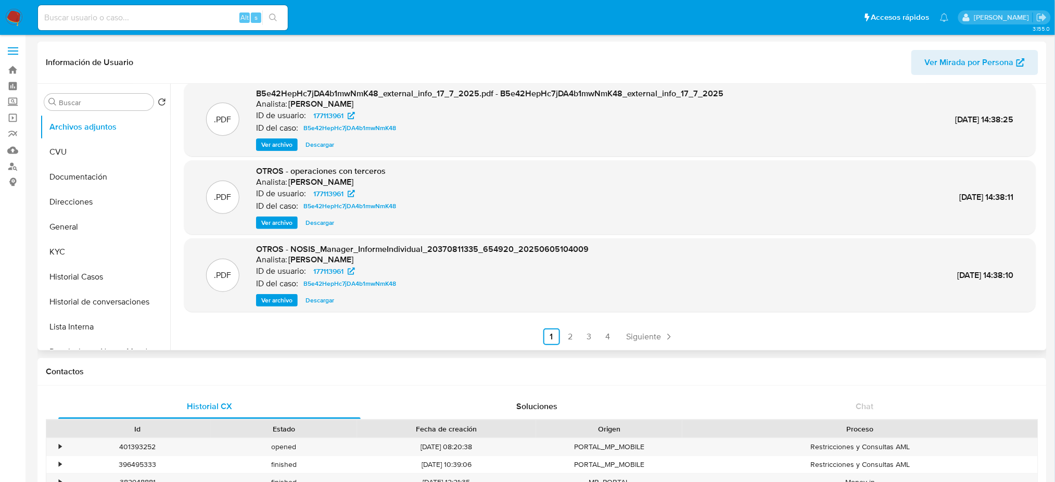
click at [559, 333] on ul "Anterior 1 2 3 4 Siguiente" at bounding box center [610, 337] width 852 height 17
click at [567, 340] on link "2" at bounding box center [570, 337] width 17 height 17
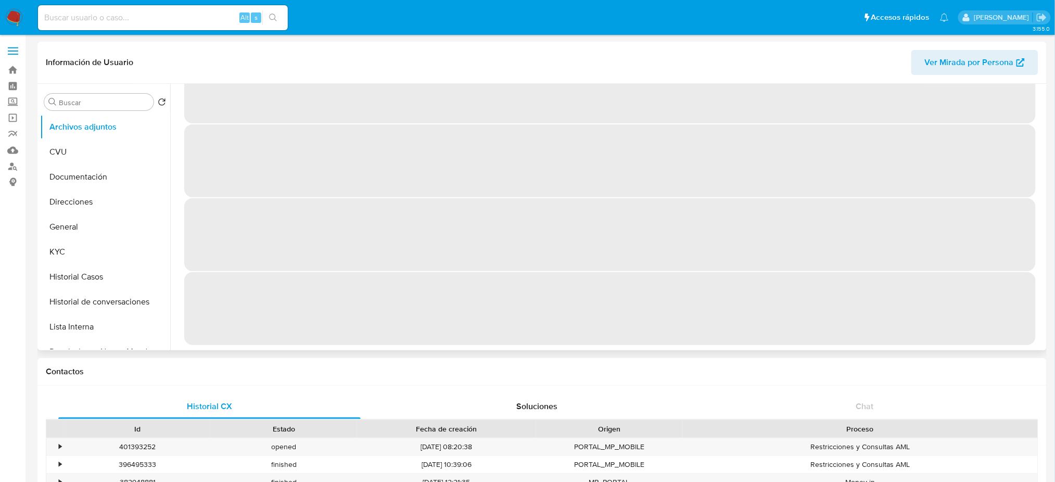
scroll to position [0, 0]
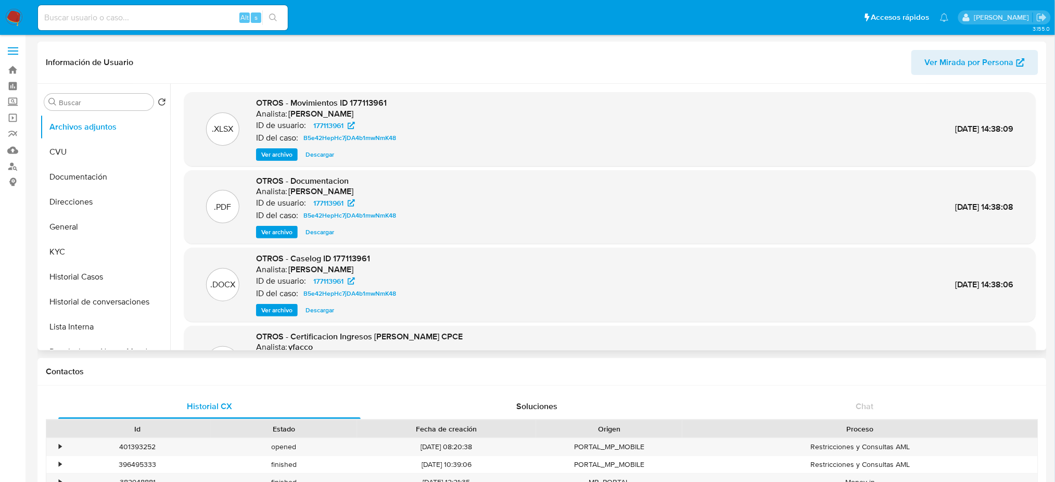
click at [273, 237] on span "Ver archivo" at bounding box center [276, 232] width 31 height 10
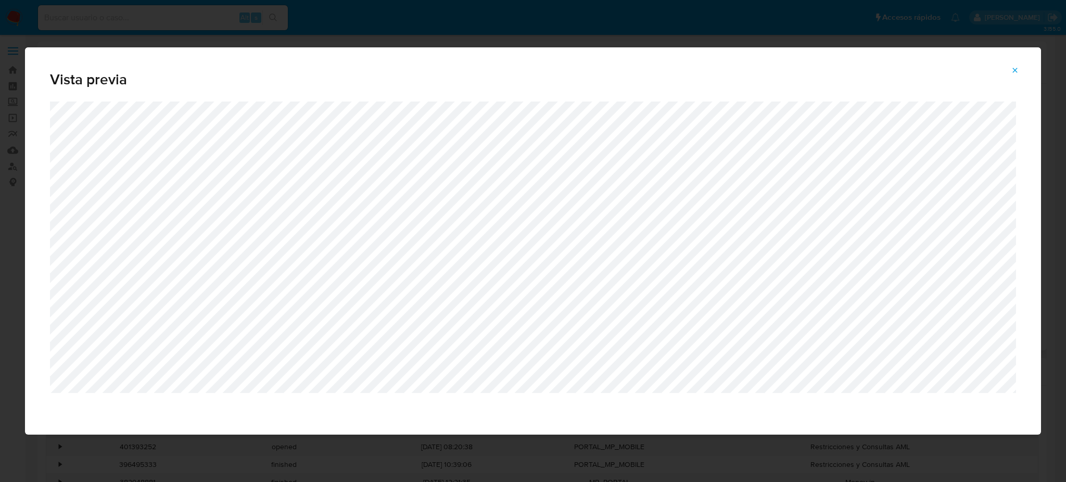
click at [1015, 67] on icon "Attachment preview" at bounding box center [1015, 70] width 8 height 8
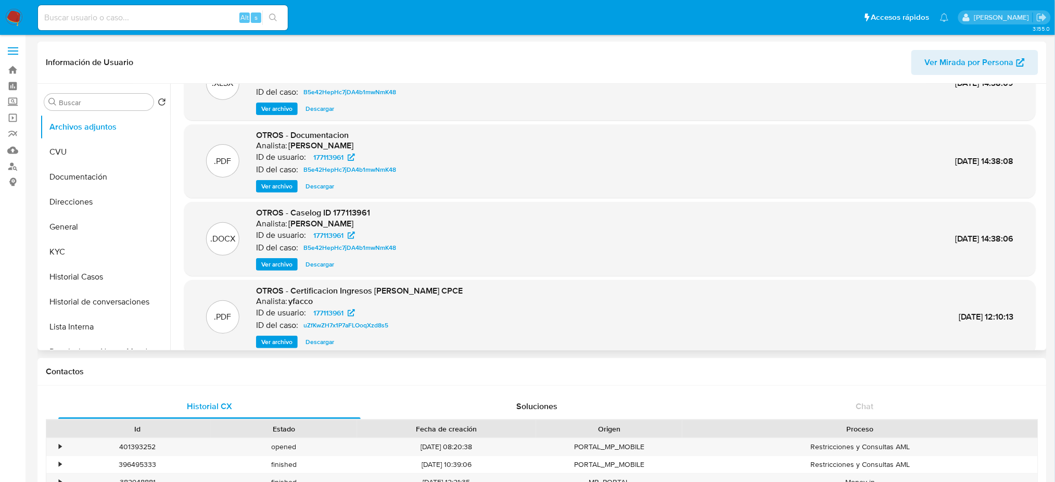
scroll to position [87, 0]
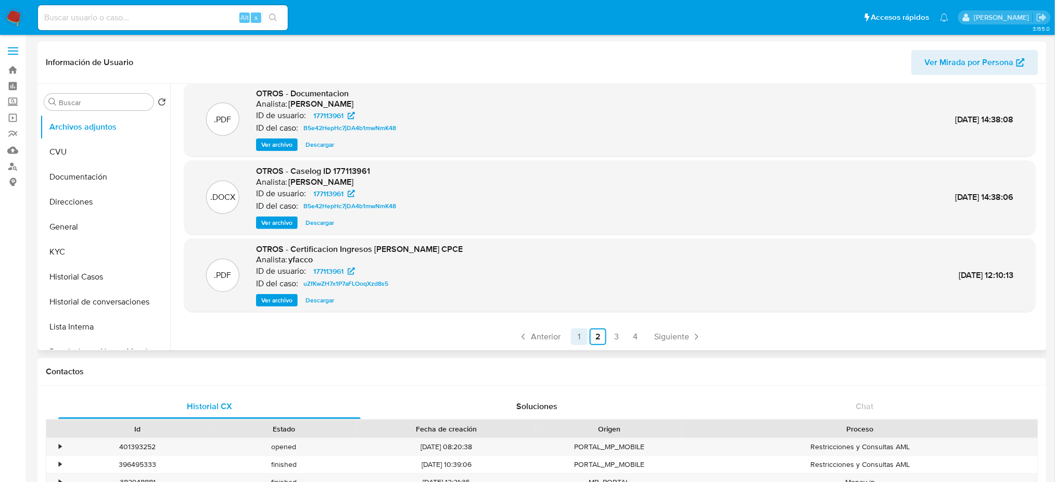
click at [571, 337] on link "1" at bounding box center [579, 337] width 17 height 17
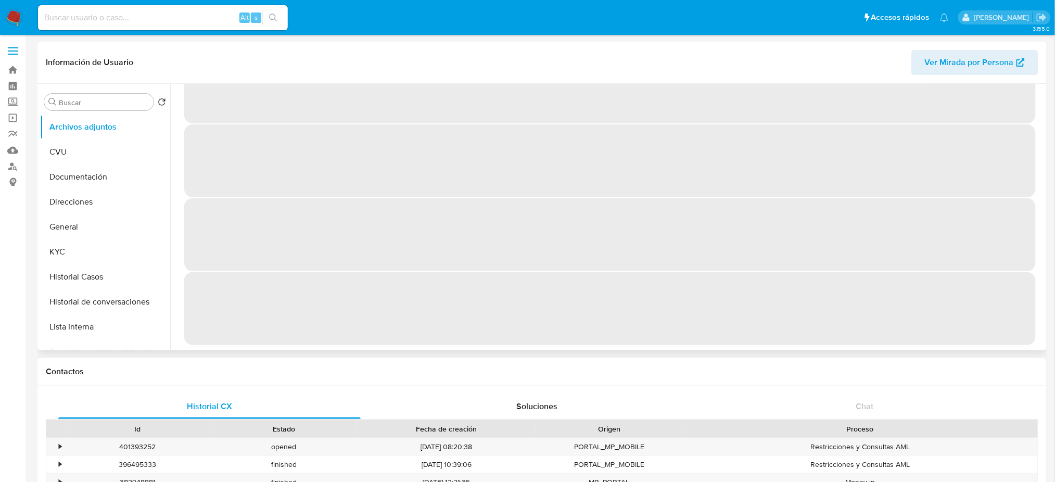
scroll to position [0, 0]
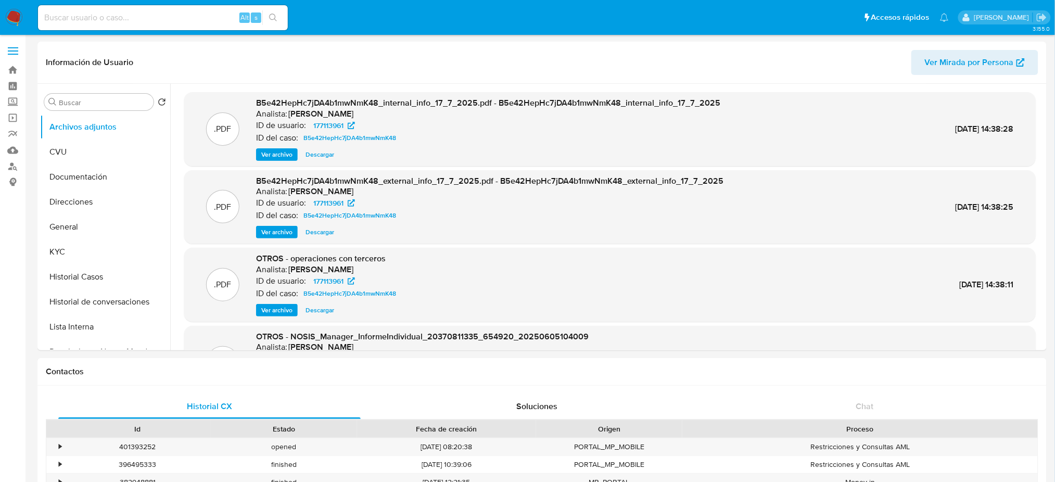
drag, startPoint x: 92, startPoint y: 282, endPoint x: 0, endPoint y: 285, distance: 91.7
click at [92, 283] on button "Historial Casos" at bounding box center [105, 277] width 130 height 25
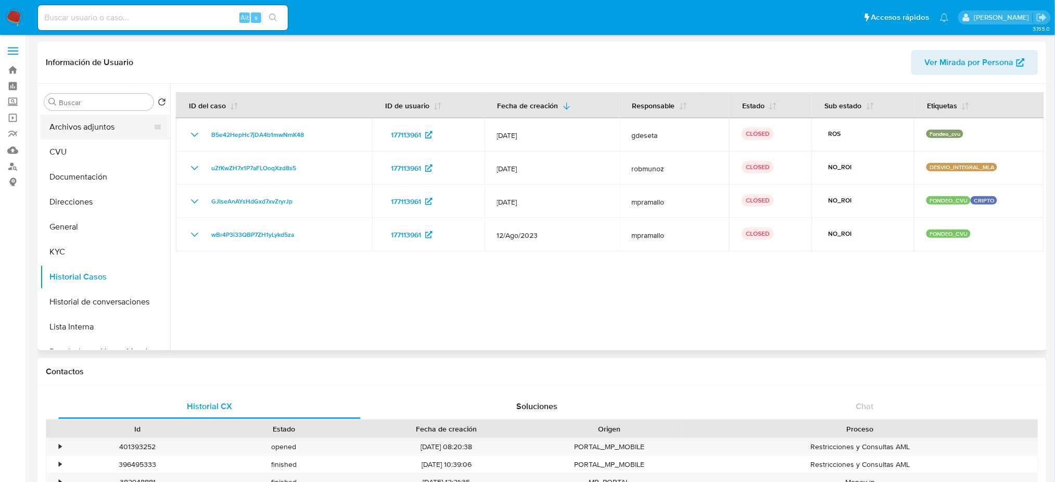
click at [98, 128] on button "Archivos adjuntos" at bounding box center [101, 127] width 122 height 25
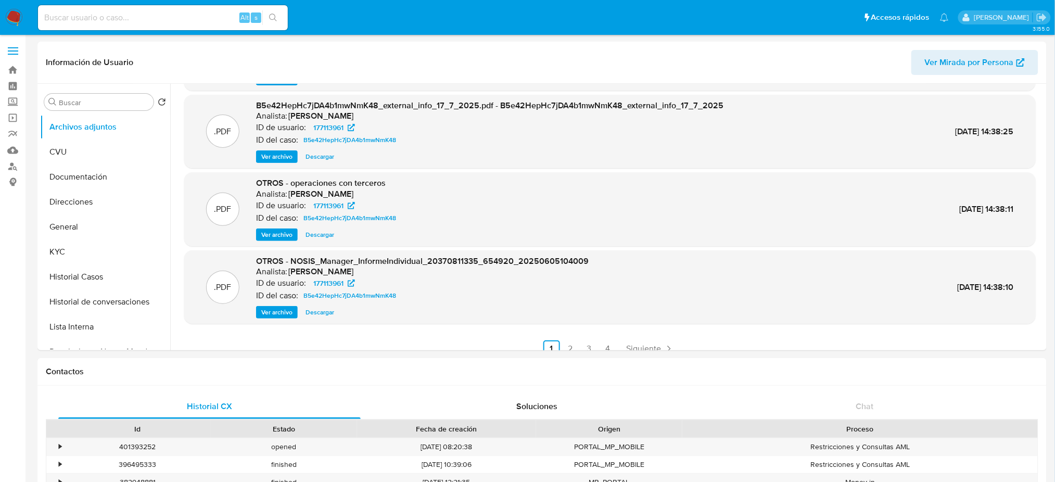
scroll to position [87, 0]
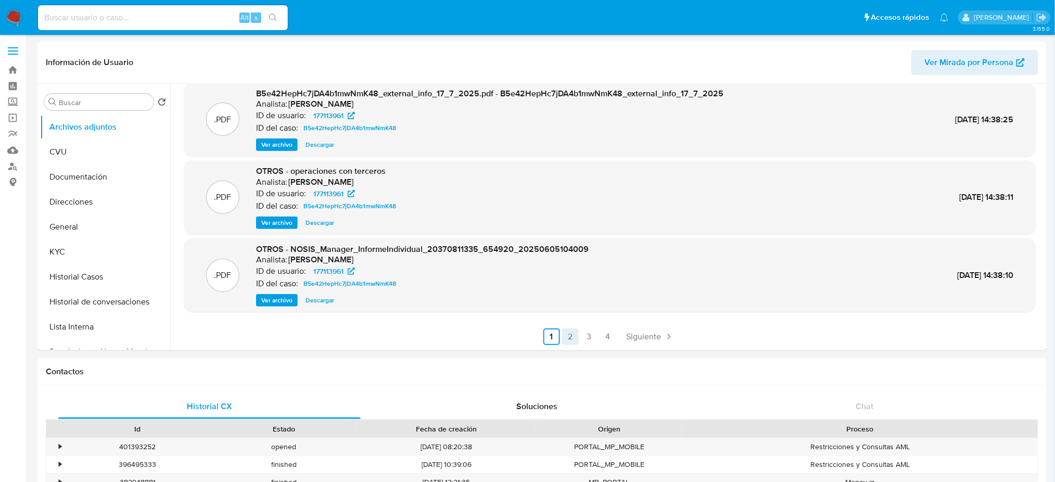
click at [569, 339] on link "2" at bounding box center [570, 337] width 17 height 17
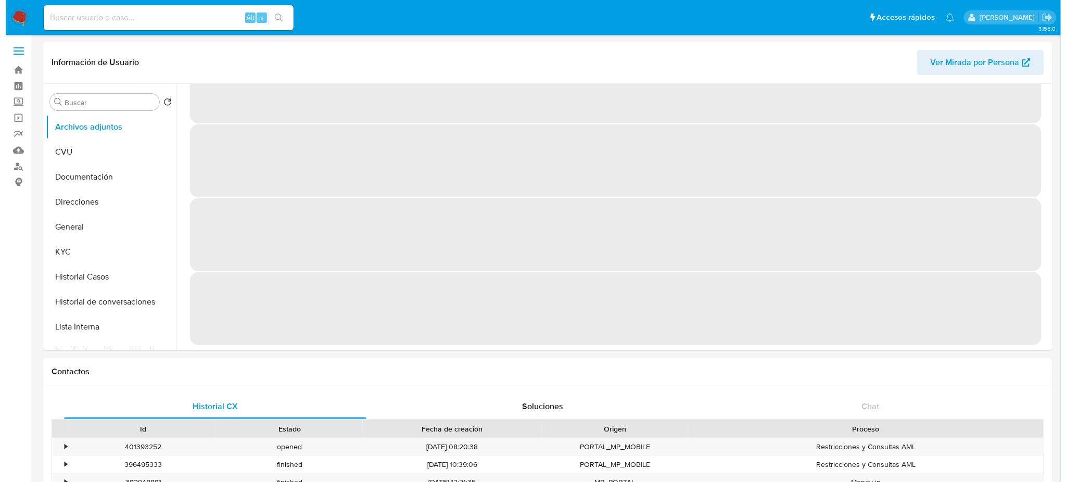
scroll to position [0, 0]
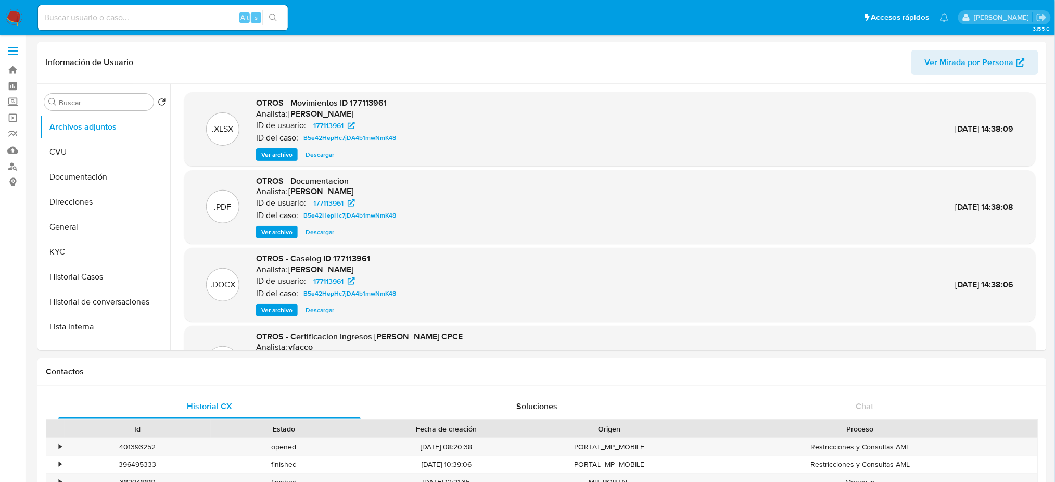
click at [268, 305] on span "Ver archivo" at bounding box center [276, 310] width 31 height 10
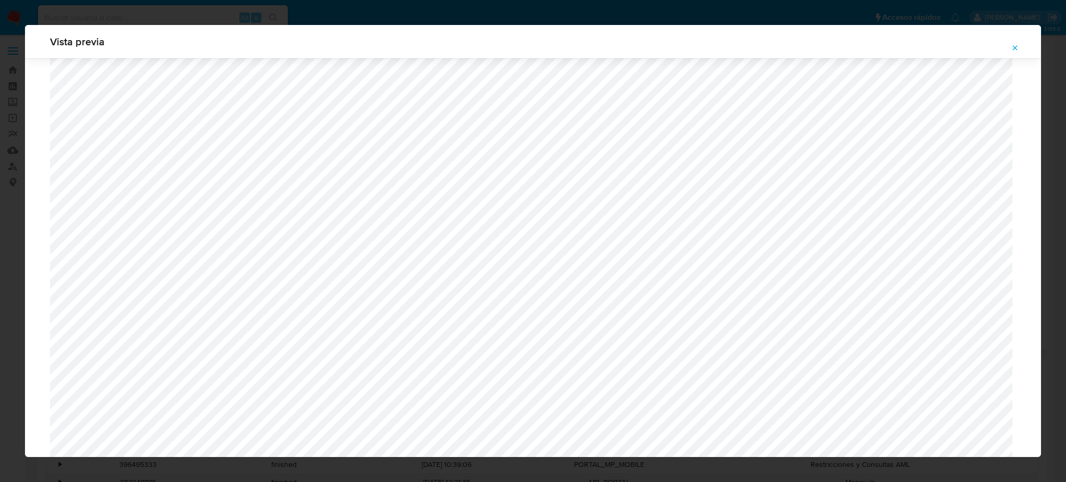
scroll to position [465, 0]
click at [1012, 45] on icon "Attachment preview" at bounding box center [1015, 48] width 8 height 8
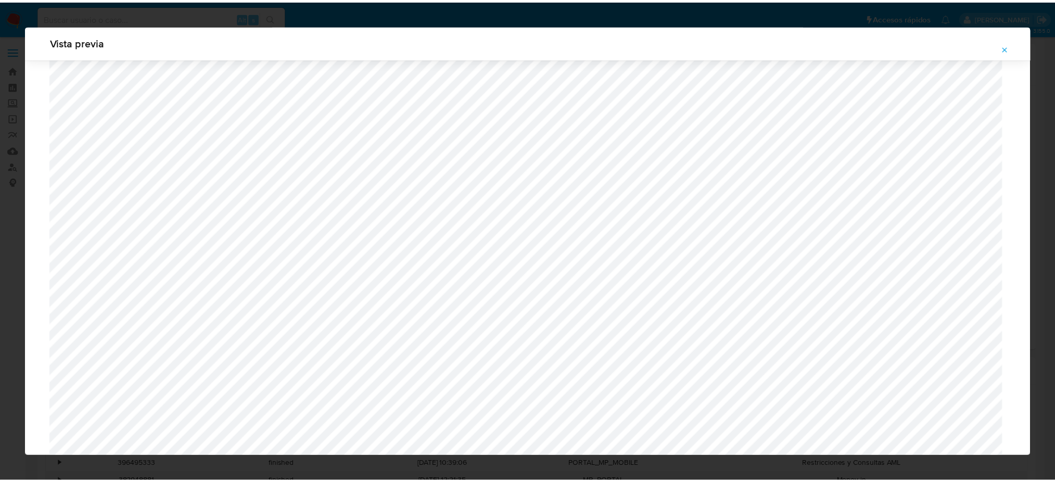
scroll to position [0, 0]
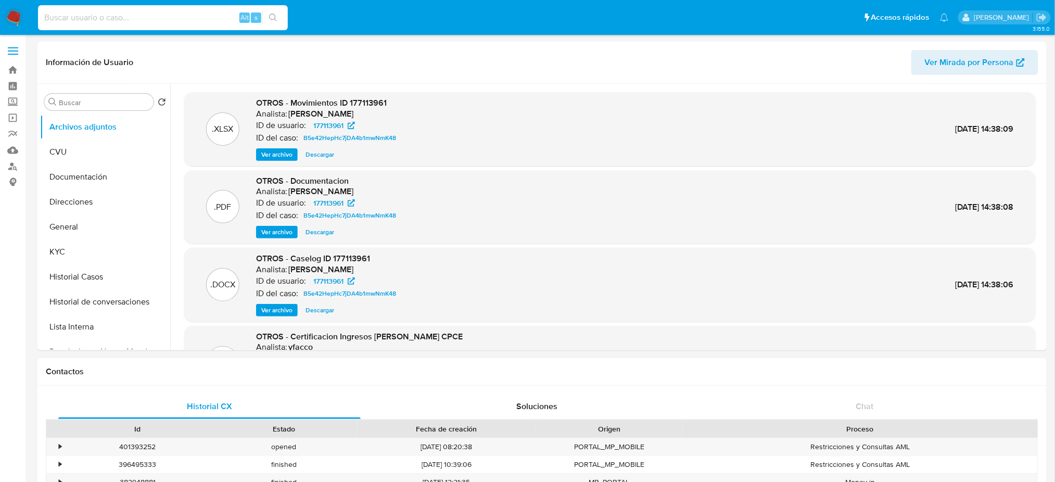
click at [203, 20] on input at bounding box center [163, 18] width 250 height 14
paste input "hKon6Pu80CeFyhygfRuZDqjf"
type input "hKon6Pu80CeFyhygfRuZDqjf"
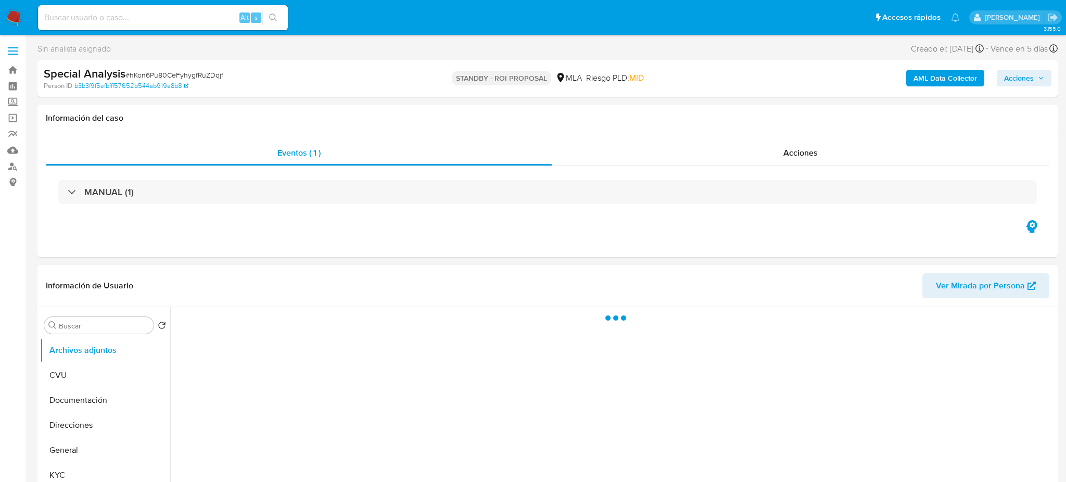
select select "10"
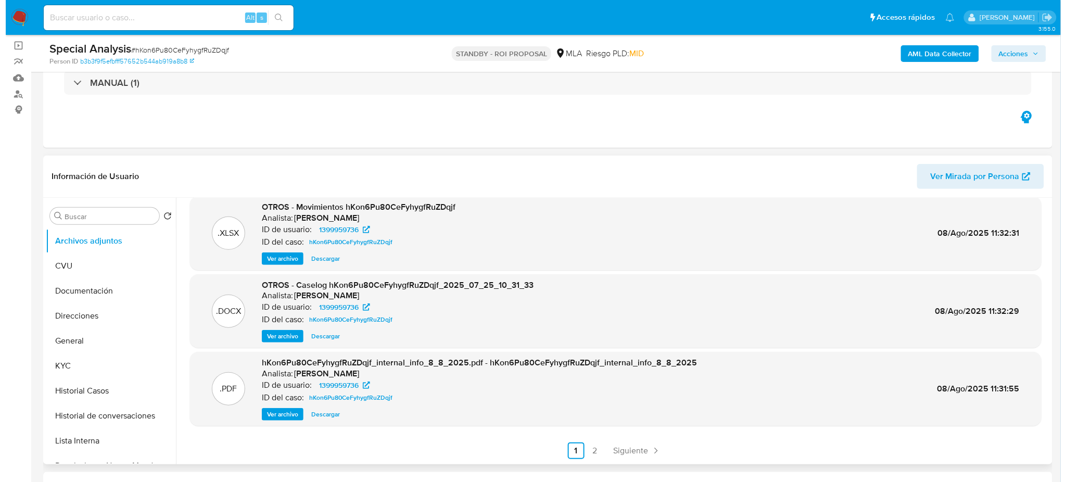
scroll to position [69, 0]
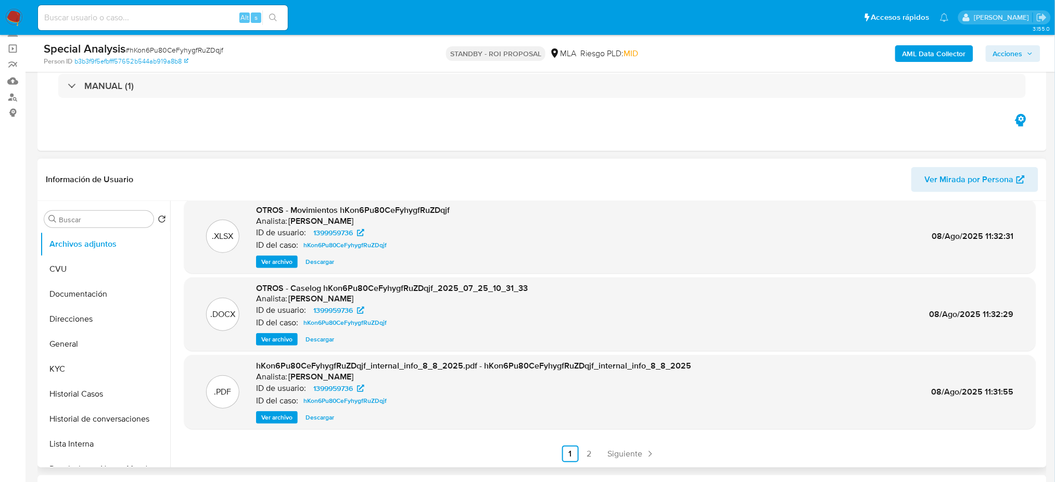
click at [267, 341] on span "Ver archivo" at bounding box center [276, 339] width 31 height 10
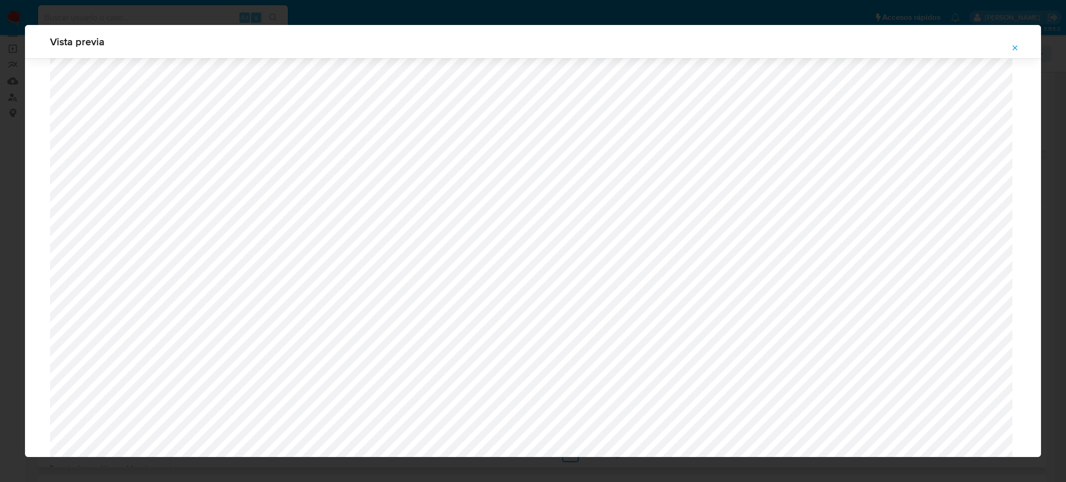
scroll to position [812, 0]
